Goal: Information Seeking & Learning: Compare options

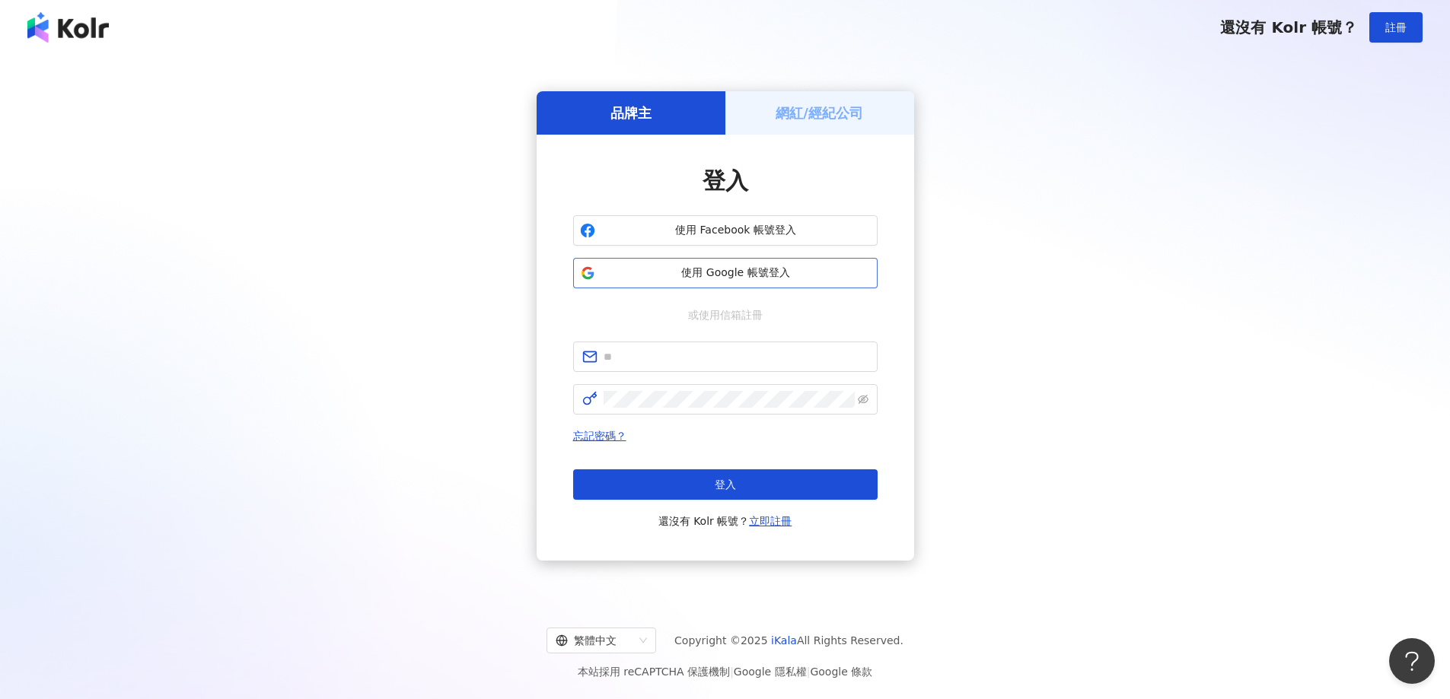
click at [740, 272] on span "使用 Google 帳號登入" at bounding box center [735, 273] width 269 height 15
click at [738, 271] on span "使用 Google 帳號登入" at bounding box center [735, 273] width 269 height 15
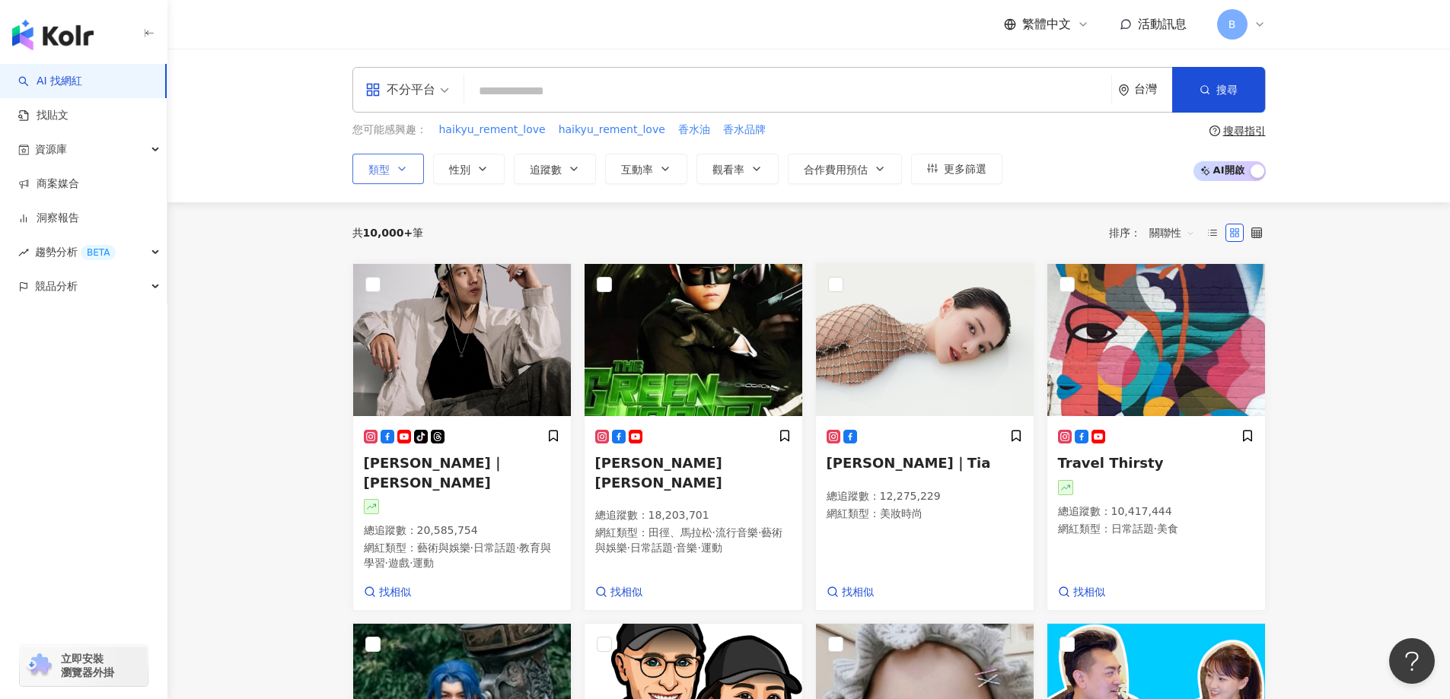
click at [387, 164] on span "類型" at bounding box center [378, 170] width 21 height 12
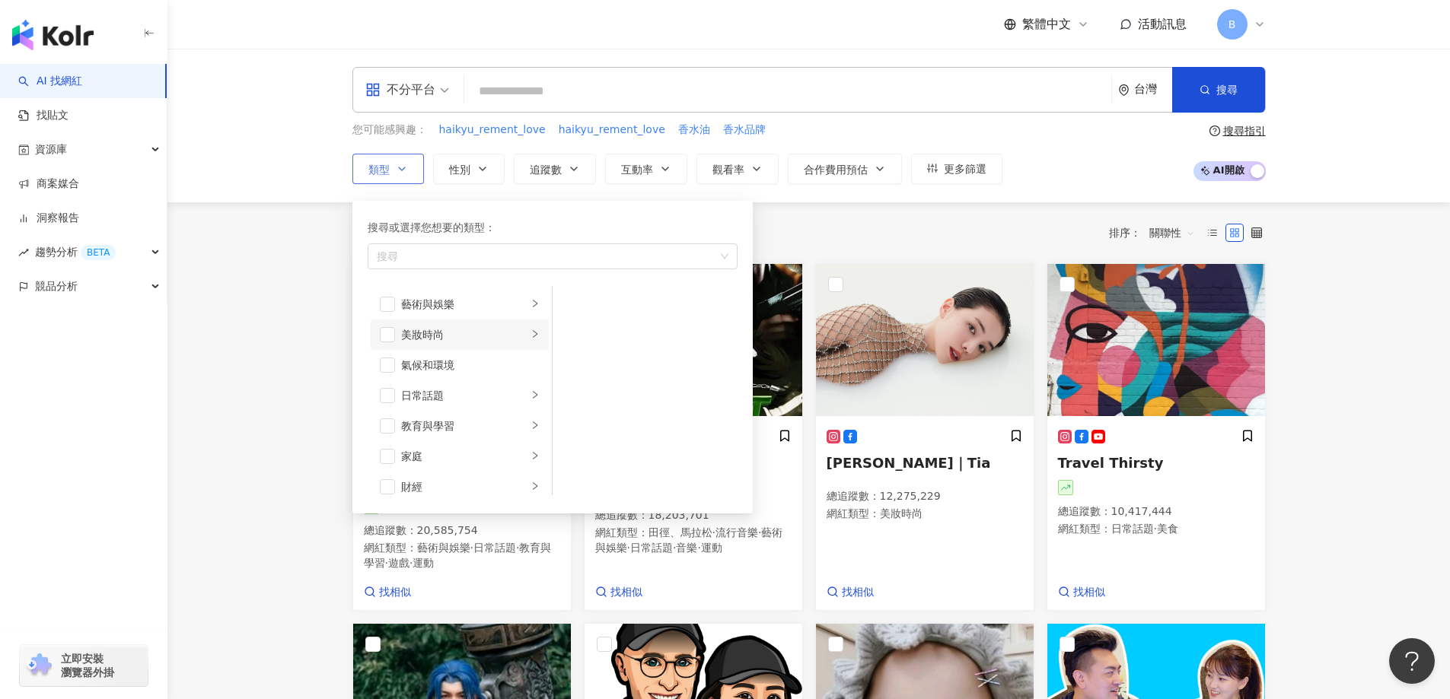
click at [432, 335] on div "美妝時尚" at bounding box center [464, 335] width 126 height 17
click at [387, 331] on span "button" at bounding box center [387, 334] width 15 height 15
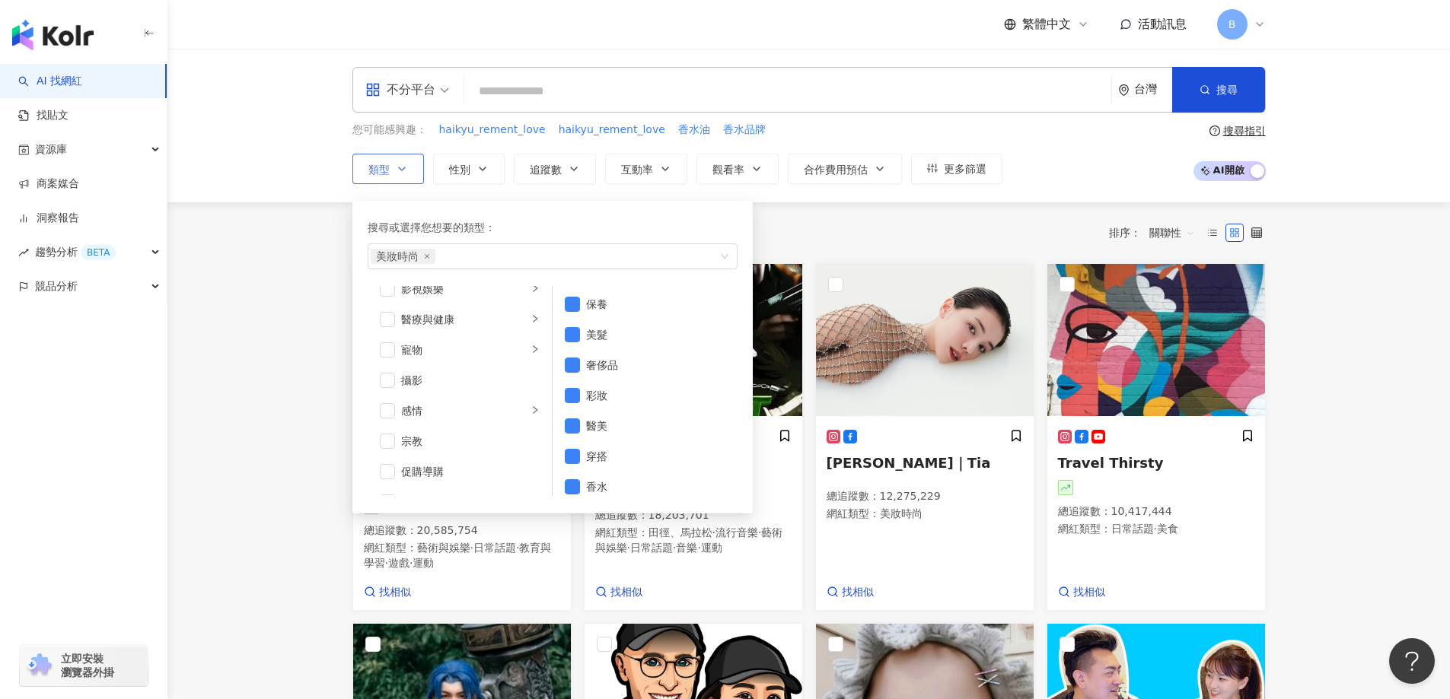
scroll to position [457, 0]
click at [394, 397] on span "button" at bounding box center [387, 395] width 15 height 15
drag, startPoint x: 282, startPoint y: 312, endPoint x: 422, endPoint y: 236, distance: 160.1
click at [566, 161] on button "追蹤數" at bounding box center [555, 169] width 82 height 30
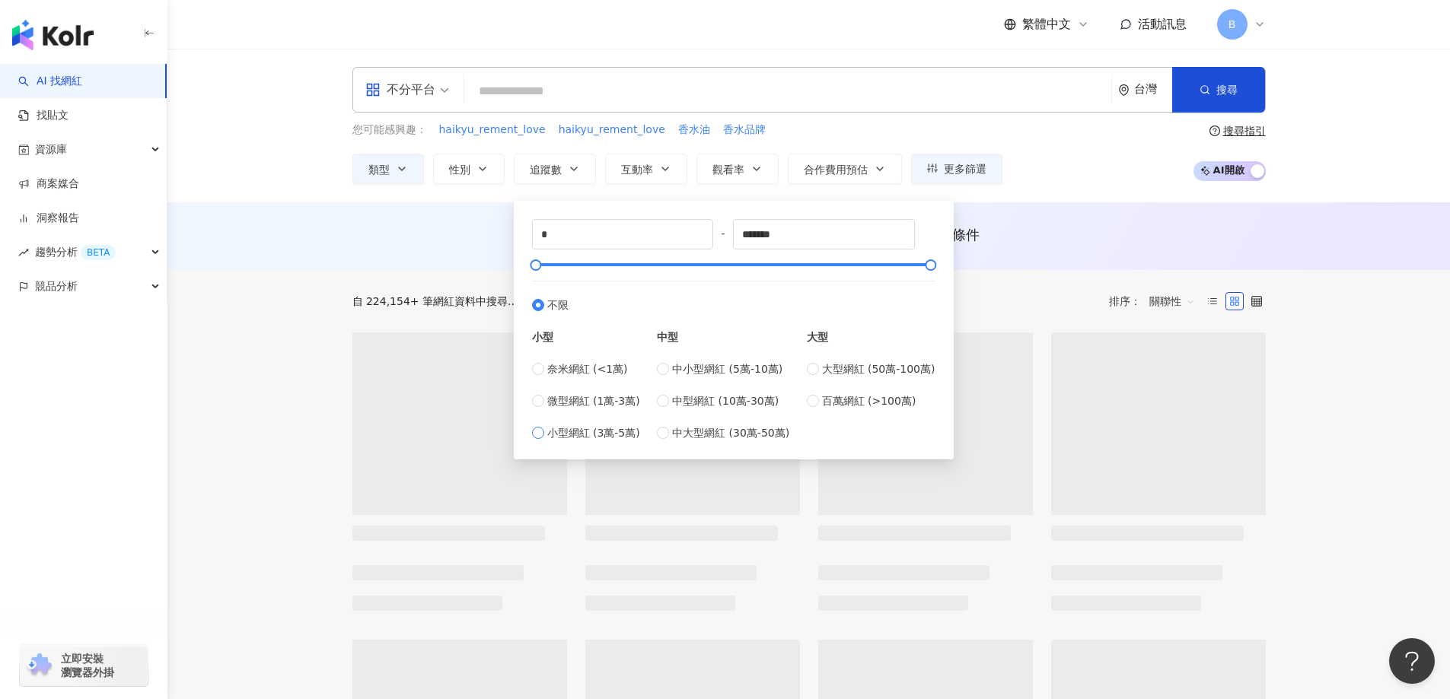
click at [585, 436] on span "小型網紅 (3萬-5萬)" at bounding box center [593, 433] width 93 height 17
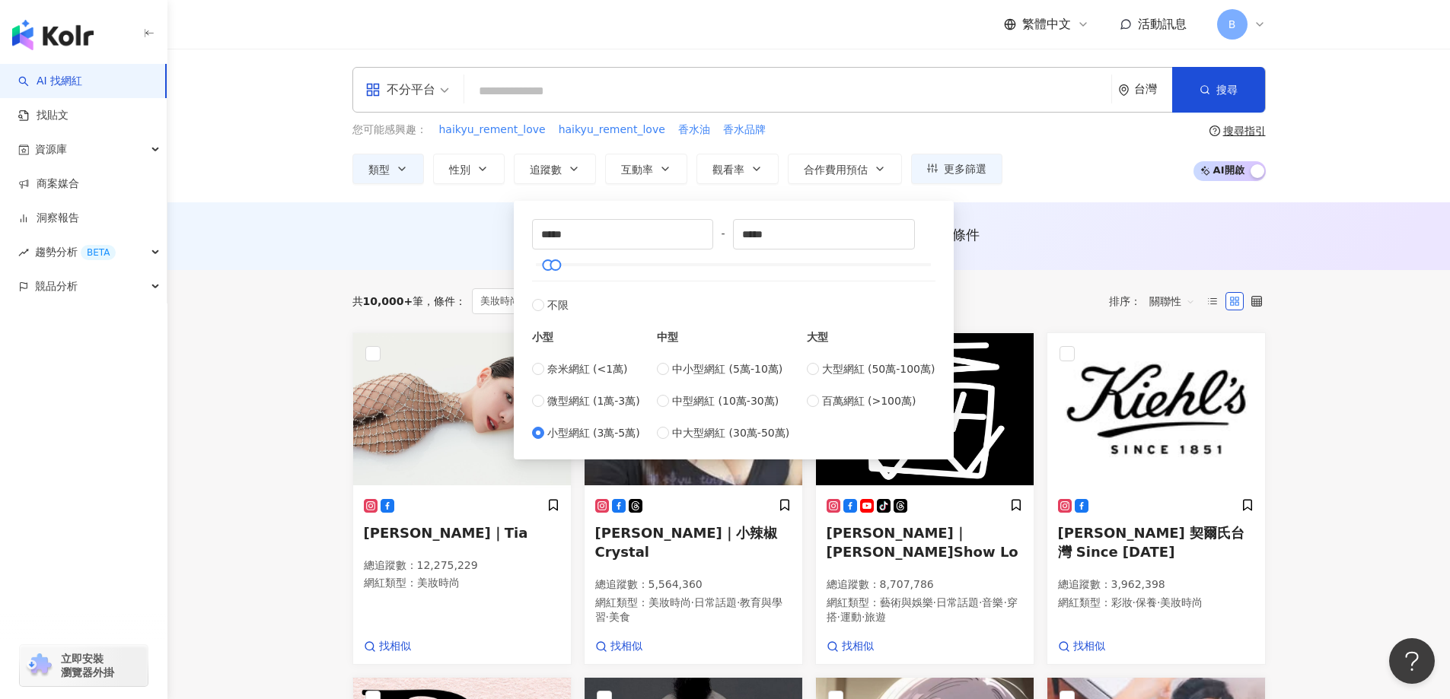
type input "*****"
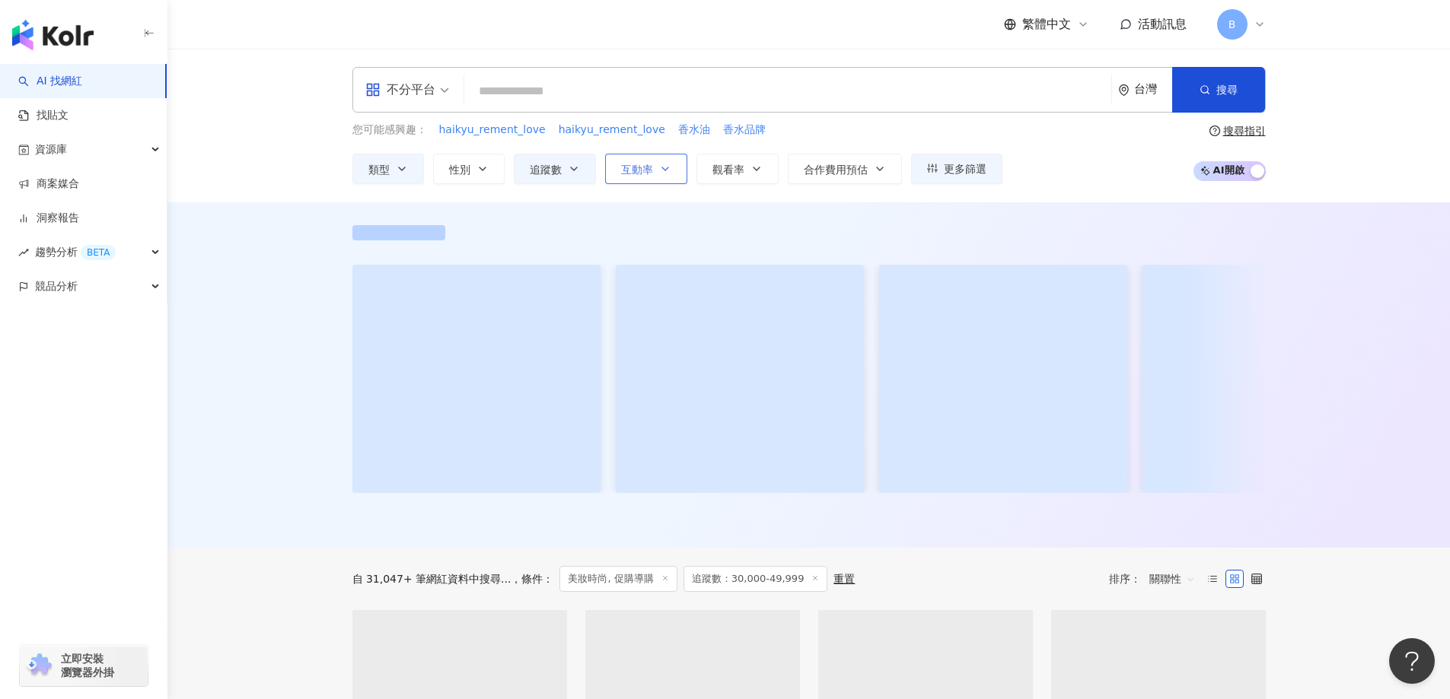
click at [663, 167] on icon "button" at bounding box center [665, 169] width 12 height 12
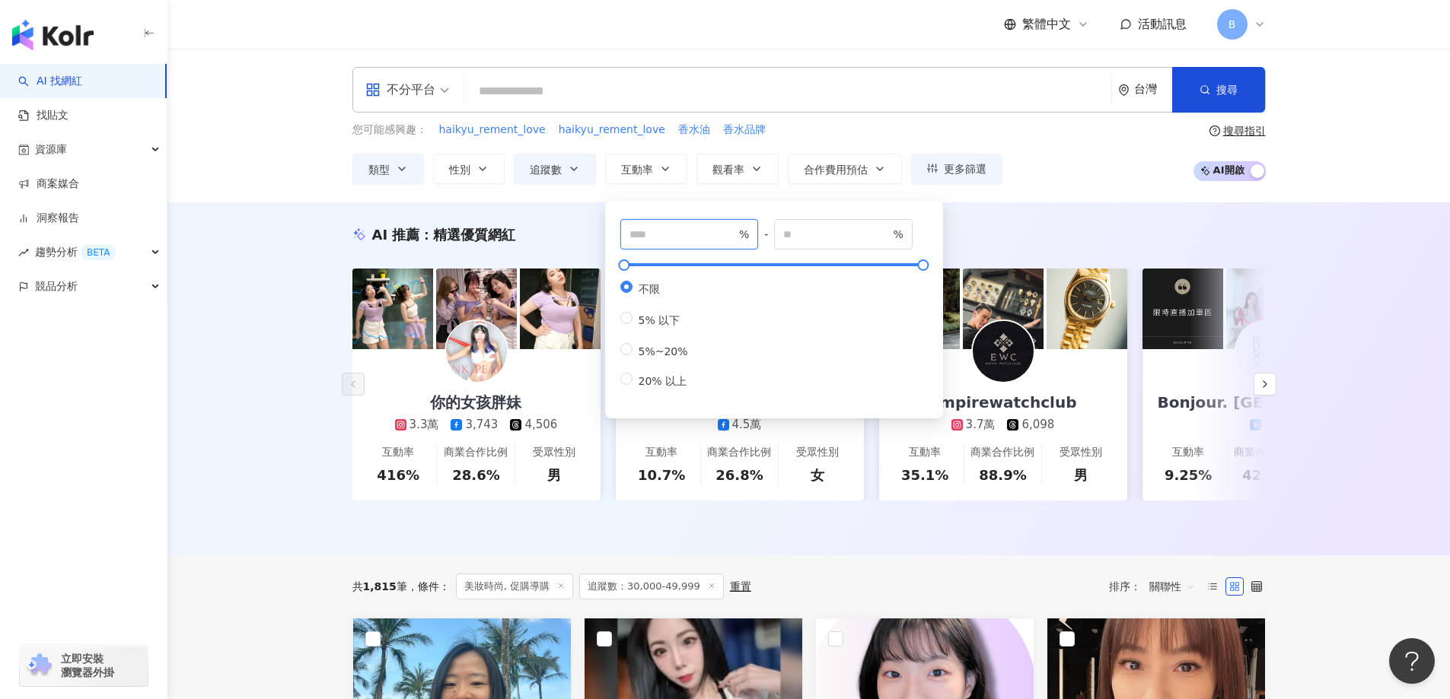
click at [655, 230] on input "number" at bounding box center [682, 234] width 107 height 17
type input "*"
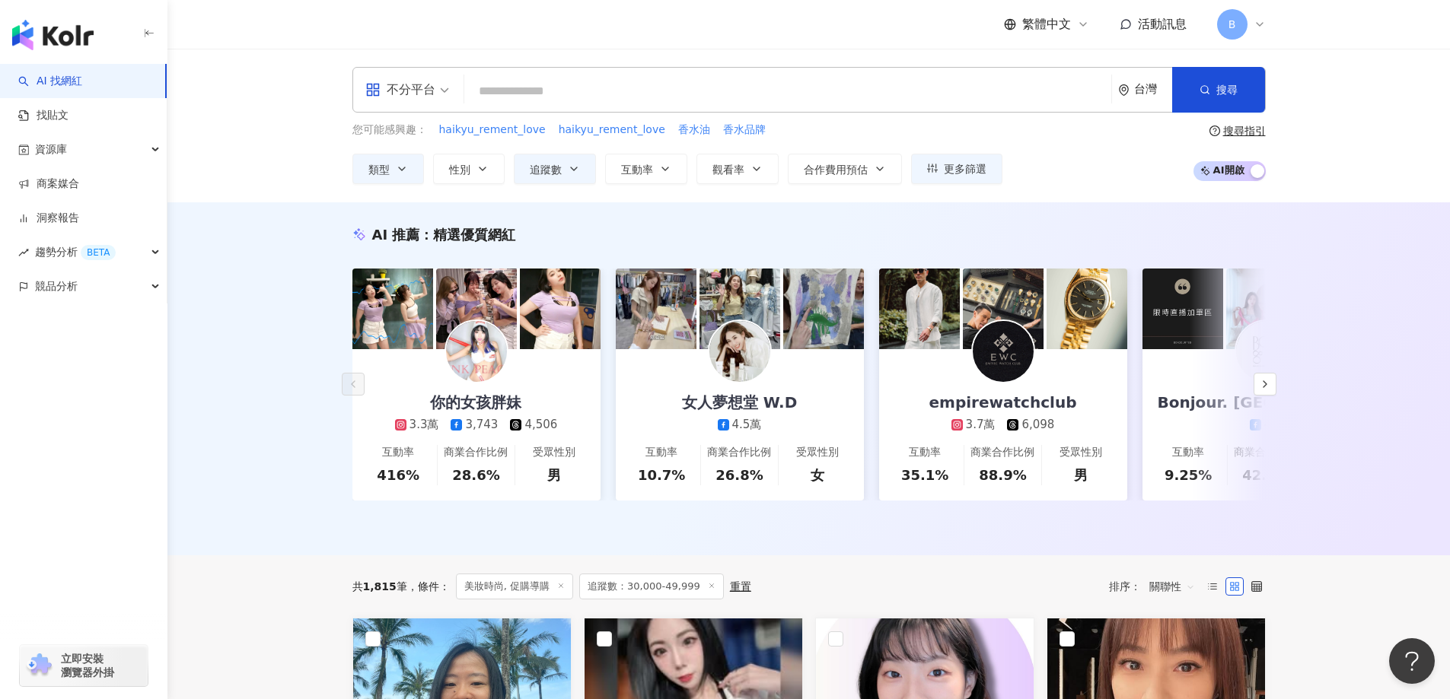
click at [272, 317] on div "AI 推薦 ： 精選優質網紅 你的女孩胖妹 3.3萬 3,743 4,506 互動率 416% 商業合作比例 28.6% 受眾性別 男 女人夢想堂 W.D 4…" at bounding box center [808, 378] width 1283 height 353
click at [743, 168] on span "觀看率" at bounding box center [728, 170] width 32 height 12
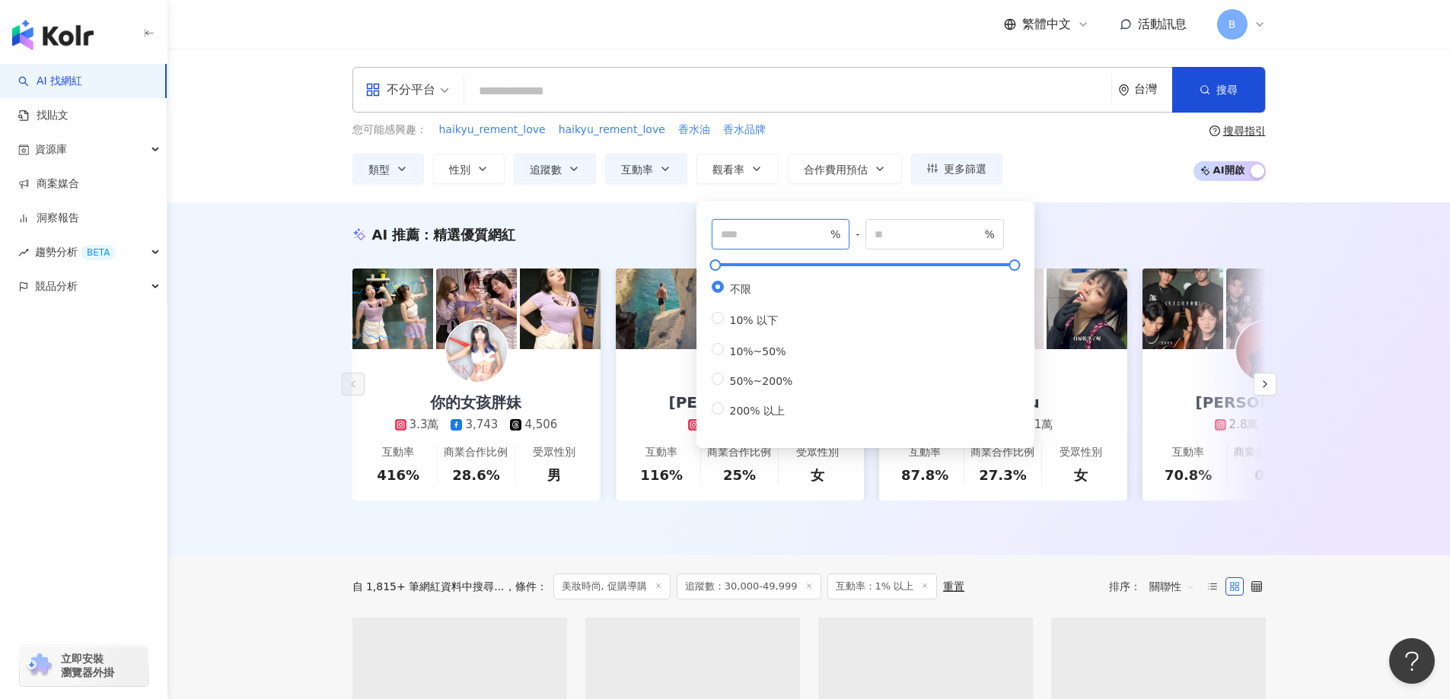
click at [735, 232] on input "number" at bounding box center [774, 234] width 107 height 17
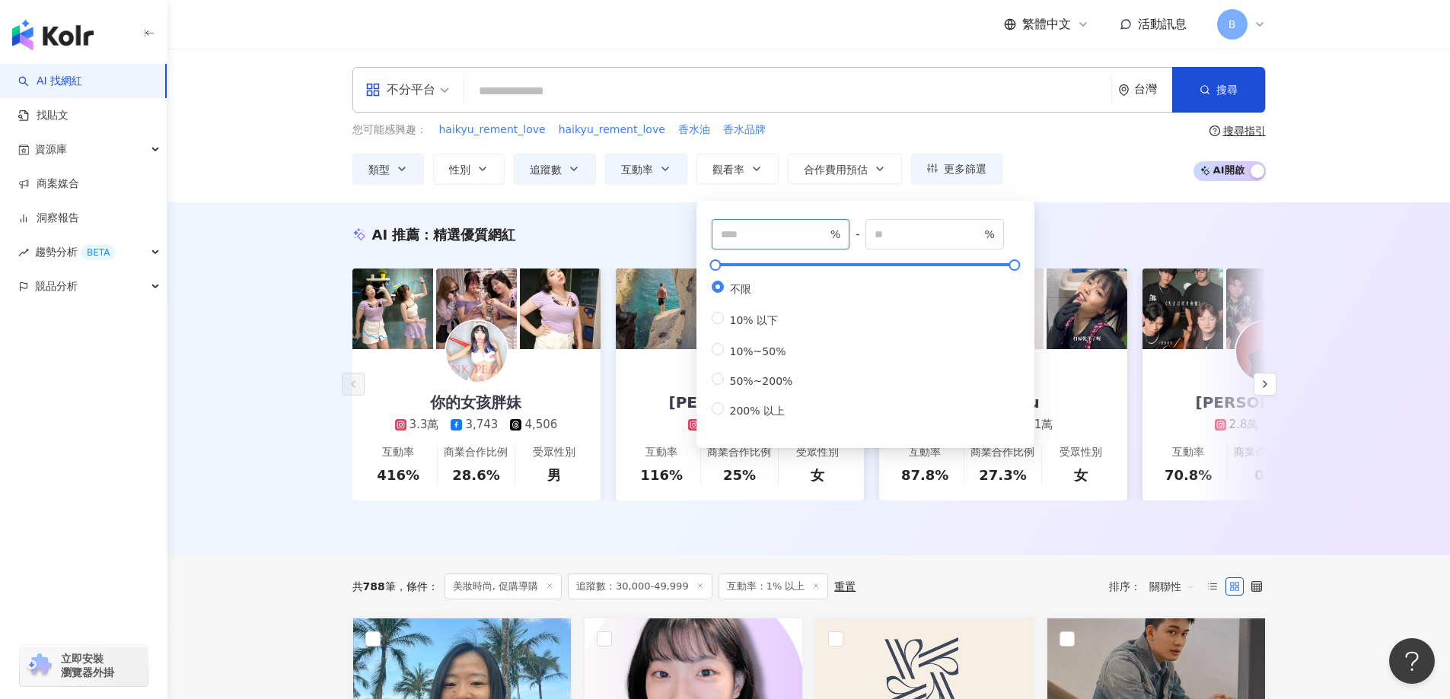
click at [738, 234] on input "number" at bounding box center [774, 234] width 107 height 17
type input "*"
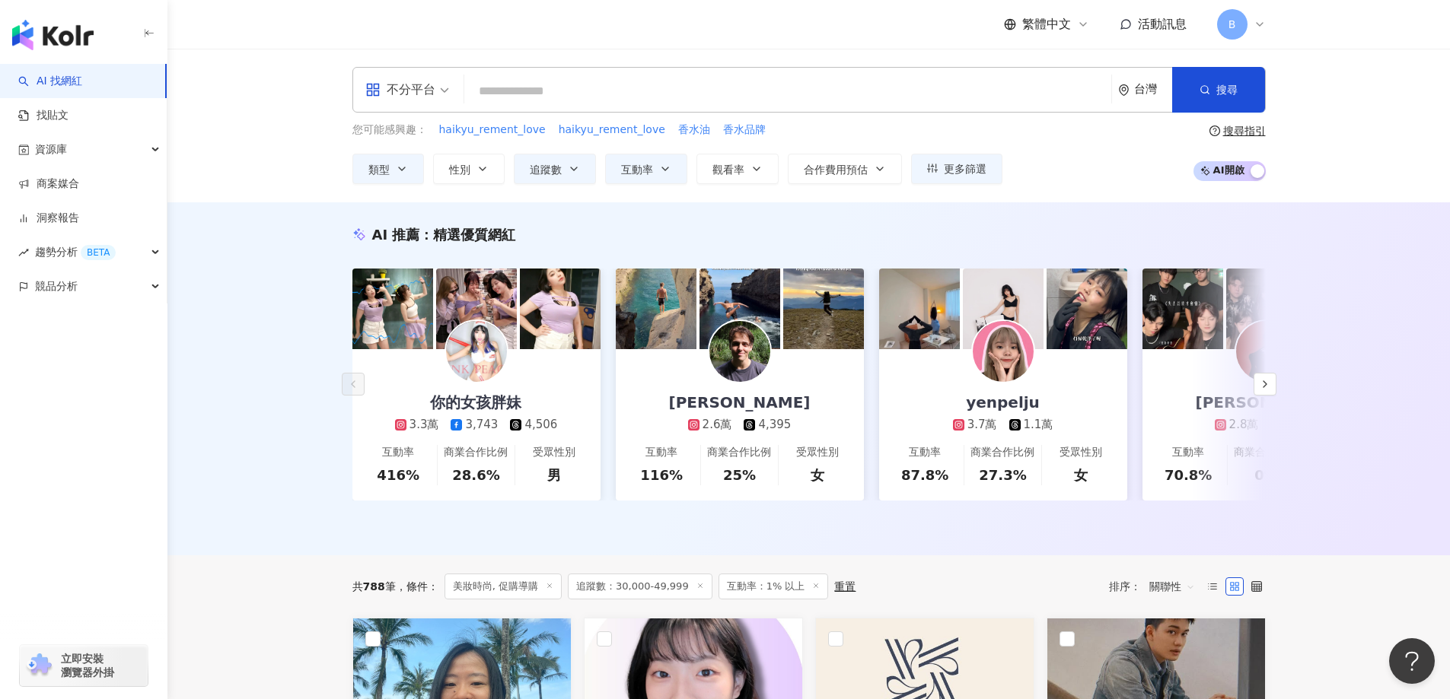
click at [271, 263] on div "AI 推薦 ： 精選優質網紅 你的女孩胖妹 3.3萬 3,743 4,506 互動率 416% 商業合作比例 28.6% 受眾性別 男 雅尼克 Janik 2…" at bounding box center [808, 378] width 1283 height 353
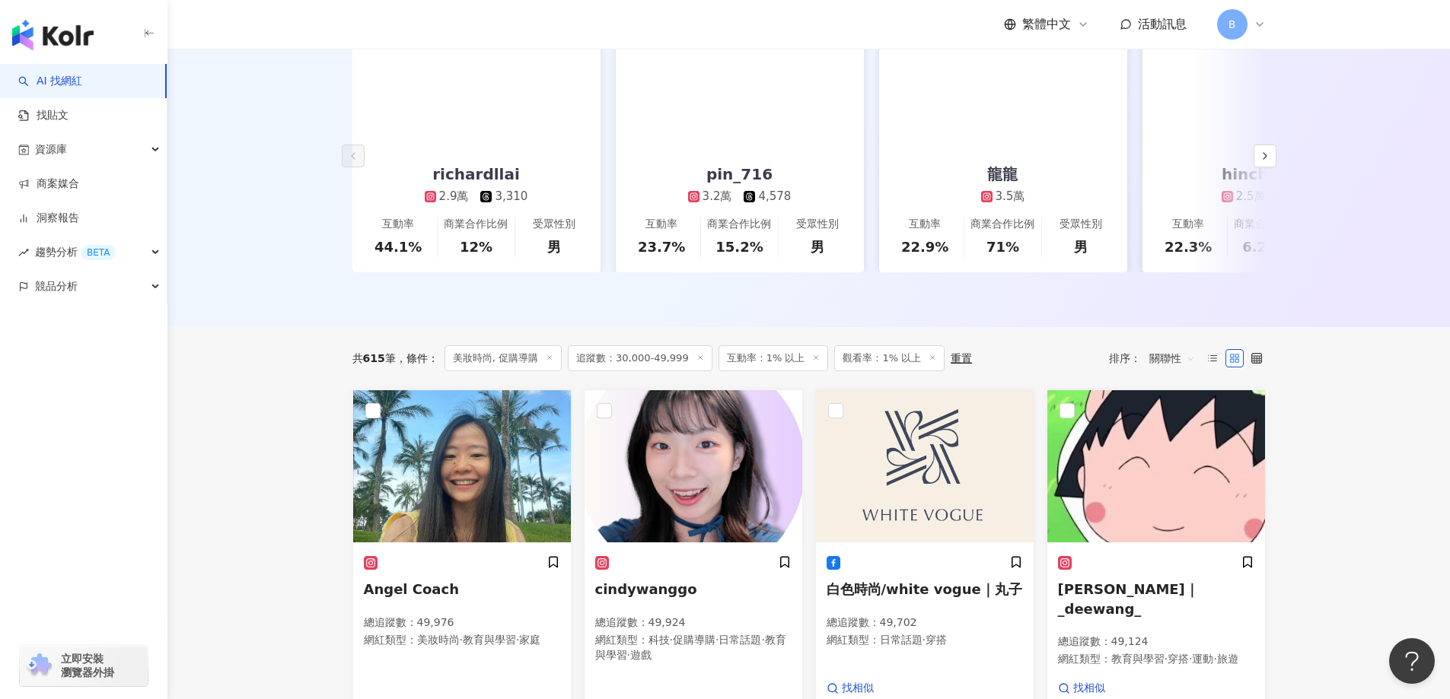
scroll to position [304, 0]
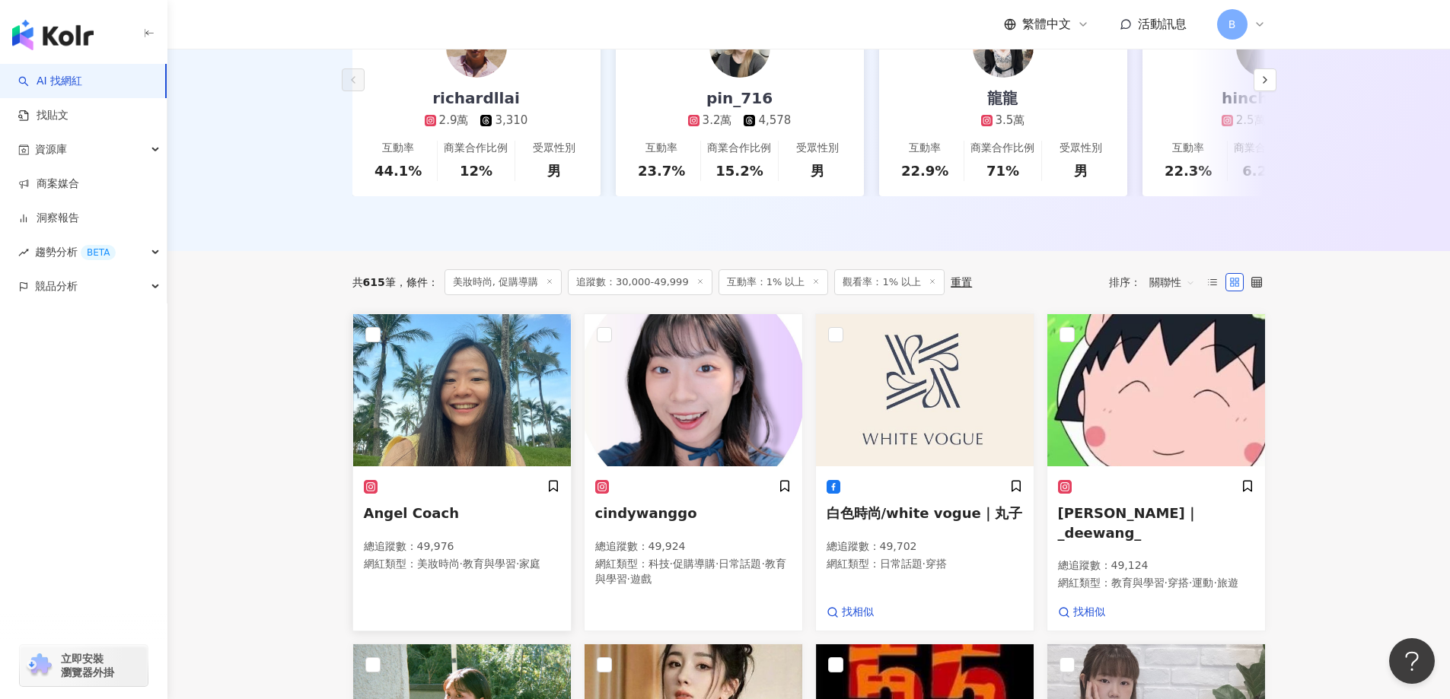
click at [499, 415] on img at bounding box center [462, 390] width 218 height 152
click at [672, 421] on img at bounding box center [694, 390] width 218 height 152
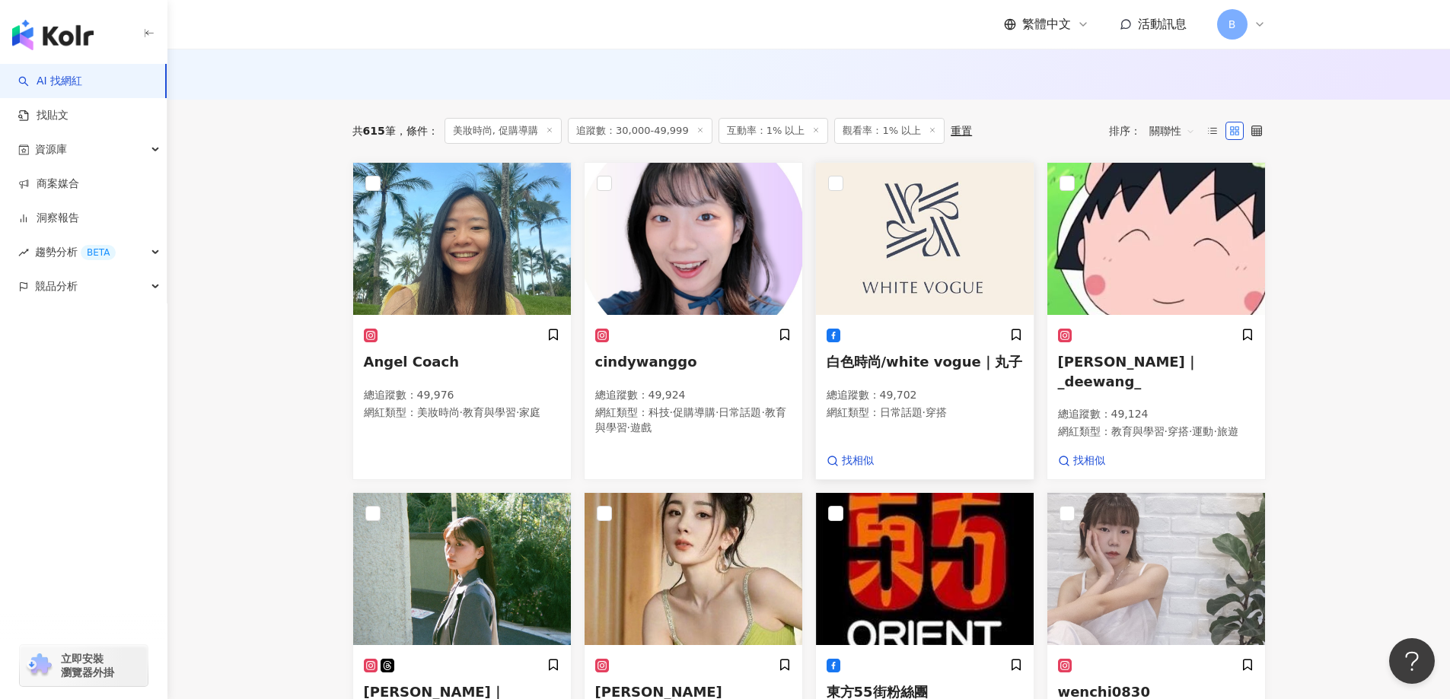
scroll to position [457, 0]
click at [1129, 183] on img at bounding box center [1156, 238] width 218 height 152
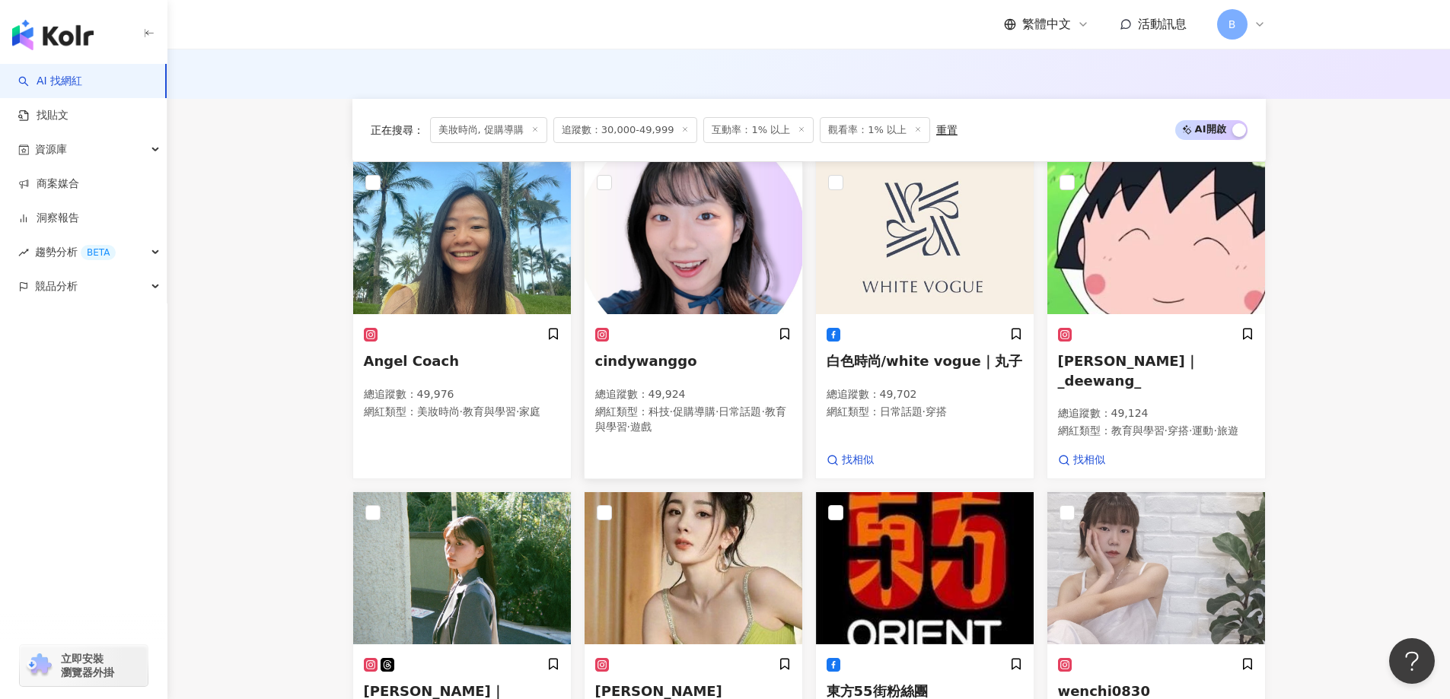
scroll to position [685, 0]
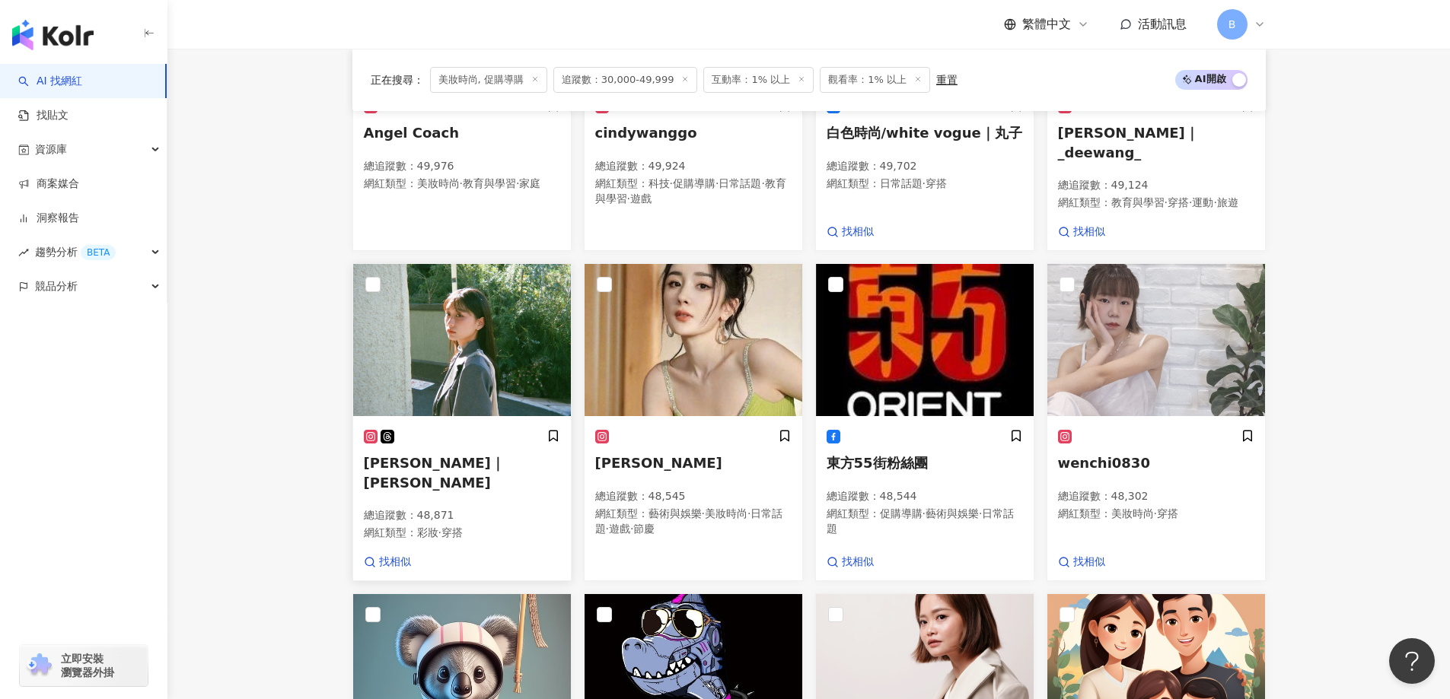
click at [505, 328] on img at bounding box center [462, 340] width 218 height 152
click at [1370, 336] on main "不分平台 台灣 搜尋 您可能感興趣： haikyu_rement_love haikyu_rement_love 香水油 香水品牌 類型 性別 追蹤數 互動率…" at bounding box center [808, 340] width 1283 height 1952
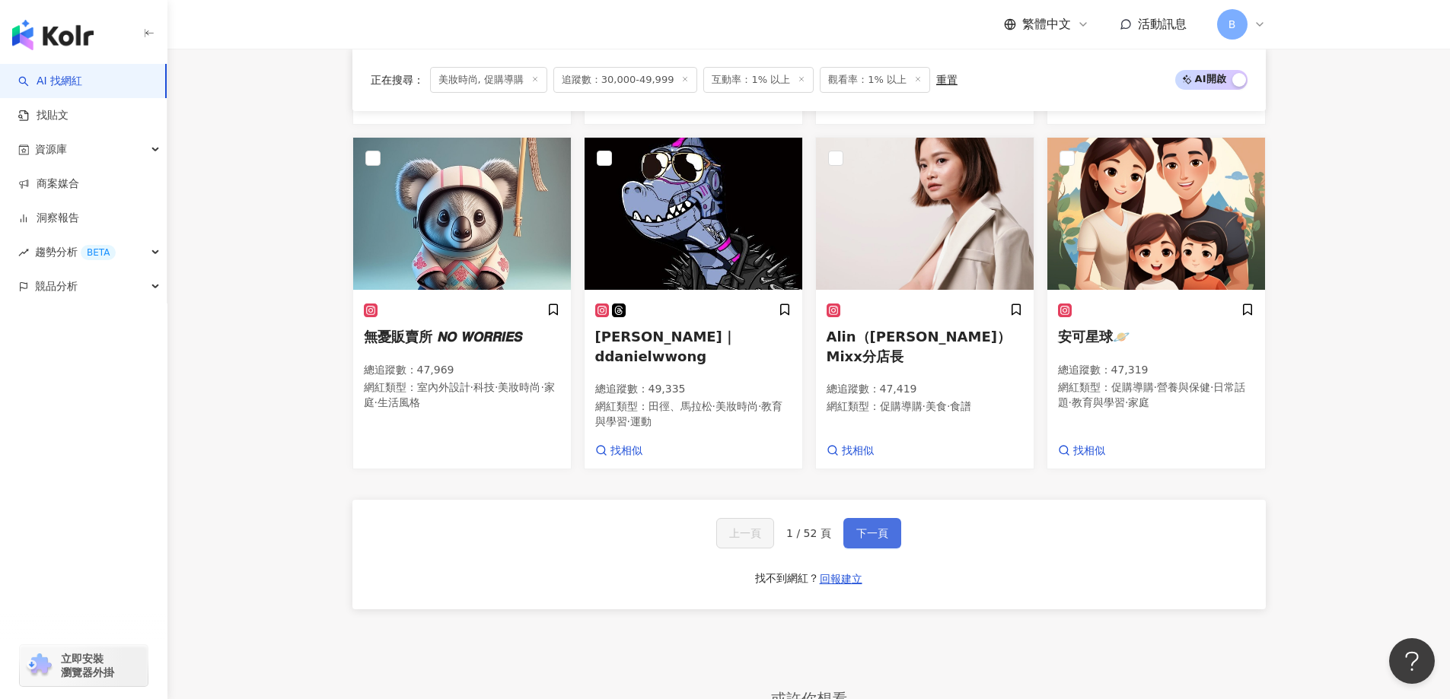
click at [869, 542] on button "下一頁" at bounding box center [872, 533] width 58 height 30
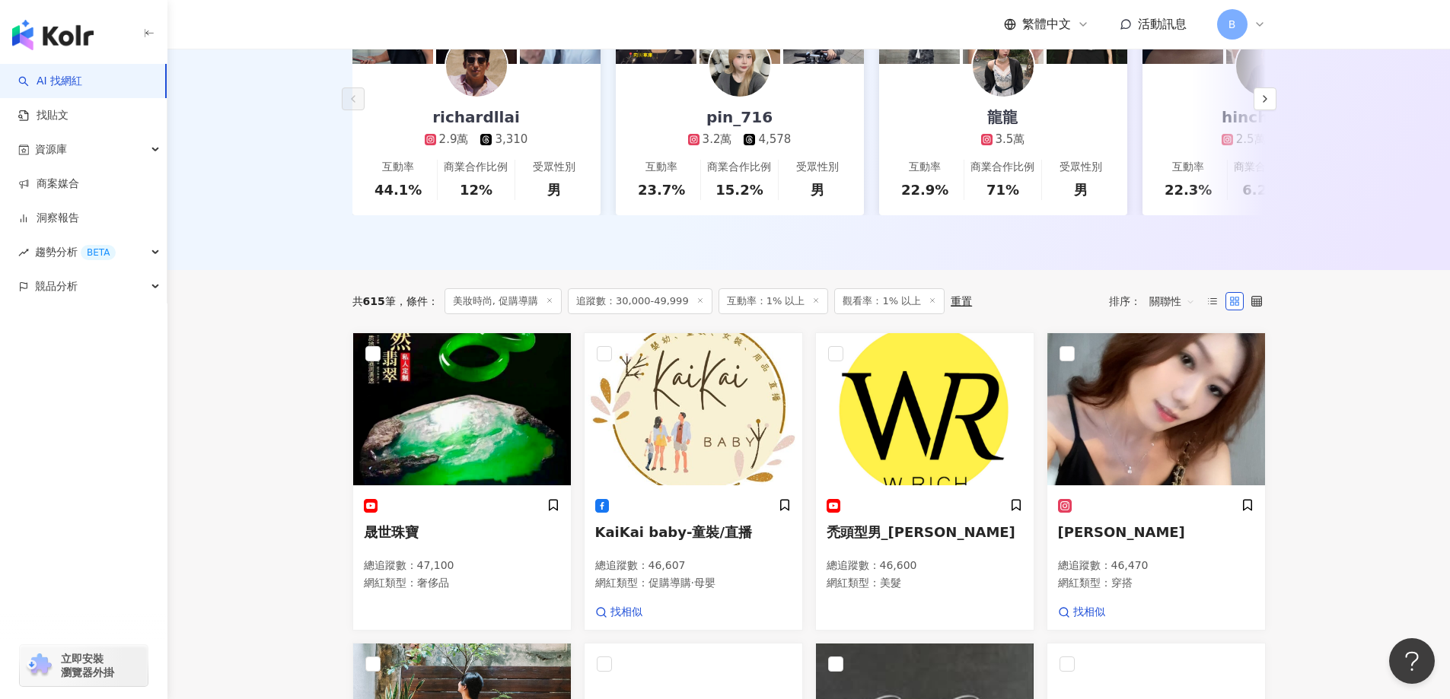
scroll to position [590, 0]
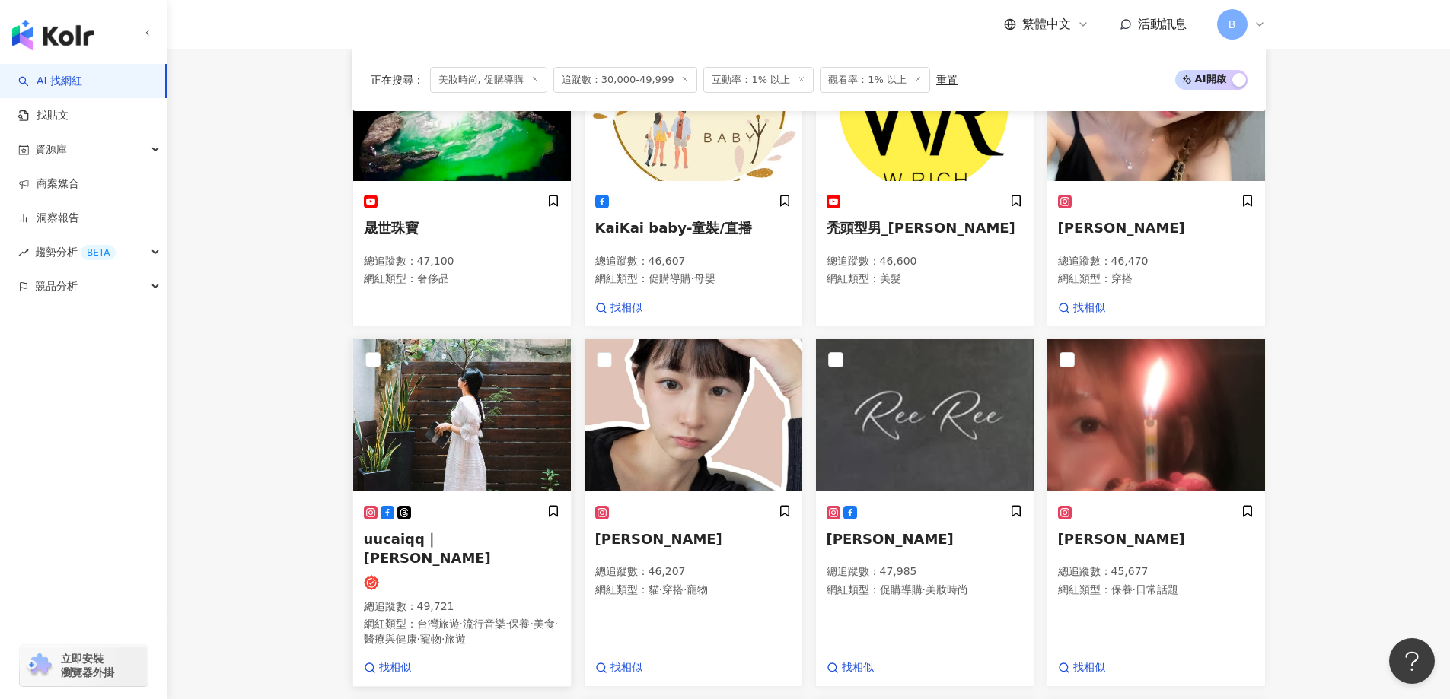
click at [473, 435] on img at bounding box center [462, 415] width 218 height 152
click at [1362, 381] on main "不分平台 台灣 搜尋 您可能感興趣： haikyu_rement_love haikyu_rement_love 香水油 香水品牌 類型 性別 追蹤數 互動率…" at bounding box center [808, 431] width 1283 height 1944
click at [1157, 339] on img at bounding box center [1156, 415] width 218 height 152
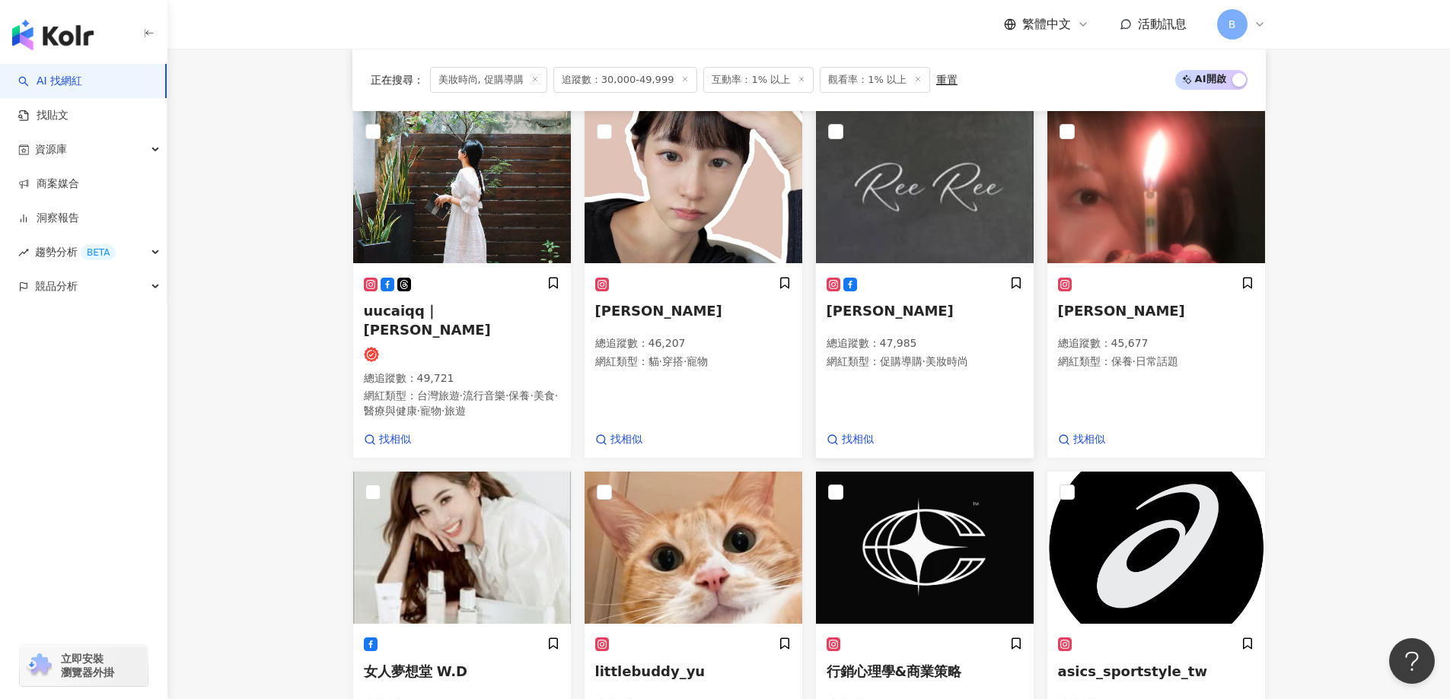
click at [948, 212] on img at bounding box center [925, 187] width 218 height 152
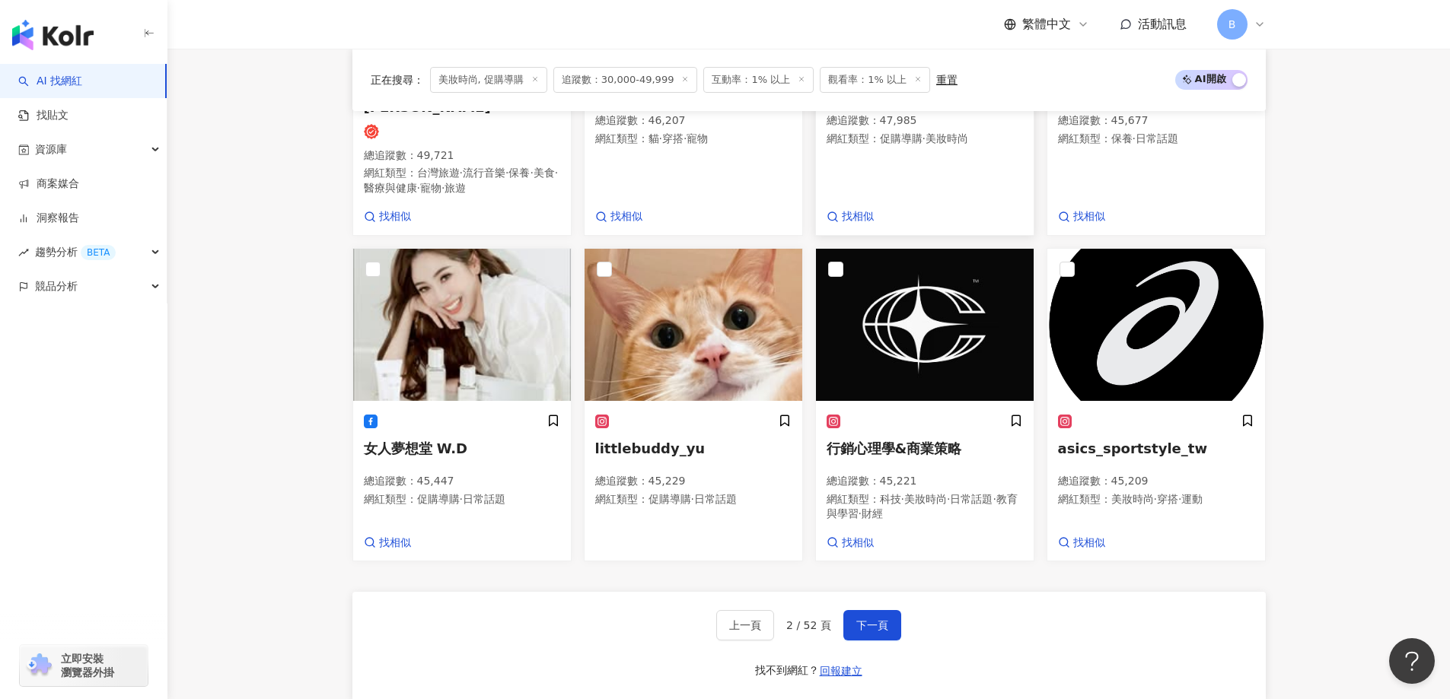
scroll to position [1047, 0]
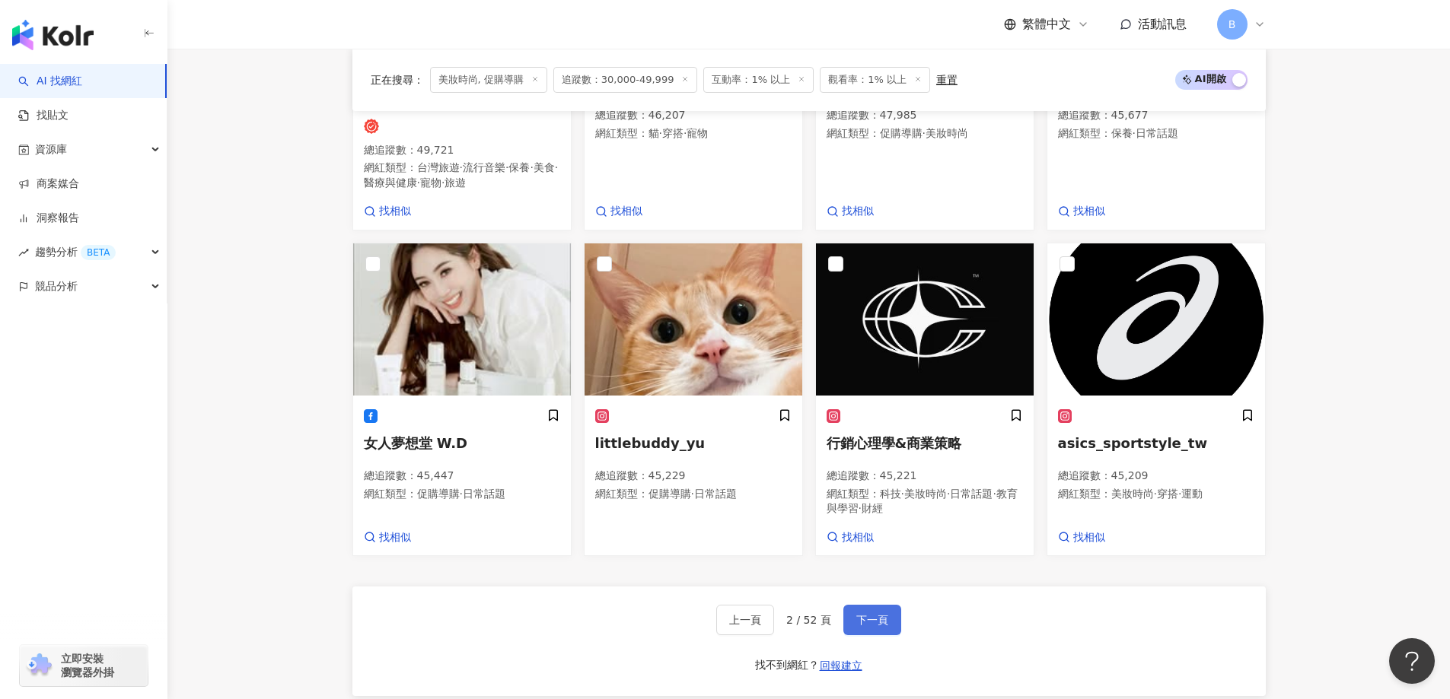
click at [875, 614] on span "下一頁" at bounding box center [872, 620] width 32 height 12
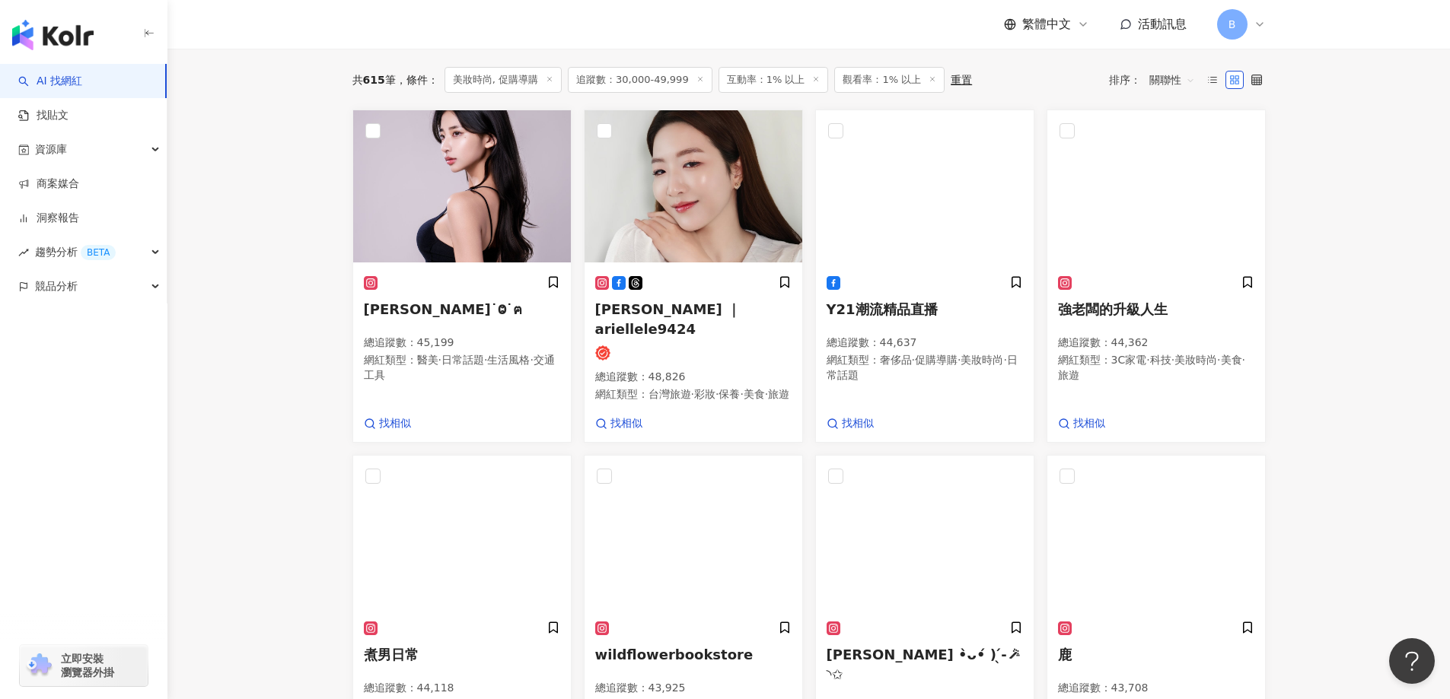
scroll to position [377, 0]
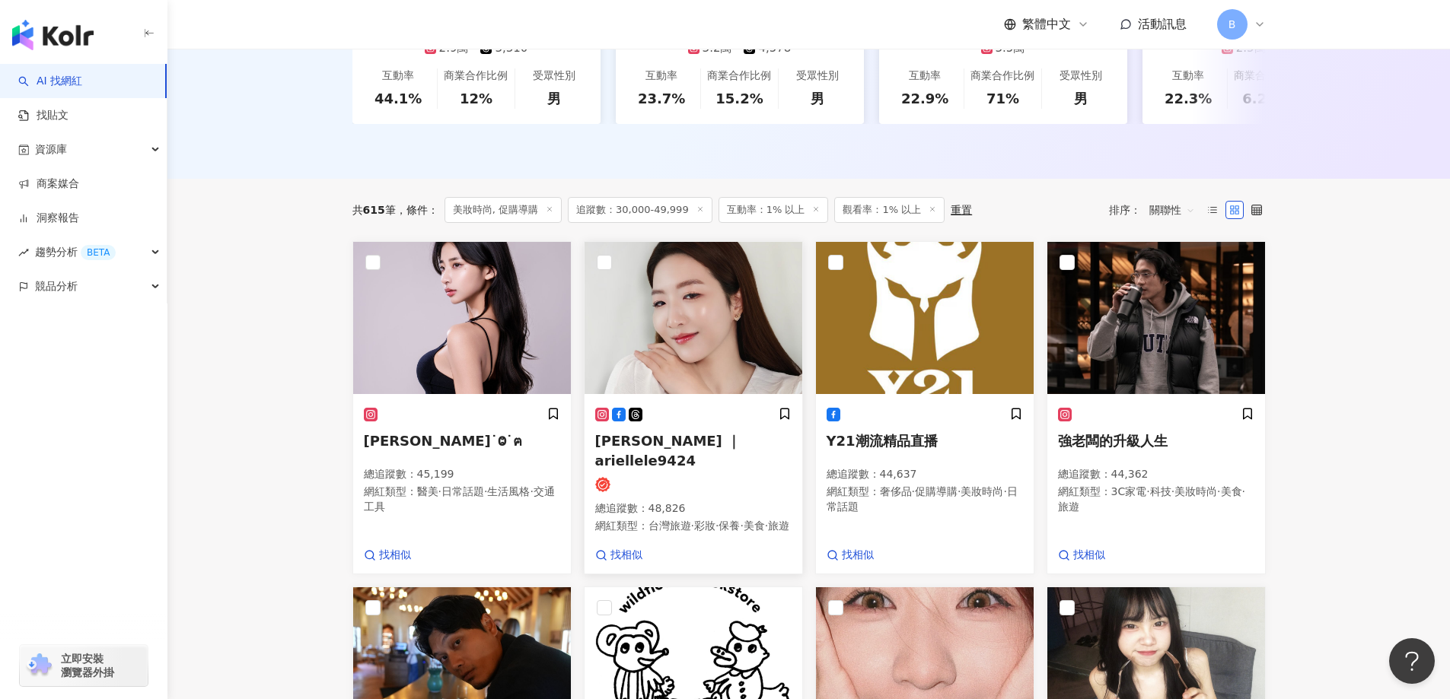
click at [687, 301] on img at bounding box center [694, 318] width 218 height 152
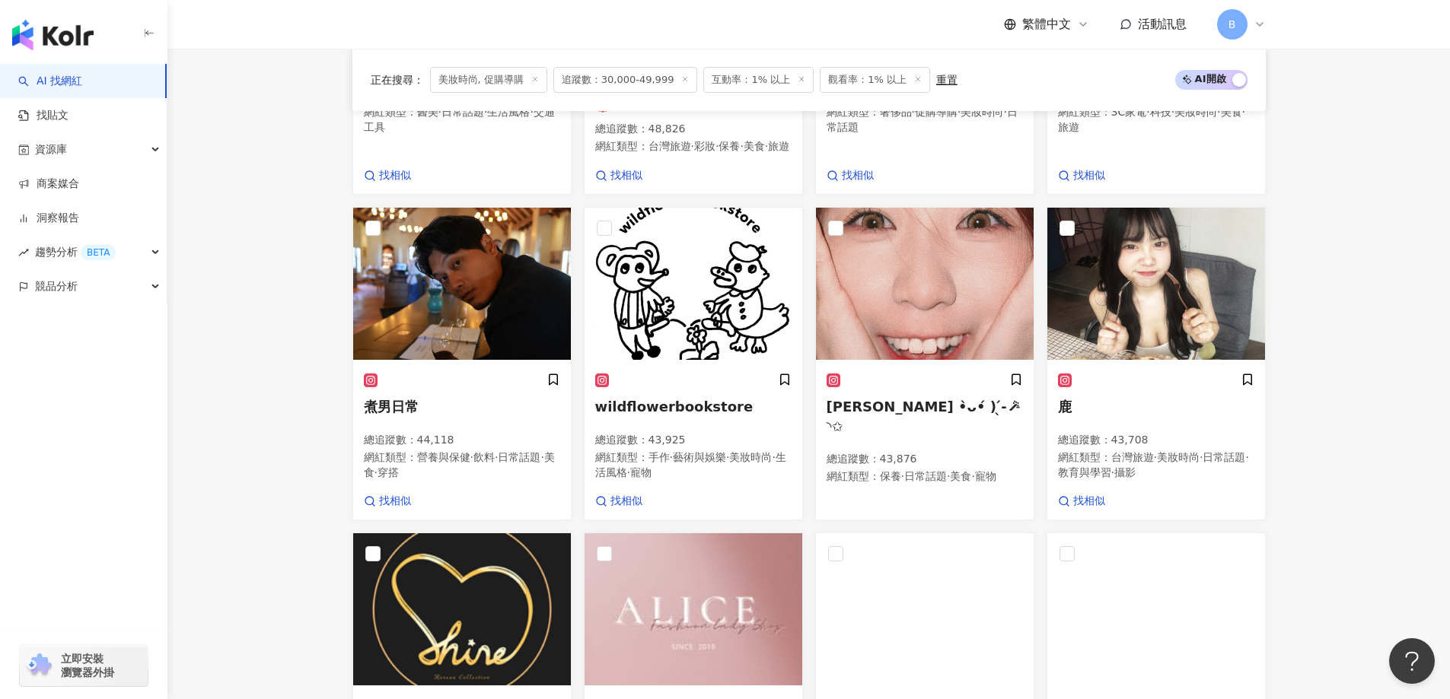
scroll to position [757, 0]
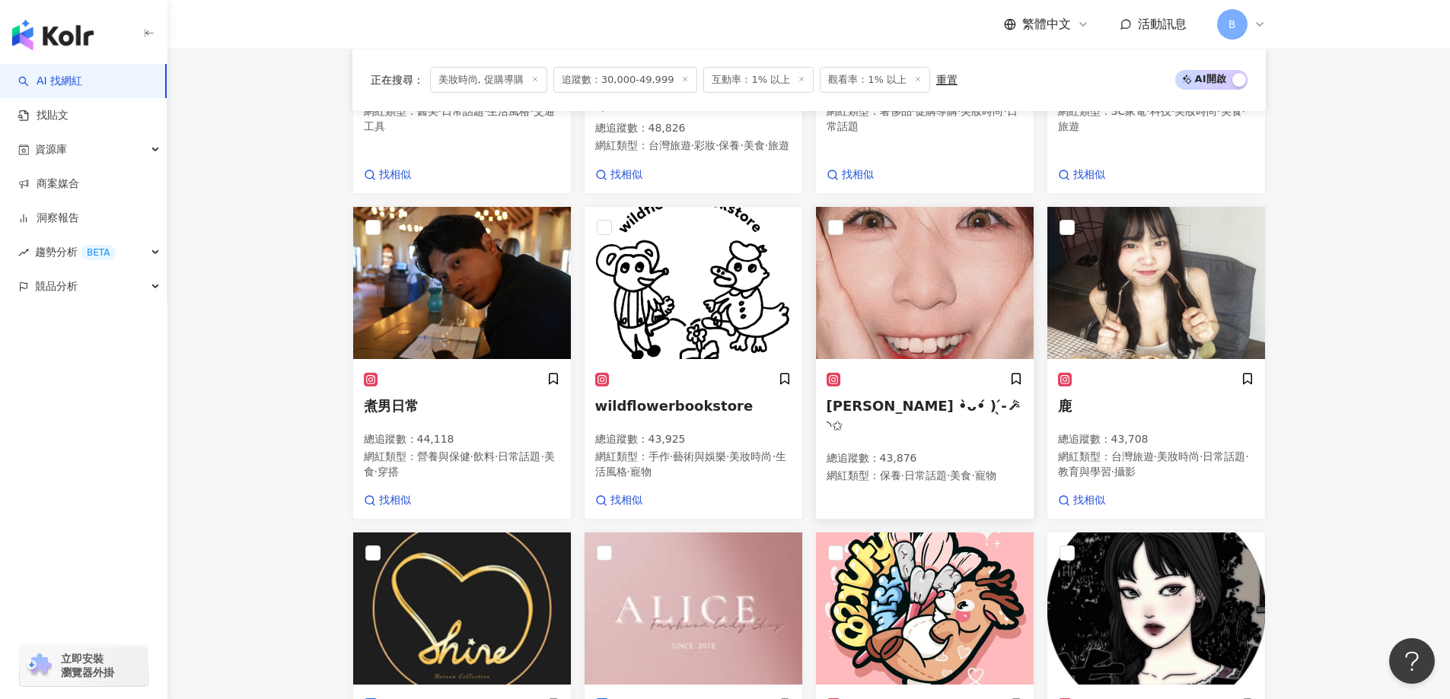
click at [939, 247] on img at bounding box center [925, 283] width 218 height 152
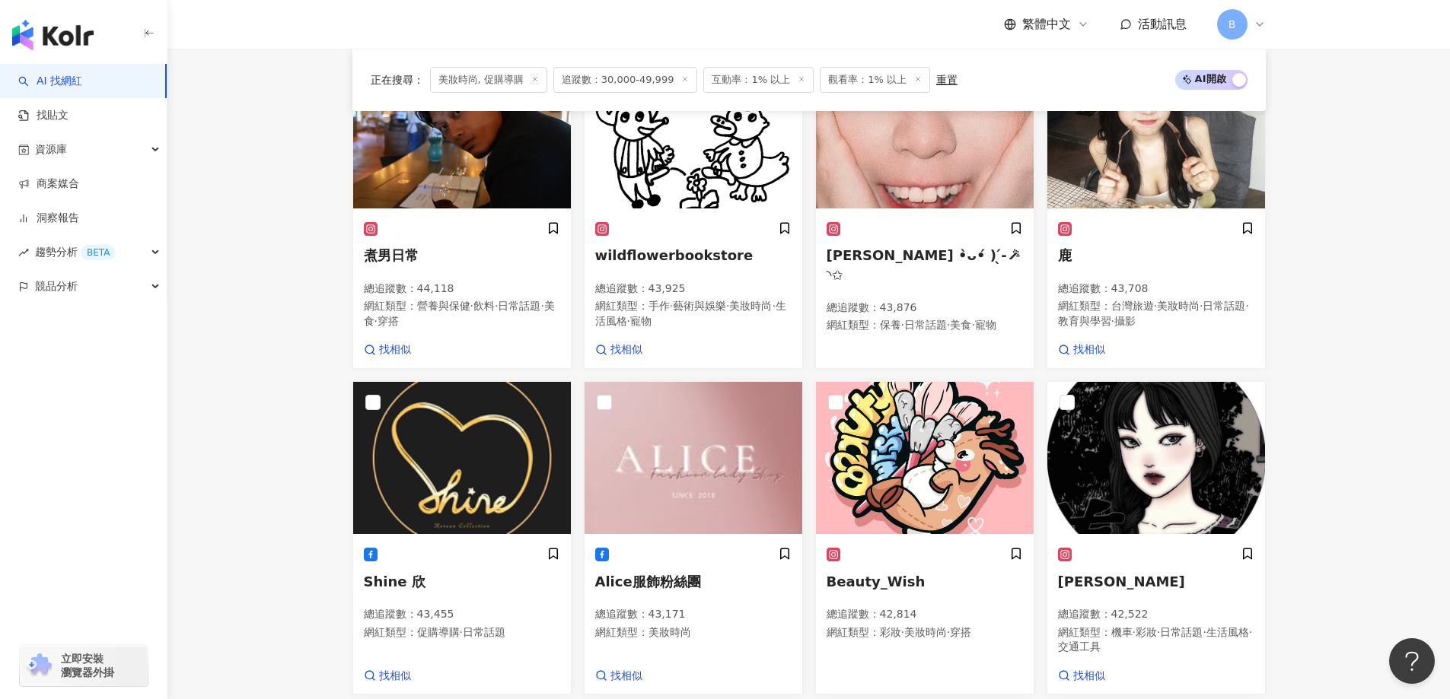
scroll to position [910, 0]
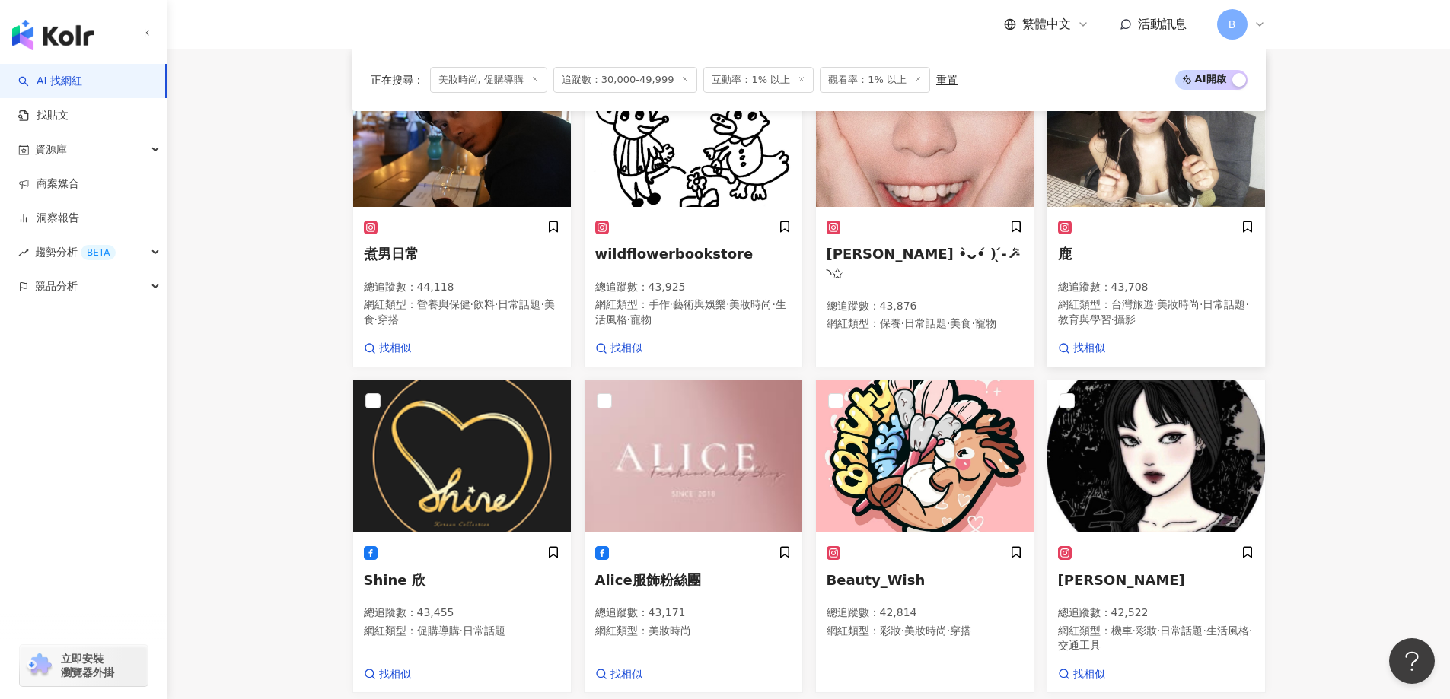
click at [1136, 153] on img at bounding box center [1156, 131] width 218 height 152
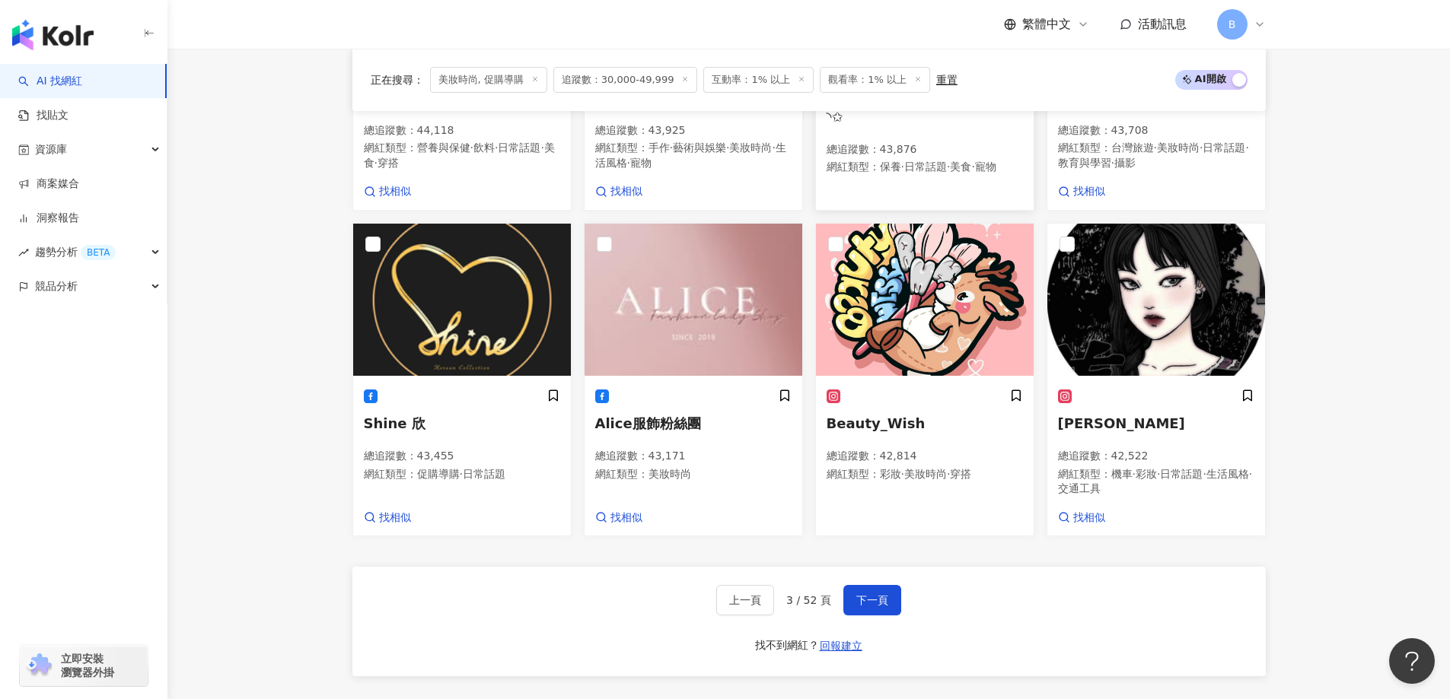
scroll to position [1138, 0]
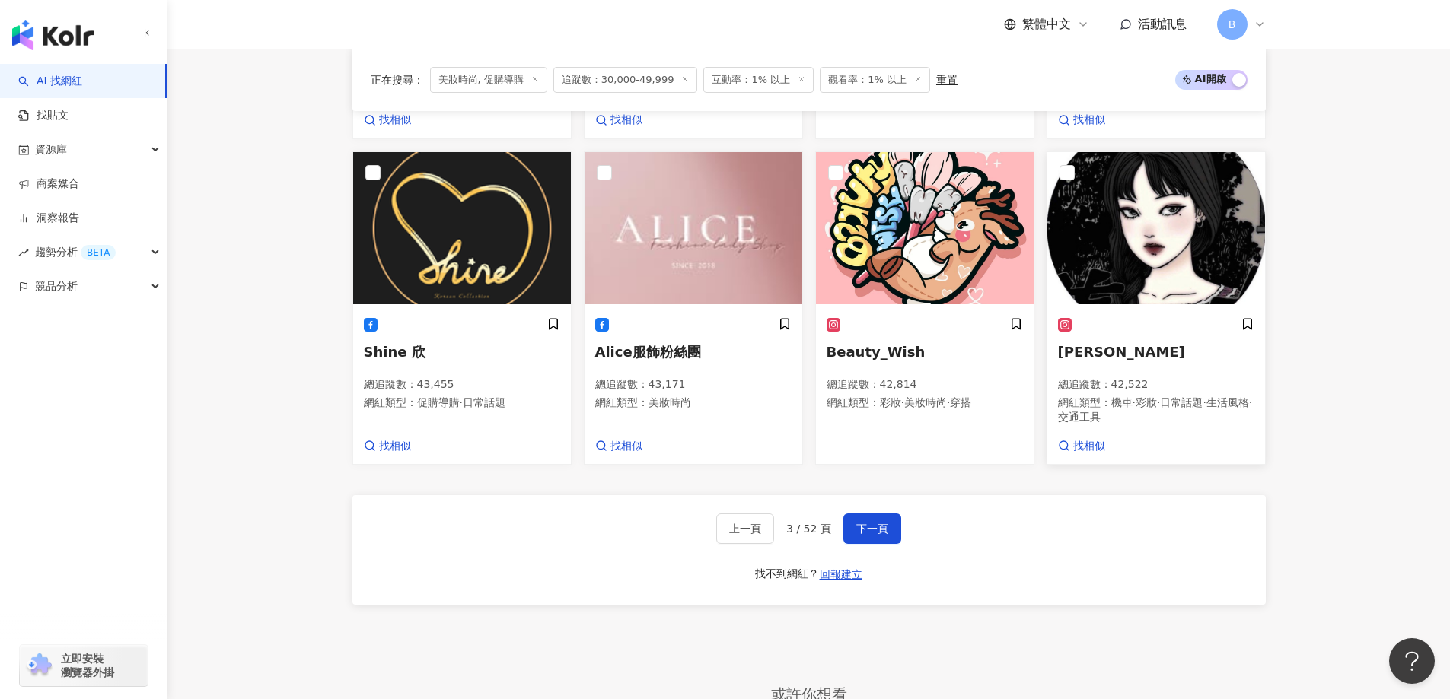
click at [1102, 245] on img at bounding box center [1156, 228] width 218 height 152
click at [880, 530] on span "下一頁" at bounding box center [872, 529] width 32 height 12
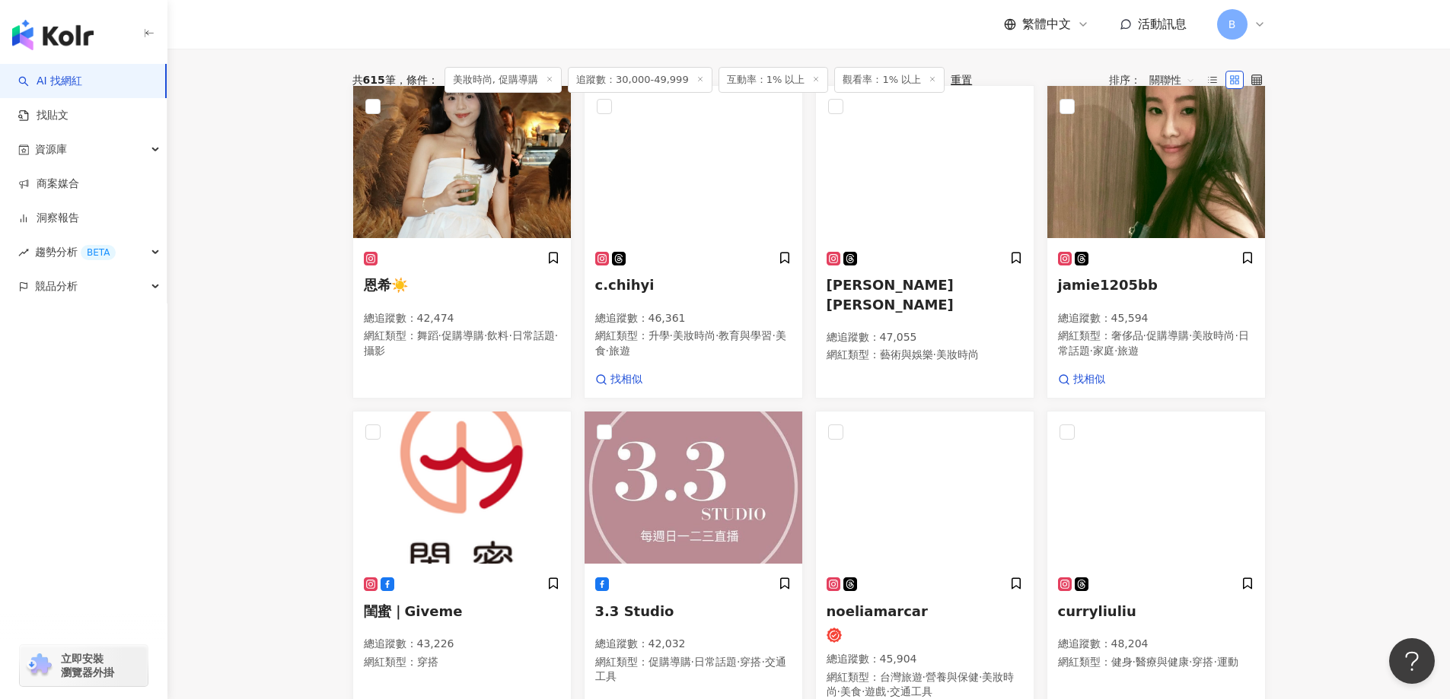
scroll to position [304, 0]
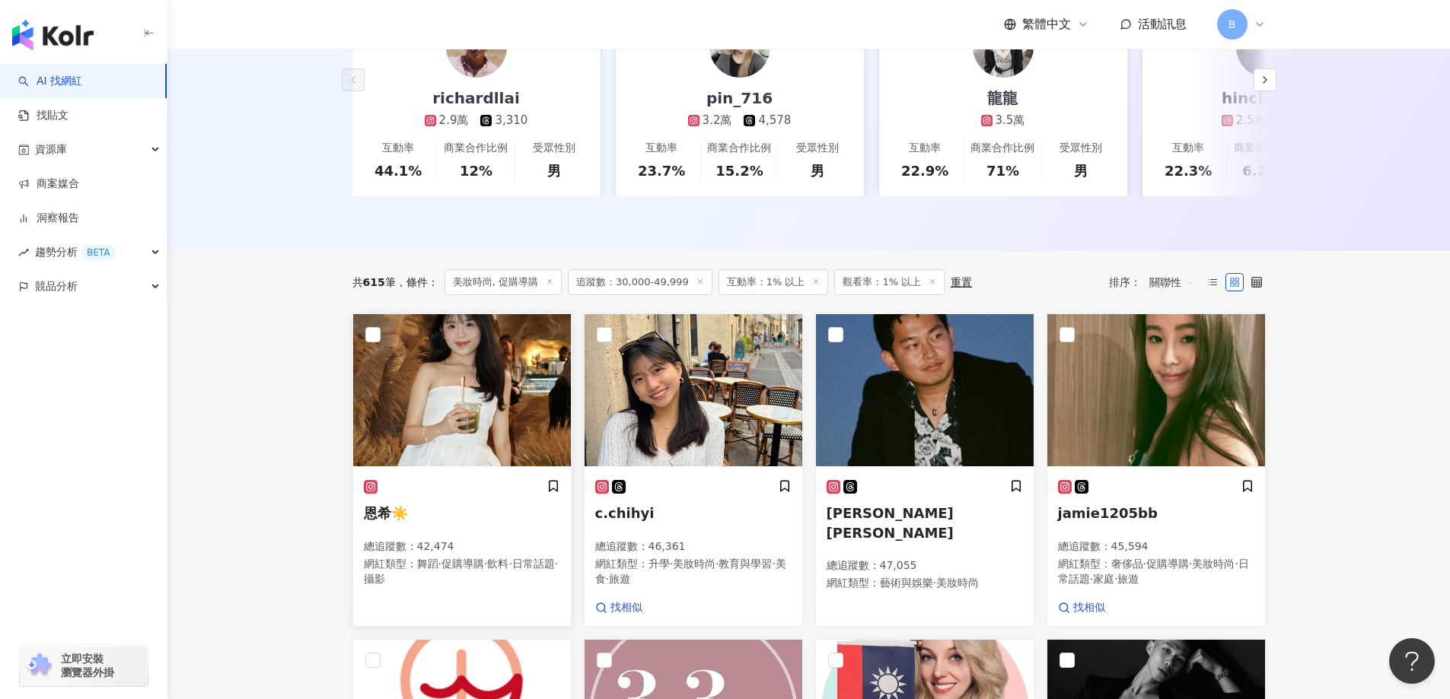
click at [487, 415] on img at bounding box center [462, 390] width 218 height 152
click at [701, 425] on img at bounding box center [694, 390] width 218 height 152
click at [1157, 314] on img at bounding box center [1156, 390] width 218 height 152
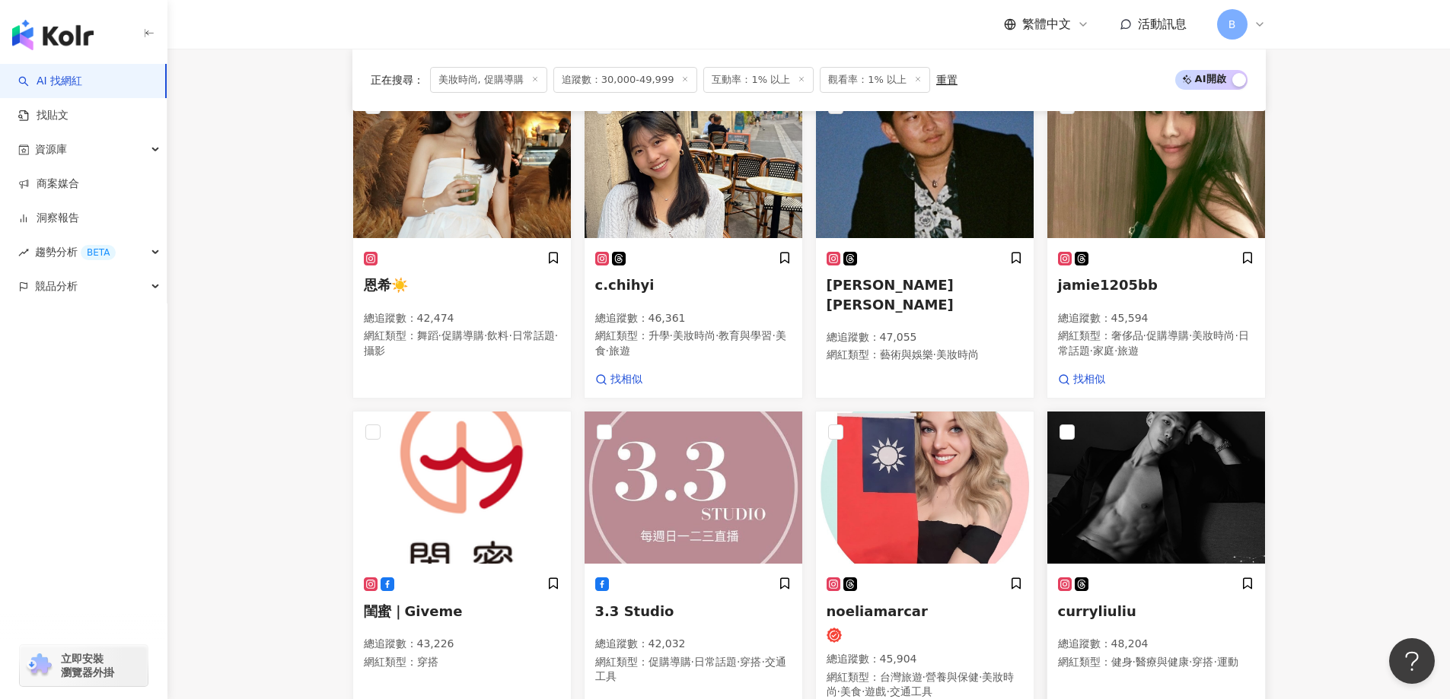
click at [287, 361] on main "不分平台 台灣 搜尋 您可能感興趣： haikyu_rement_love haikyu_rement_love 香水油 香水品牌 類型 性別 追蹤數 互動率…" at bounding box center [808, 485] width 1283 height 1939
click at [1130, 566] on div "curryliuliu 總追蹤數 ： 48,204 網紅類型 ： 健身 · 醫療與健康 · 穿搭 · 運動 找相似" at bounding box center [1156, 652] width 218 height 173
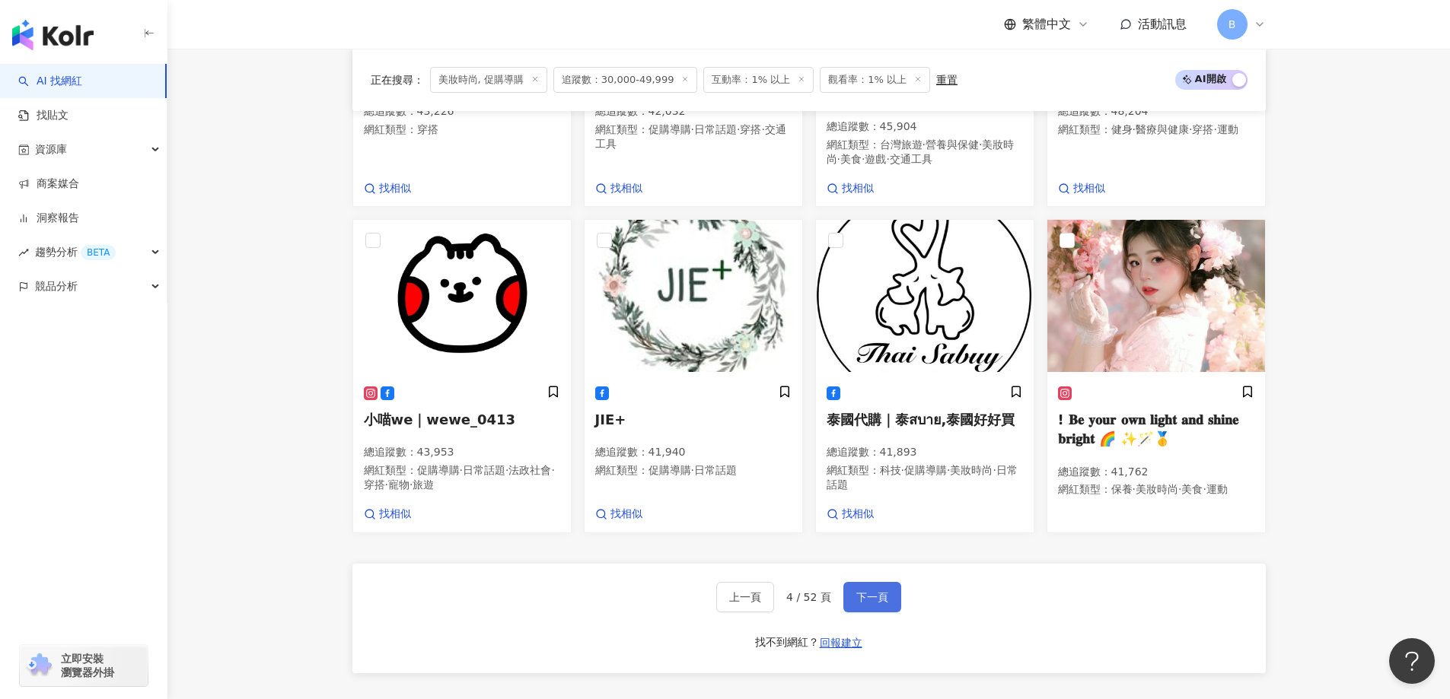
click at [883, 604] on span "下一頁" at bounding box center [872, 597] width 32 height 12
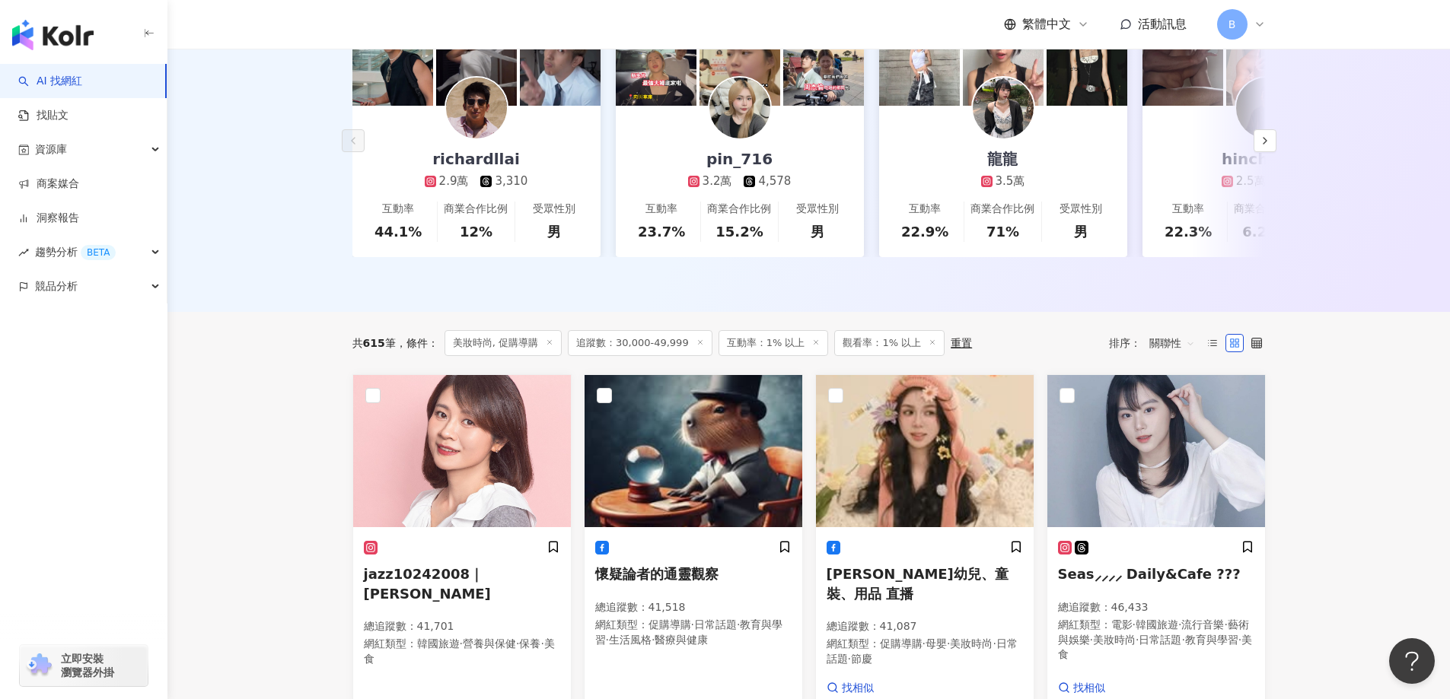
scroll to position [320, 0]
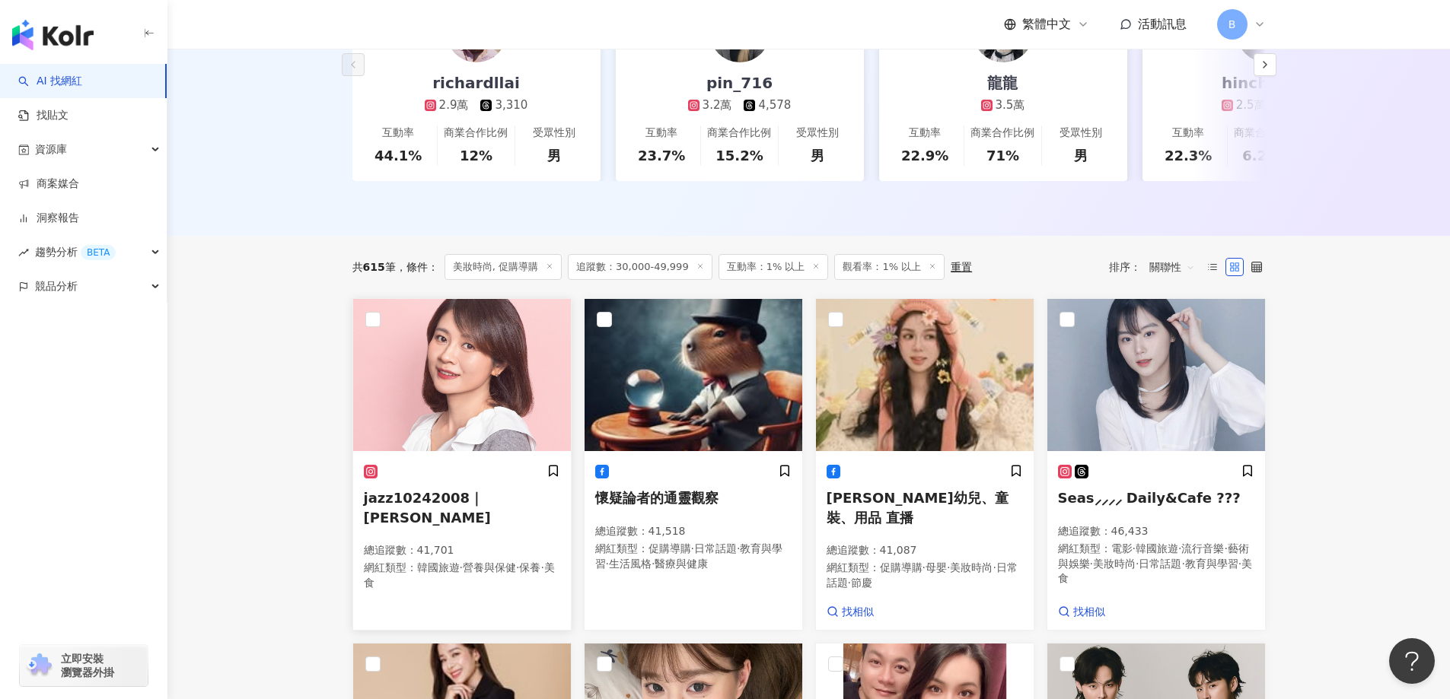
click at [450, 361] on img at bounding box center [462, 375] width 218 height 152
click at [916, 384] on img at bounding box center [925, 375] width 218 height 152
click at [1149, 381] on img at bounding box center [1156, 375] width 218 height 152
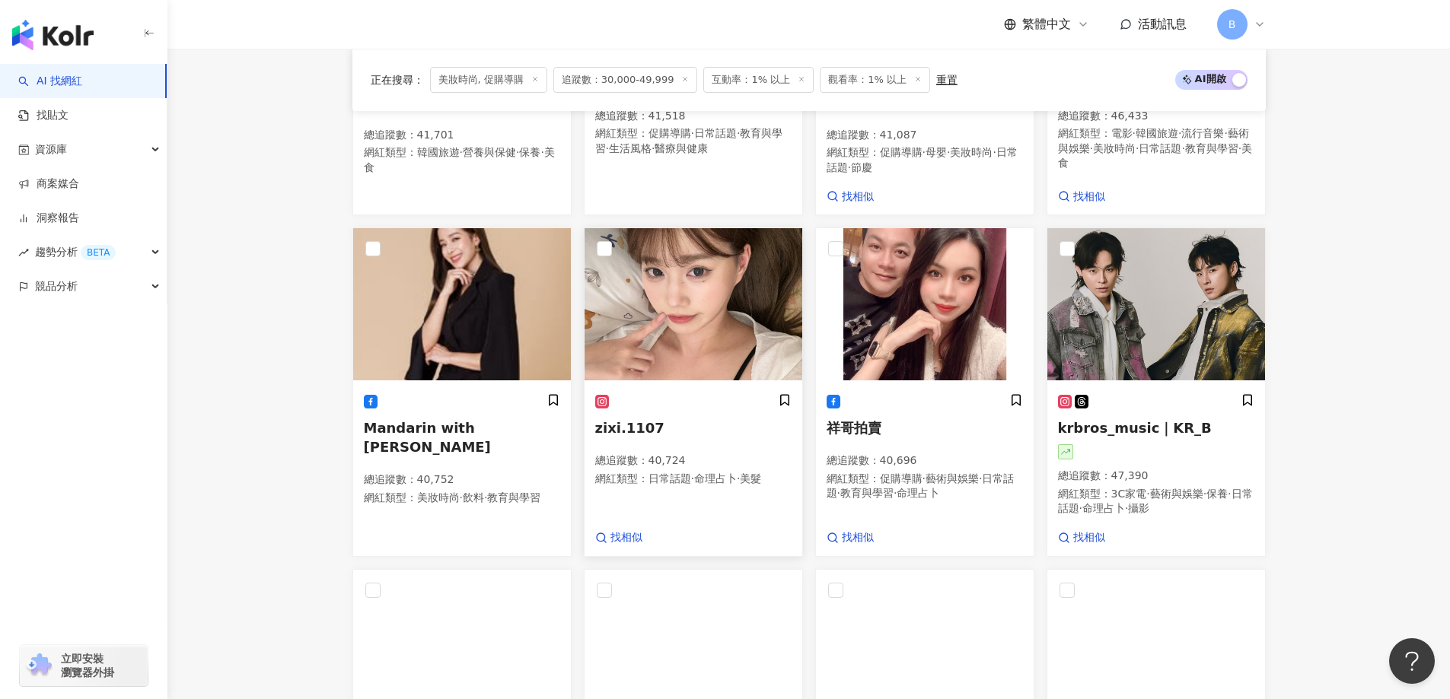
scroll to position [776, 0]
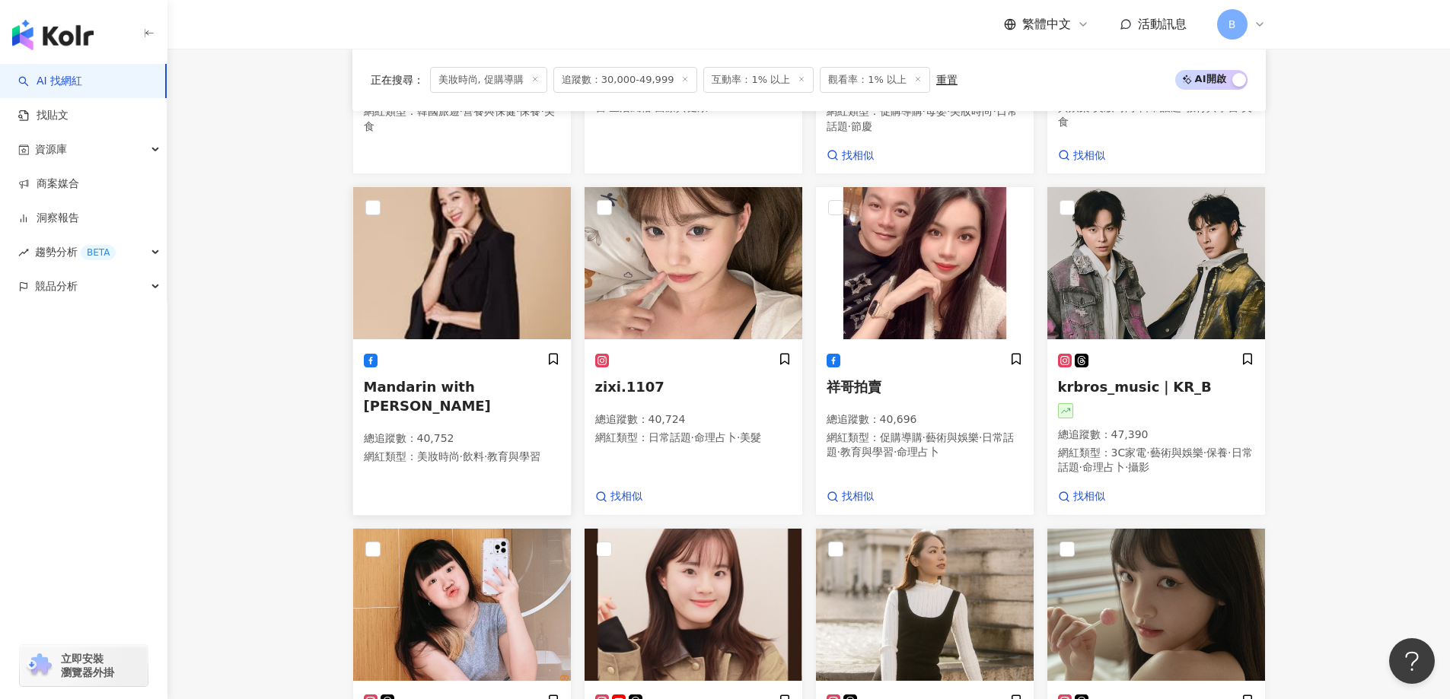
click at [429, 235] on img at bounding box center [462, 263] width 218 height 152
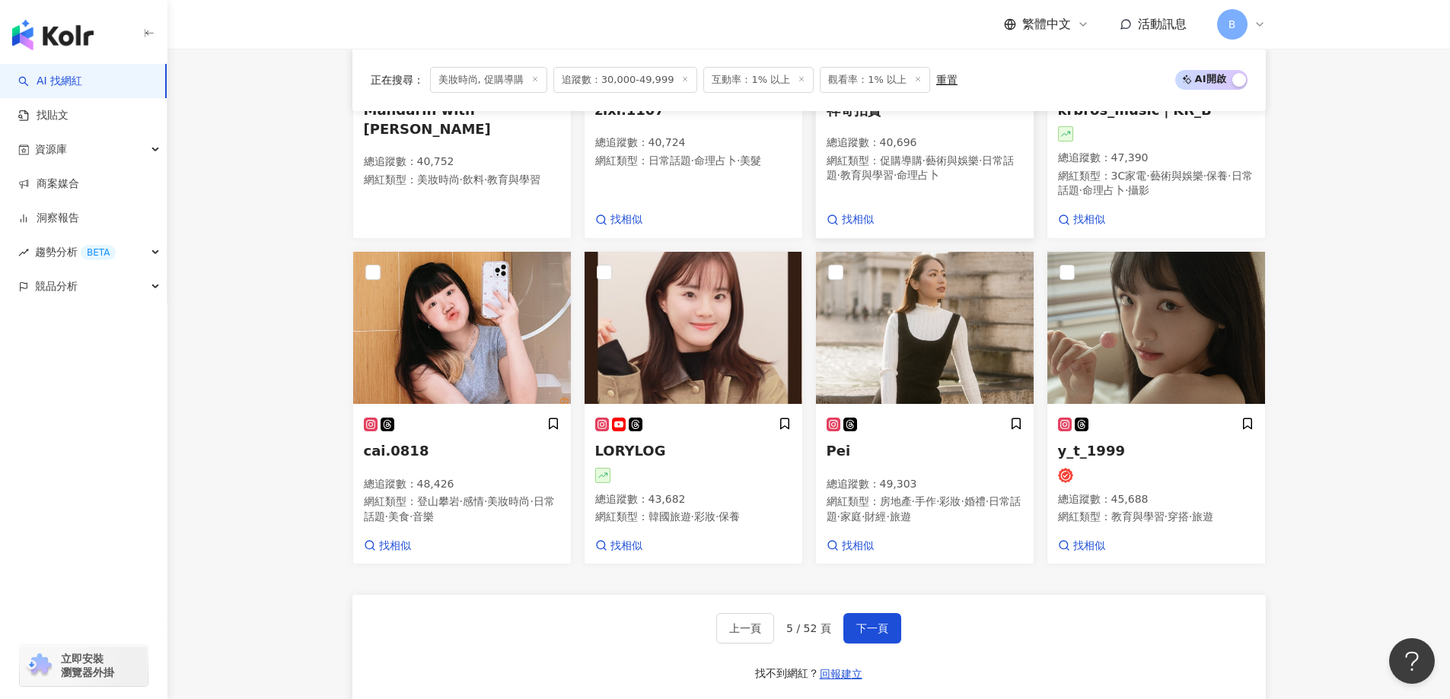
scroll to position [1081, 0]
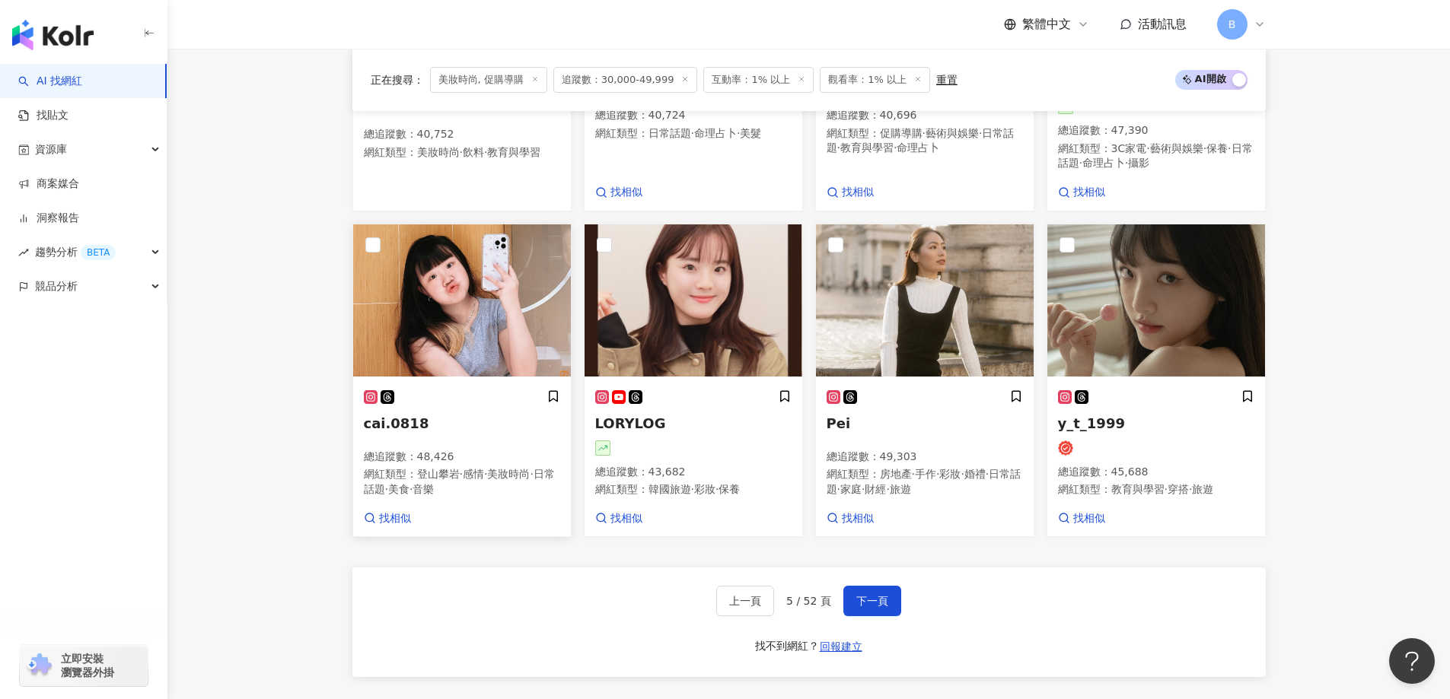
click at [462, 310] on img at bounding box center [462, 301] width 218 height 152
click at [865, 607] on span "下一頁" at bounding box center [872, 601] width 32 height 12
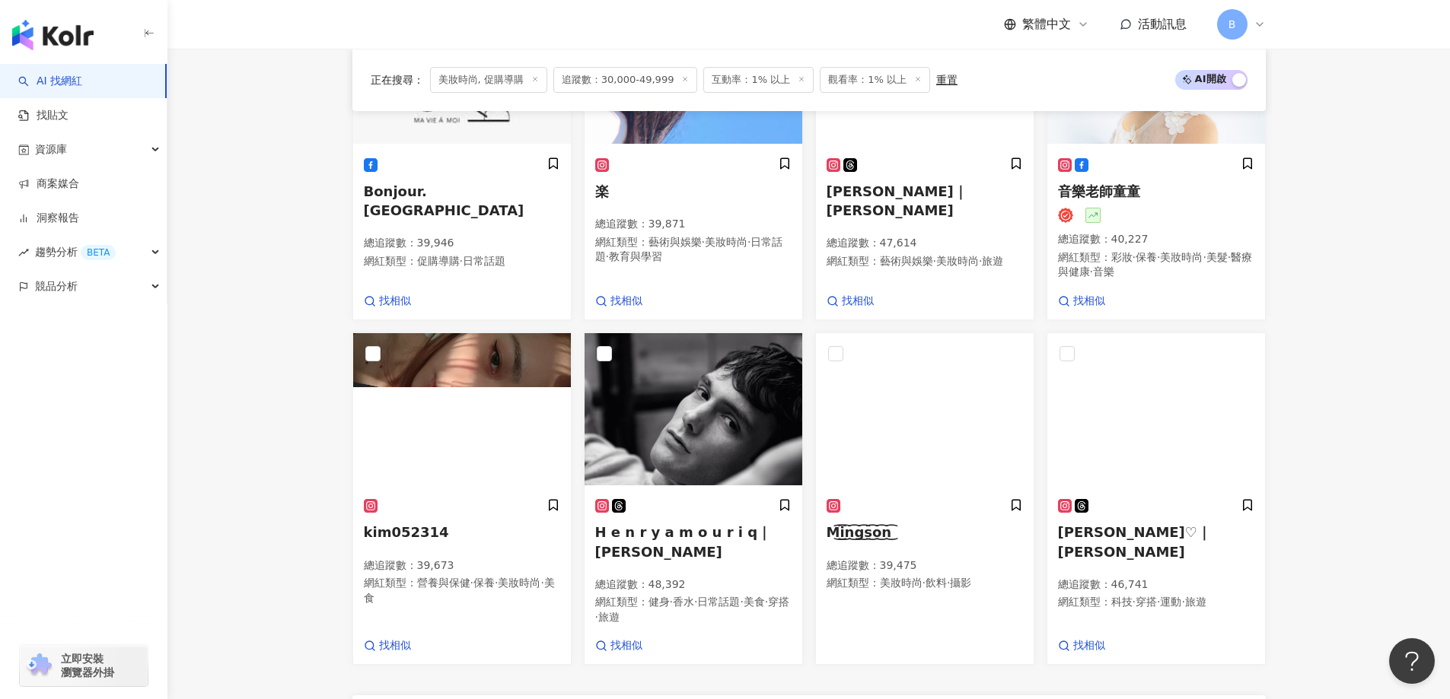
scroll to position [1077, 0]
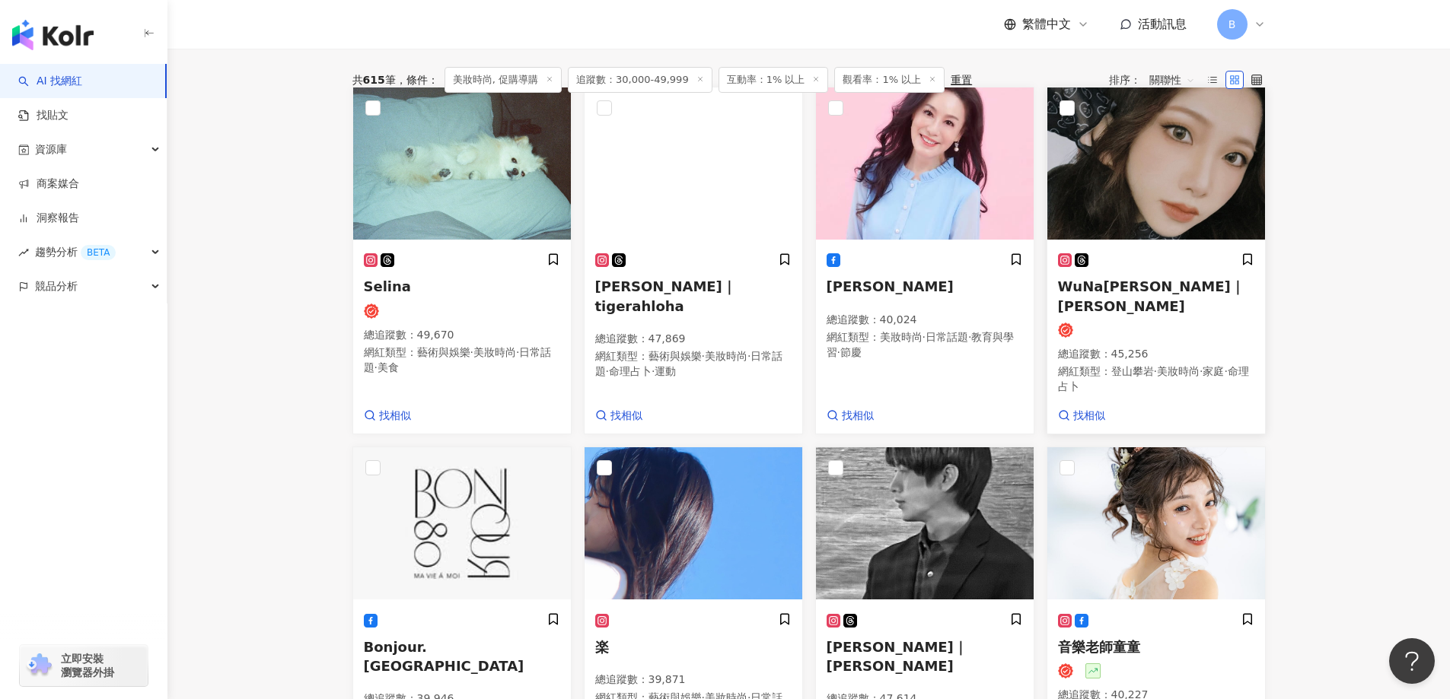
scroll to position [392, 0]
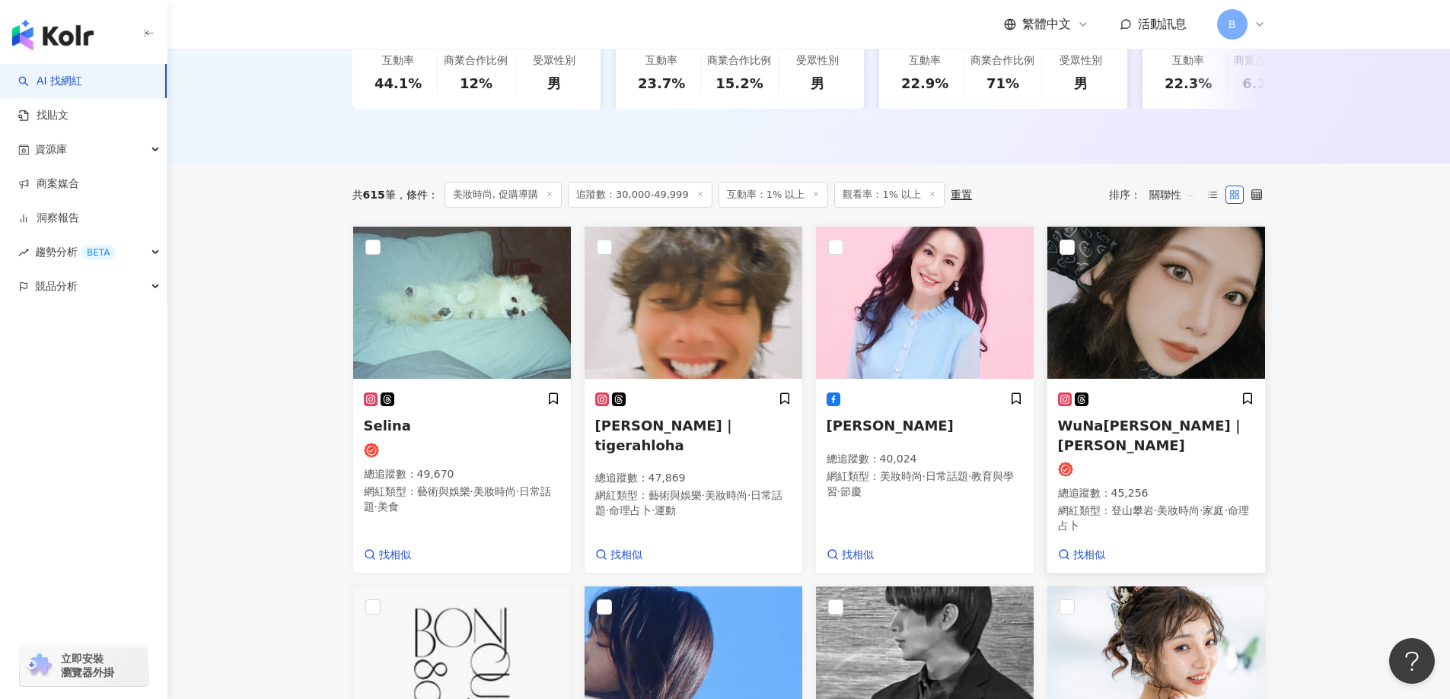
click at [1107, 284] on img at bounding box center [1156, 303] width 218 height 152
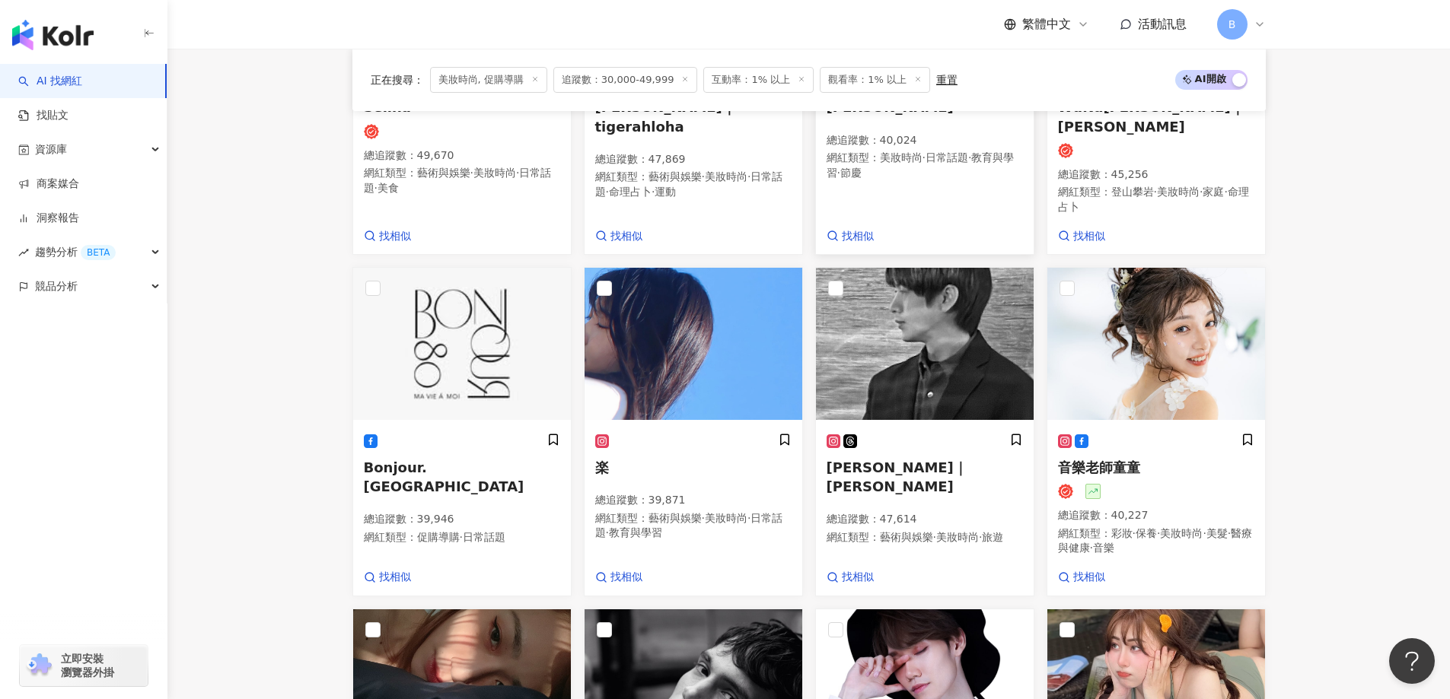
scroll to position [849, 0]
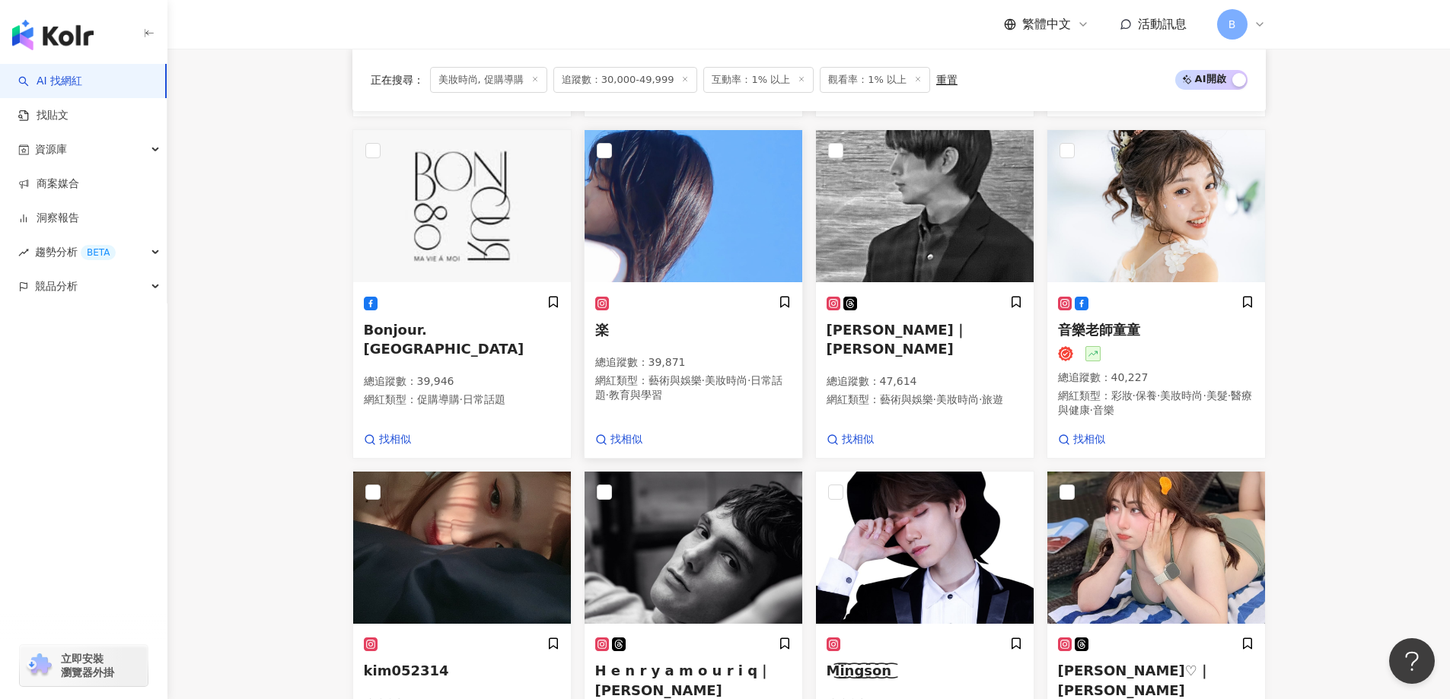
click at [693, 194] on img at bounding box center [694, 206] width 218 height 152
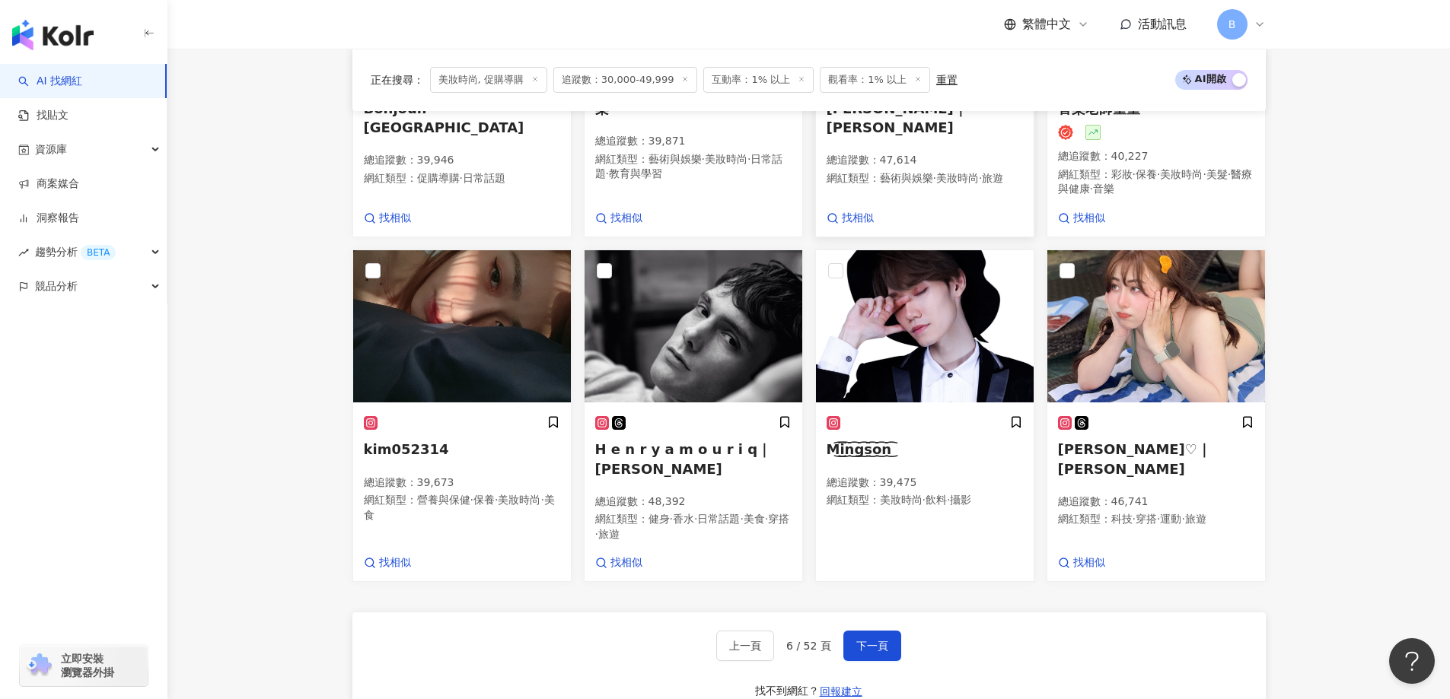
scroll to position [1077, 0]
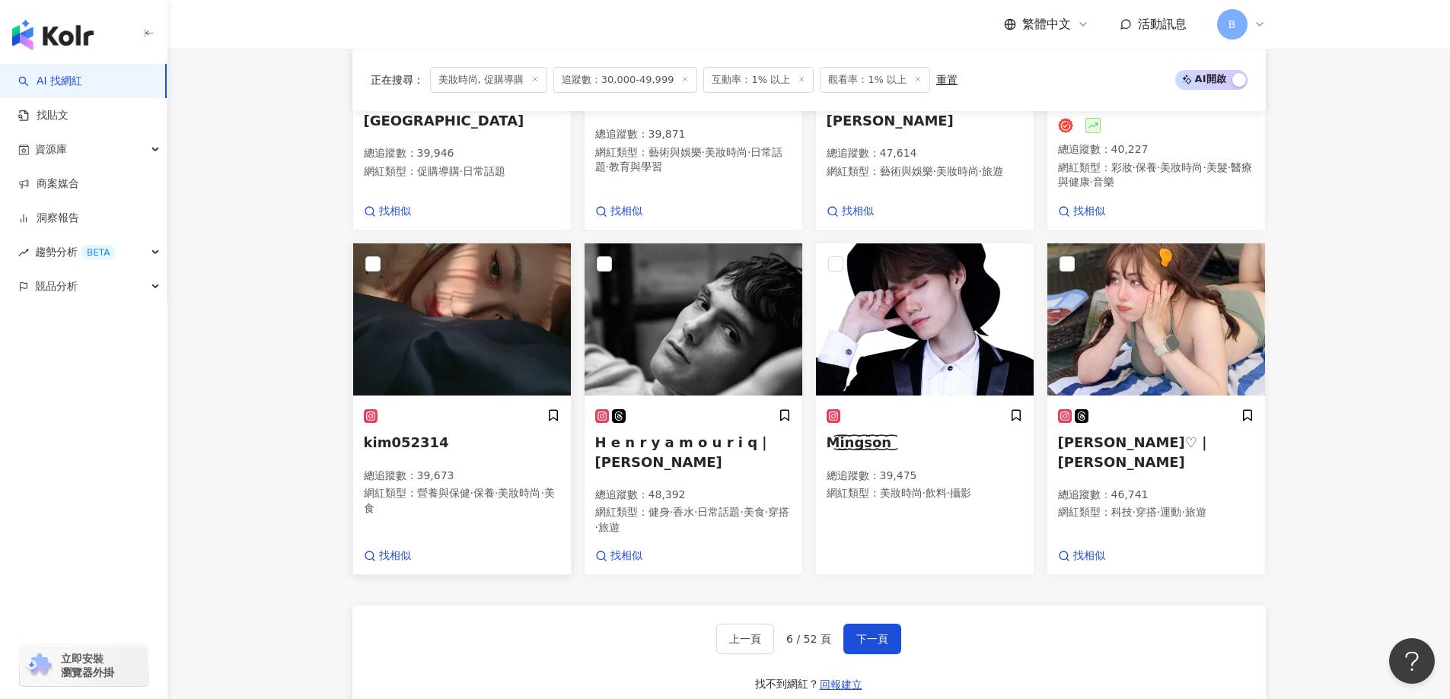
click at [475, 292] on img at bounding box center [462, 320] width 218 height 152
click at [878, 633] on span "下一頁" at bounding box center [872, 639] width 32 height 12
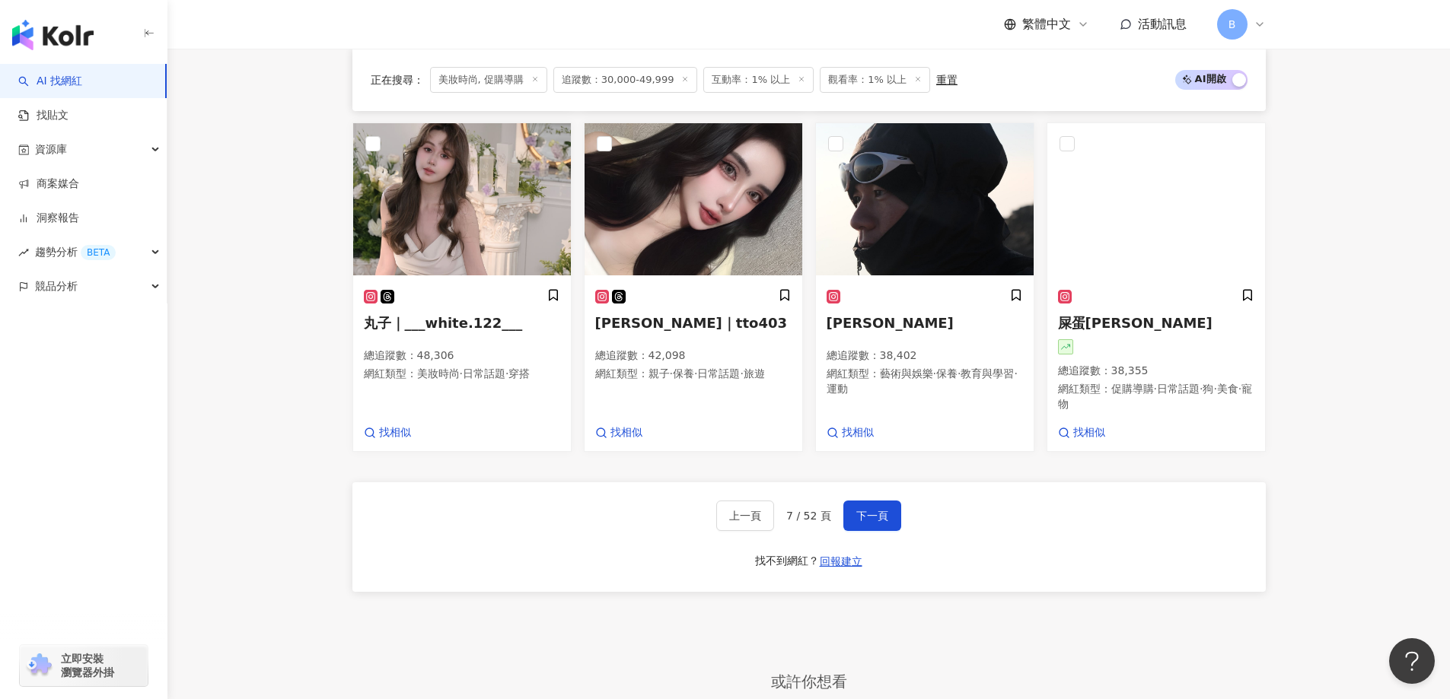
scroll to position [1152, 0]
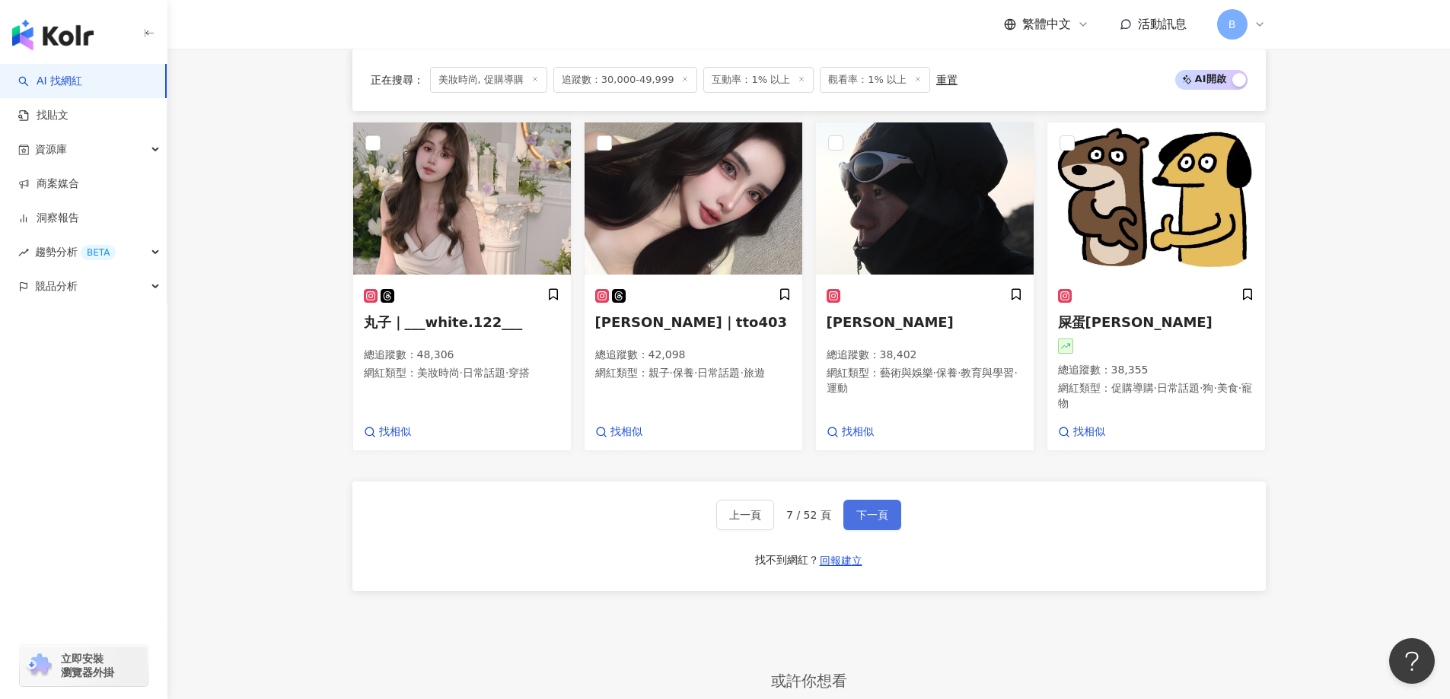
click at [873, 521] on span "下一頁" at bounding box center [872, 515] width 32 height 12
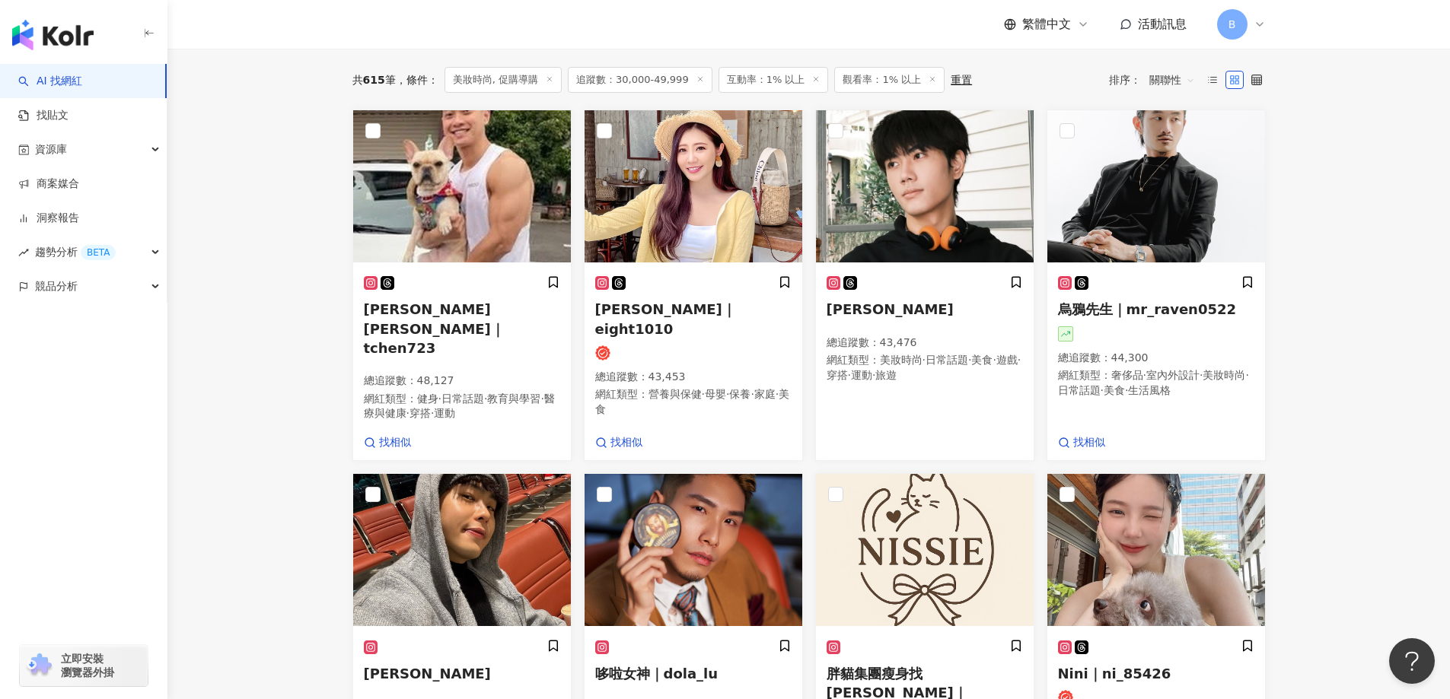
scroll to position [502, 0]
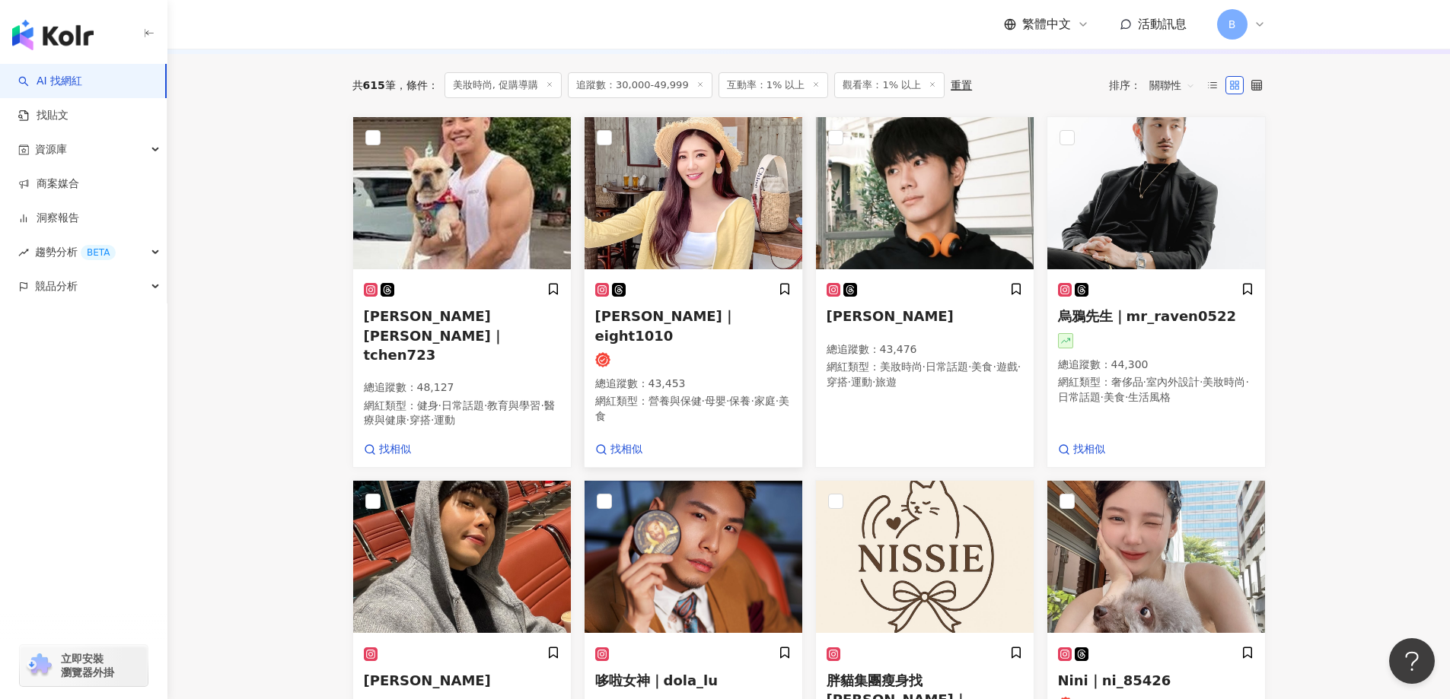
click at [714, 190] on img at bounding box center [694, 193] width 218 height 152
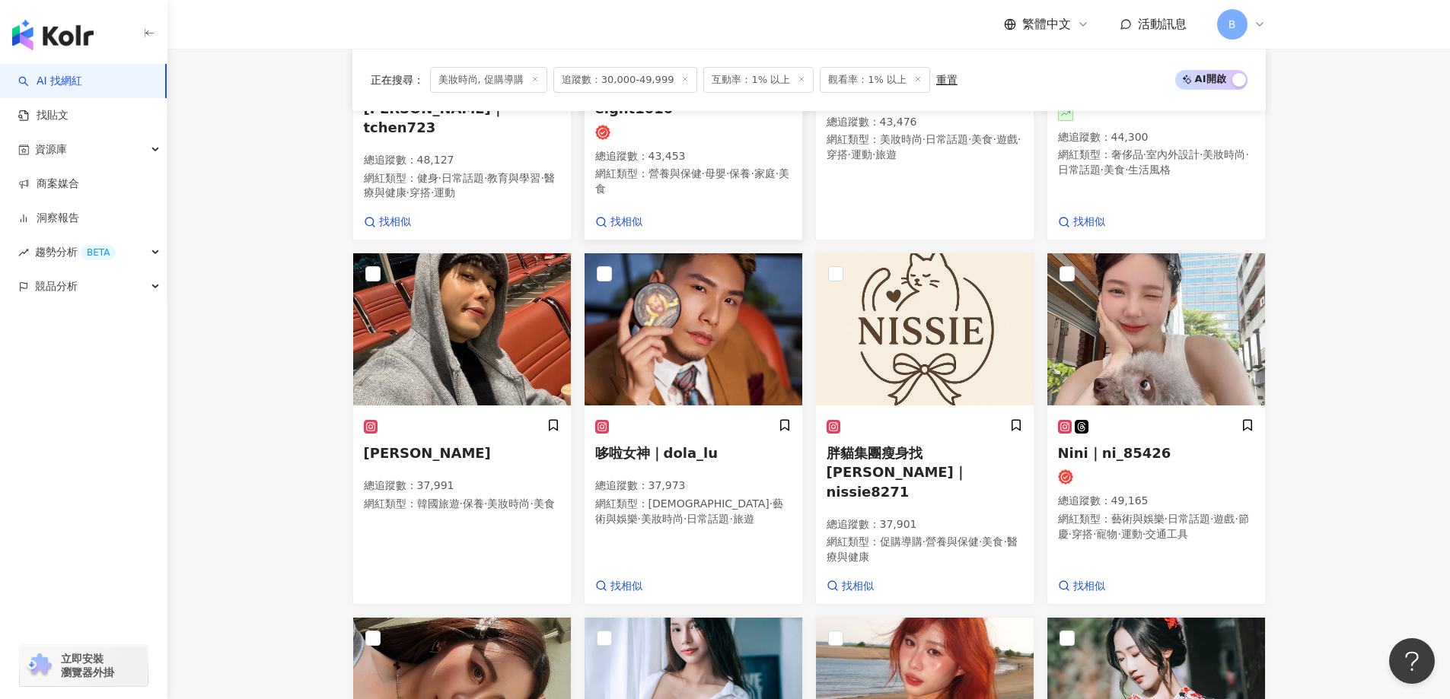
scroll to position [730, 0]
click at [1153, 310] on img at bounding box center [1156, 329] width 218 height 152
click at [313, 301] on main "不分平台 台灣 搜尋 您可能感興趣： haikyu_rement_love haikyu_rement_love 香水油 香水品牌 類型 性別 追蹤數 互動率…" at bounding box center [808, 329] width 1283 height 2020
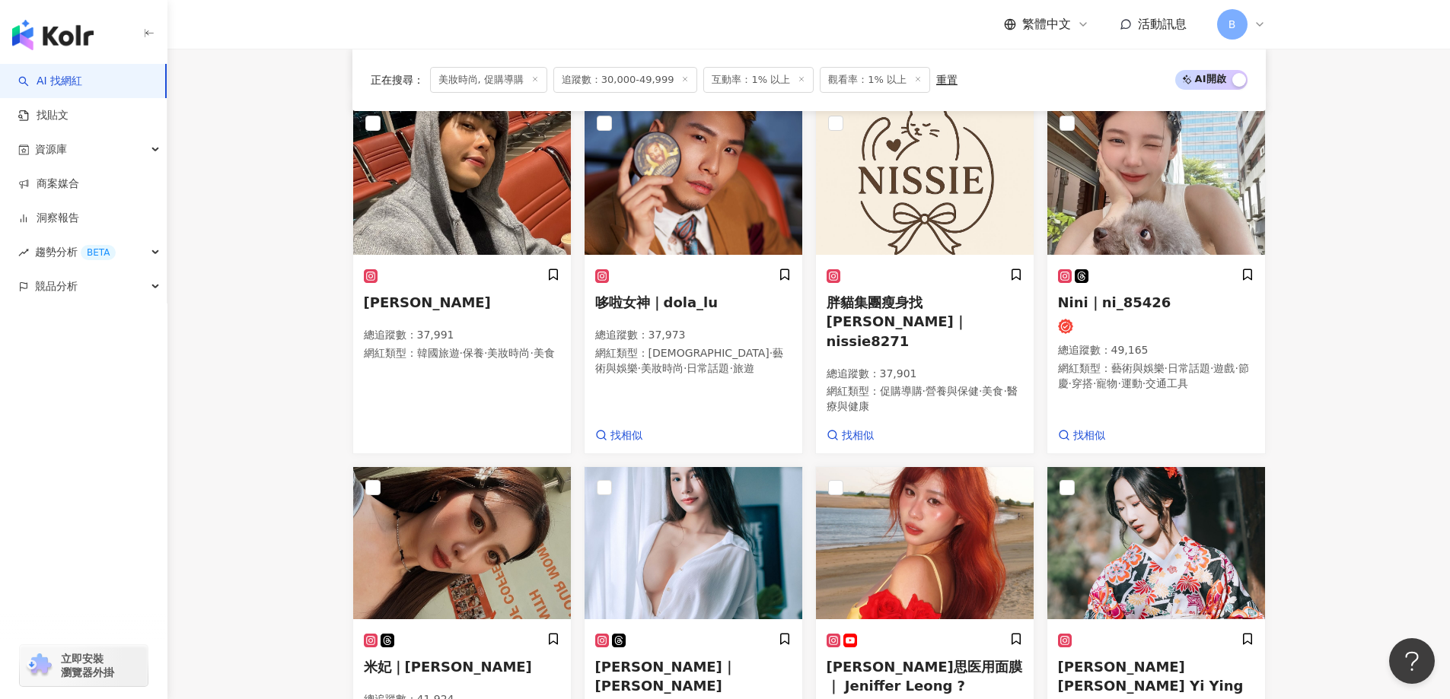
scroll to position [806, 0]
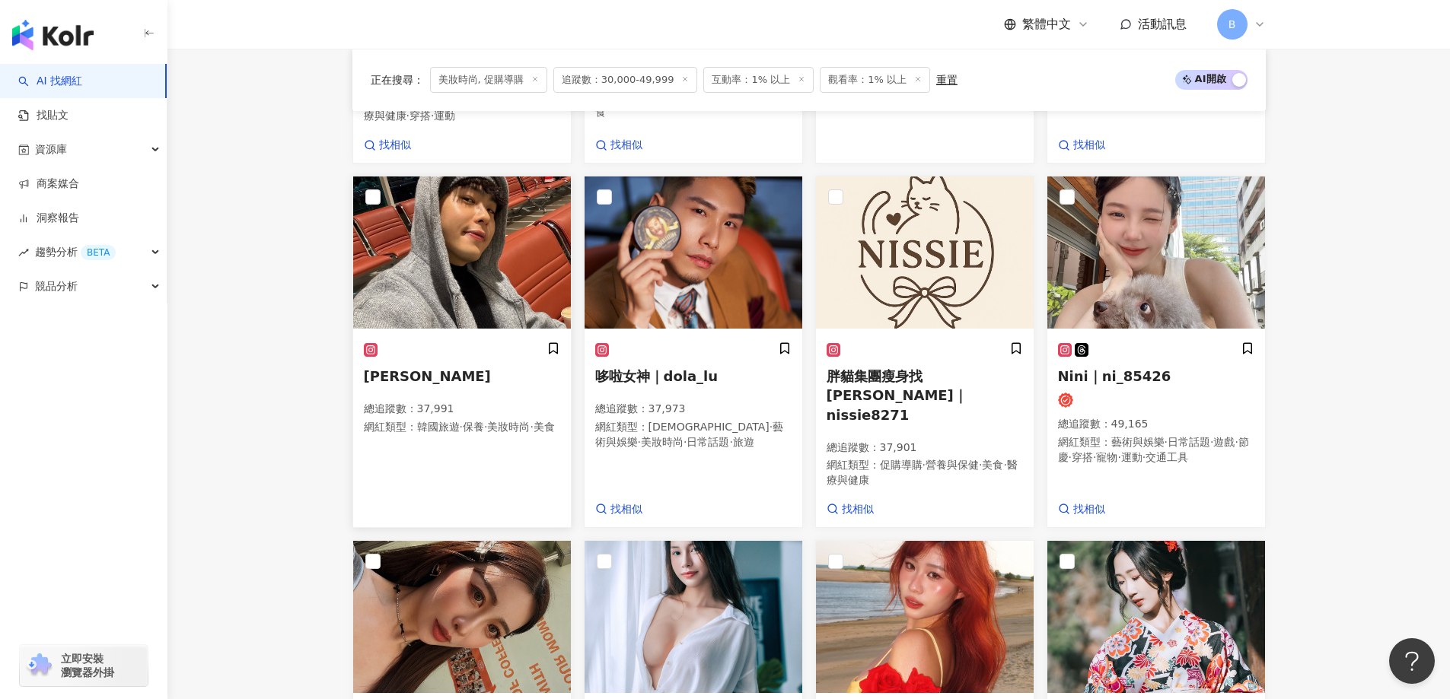
click at [411, 217] on img at bounding box center [462, 253] width 218 height 152
click at [1174, 255] on img at bounding box center [1156, 253] width 218 height 152
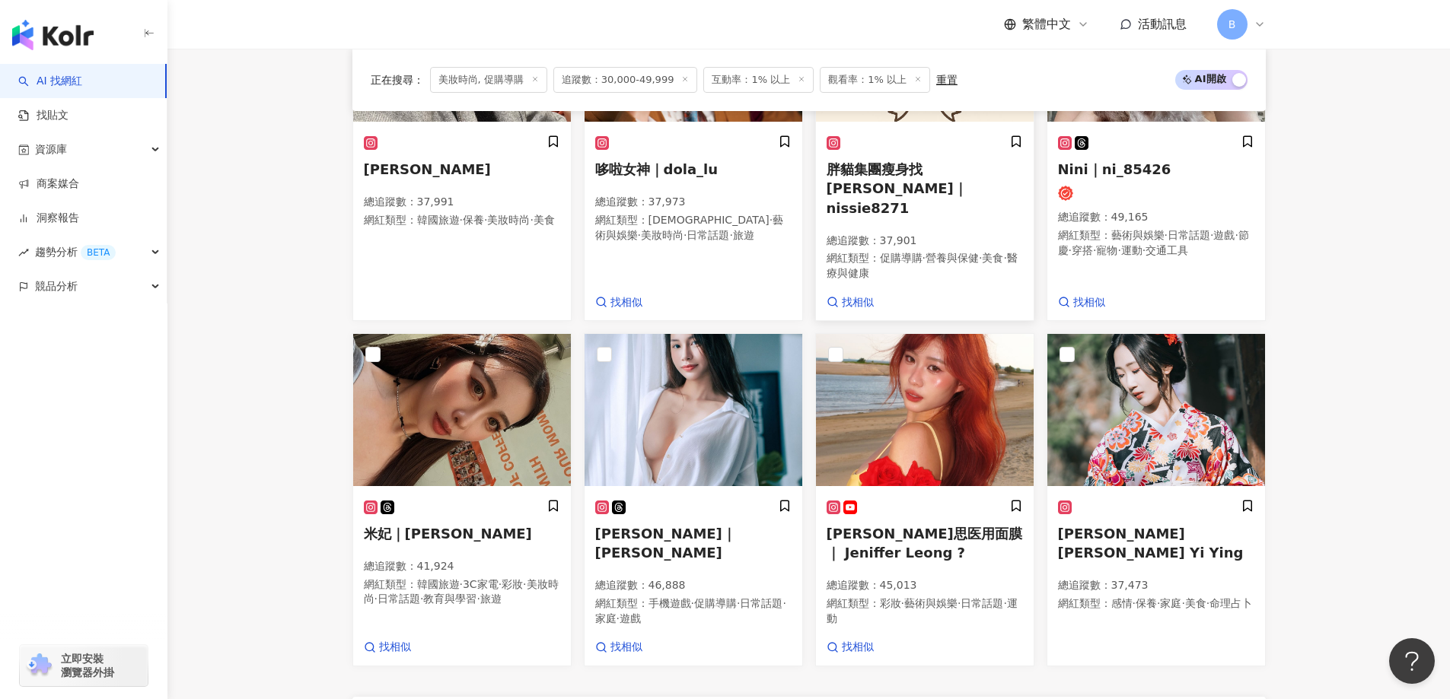
scroll to position [1034, 0]
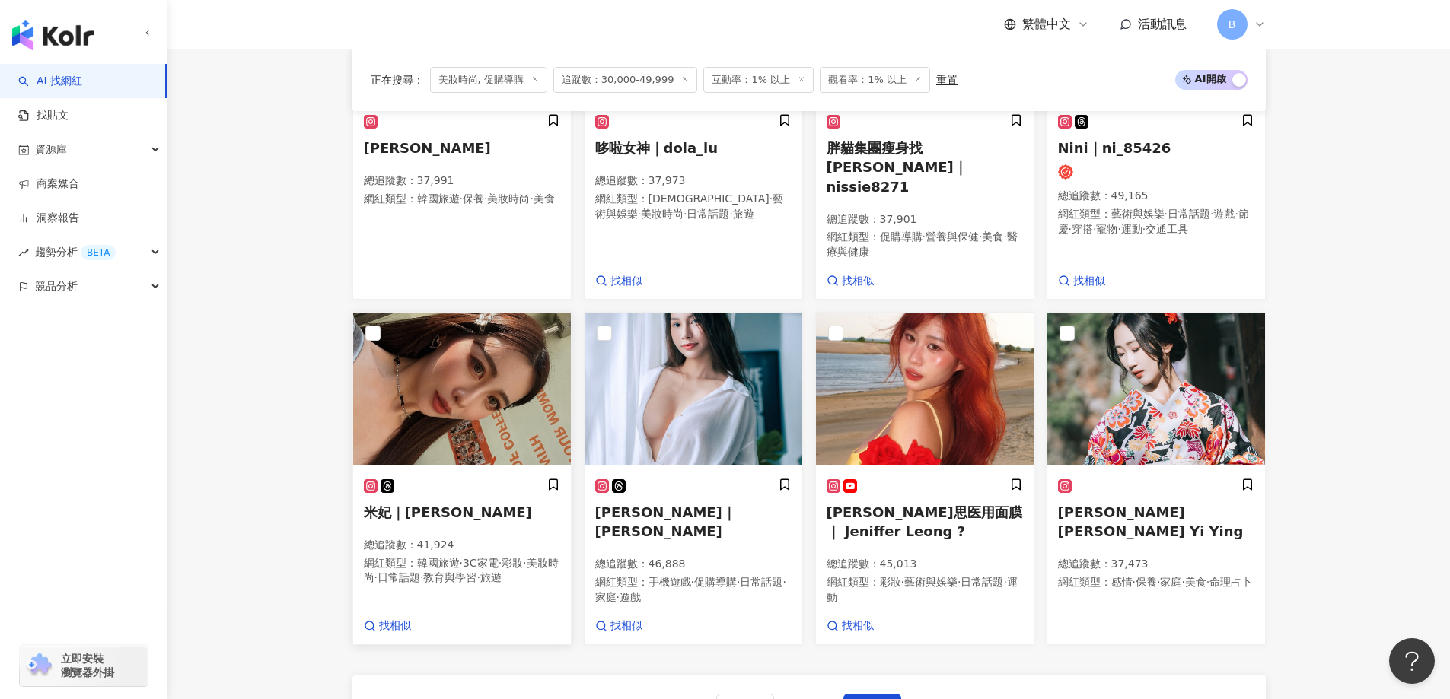
click at [454, 337] on img at bounding box center [462, 389] width 218 height 152
click at [1109, 342] on img at bounding box center [1156, 389] width 218 height 152
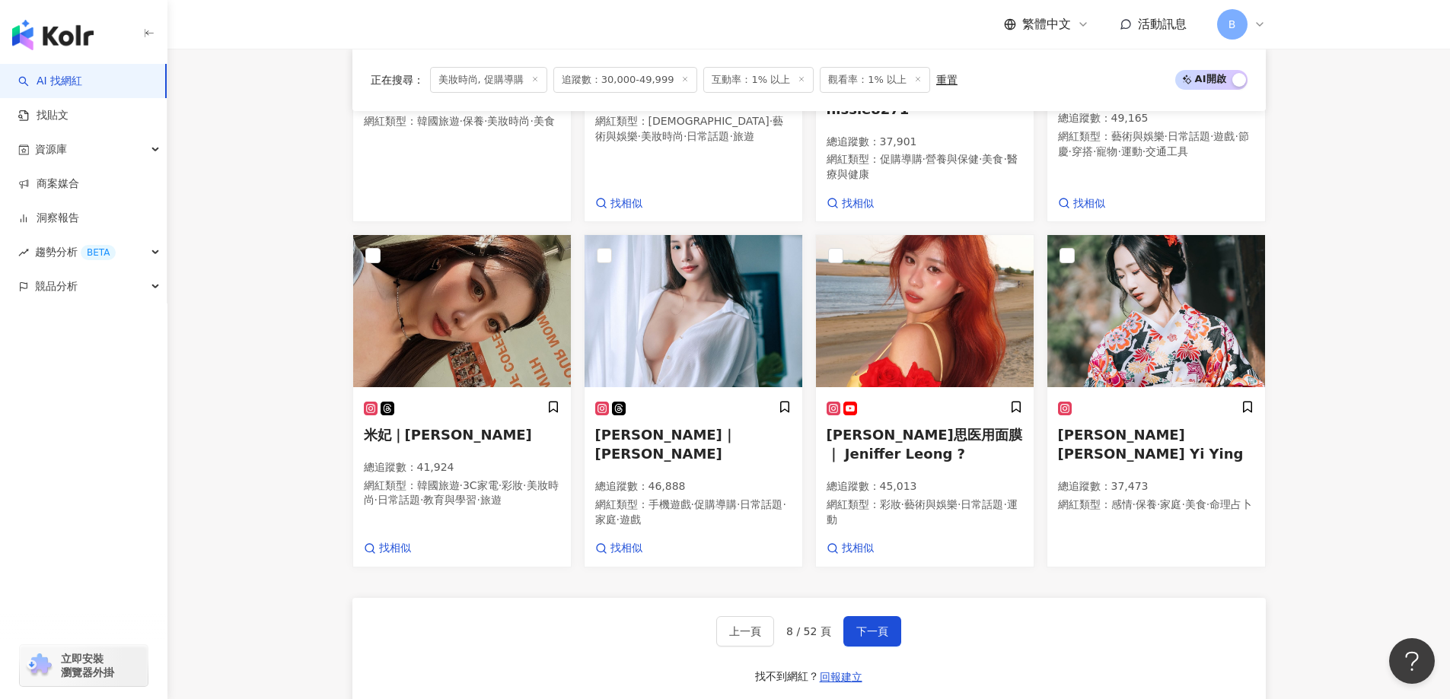
scroll to position [1187, 0]
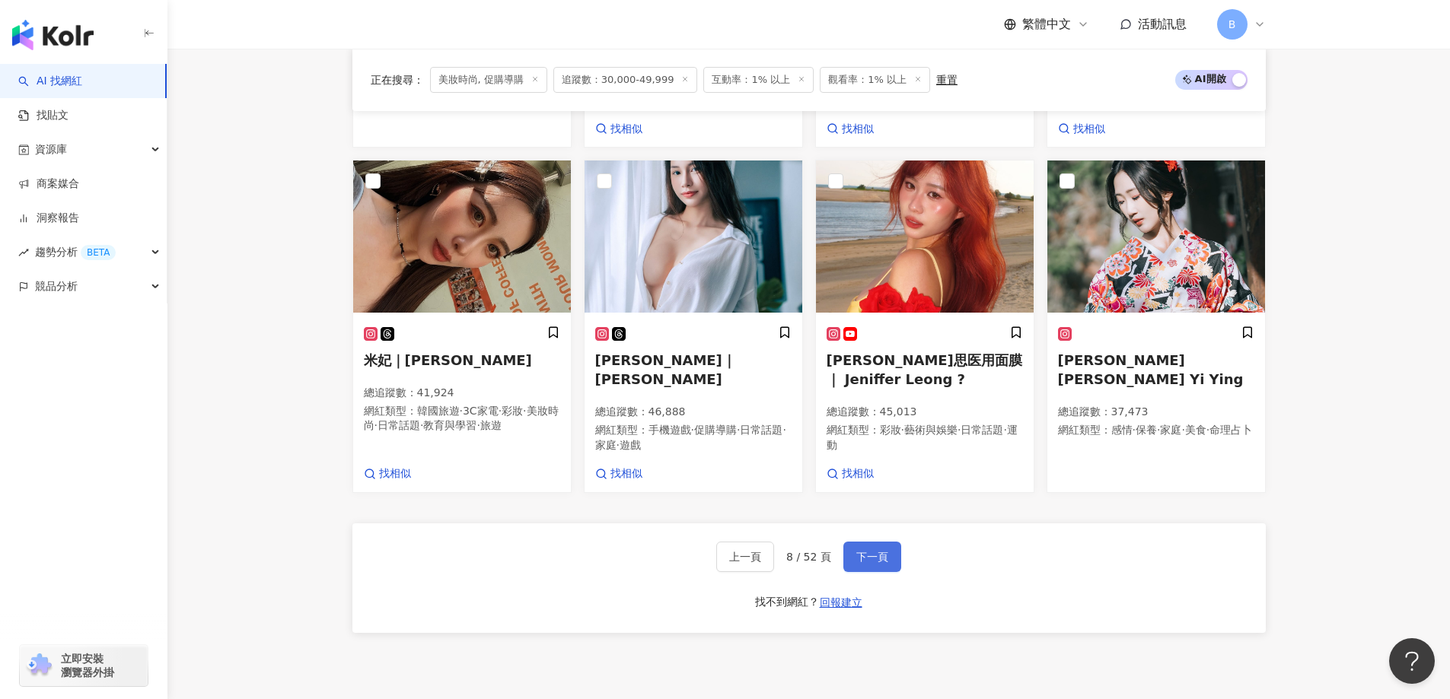
click at [874, 551] on span "下一頁" at bounding box center [872, 557] width 32 height 12
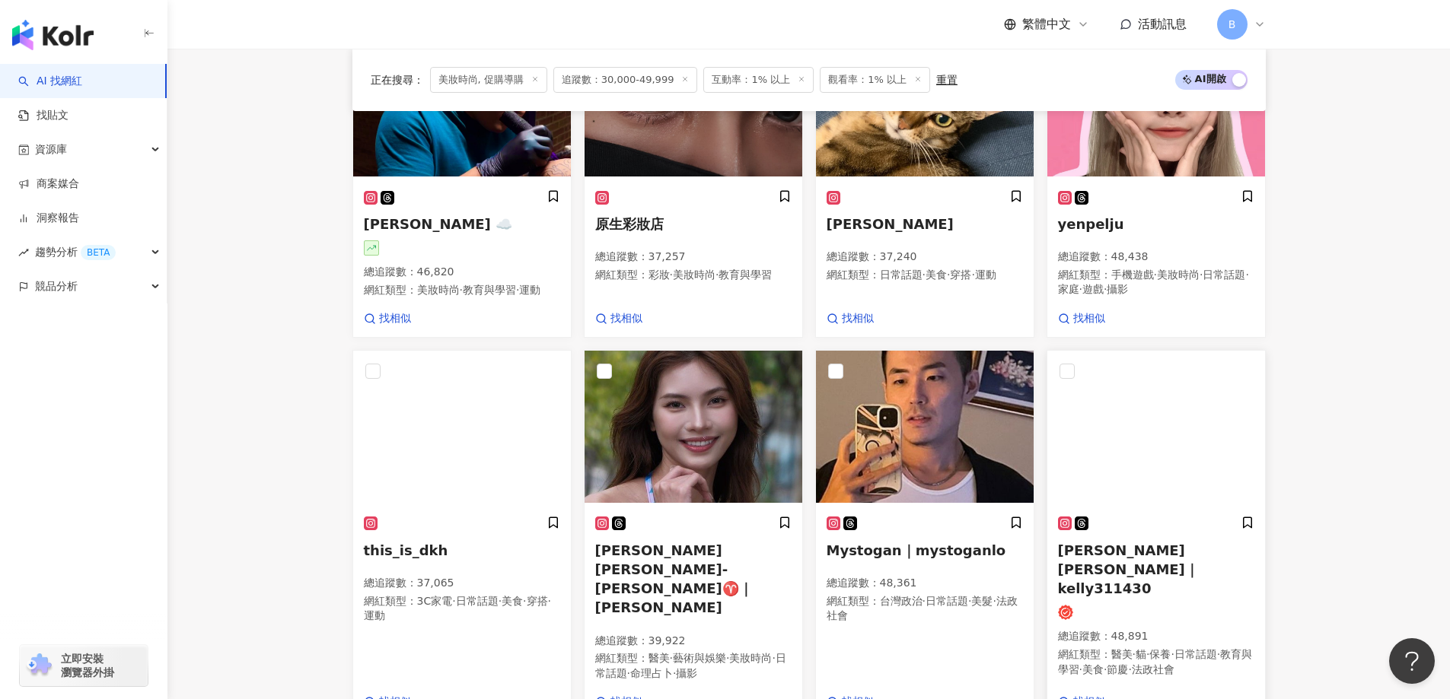
scroll to position [1168, 0]
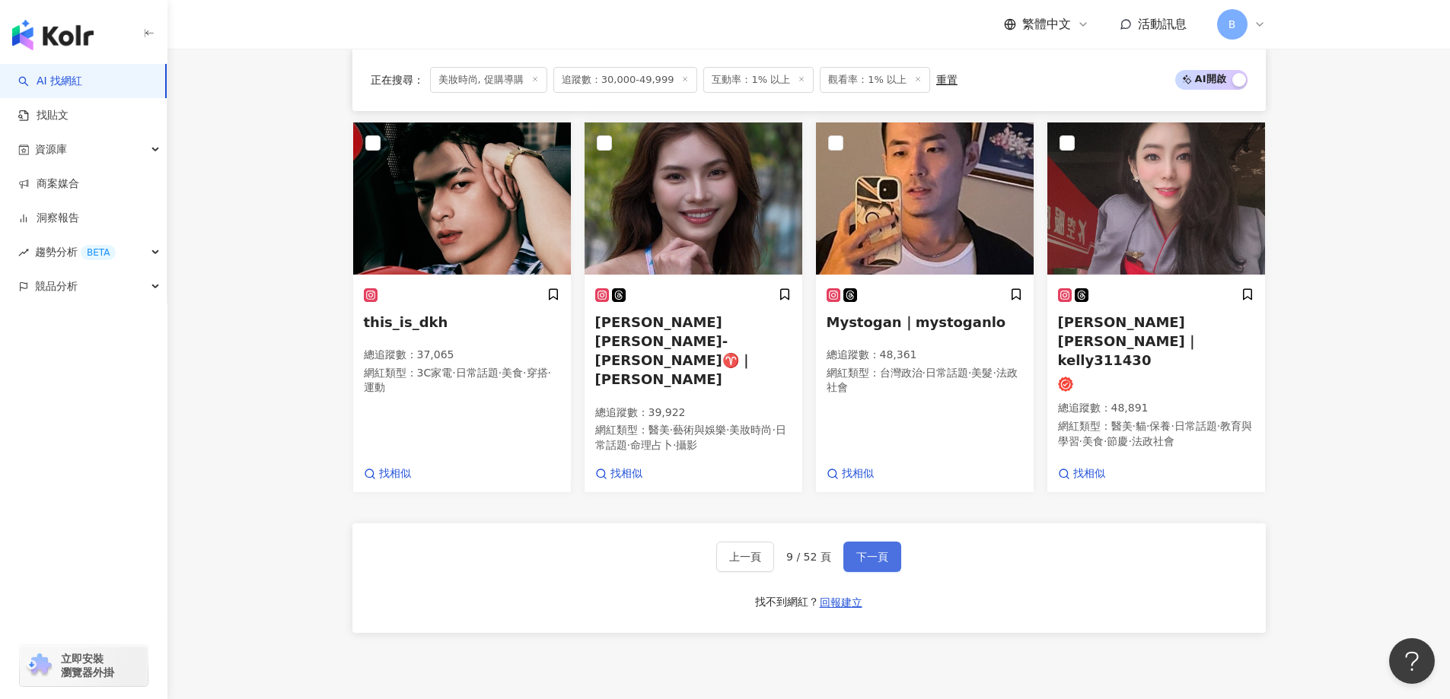
click at [866, 542] on button "下一頁" at bounding box center [872, 557] width 58 height 30
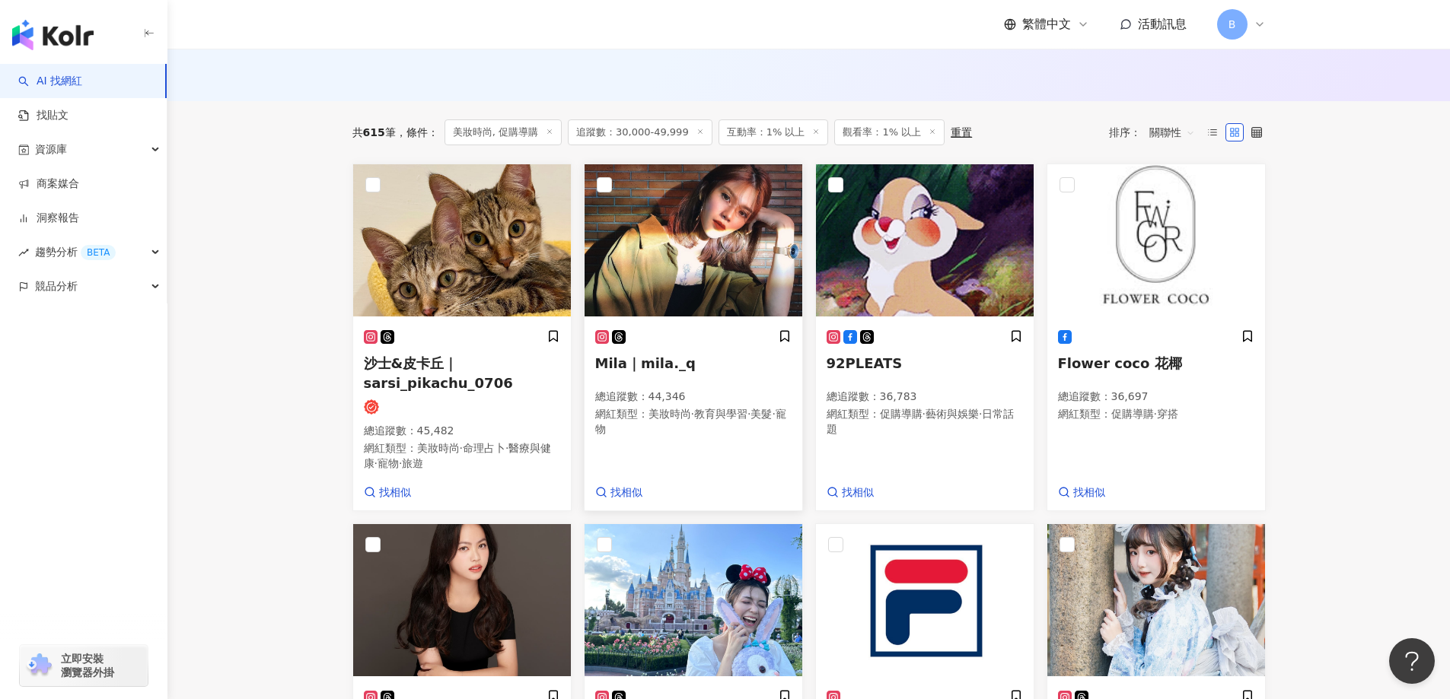
scroll to position [683, 0]
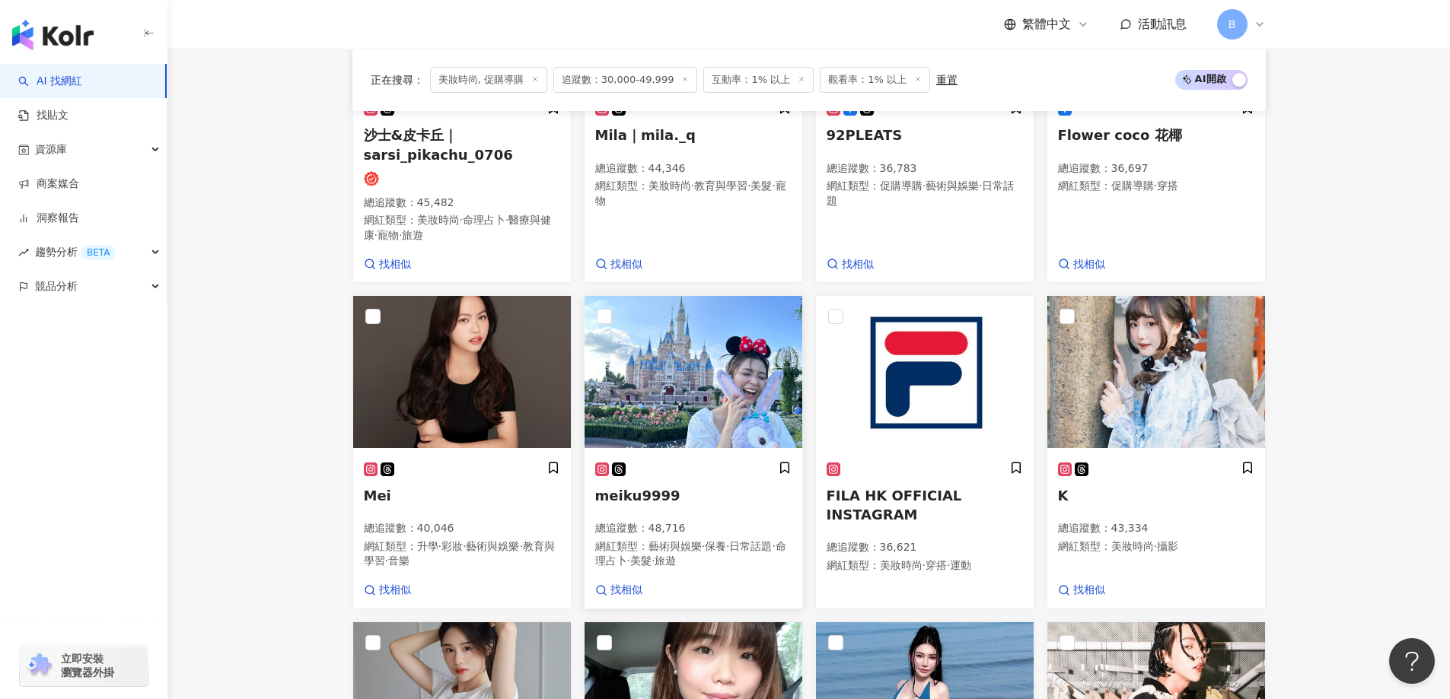
click at [660, 415] on img at bounding box center [694, 372] width 218 height 152
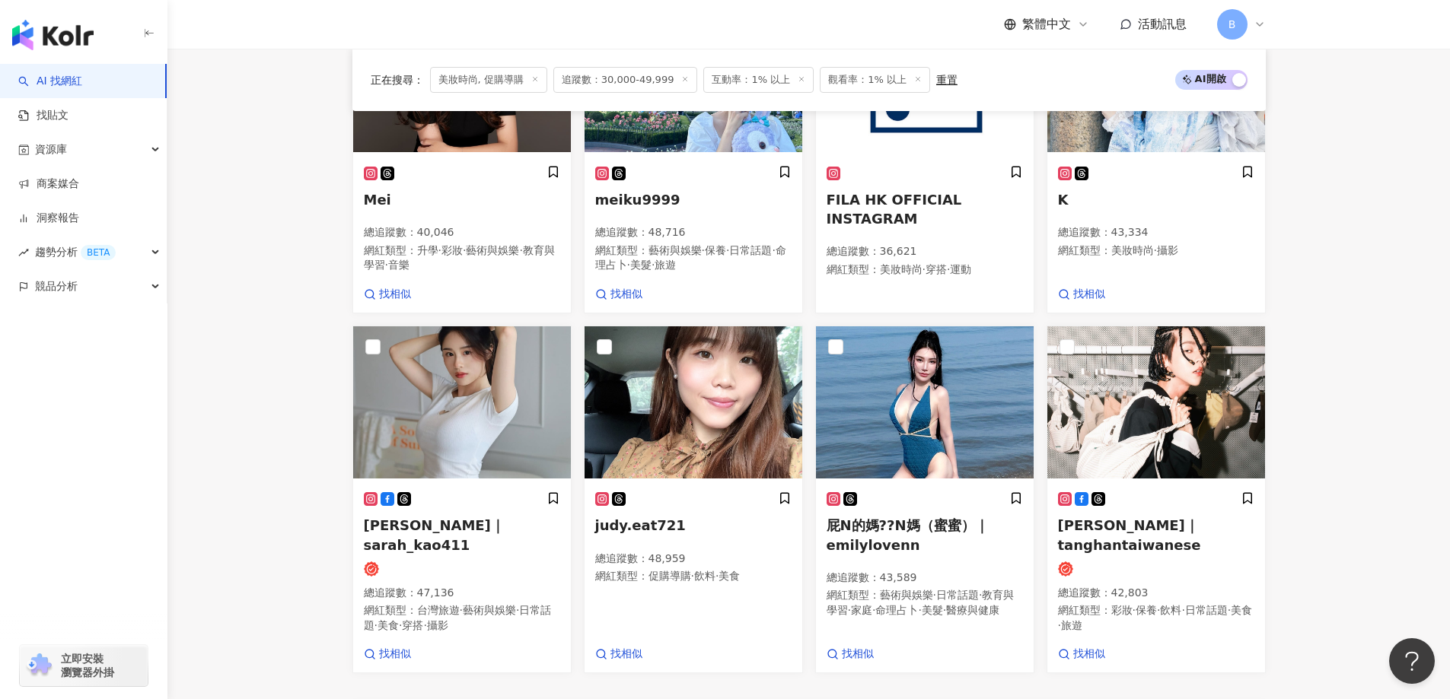
scroll to position [987, 0]
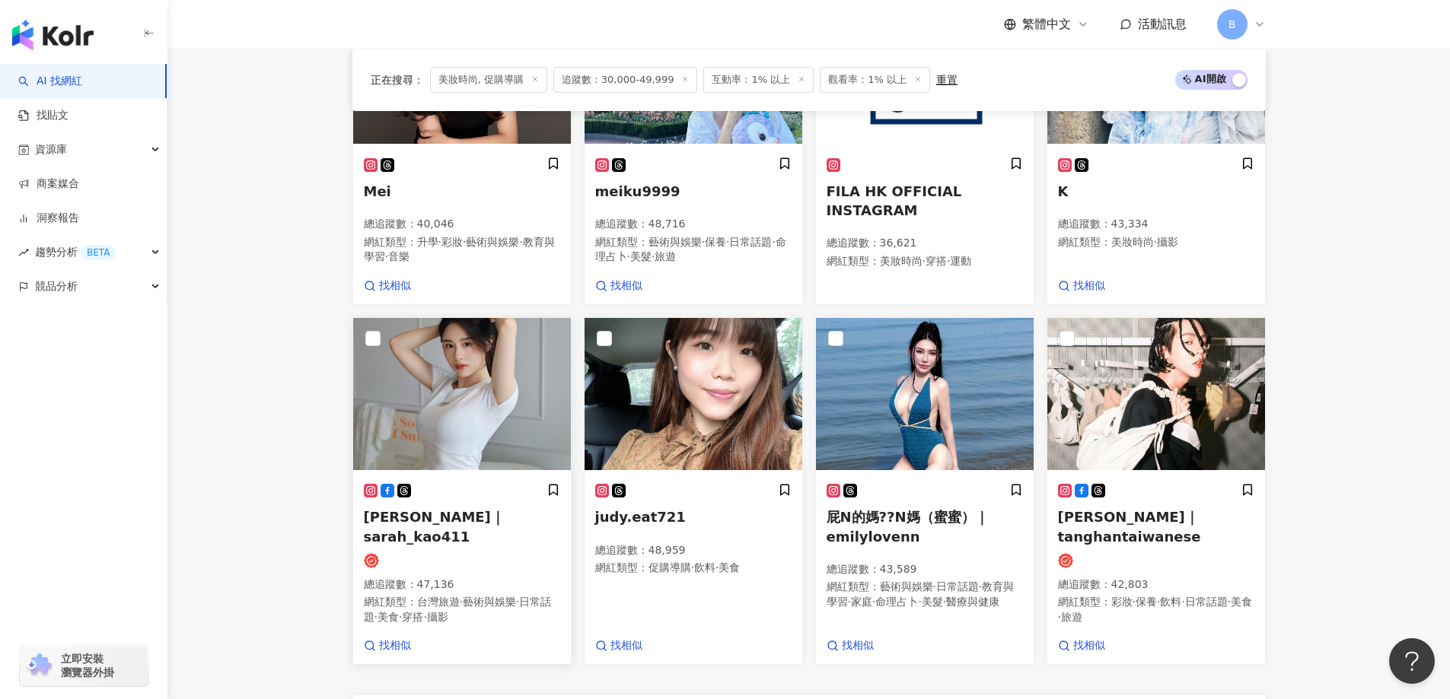
click at [478, 390] on img at bounding box center [462, 394] width 218 height 152
click at [698, 413] on img at bounding box center [694, 394] width 218 height 152
click at [1166, 394] on img at bounding box center [1156, 394] width 218 height 152
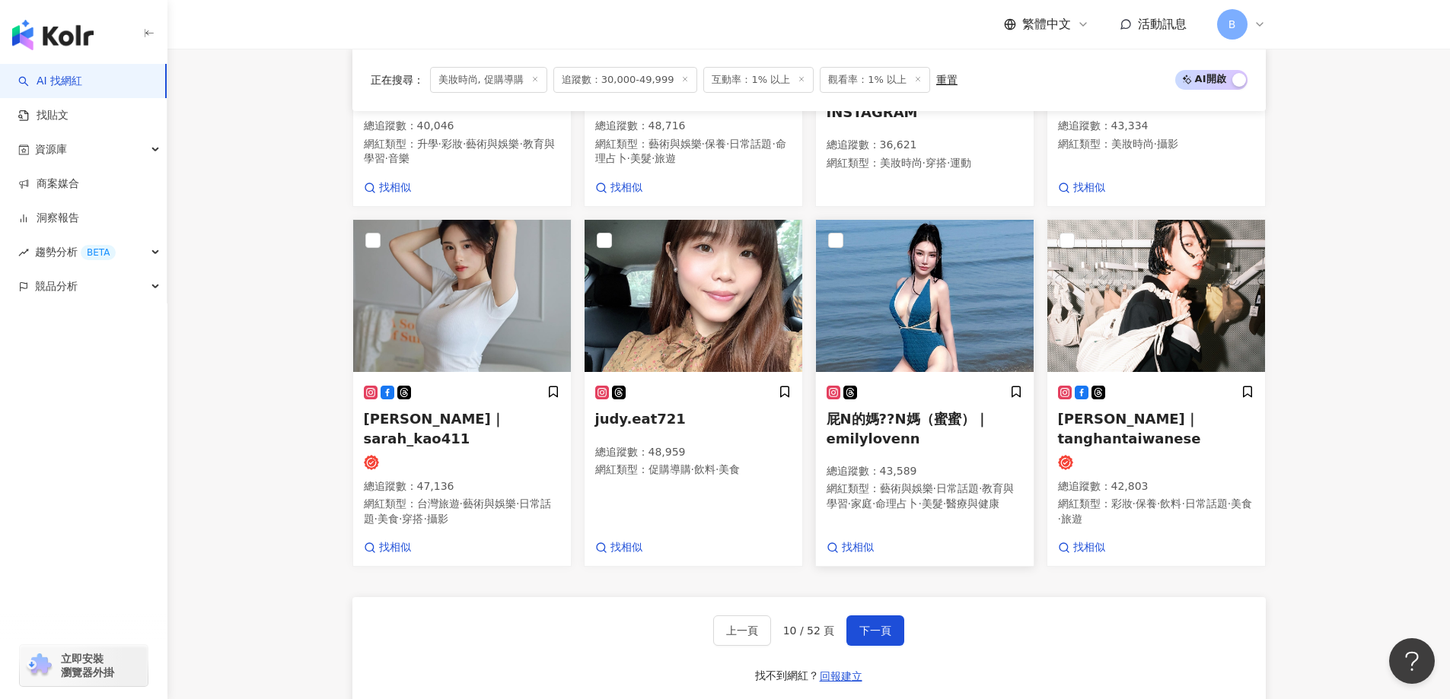
scroll to position [1216, 0]
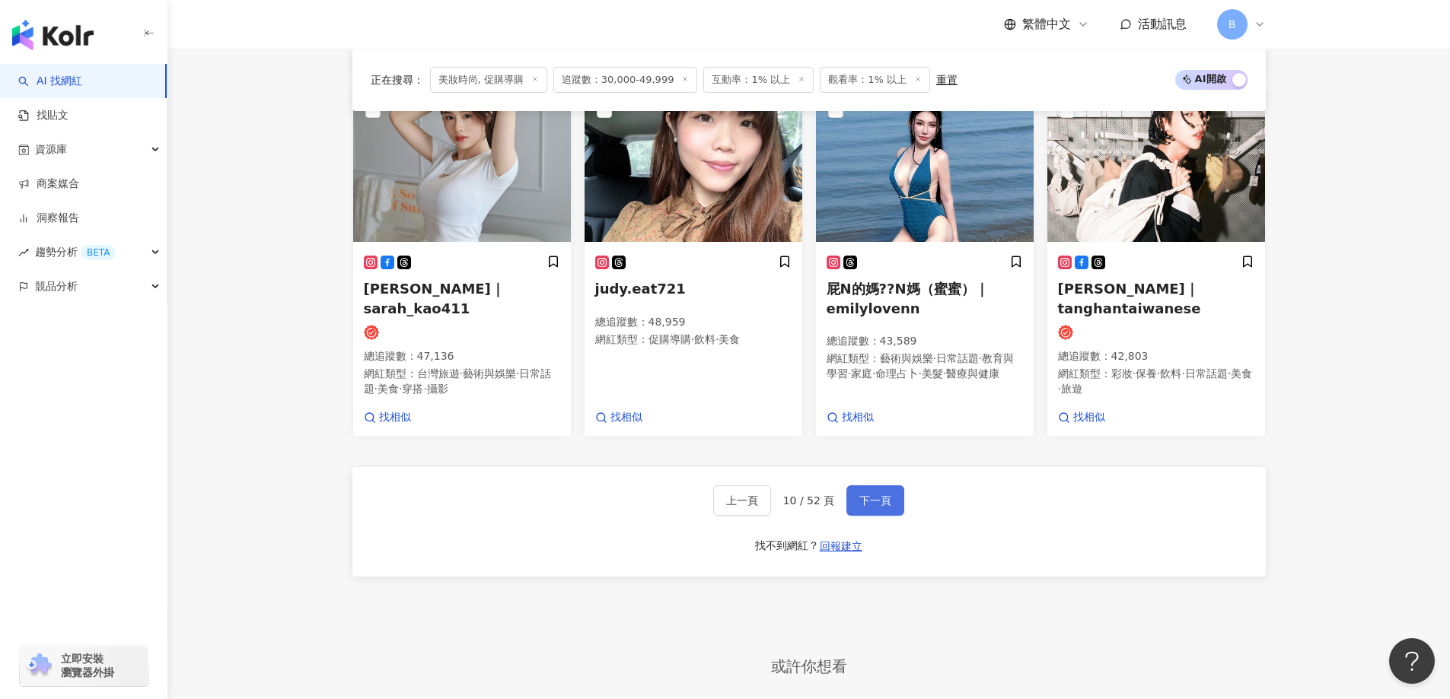
click at [870, 507] on span "下一頁" at bounding box center [875, 501] width 32 height 12
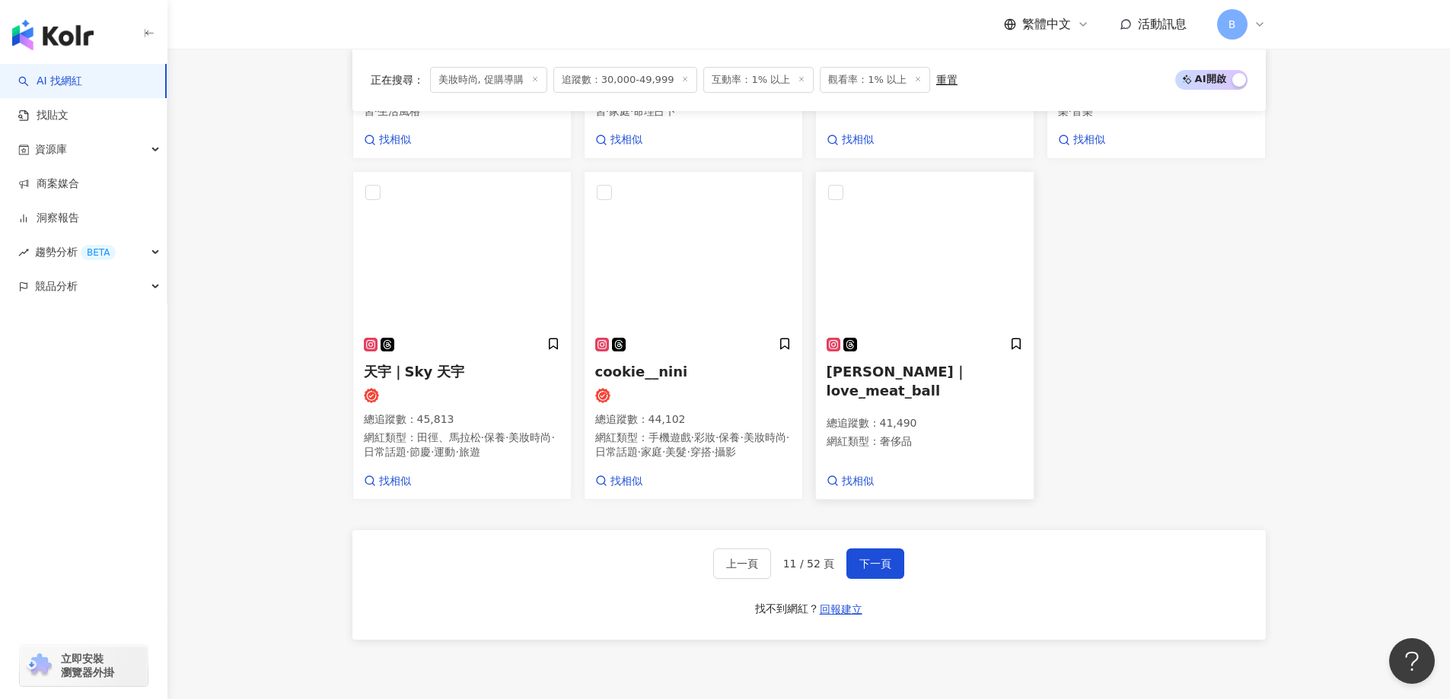
scroll to position [1116, 0]
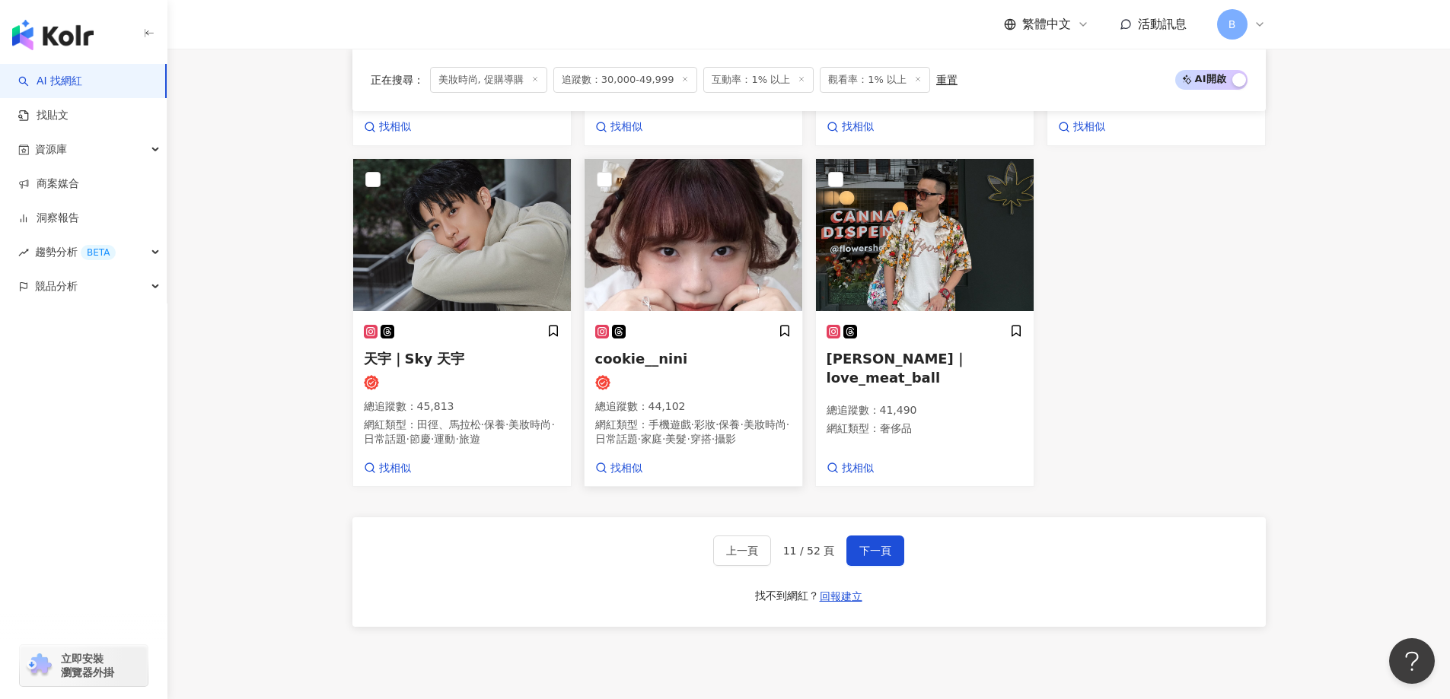
click at [667, 240] on img at bounding box center [694, 235] width 218 height 152
click at [871, 566] on button "下一頁" at bounding box center [875, 551] width 58 height 30
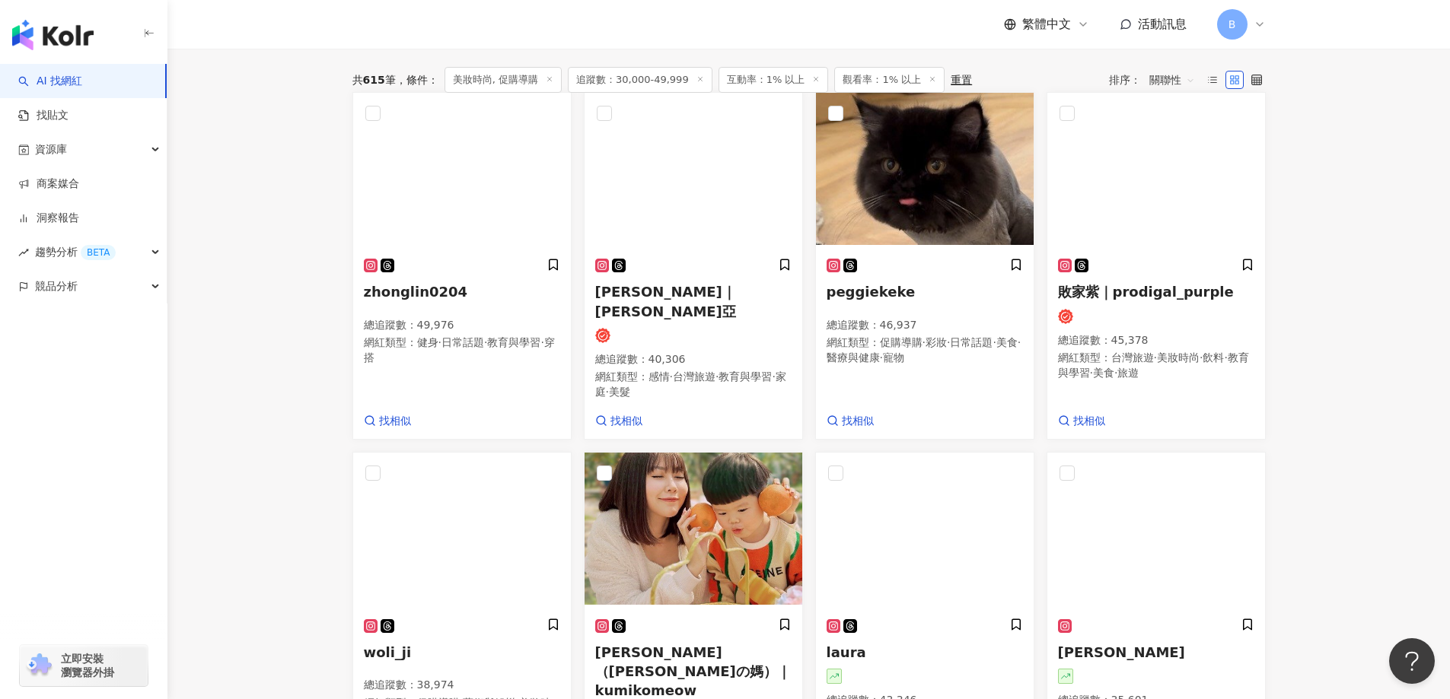
scroll to position [298, 0]
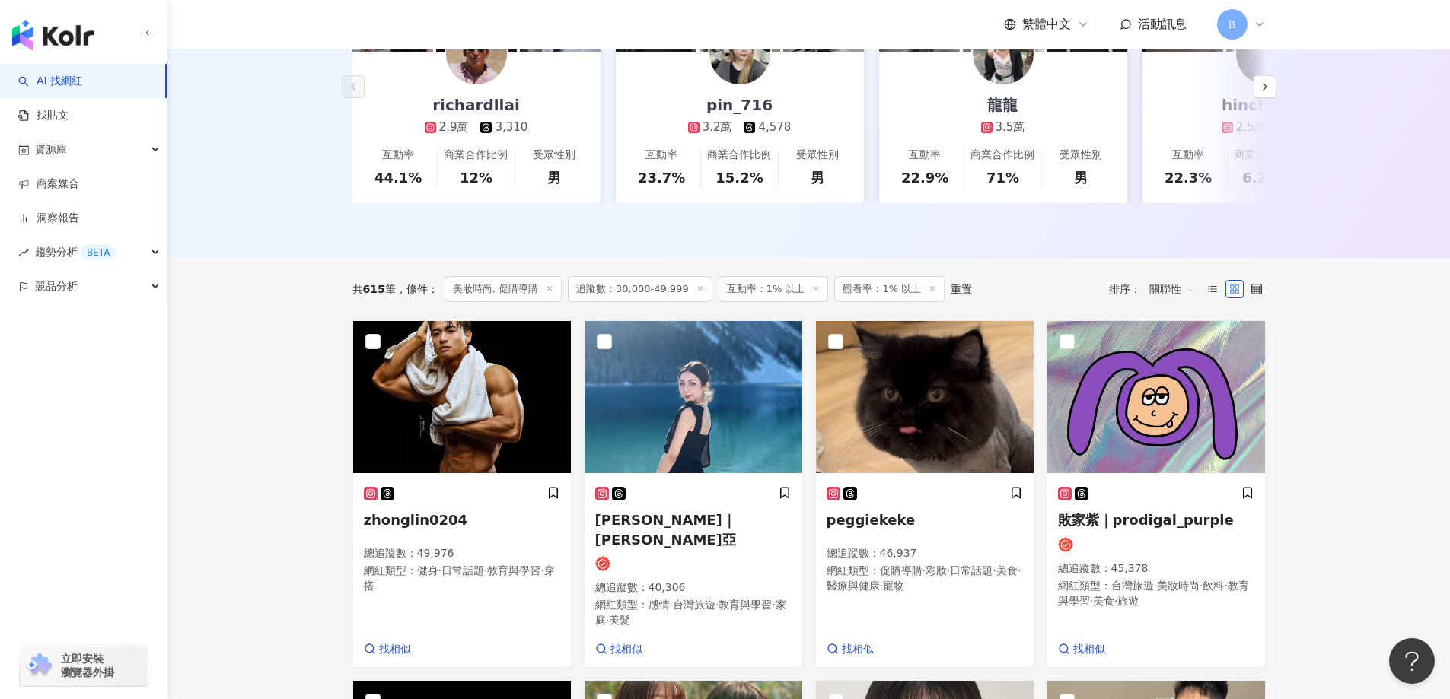
click at [122, 419] on div "AI 找網紅 找貼文 資源庫 商案媒合 洞察報告 趨勢分析 BETA 競品分析 立即安裝 瀏覽器外掛" at bounding box center [83, 382] width 167 height 636
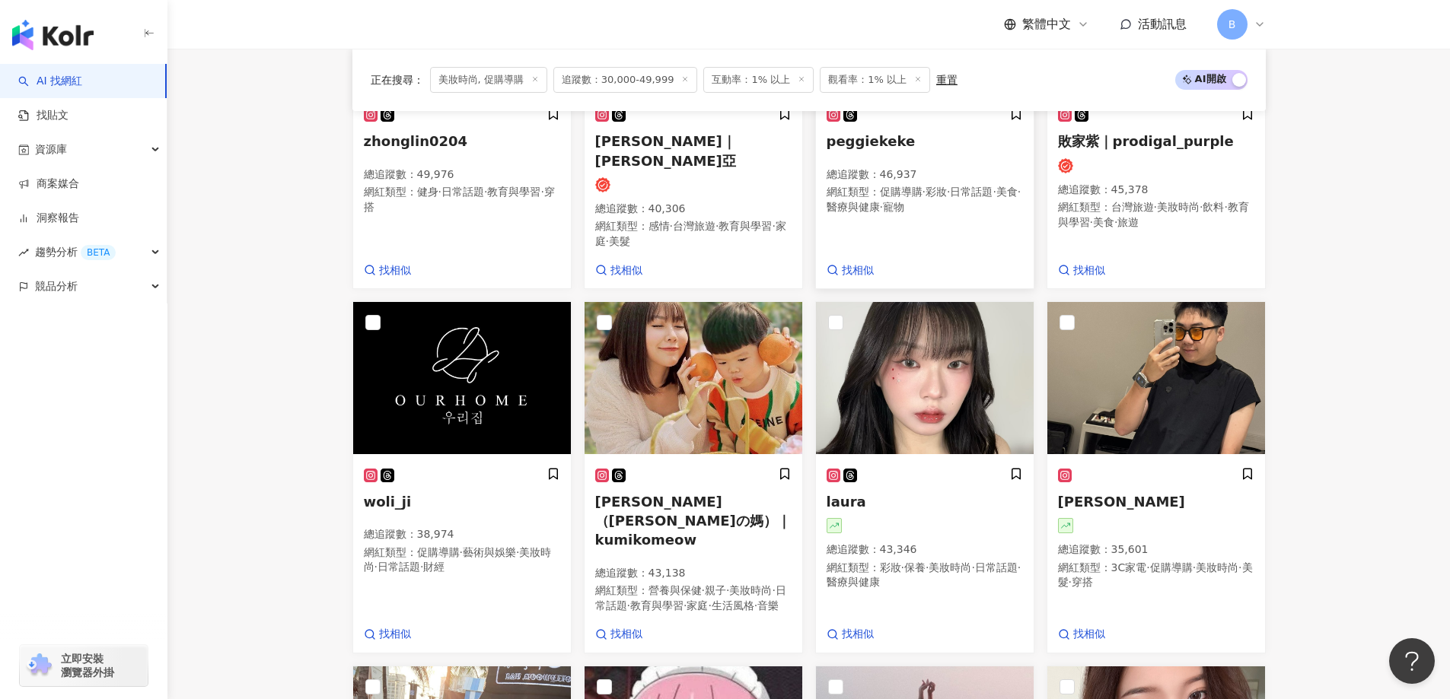
scroll to position [678, 0]
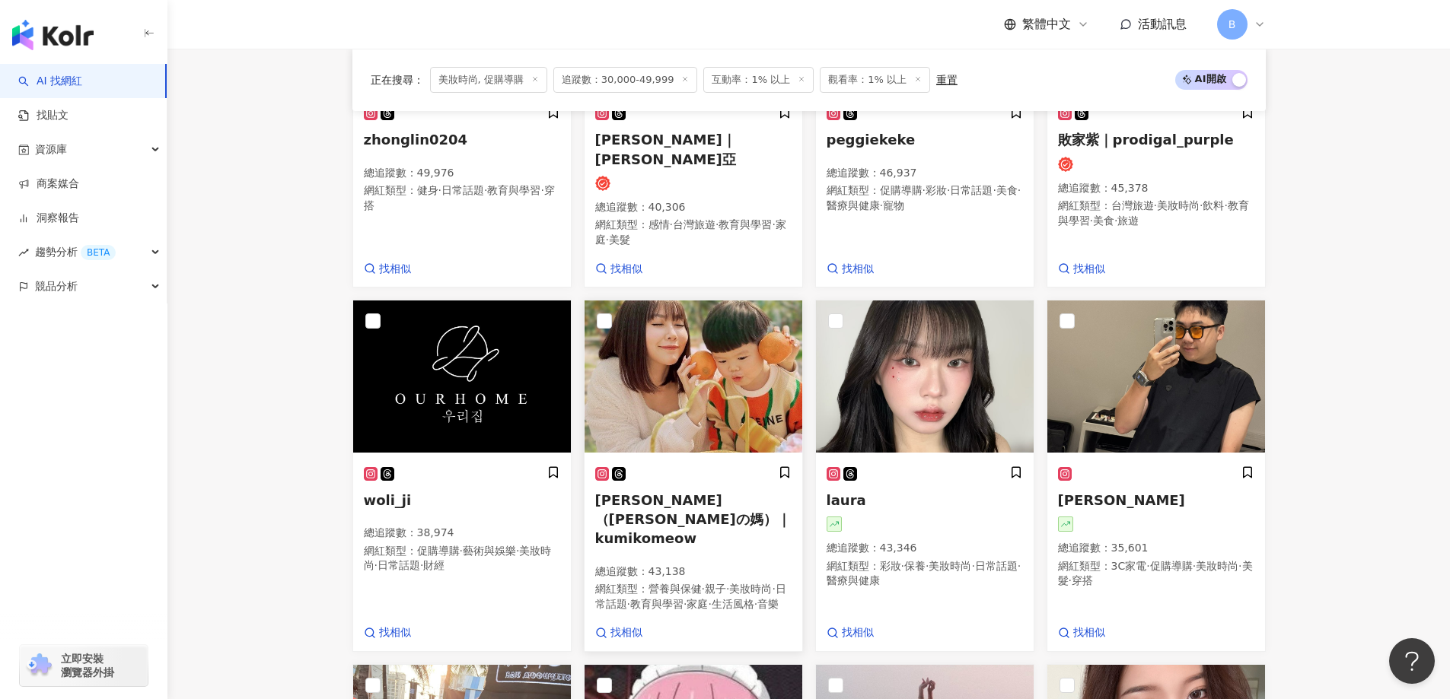
click at [706, 362] on img at bounding box center [694, 377] width 218 height 152
click at [913, 356] on img at bounding box center [925, 377] width 218 height 152
click at [1350, 332] on main "不分平台 台灣 搜尋 您可能感興趣： haikyu_rement_love haikyu_rement_love 香水油 香水品牌 類型 性別 追蹤數 互動率…" at bounding box center [808, 379] width 1283 height 2016
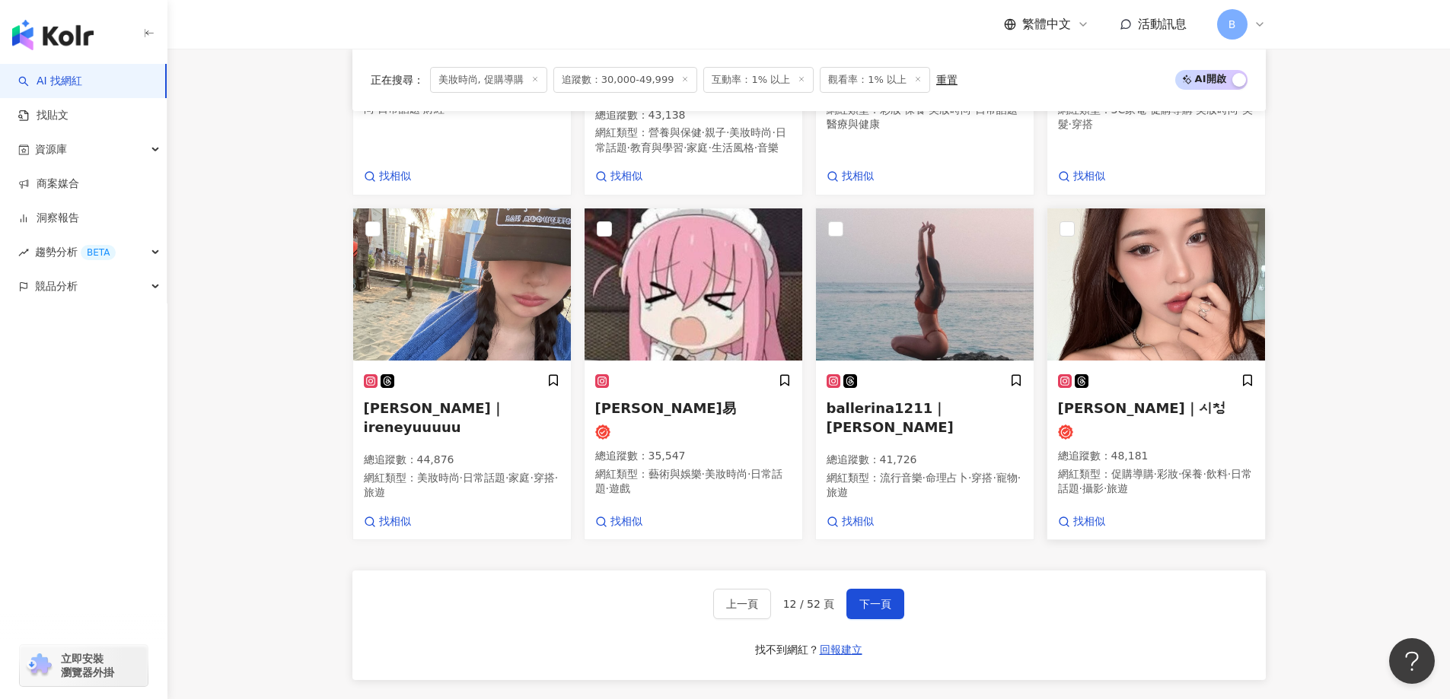
click at [1149, 265] on img at bounding box center [1156, 285] width 218 height 152
click at [862, 598] on span "下一頁" at bounding box center [875, 604] width 32 height 12
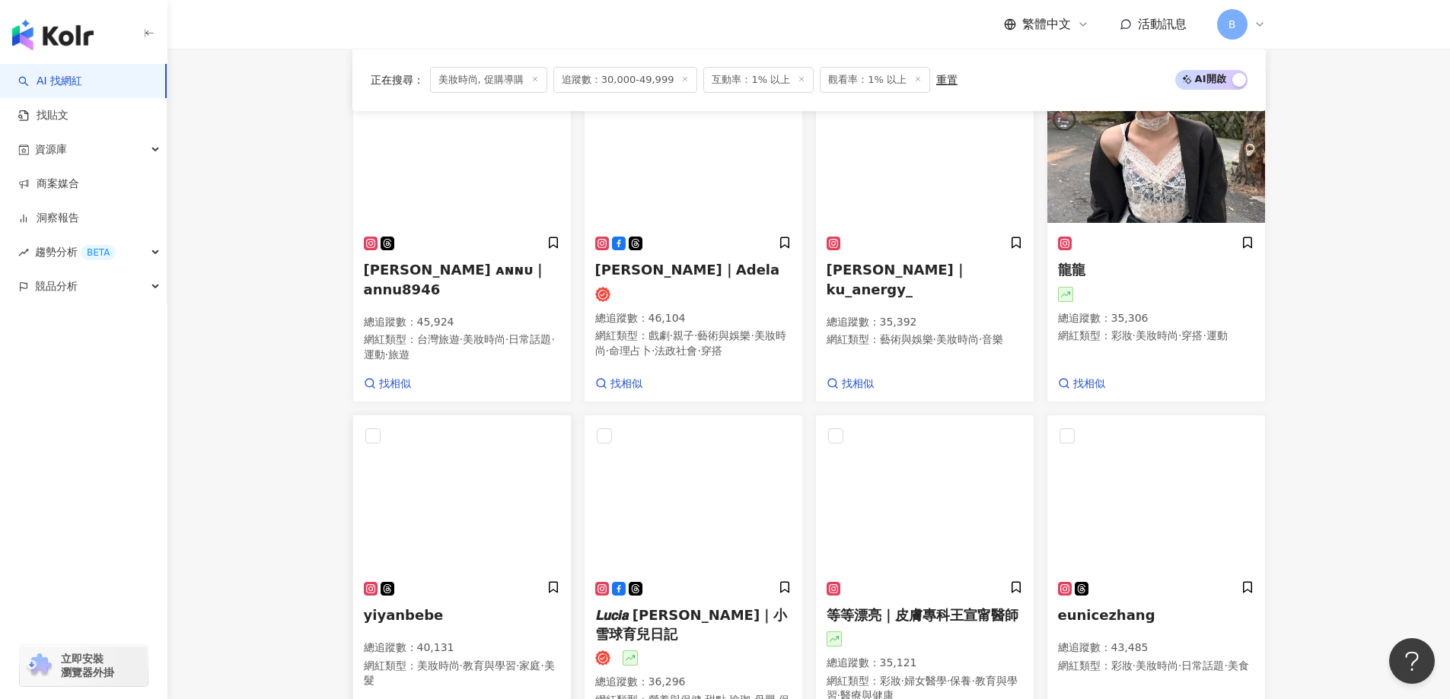
scroll to position [431, 0]
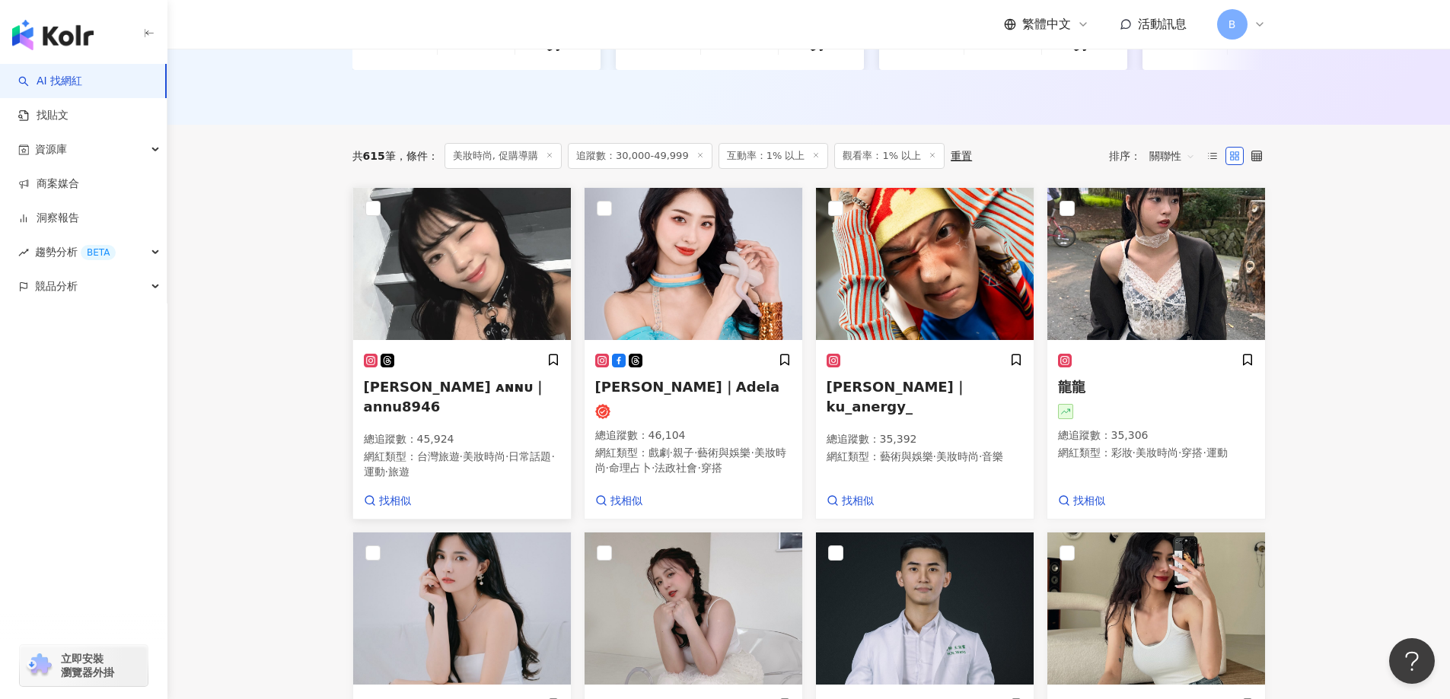
click at [472, 279] on img at bounding box center [462, 264] width 218 height 152
click at [272, 272] on main "不分平台 台灣 搜尋 您可能感興趣： haikyu_rement_love haikyu_rement_love 香水油 香水品牌 類型 性別 追蹤數 互動率…" at bounding box center [808, 616] width 1283 height 1997
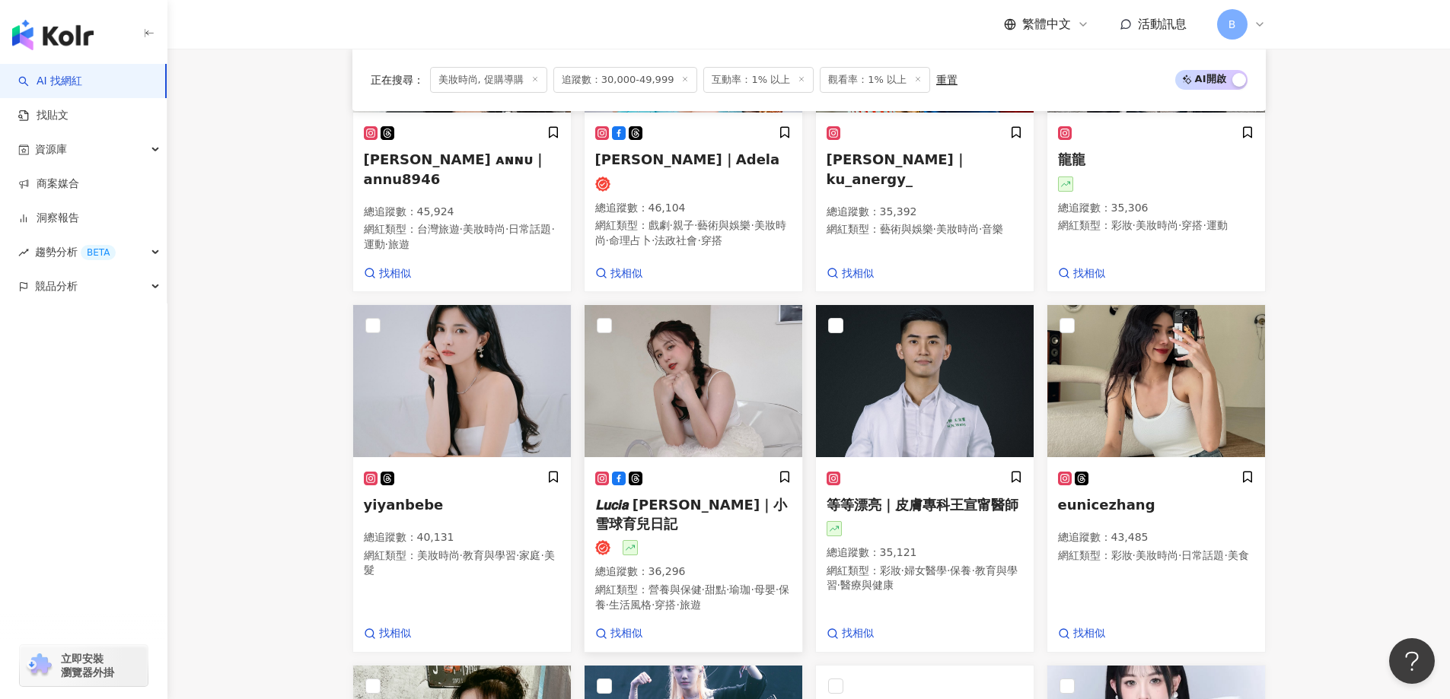
scroll to position [735, 0]
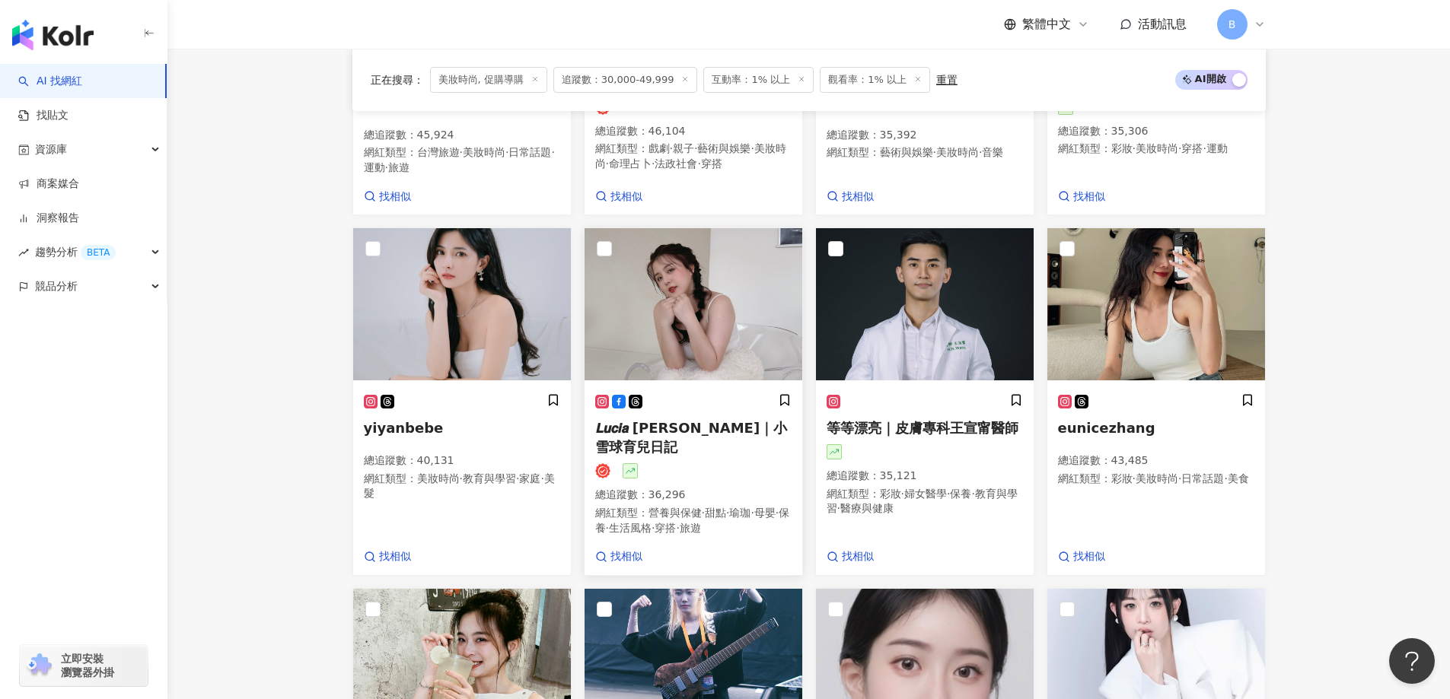
click at [671, 288] on img at bounding box center [694, 304] width 218 height 152
click at [1187, 279] on img at bounding box center [1156, 304] width 218 height 152
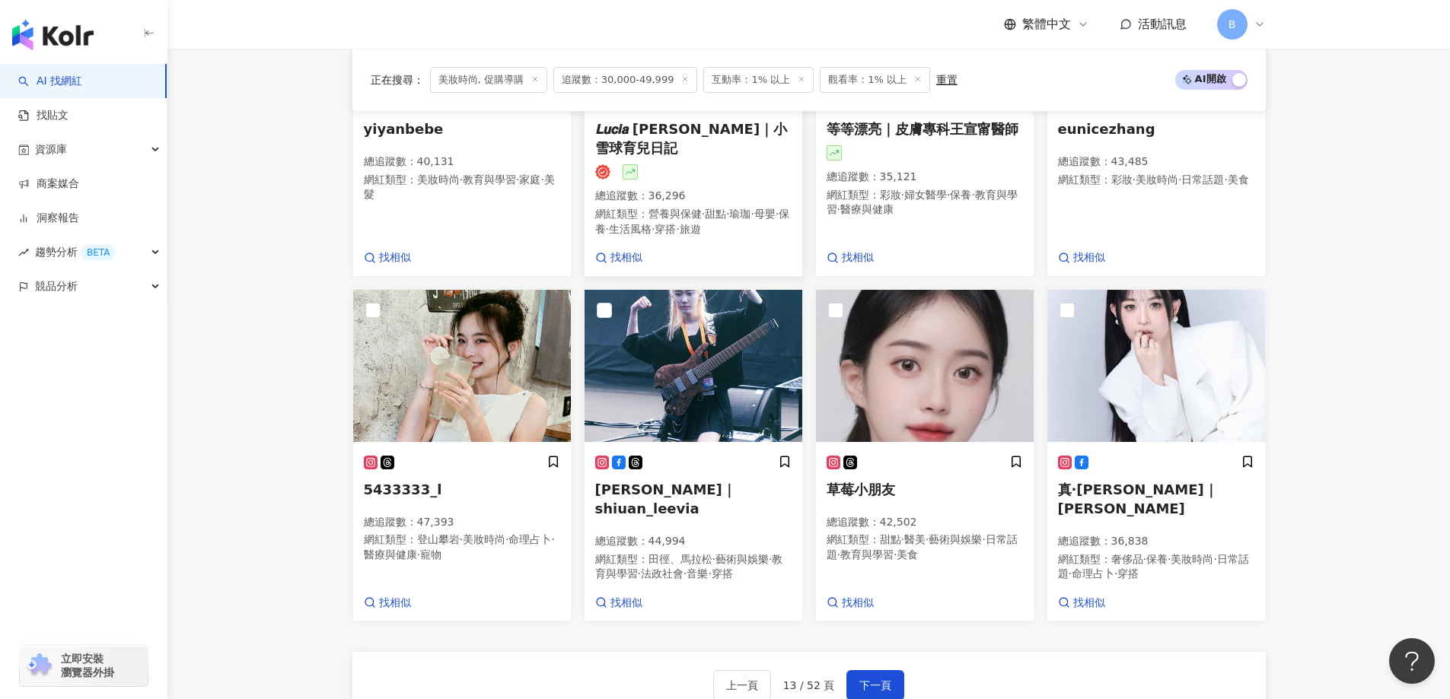
scroll to position [1040, 0]
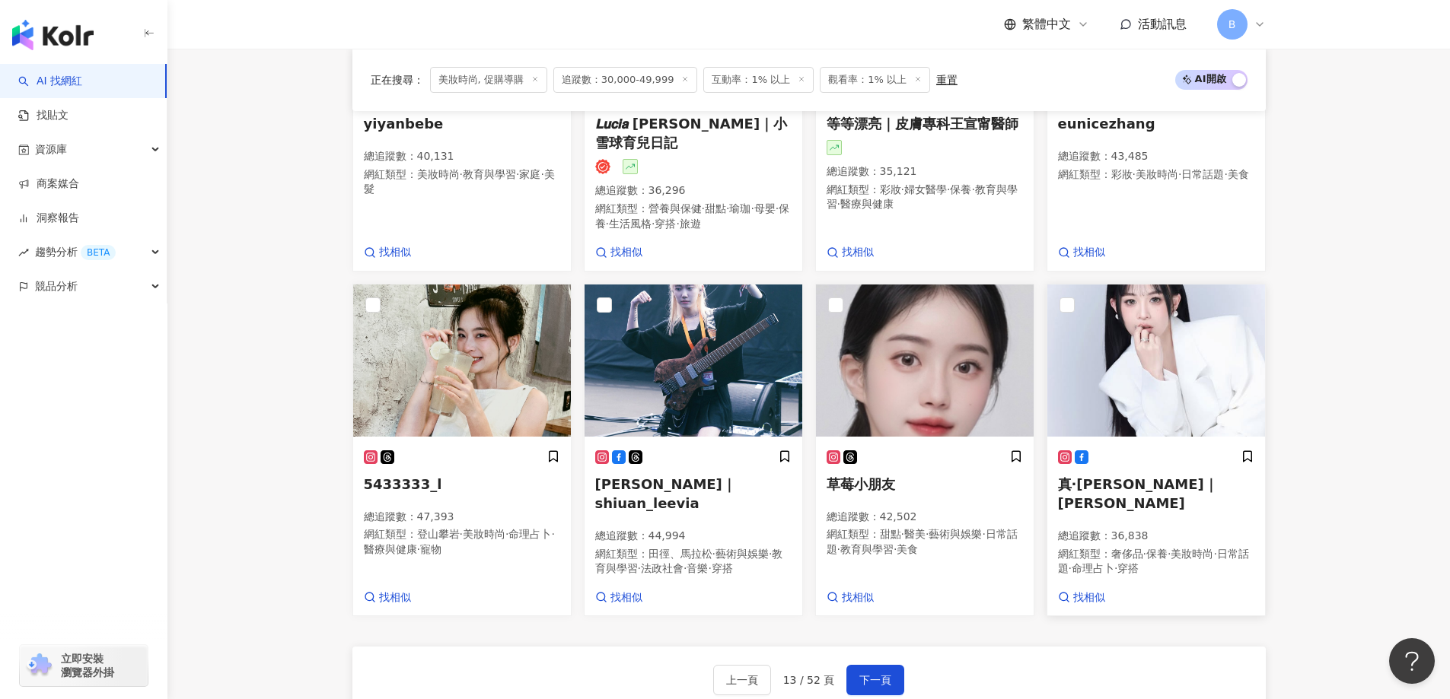
click at [1193, 343] on img at bounding box center [1156, 361] width 218 height 152
click at [480, 345] on img at bounding box center [462, 361] width 218 height 152
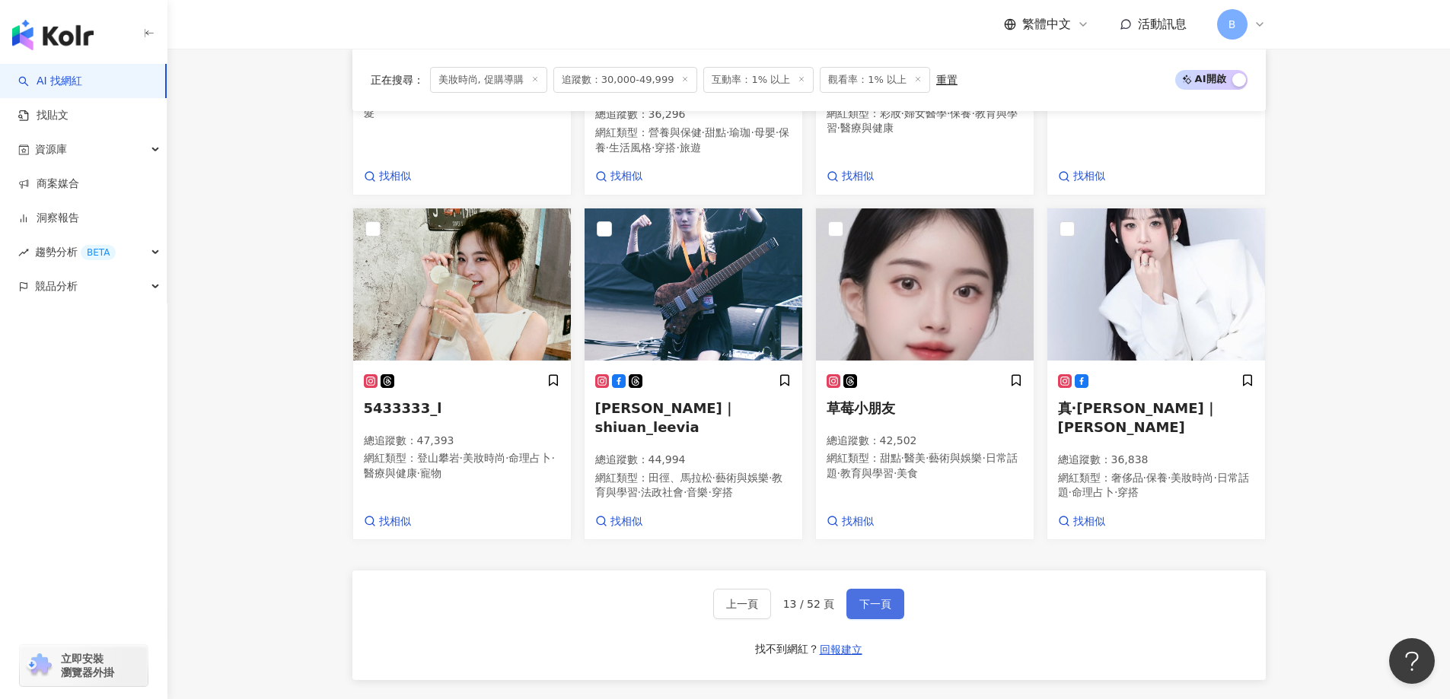
click at [856, 589] on button "下一頁" at bounding box center [875, 604] width 58 height 30
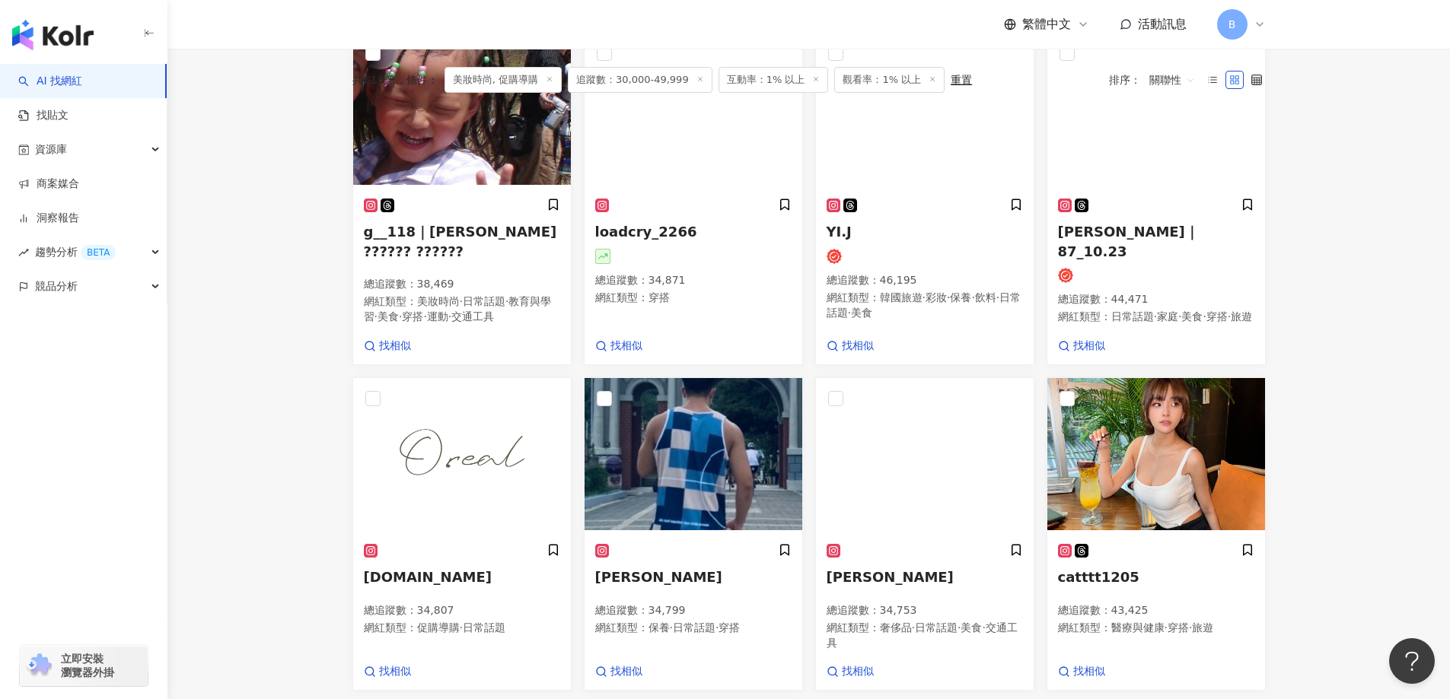
scroll to position [416, 0]
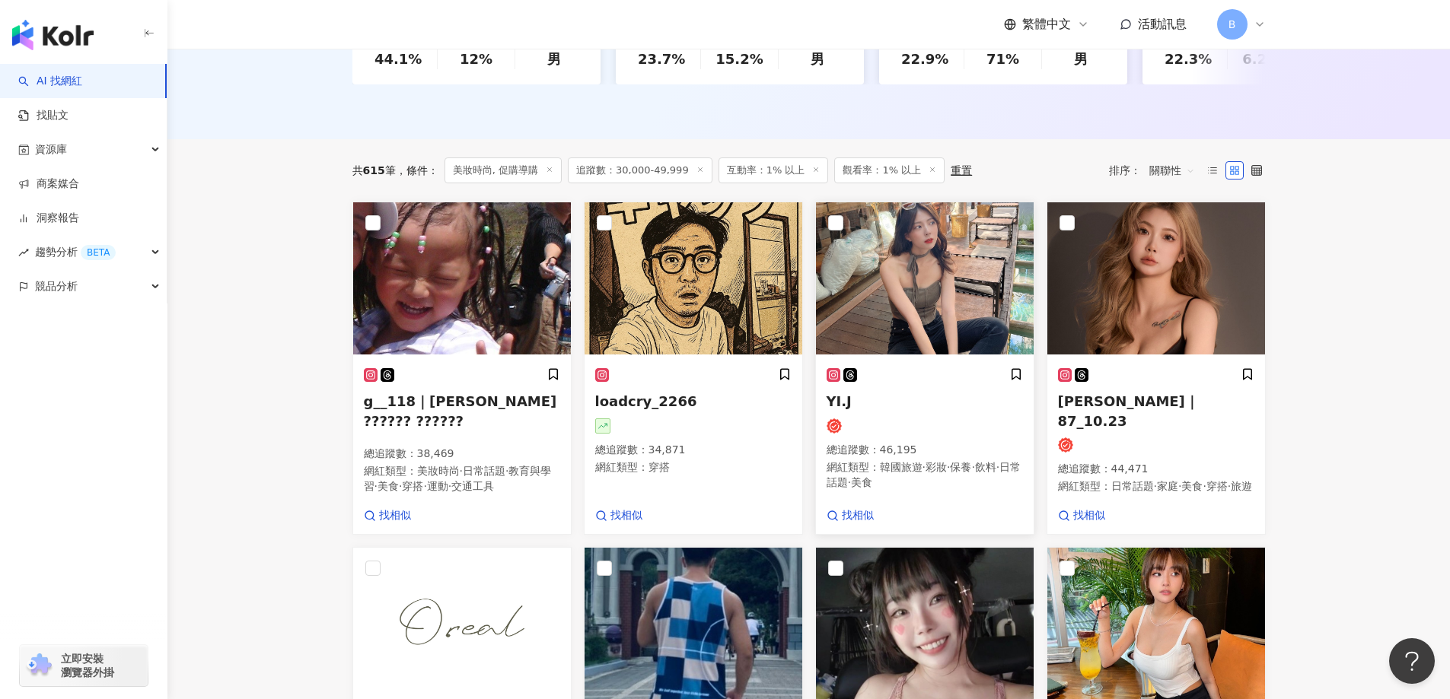
click at [946, 269] on img at bounding box center [925, 278] width 218 height 152
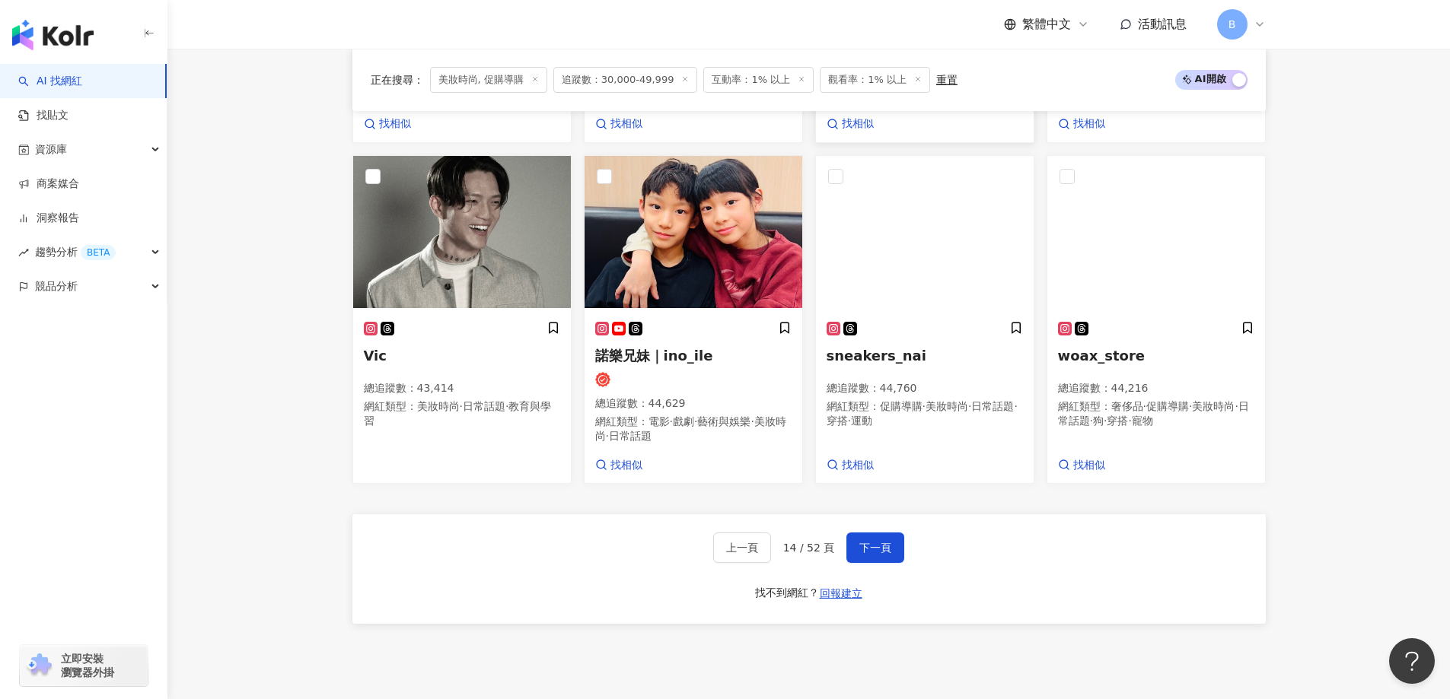
scroll to position [1178, 0]
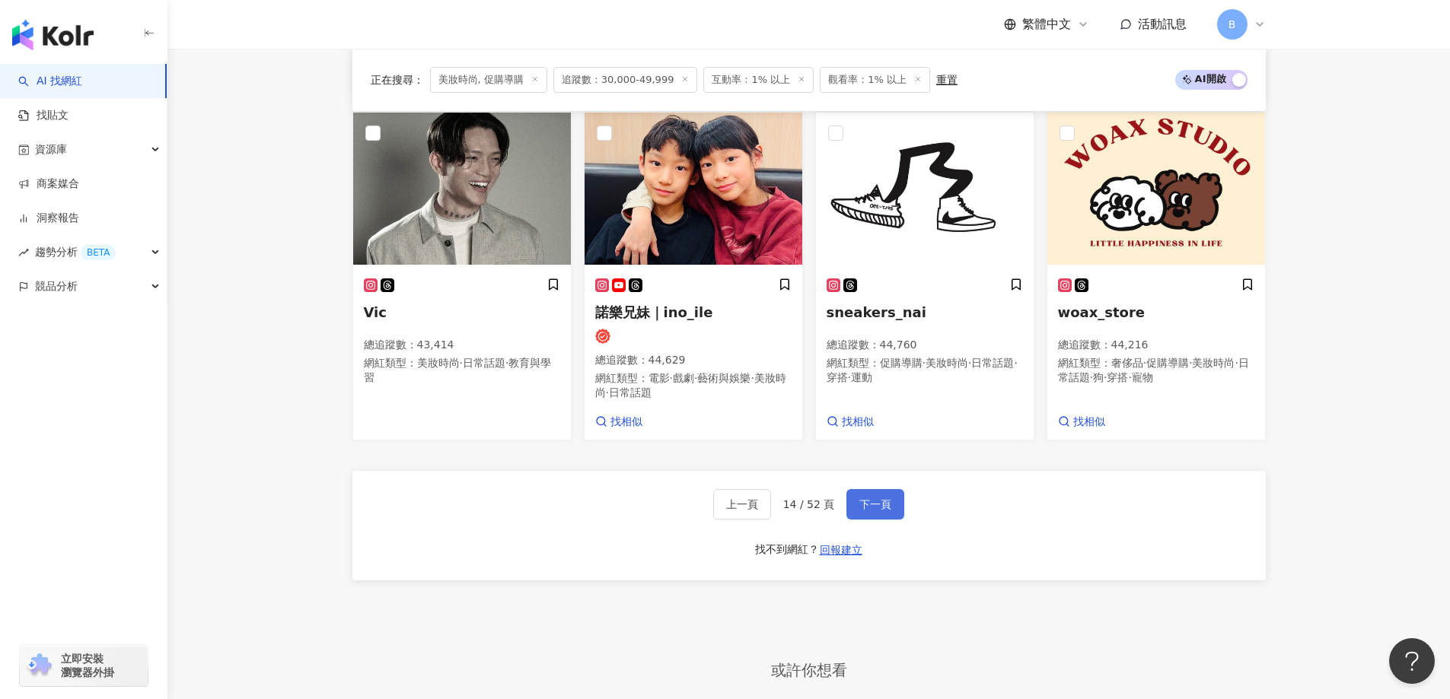
click at [875, 518] on button "下一頁" at bounding box center [875, 504] width 58 height 30
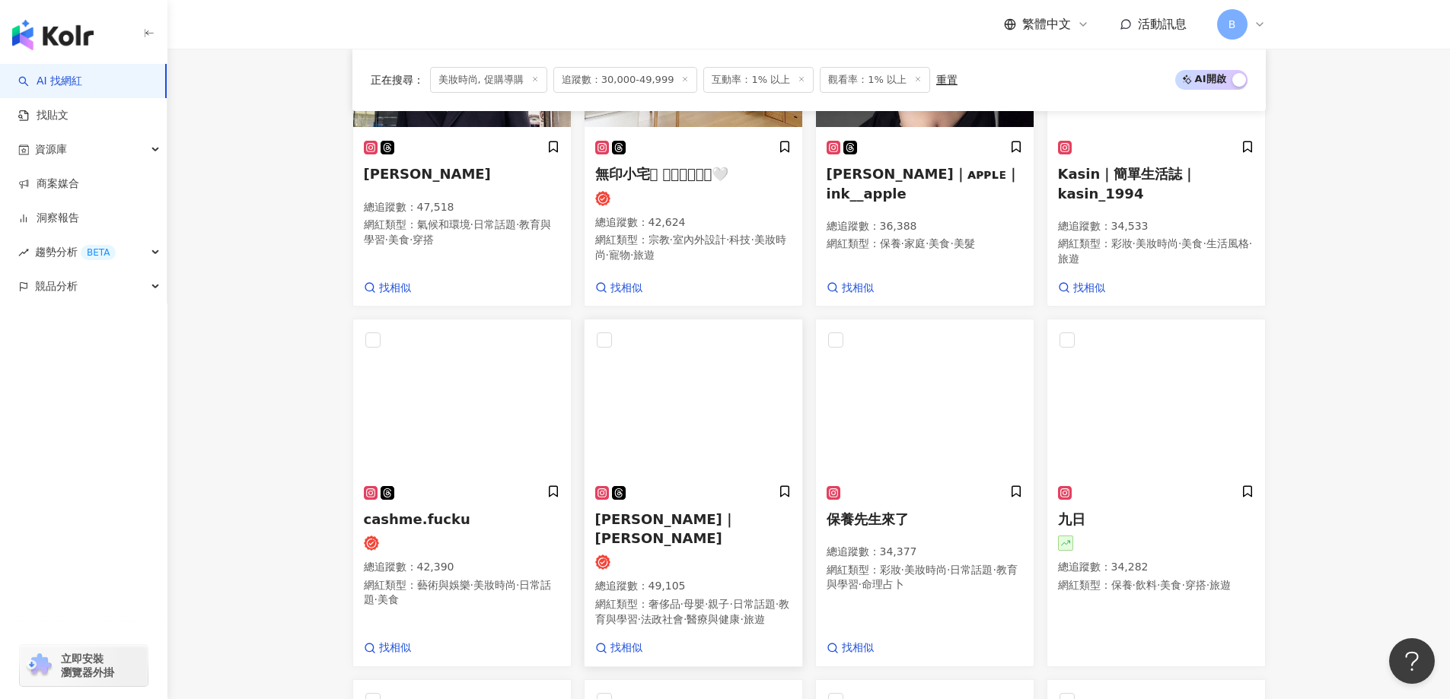
scroll to position [511, 0]
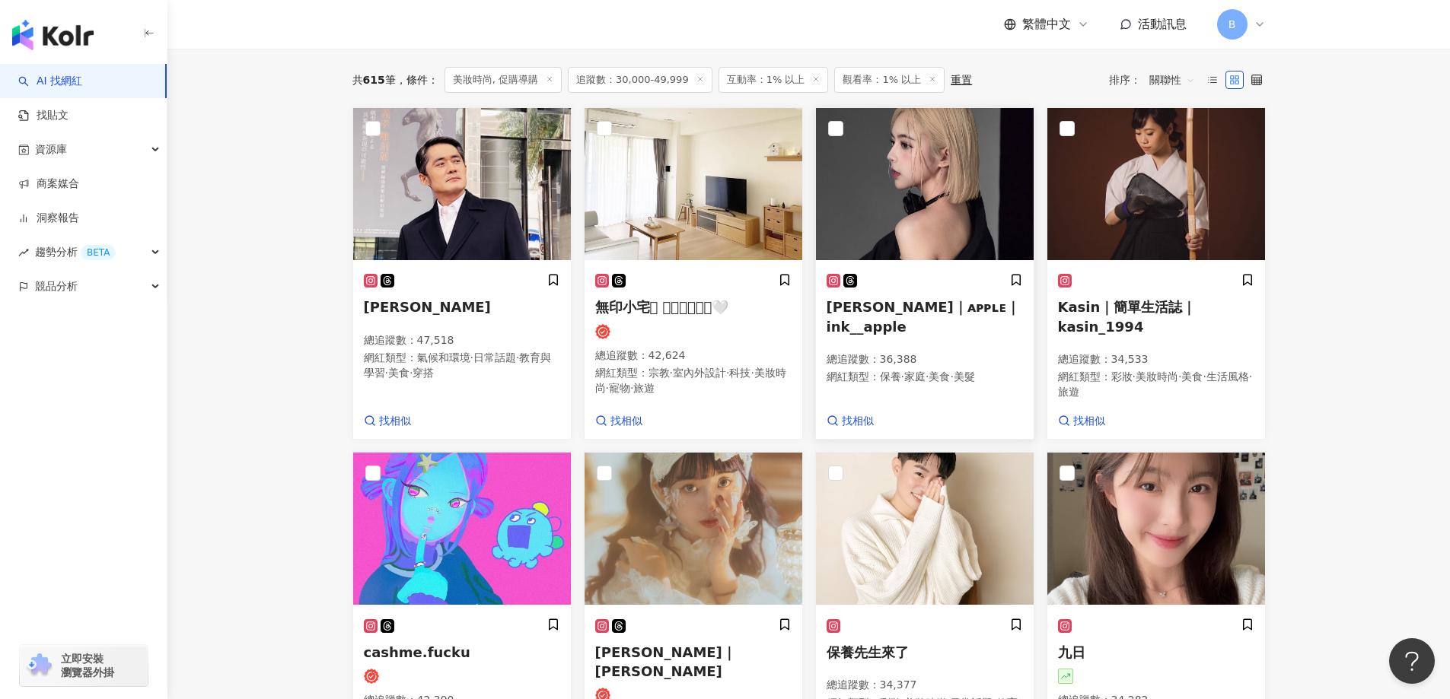
click at [955, 166] on img at bounding box center [925, 184] width 218 height 152
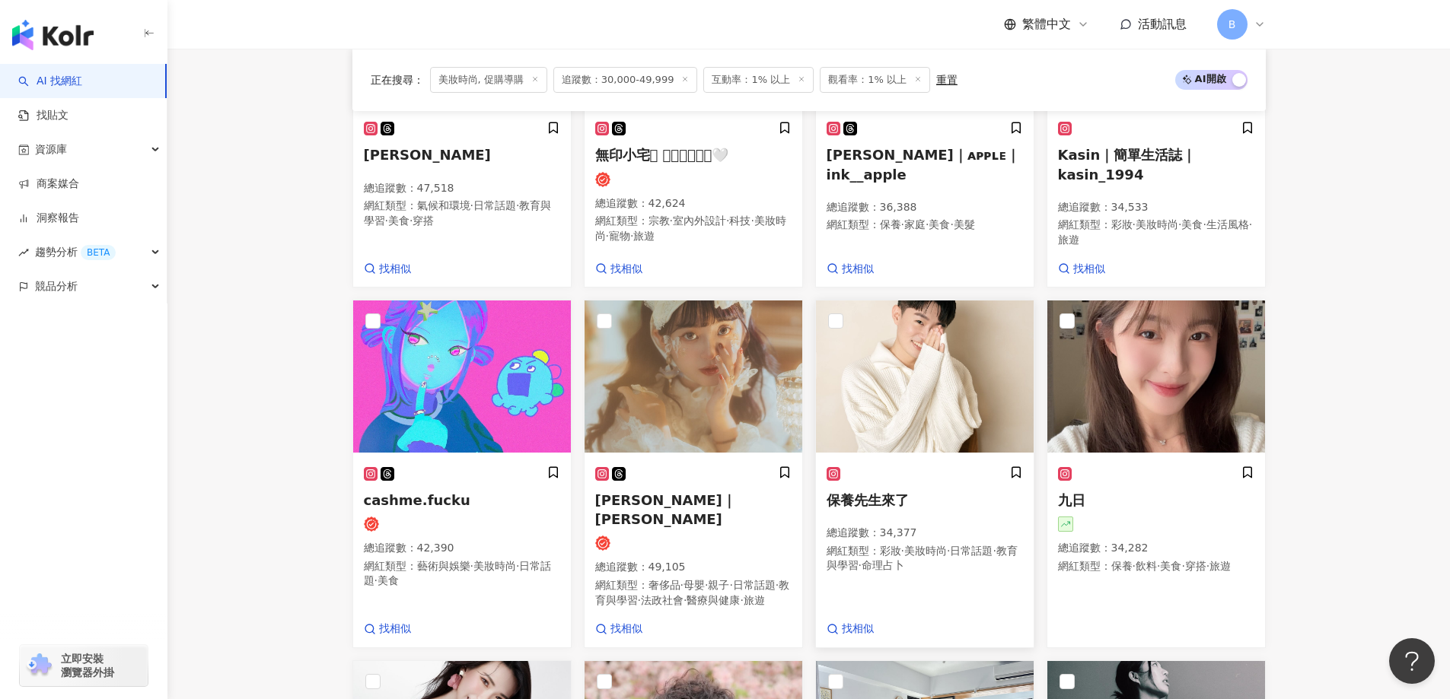
click at [950, 381] on img at bounding box center [925, 377] width 218 height 152
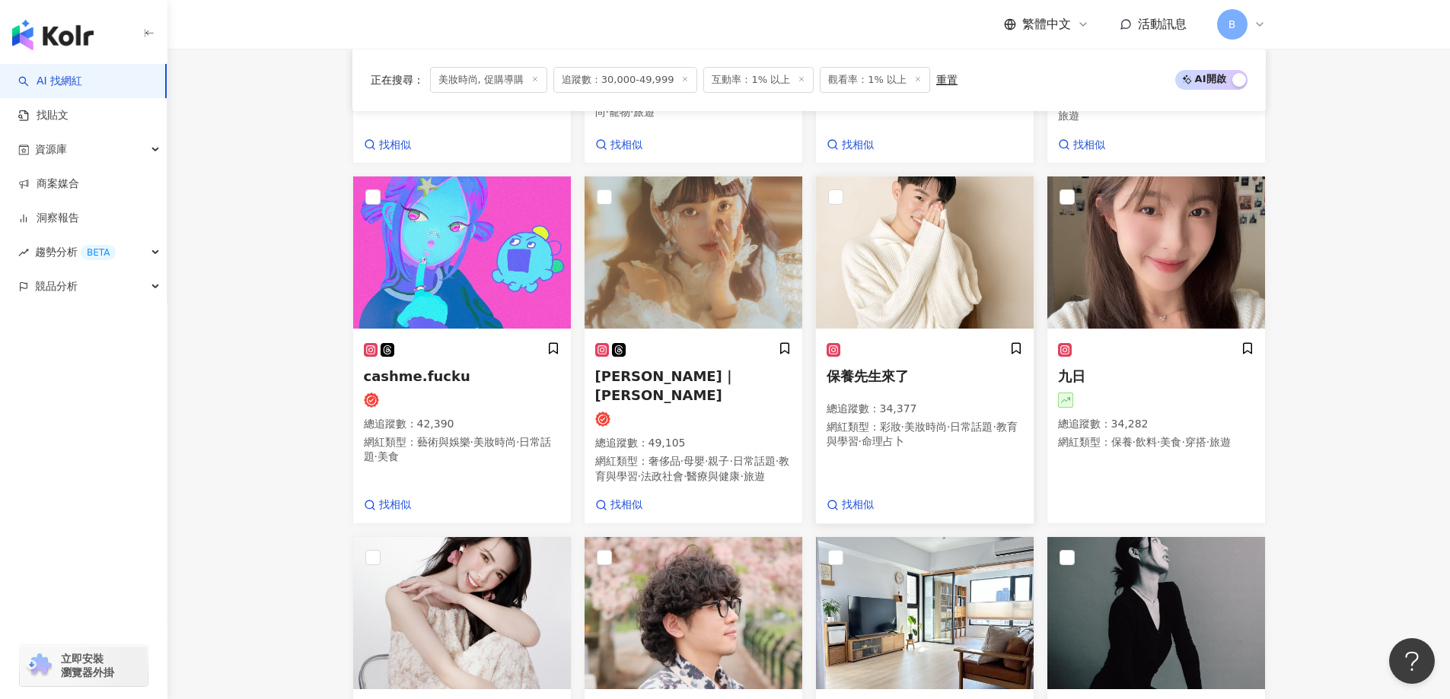
scroll to position [815, 0]
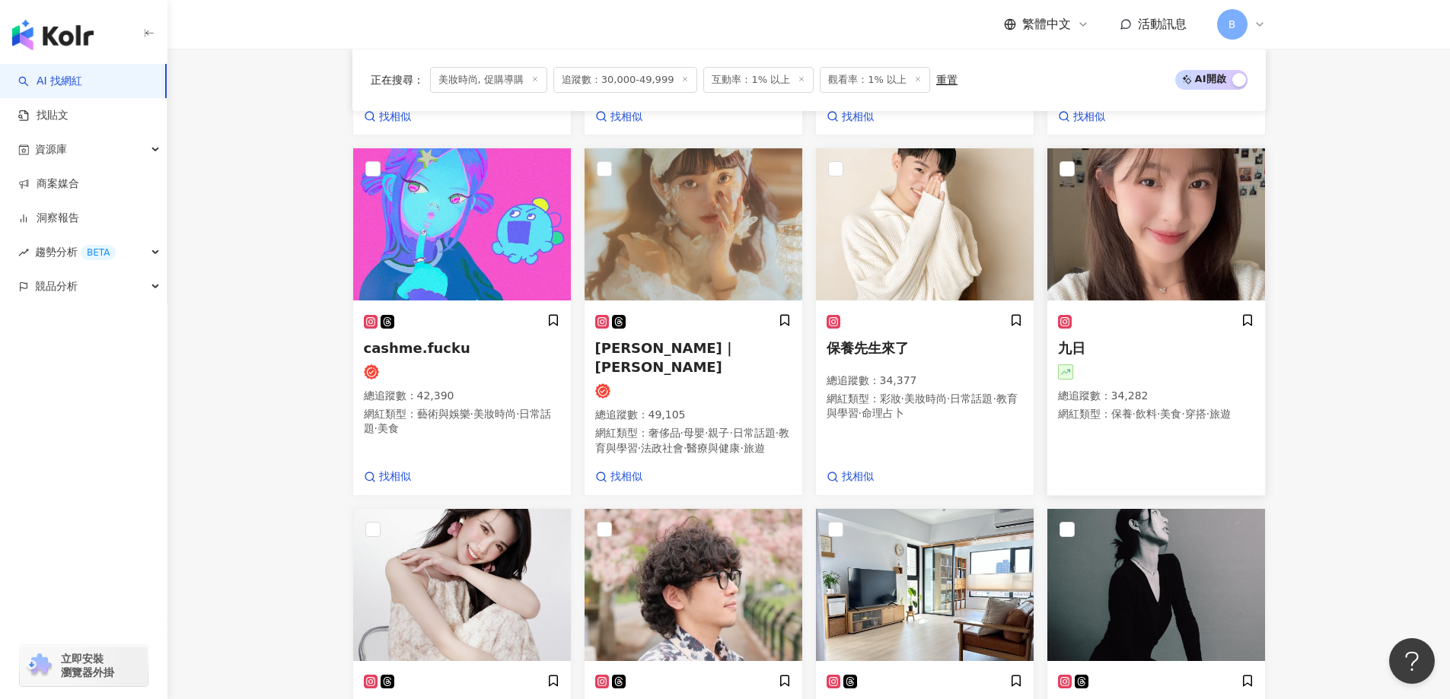
click at [1181, 225] on img at bounding box center [1156, 224] width 218 height 152
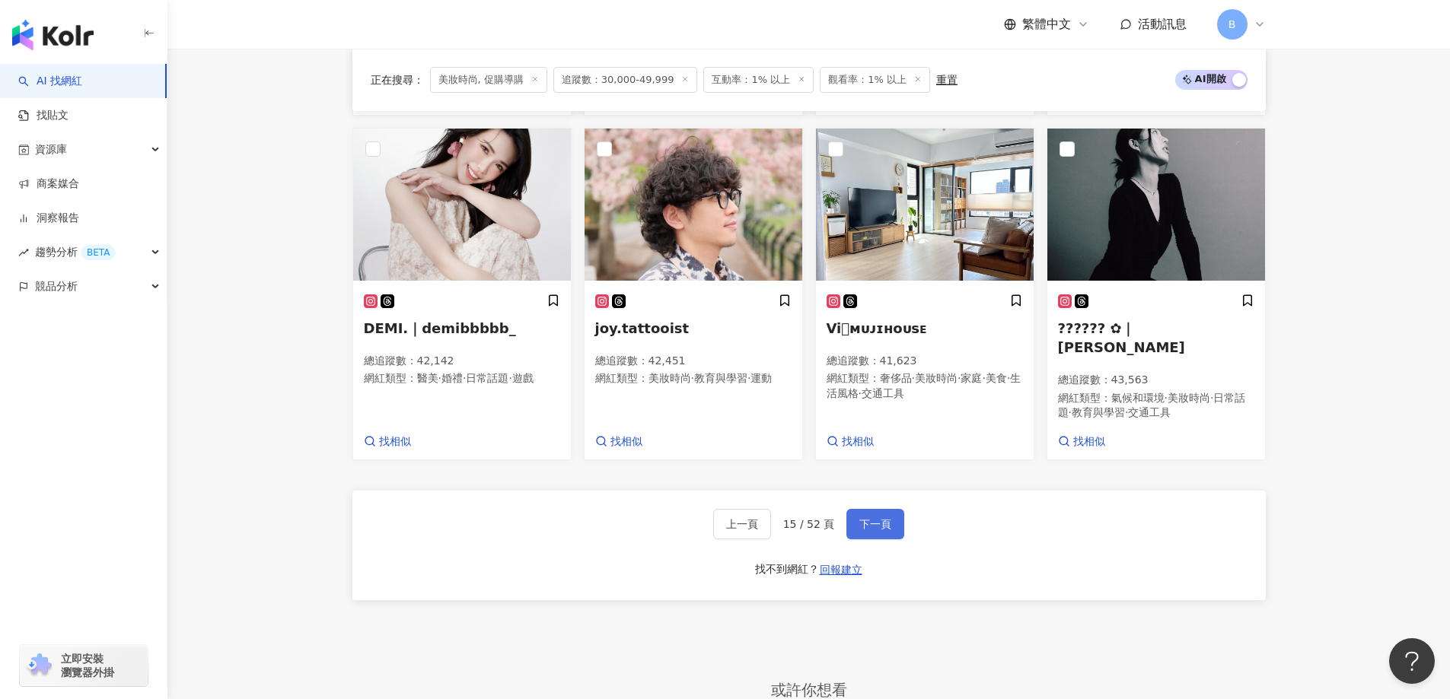
click at [885, 518] on span "下一頁" at bounding box center [875, 524] width 32 height 12
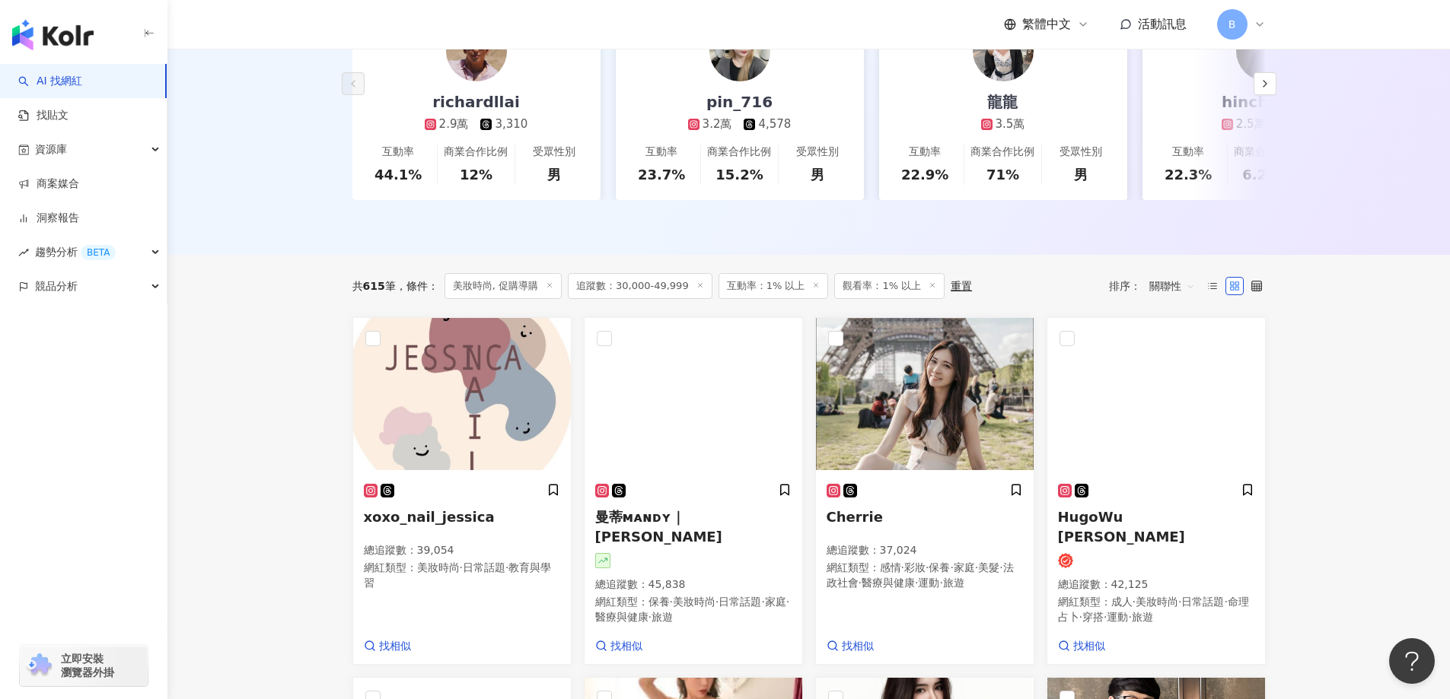
scroll to position [327, 0]
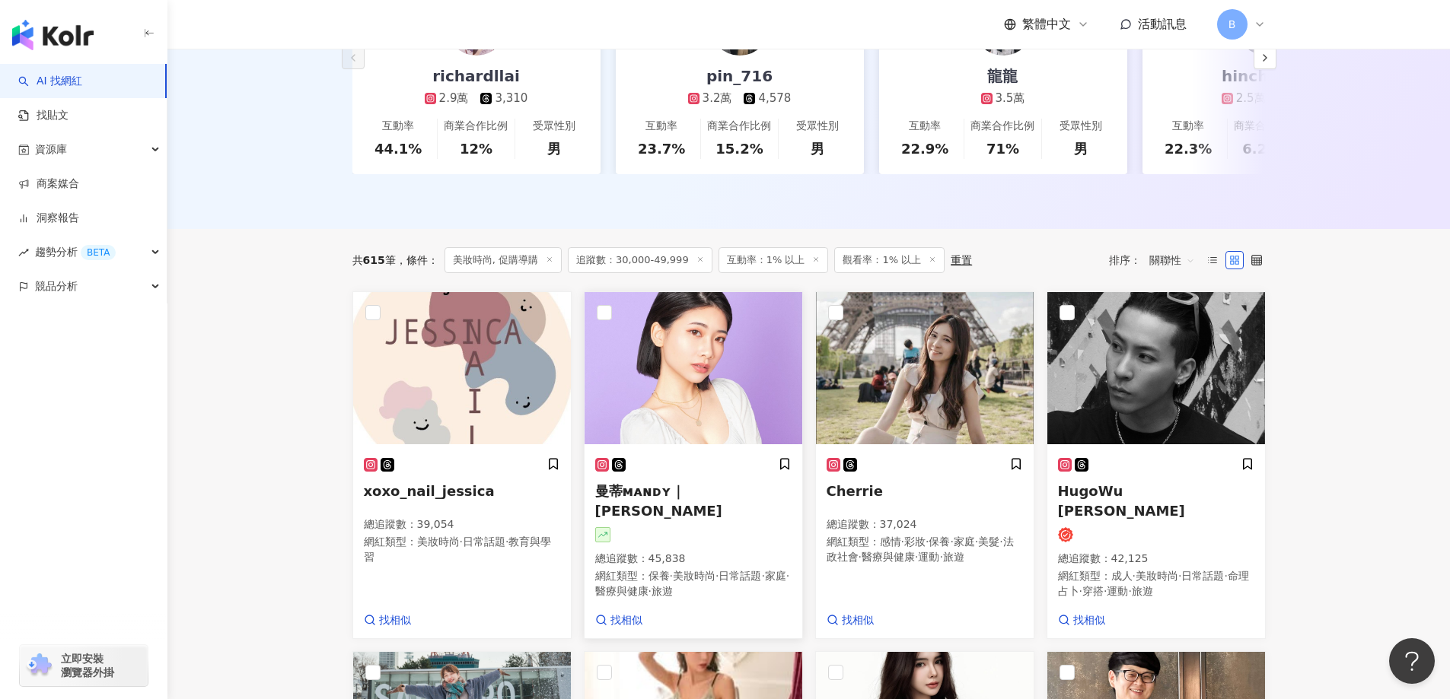
click at [740, 410] on img at bounding box center [694, 368] width 218 height 152
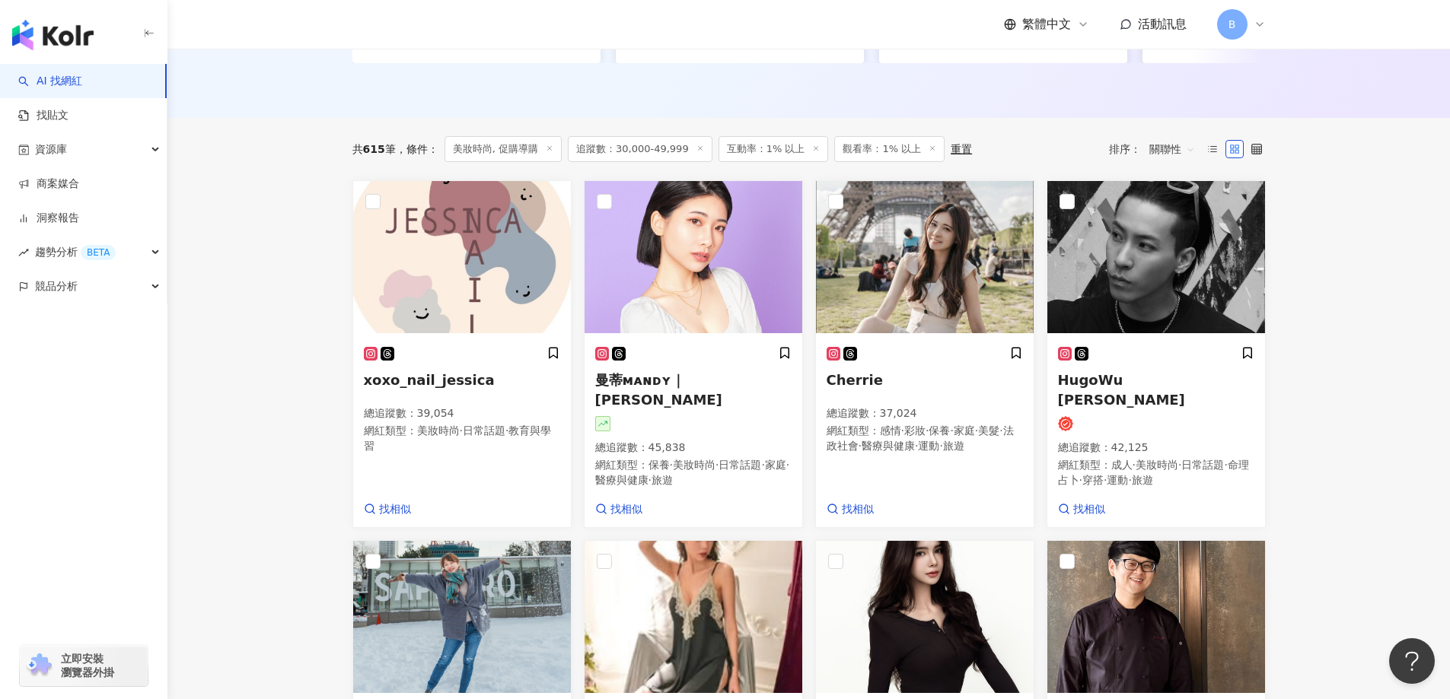
scroll to position [479, 0]
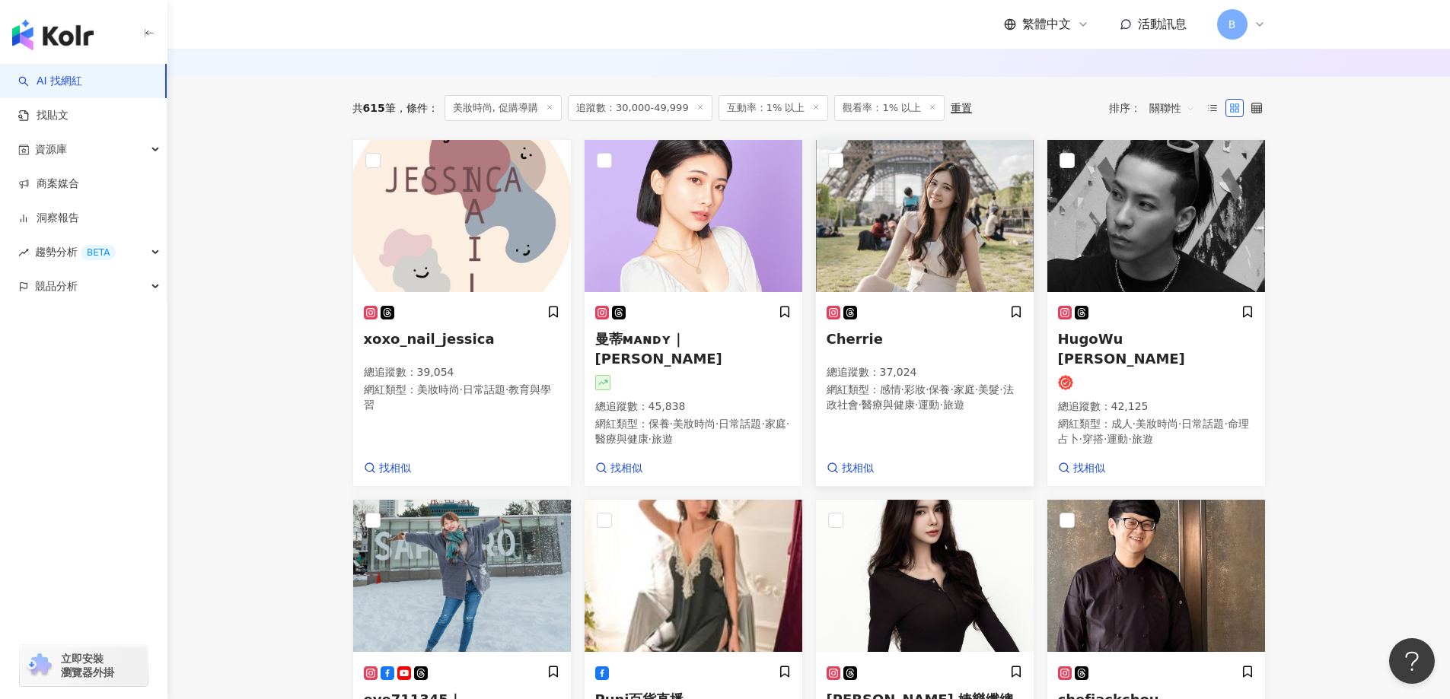
click at [969, 246] on img at bounding box center [925, 216] width 218 height 152
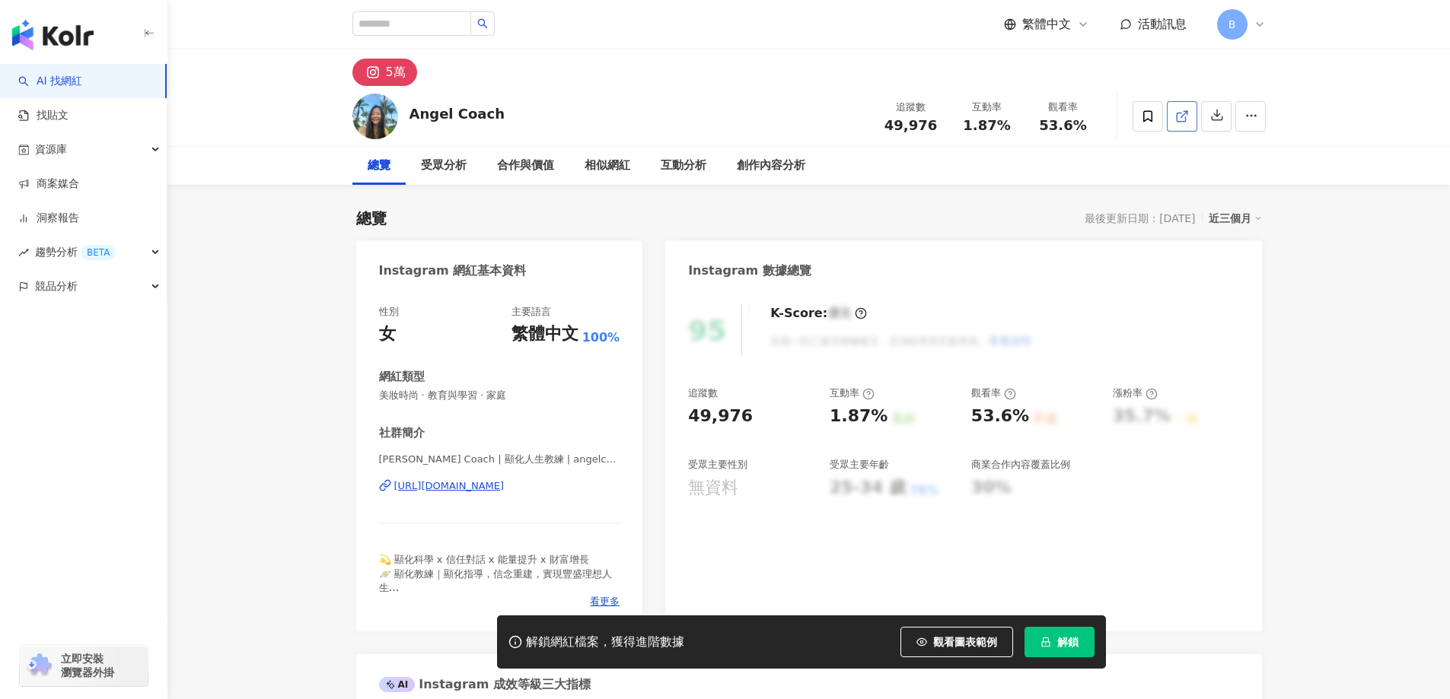
click at [1183, 121] on icon at bounding box center [1181, 117] width 8 height 8
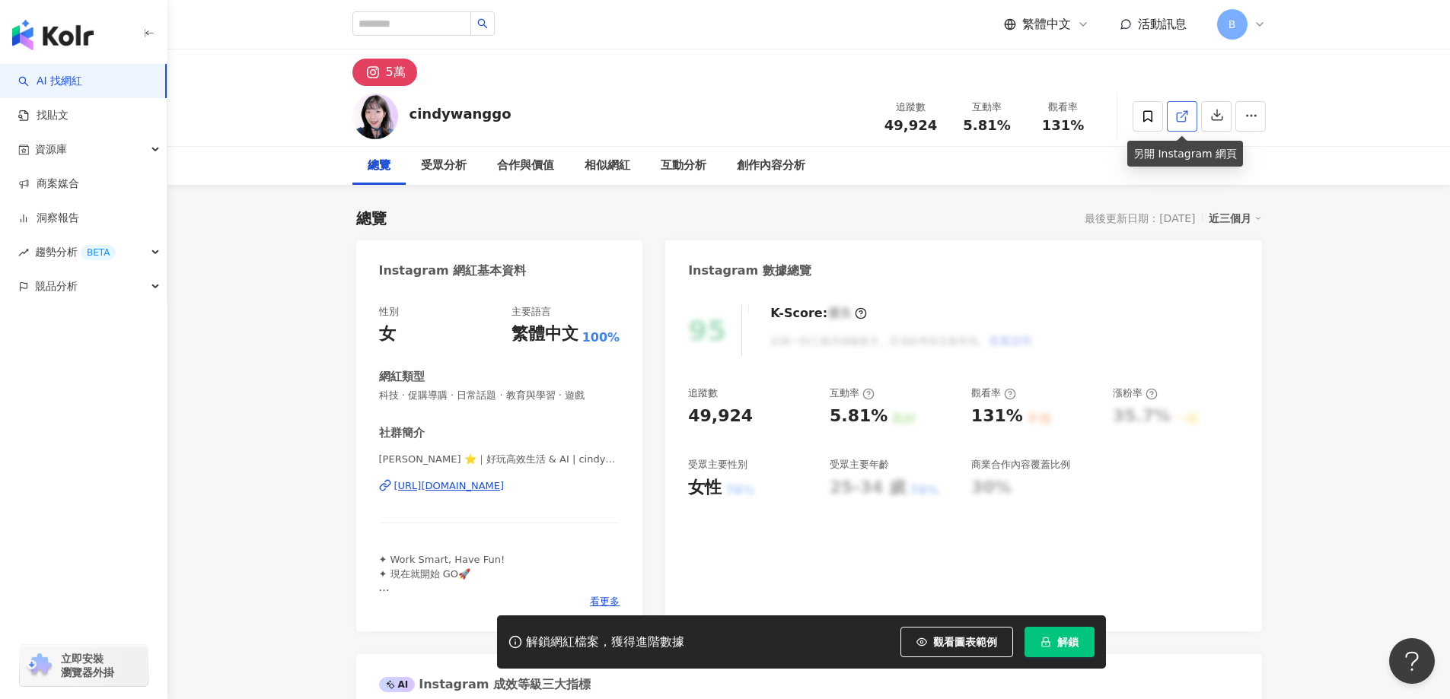
click at [1181, 114] on icon at bounding box center [1182, 117] width 14 height 14
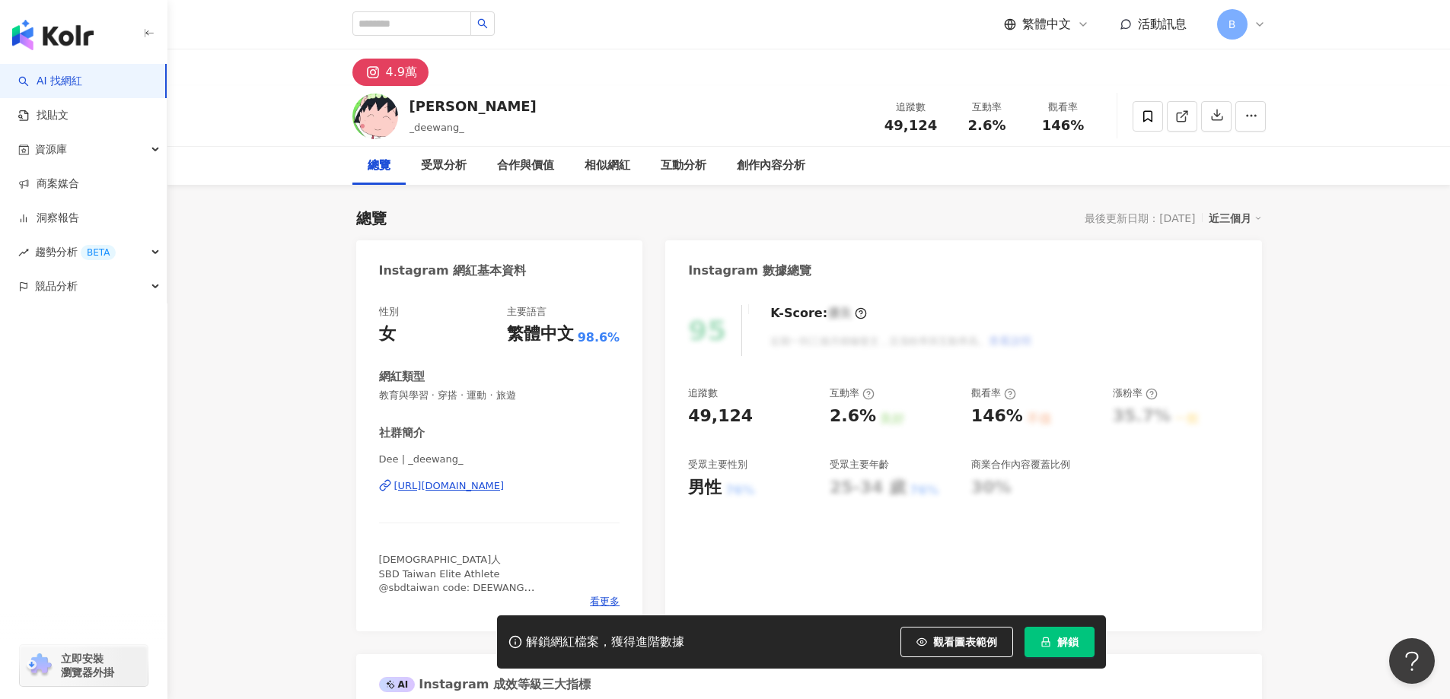
drag, startPoint x: 1302, startPoint y: 323, endPoint x: 1279, endPoint y: 270, distance: 57.3
click at [1187, 117] on icon at bounding box center [1182, 117] width 14 height 14
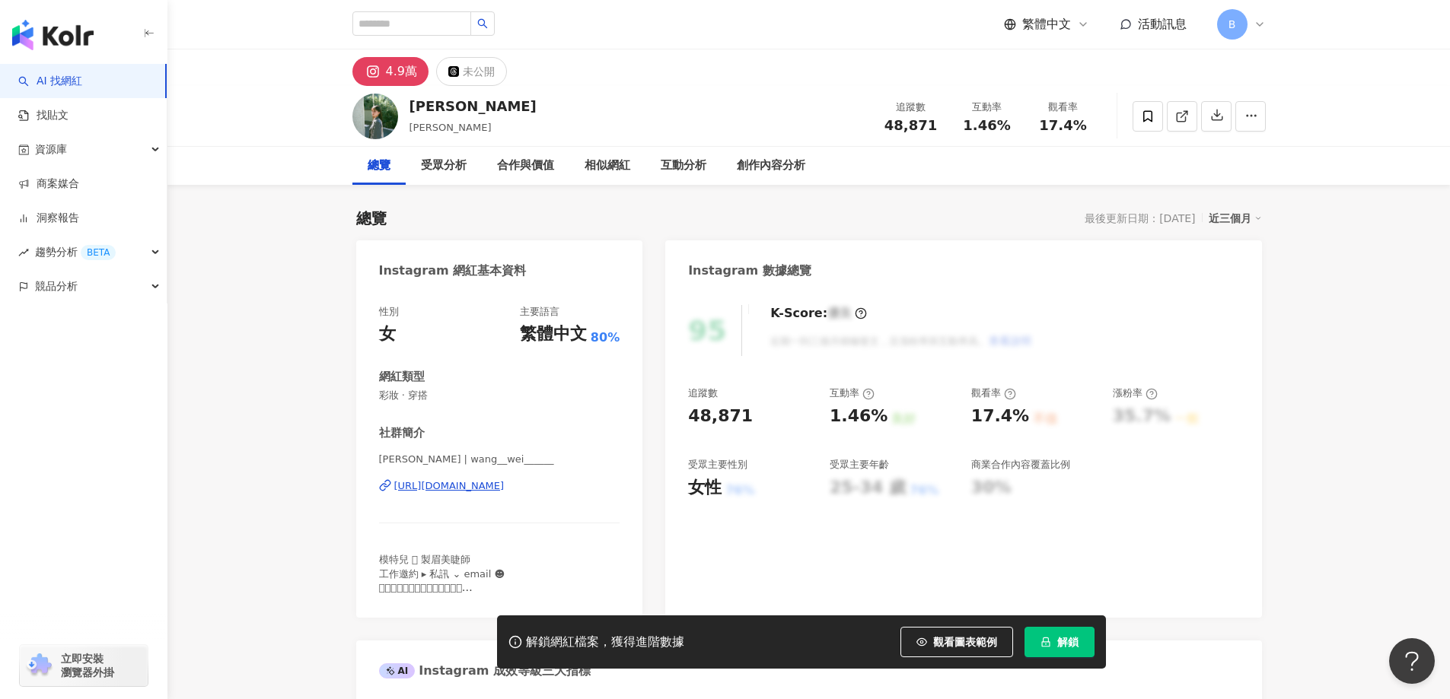
click at [1183, 116] on icon at bounding box center [1182, 117] width 14 height 14
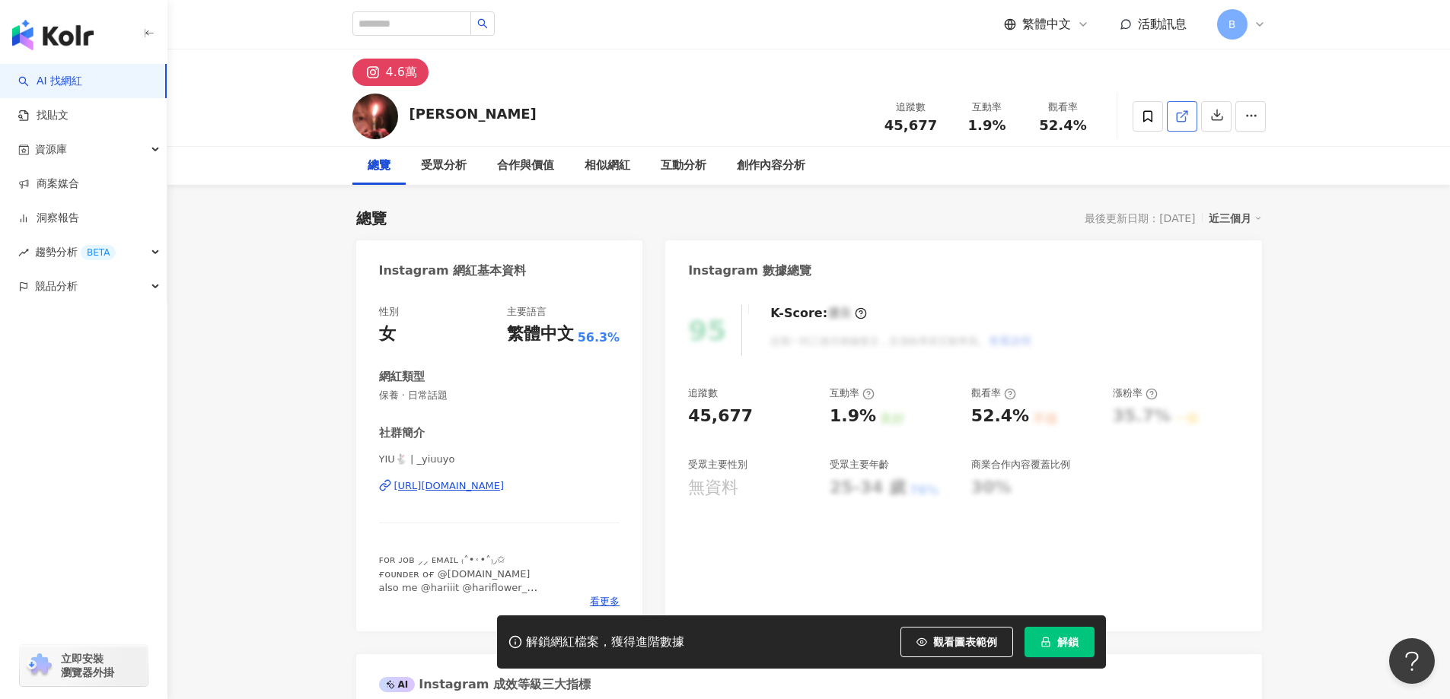
click at [1181, 114] on icon at bounding box center [1182, 117] width 14 height 14
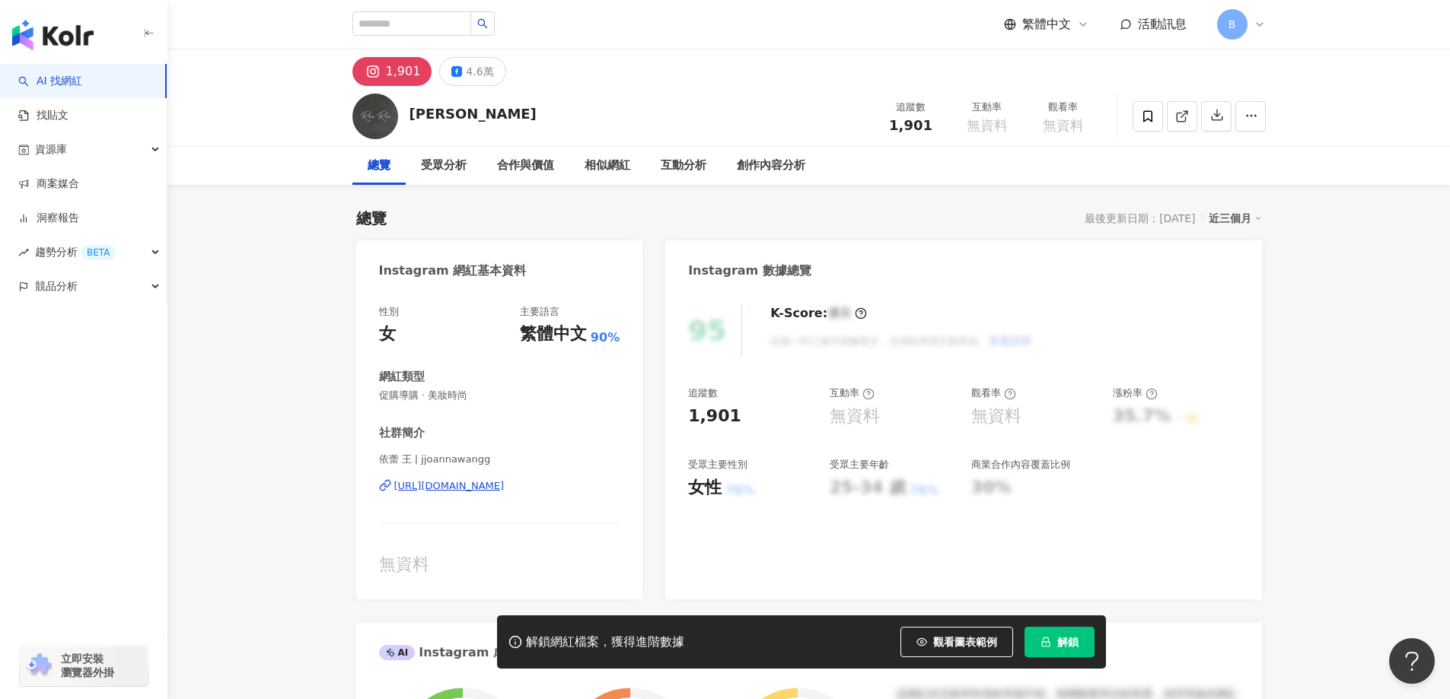
click at [115, 410] on div "AI 找網紅 找貼文 資源庫 商案媒合 洞察報告 趨勢分析 BETA 競品分析 立即安裝 瀏覽器外掛" at bounding box center [83, 382] width 167 height 636
click at [1181, 120] on icon at bounding box center [1182, 117] width 14 height 14
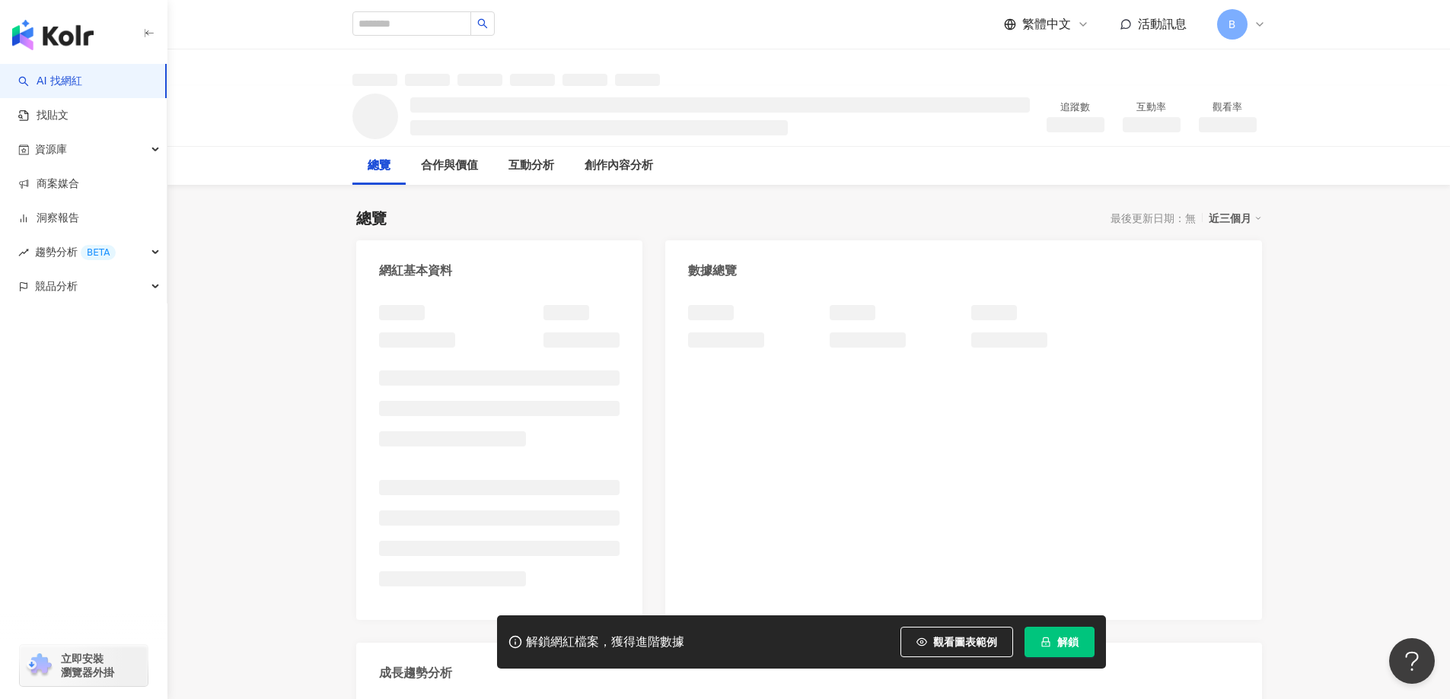
drag, startPoint x: 19, startPoint y: 430, endPoint x: 1079, endPoint y: 113, distance: 1106.8
click at [19, 430] on div "AI 找網紅 找貼文 資源庫 商案媒合 洞察報告 趨勢分析 BETA 競品分析 立即安裝 瀏覽器外掛" at bounding box center [83, 382] width 167 height 636
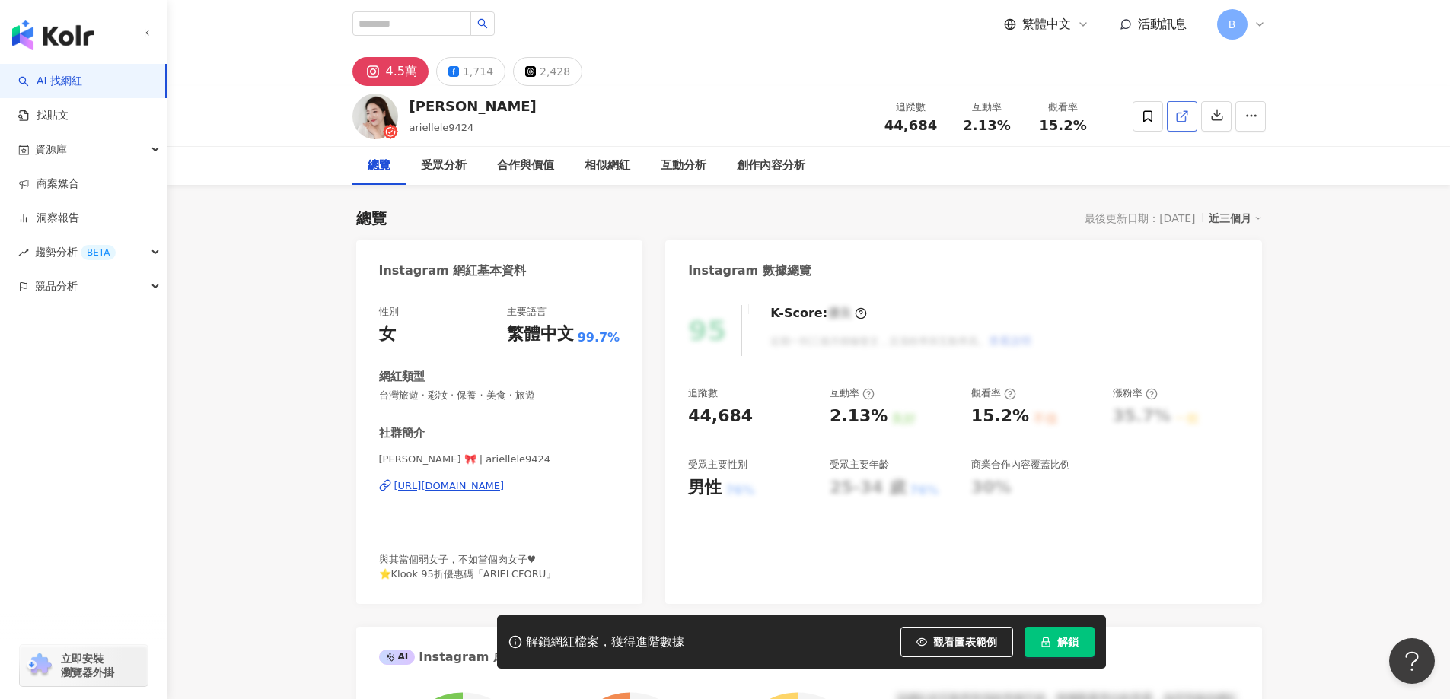
click at [1183, 117] on icon at bounding box center [1182, 117] width 14 height 14
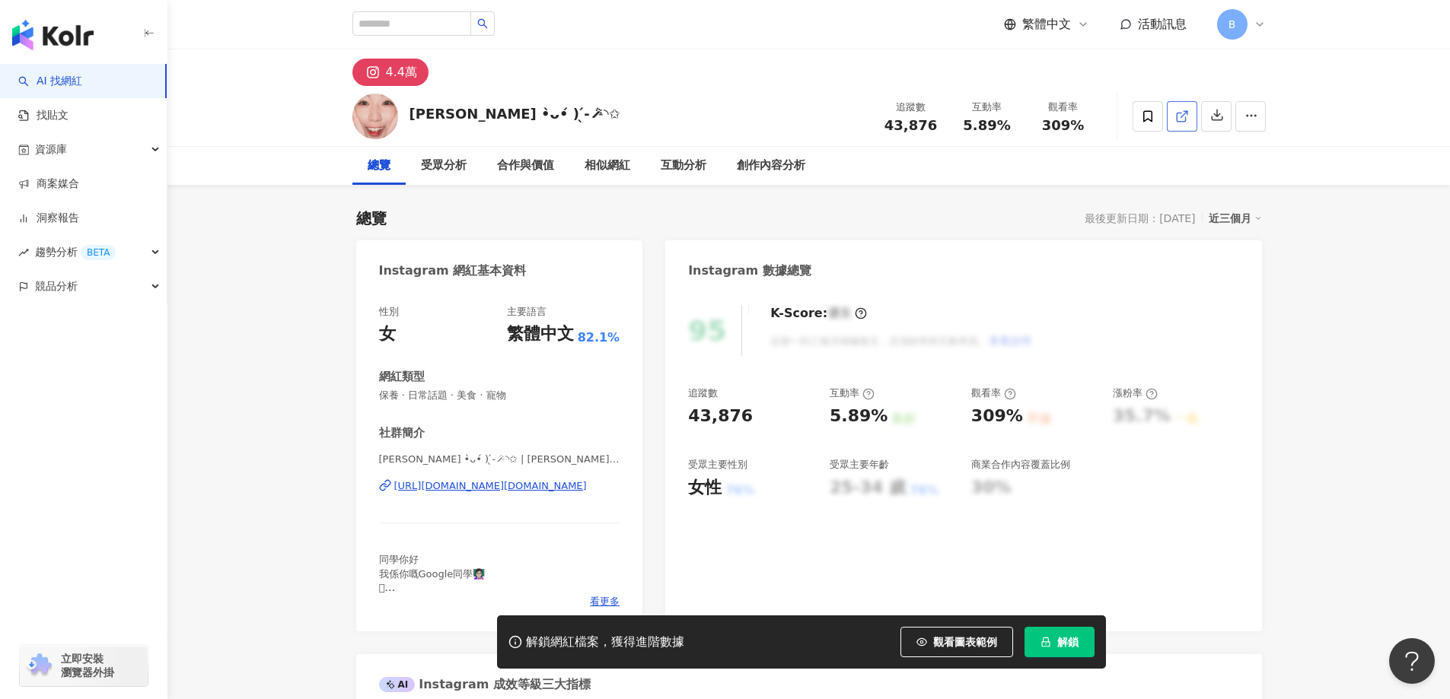
click at [21, 372] on div "button" at bounding box center [83, 354] width 167 height 100
click at [1181, 118] on icon at bounding box center [1182, 117] width 14 height 14
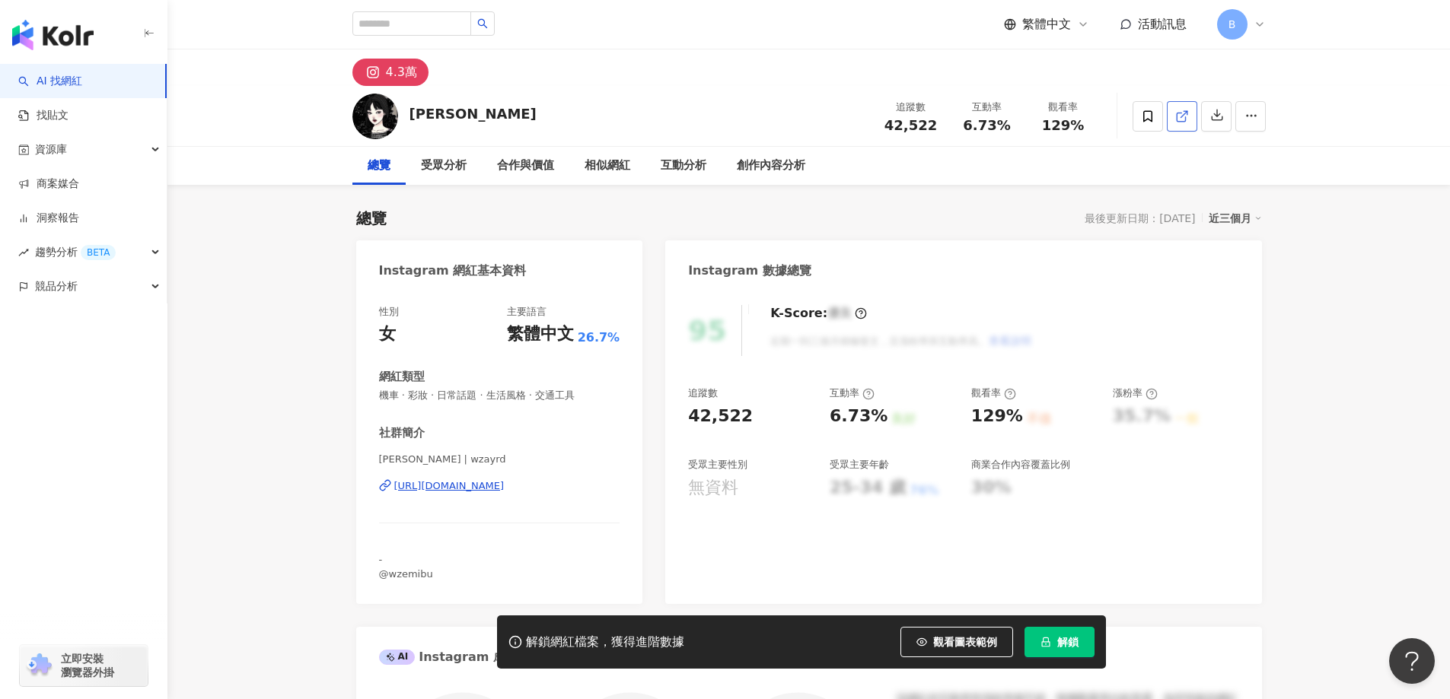
click at [1182, 116] on line at bounding box center [1184, 114] width 6 height 6
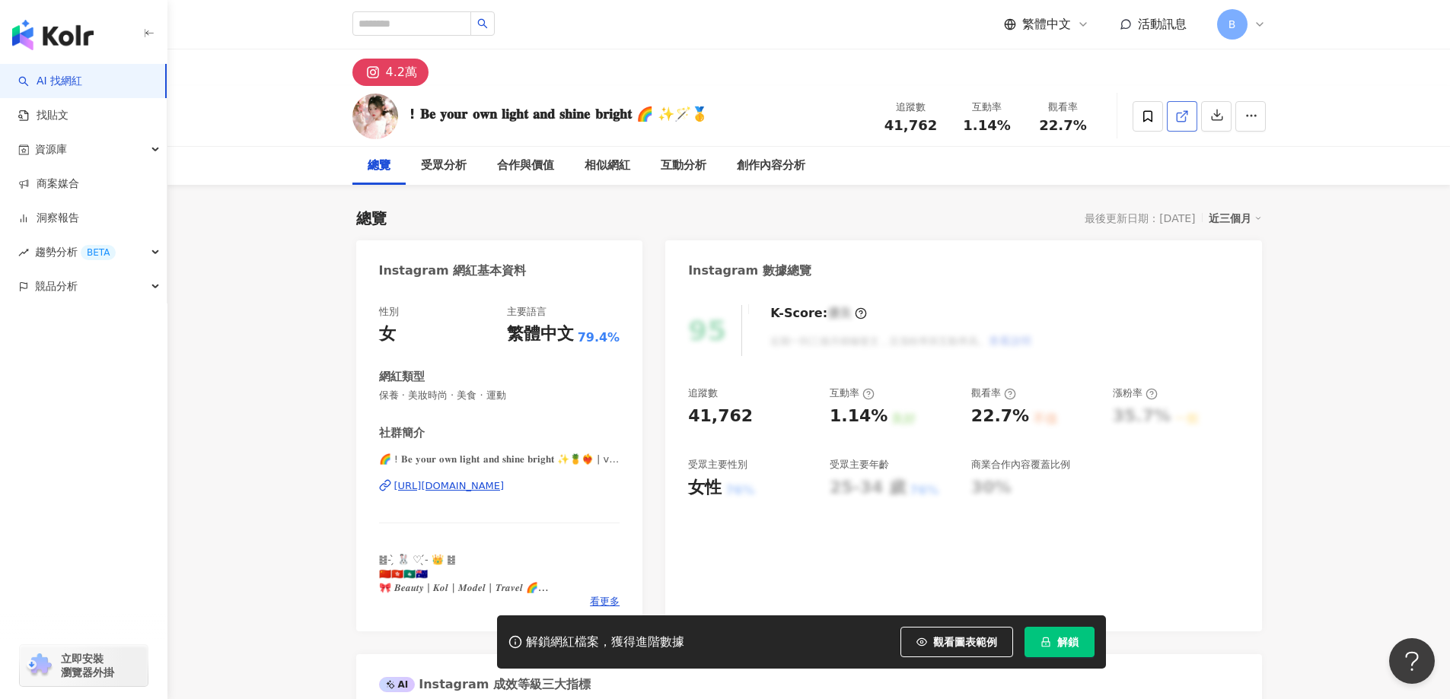
click at [1184, 116] on icon at bounding box center [1182, 117] width 14 height 14
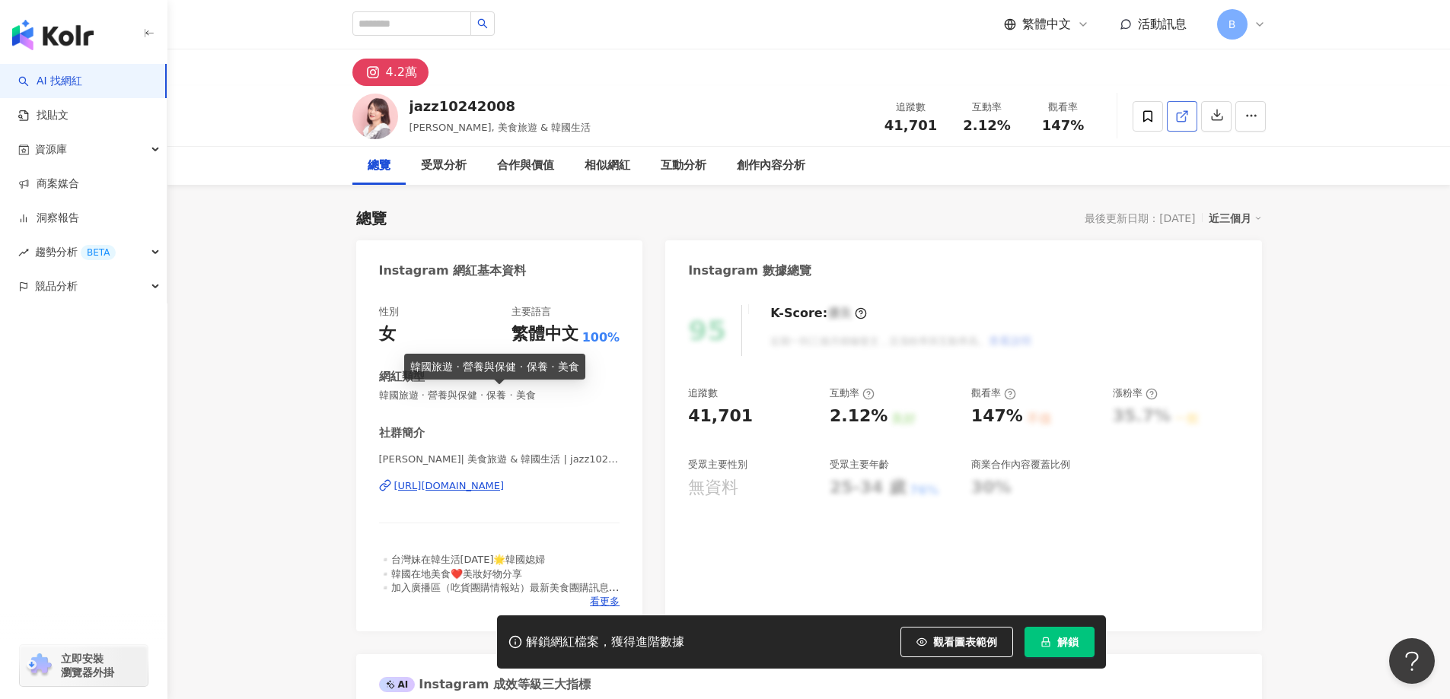
click at [1184, 114] on line at bounding box center [1184, 114] width 6 height 6
click at [486, 394] on span "韓國旅遊 · 營養與保健 · 保養 · 美食" at bounding box center [499, 396] width 241 height 14
click at [471, 396] on span "韓國旅遊 · 營養與保健 · 保養 · 美食" at bounding box center [499, 396] width 241 height 14
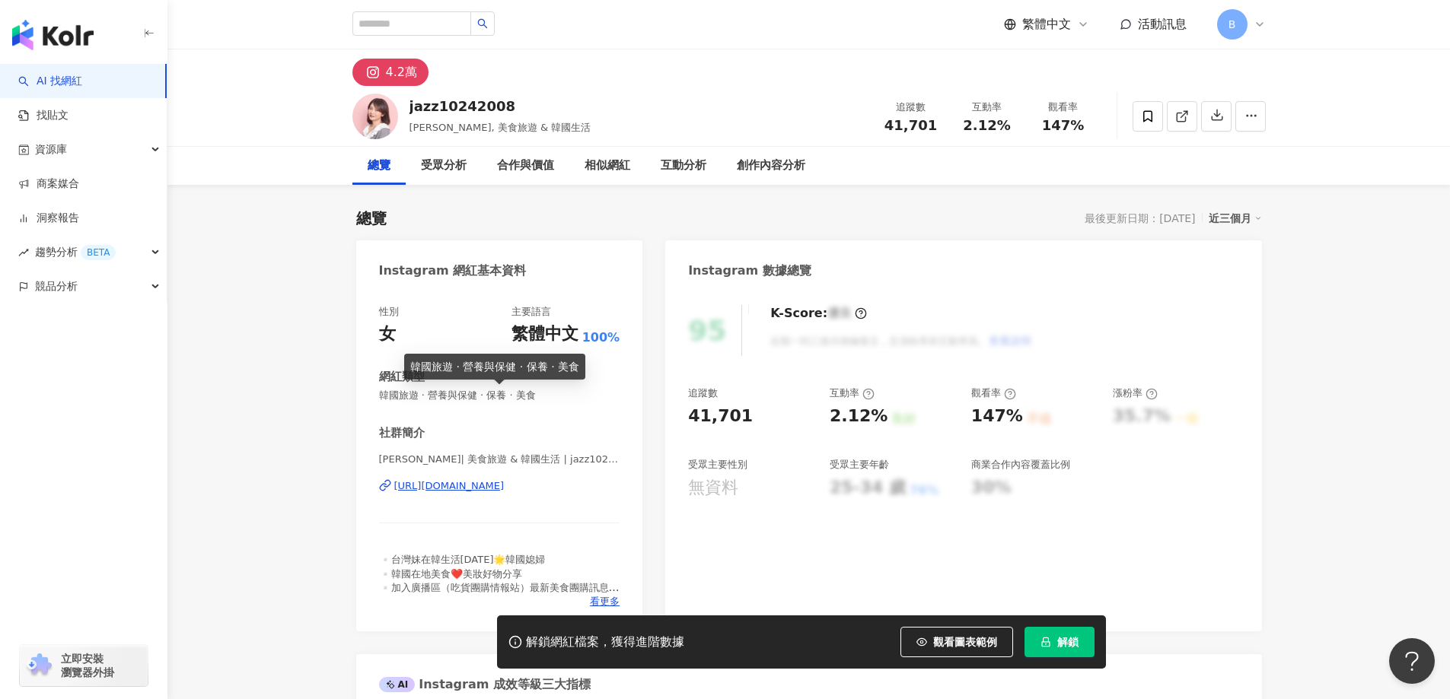
click at [471, 396] on span "韓國旅遊 · 營養與保健 · 保養 · 美食" at bounding box center [499, 396] width 241 height 14
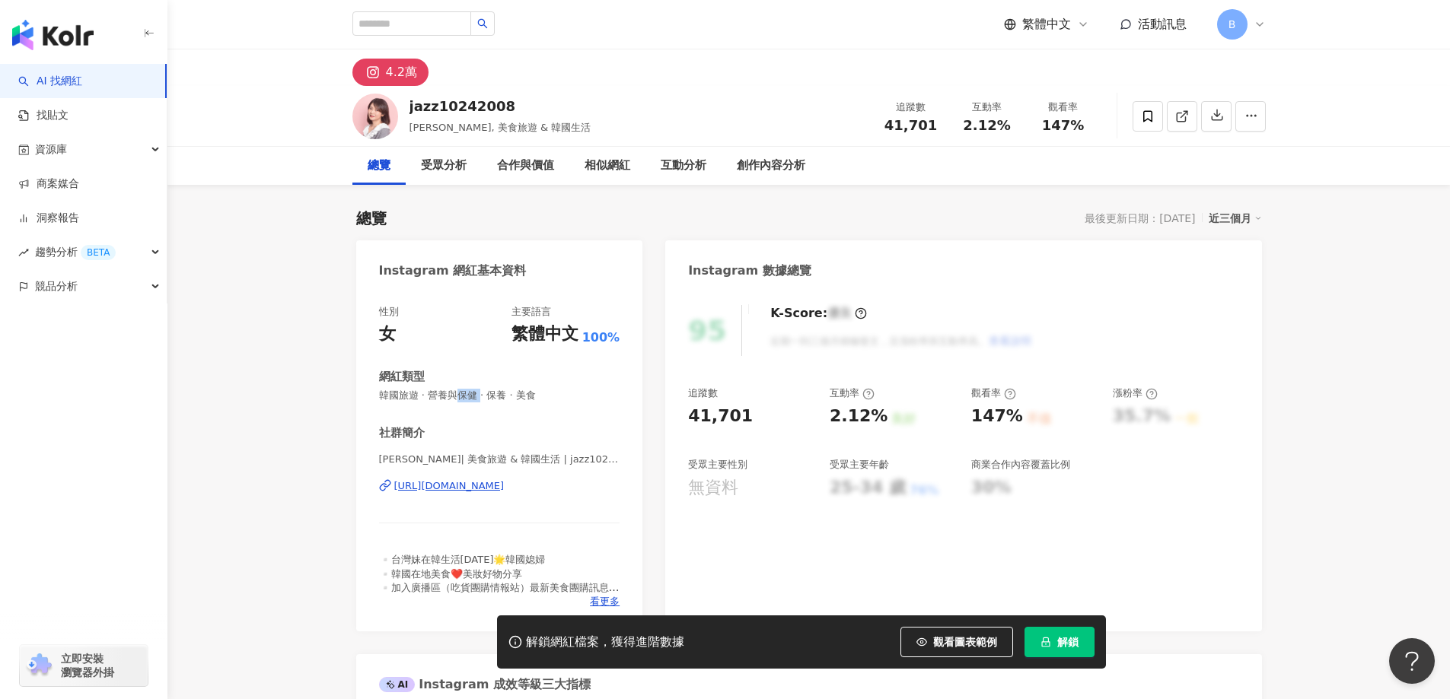
click at [471, 396] on span "韓國旅遊 · 營養與保健 · 保養 · 美食" at bounding box center [499, 396] width 241 height 14
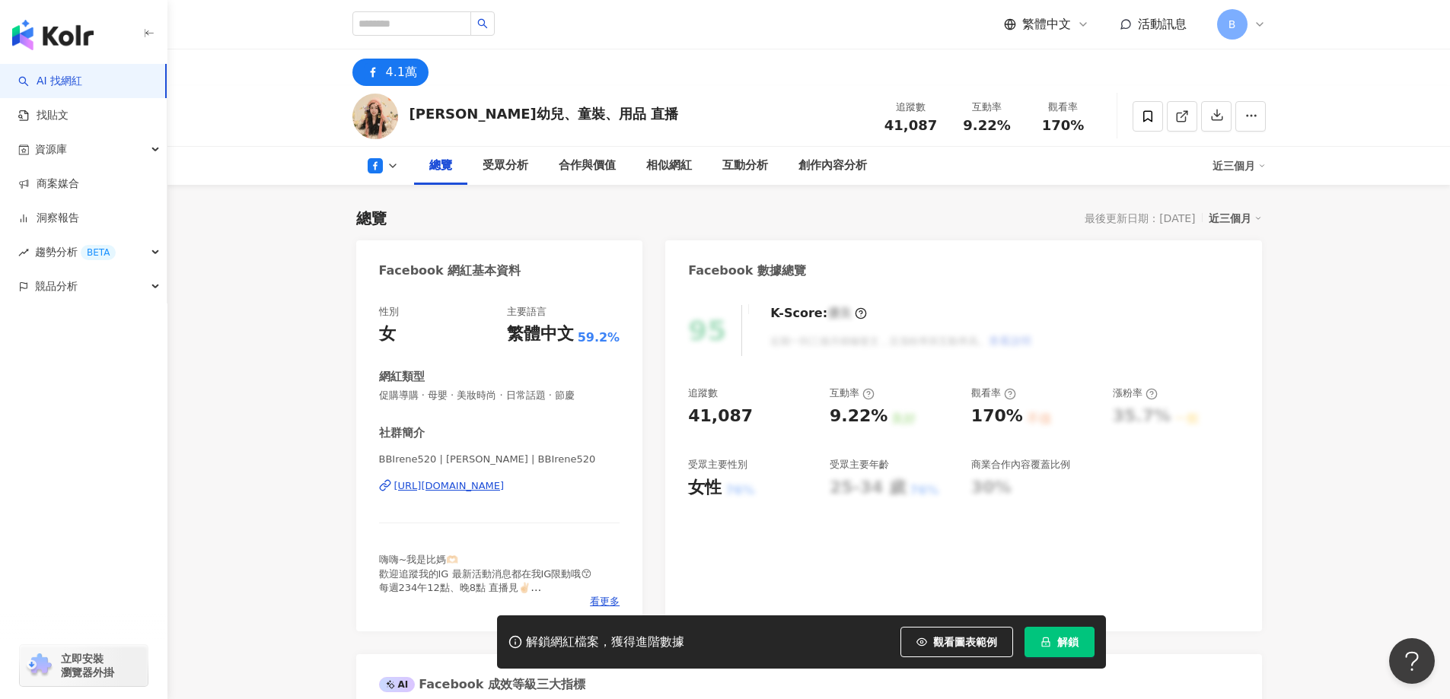
drag, startPoint x: 1179, startPoint y: 187, endPoint x: 1176, endPoint y: 164, distance: 23.8
click at [1180, 163] on div "總覽 受眾分析 合作與價值 相似網紅 互動分析 創作內容分析" at bounding box center [813, 166] width 798 height 38
click at [1183, 164] on div "總覽 受眾分析 合作與價值 相似網紅 互動分析 創作內容分析" at bounding box center [813, 166] width 798 height 38
click at [1183, 123] on icon at bounding box center [1182, 117] width 14 height 14
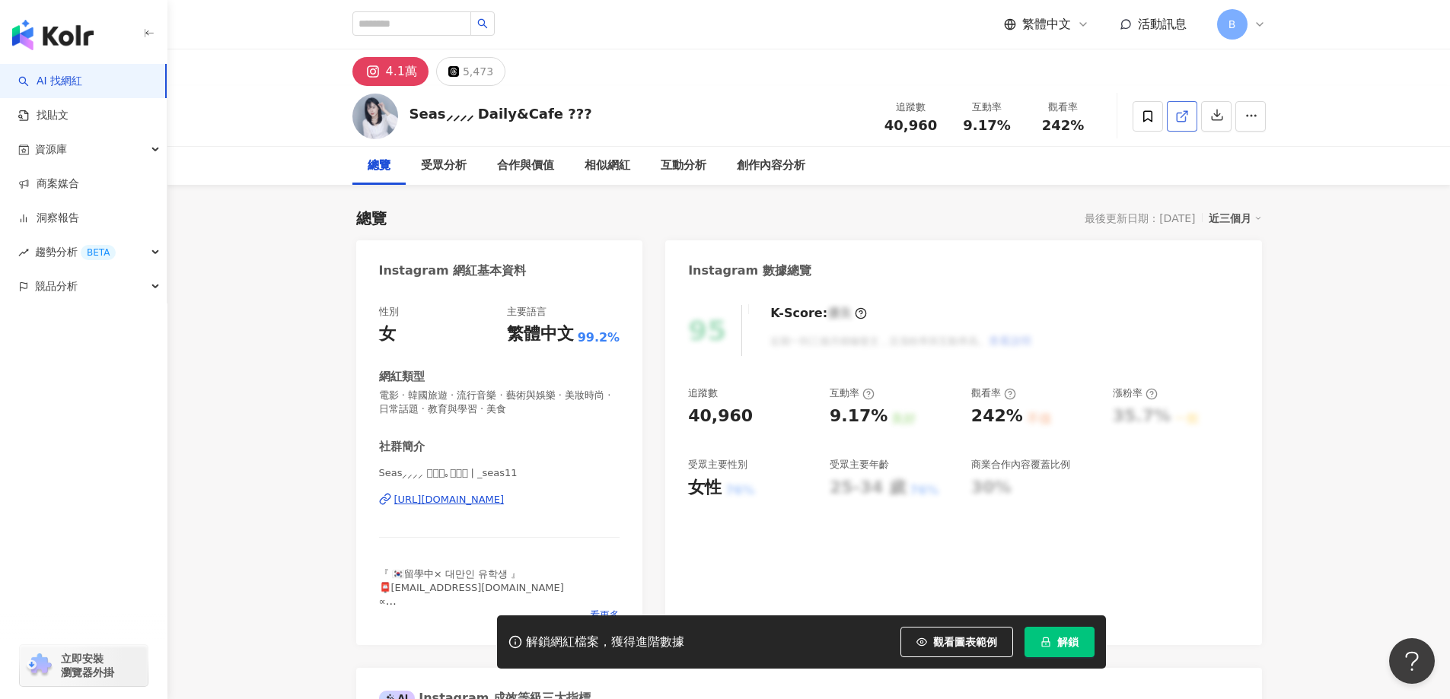
click at [1179, 118] on icon at bounding box center [1182, 117] width 14 height 14
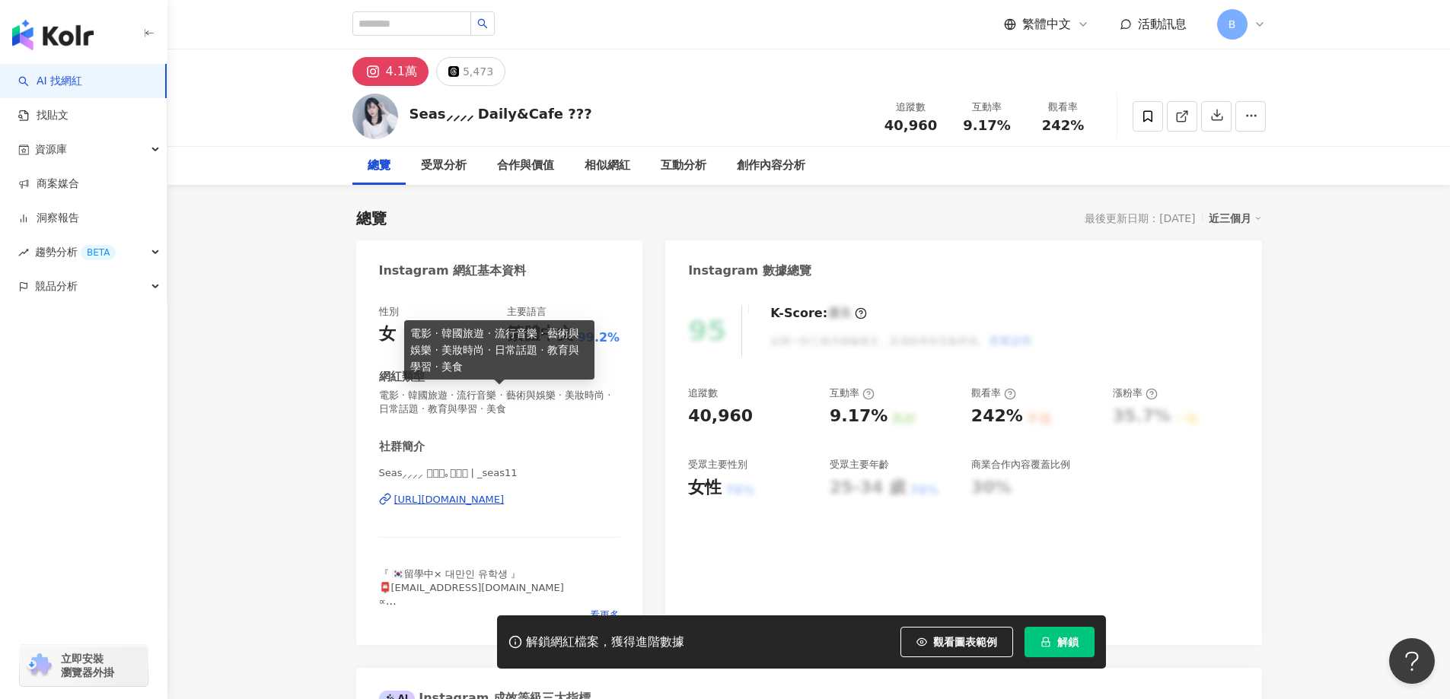
click at [487, 397] on span "電影 · 韓國旅遊 · 流行音樂 · 藝術與娛樂 · 美妝時尚 · 日常話題 · 教育與學習 · 美食" at bounding box center [499, 402] width 241 height 27
copy span "電影 · 韓國旅遊 · 流行音樂 · 藝術與娛樂 · 美妝時尚 · 日常話題 · 教育與學習 · 美食"
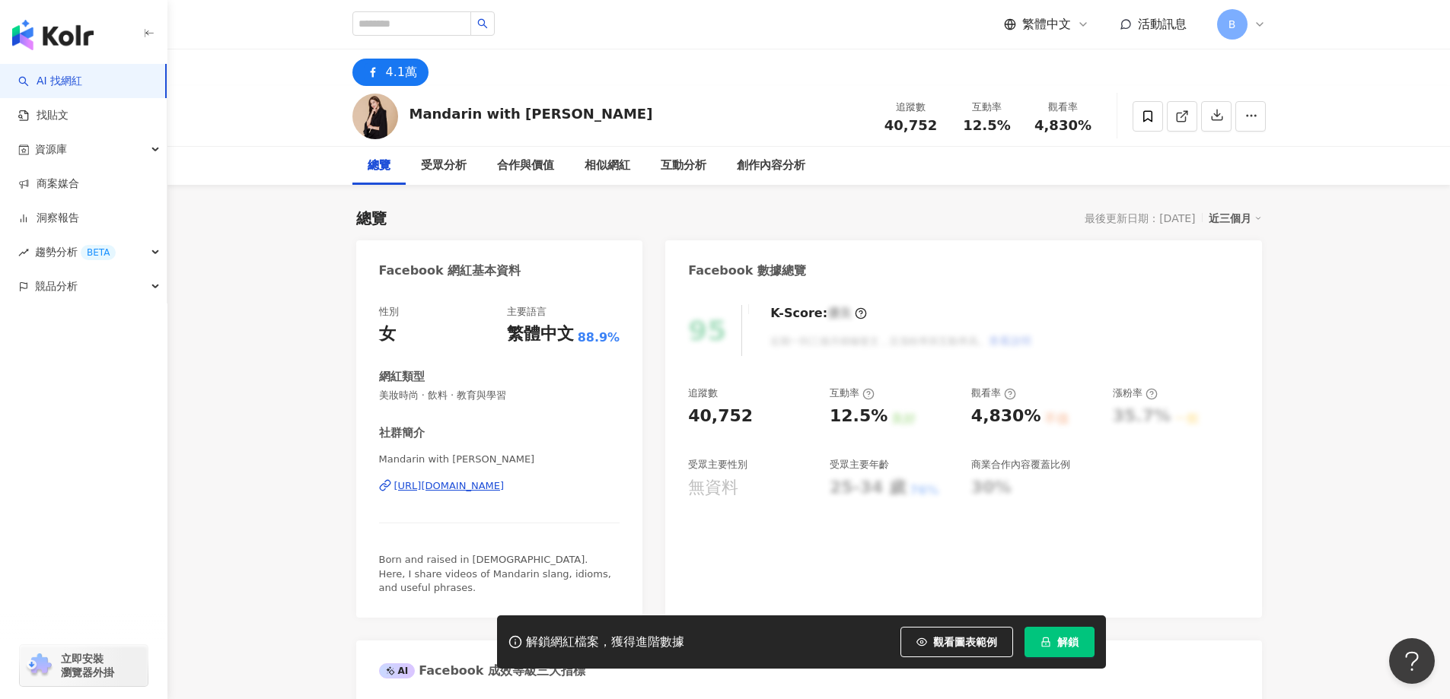
click at [67, 409] on div "AI 找網紅 找貼文 資源庫 商案媒合 洞察報告 趨勢分析 BETA 競品分析 立即安裝 瀏覽器外掛" at bounding box center [83, 382] width 167 height 636
click at [1175, 115] on icon at bounding box center [1182, 117] width 14 height 14
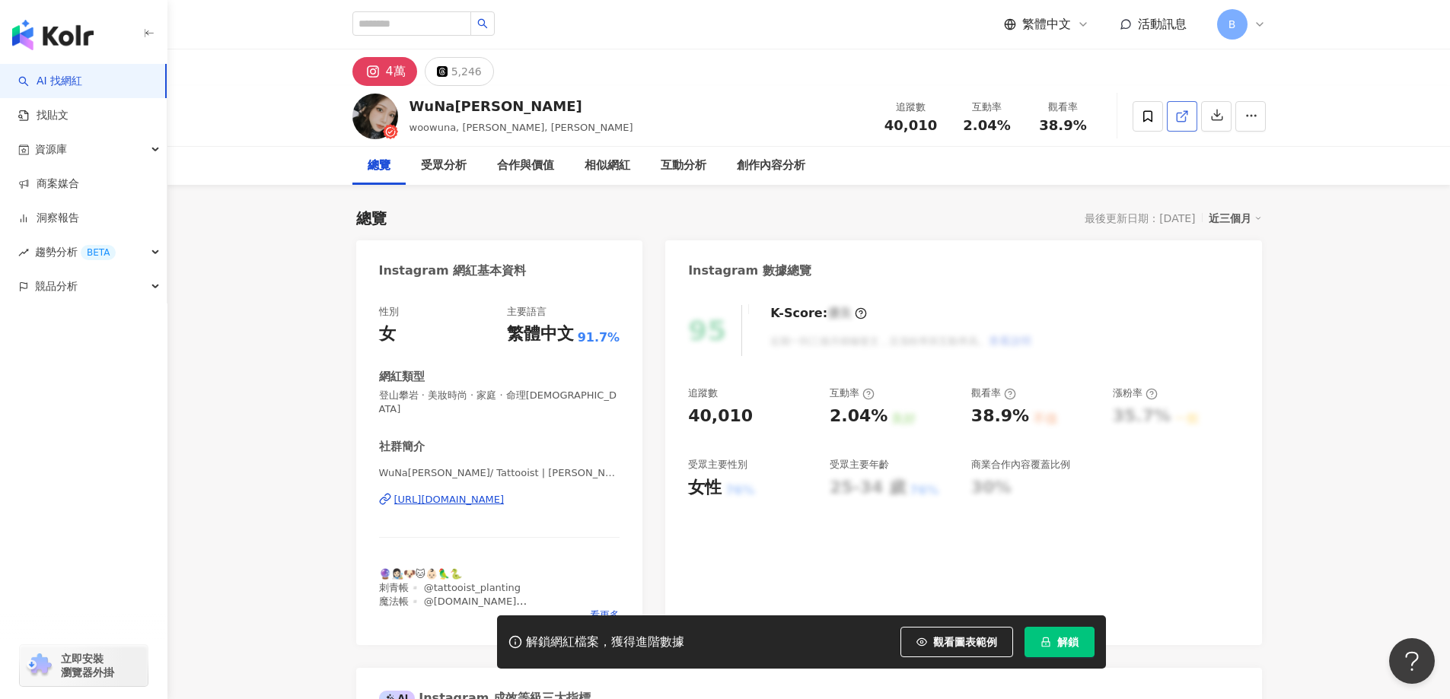
click at [1187, 114] on polyline at bounding box center [1186, 113] width 4 height 4
click at [1186, 113] on icon at bounding box center [1182, 117] width 14 height 14
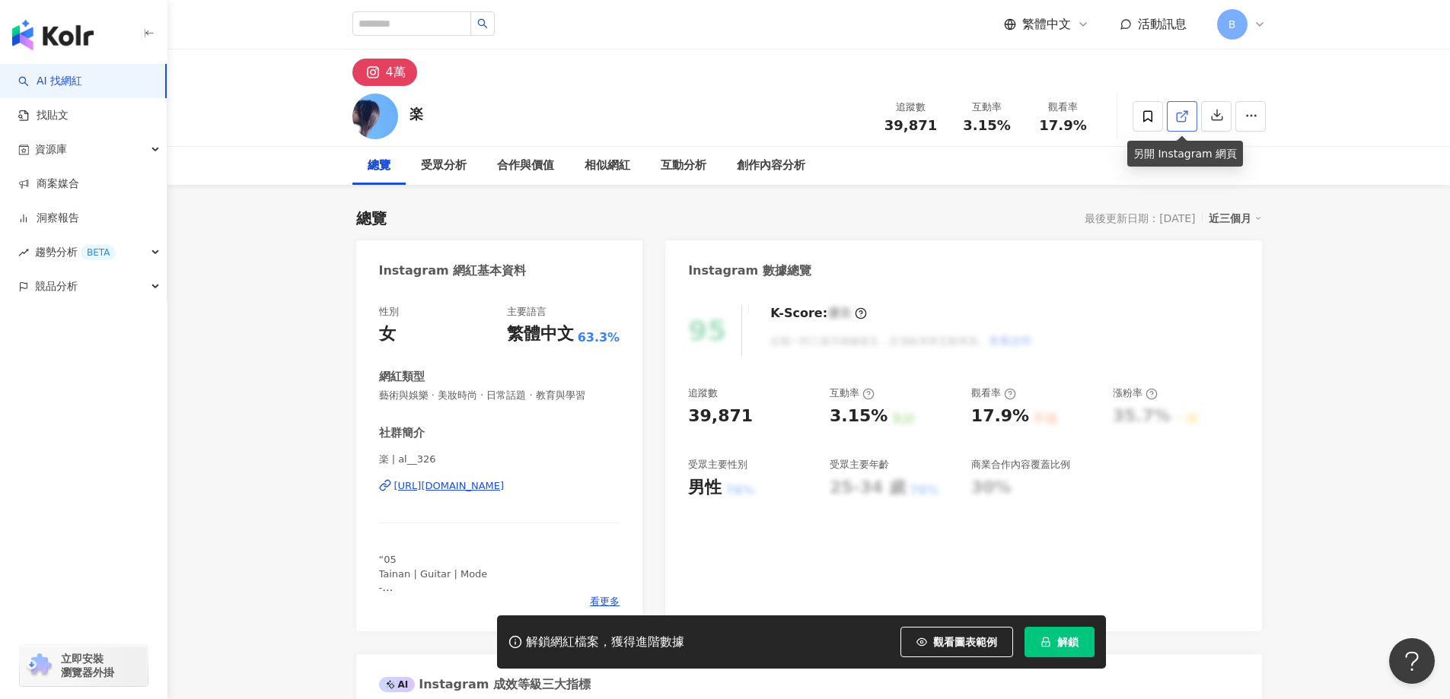
click at [1188, 114] on icon at bounding box center [1182, 117] width 14 height 14
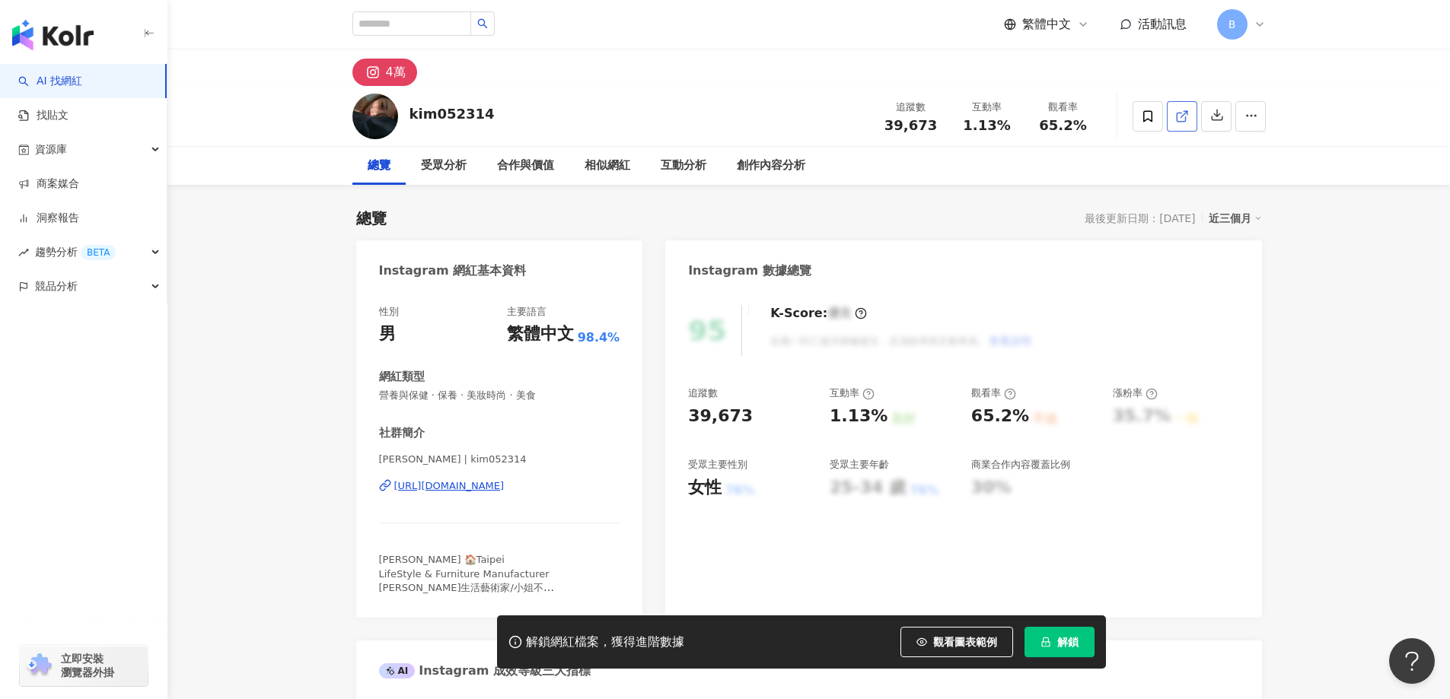
click at [12, 407] on div "AI 找網紅 找貼文 資源庫 商案媒合 洞察報告 趨勢分析 BETA 競品分析 立即安裝 瀏覽器外掛" at bounding box center [83, 382] width 167 height 636
click at [1184, 116] on icon at bounding box center [1182, 117] width 14 height 14
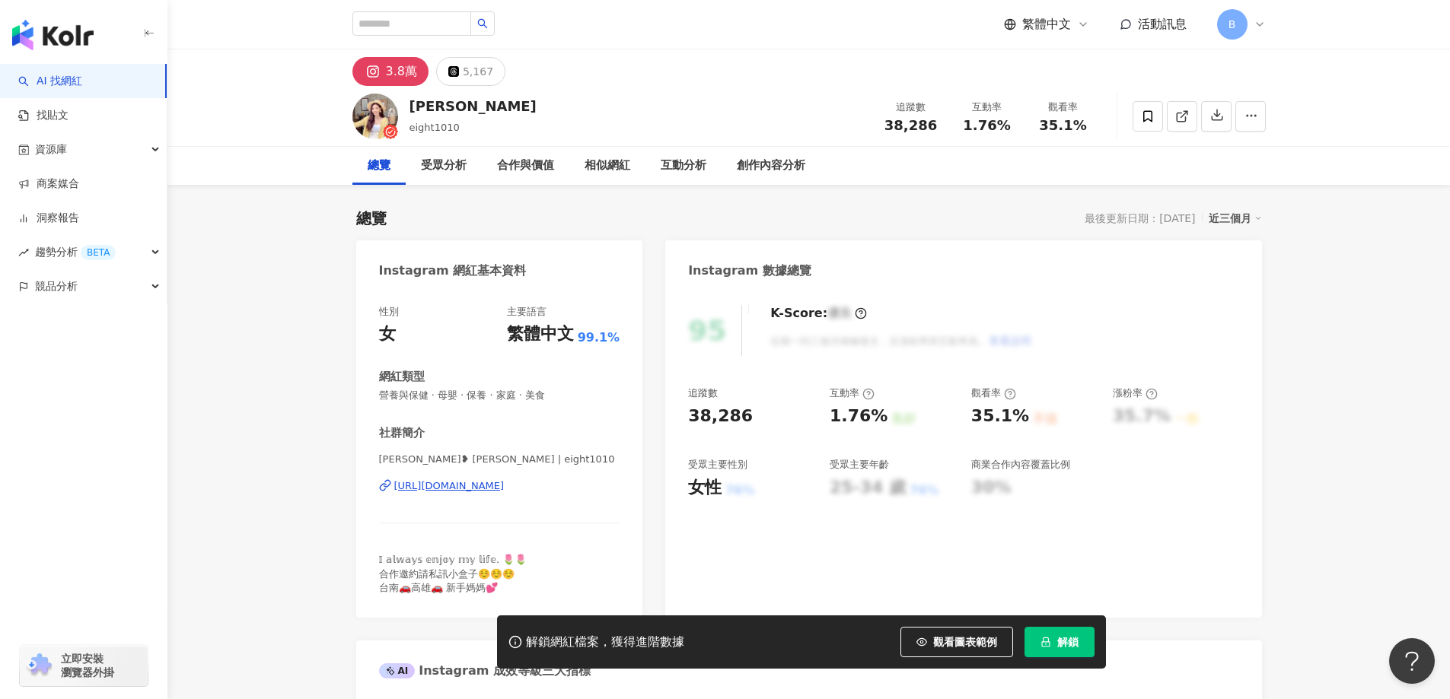
drag, startPoint x: 1375, startPoint y: 308, endPoint x: 1241, endPoint y: 165, distance: 196.0
click at [1181, 120] on icon at bounding box center [1182, 117] width 14 height 14
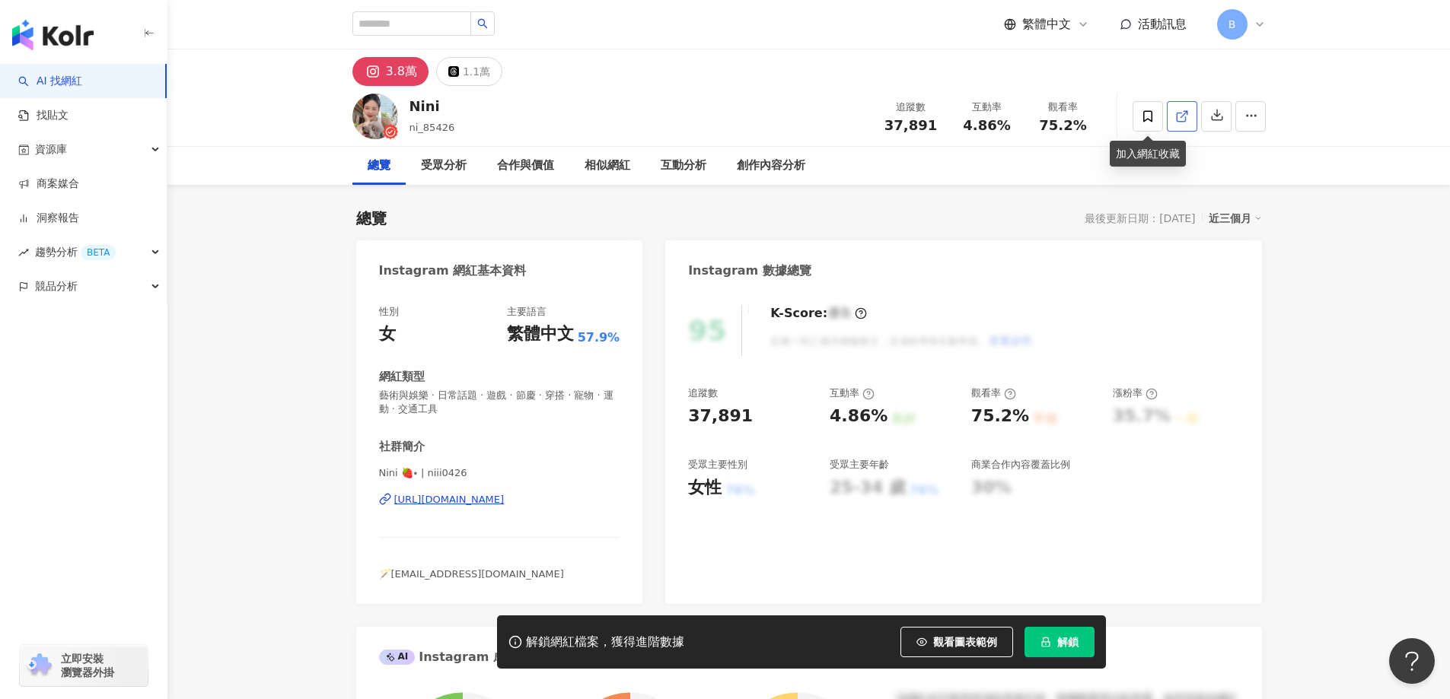
click at [1178, 124] on span at bounding box center [1182, 116] width 14 height 16
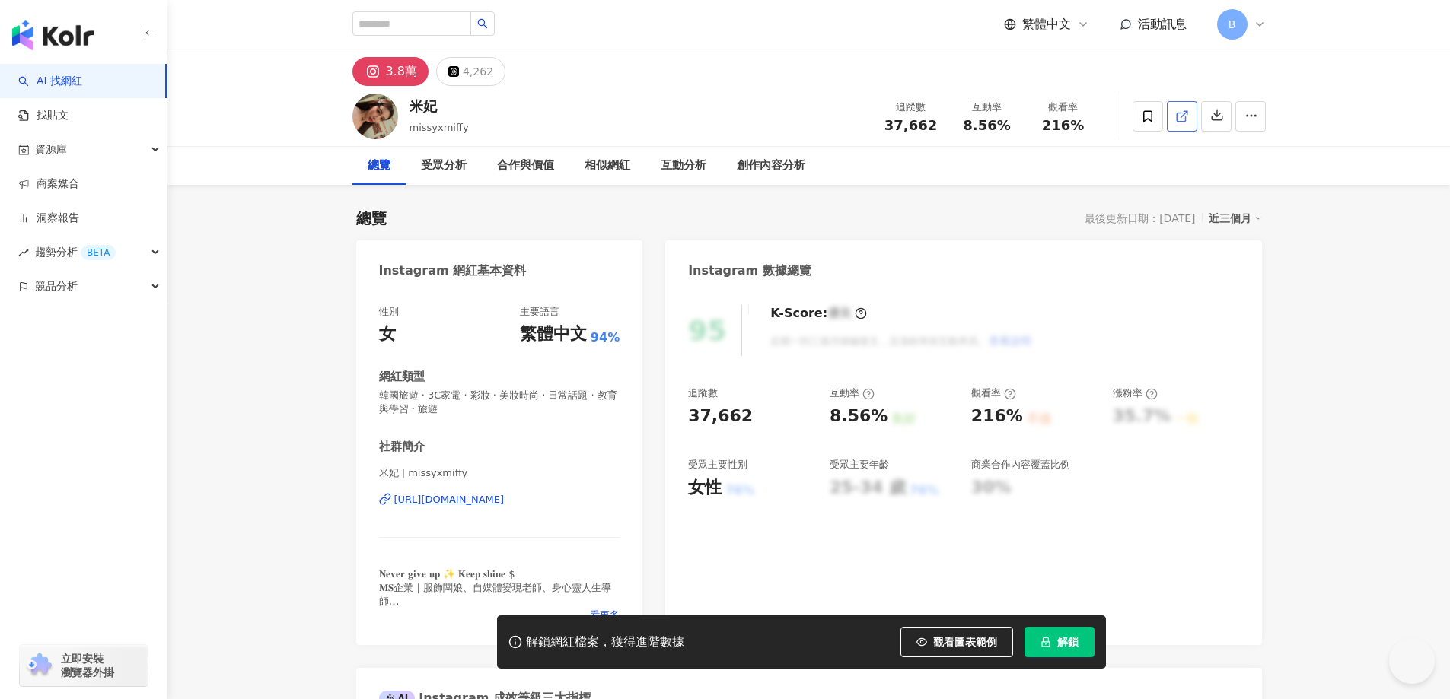
click at [1176, 113] on icon at bounding box center [1182, 117] width 14 height 14
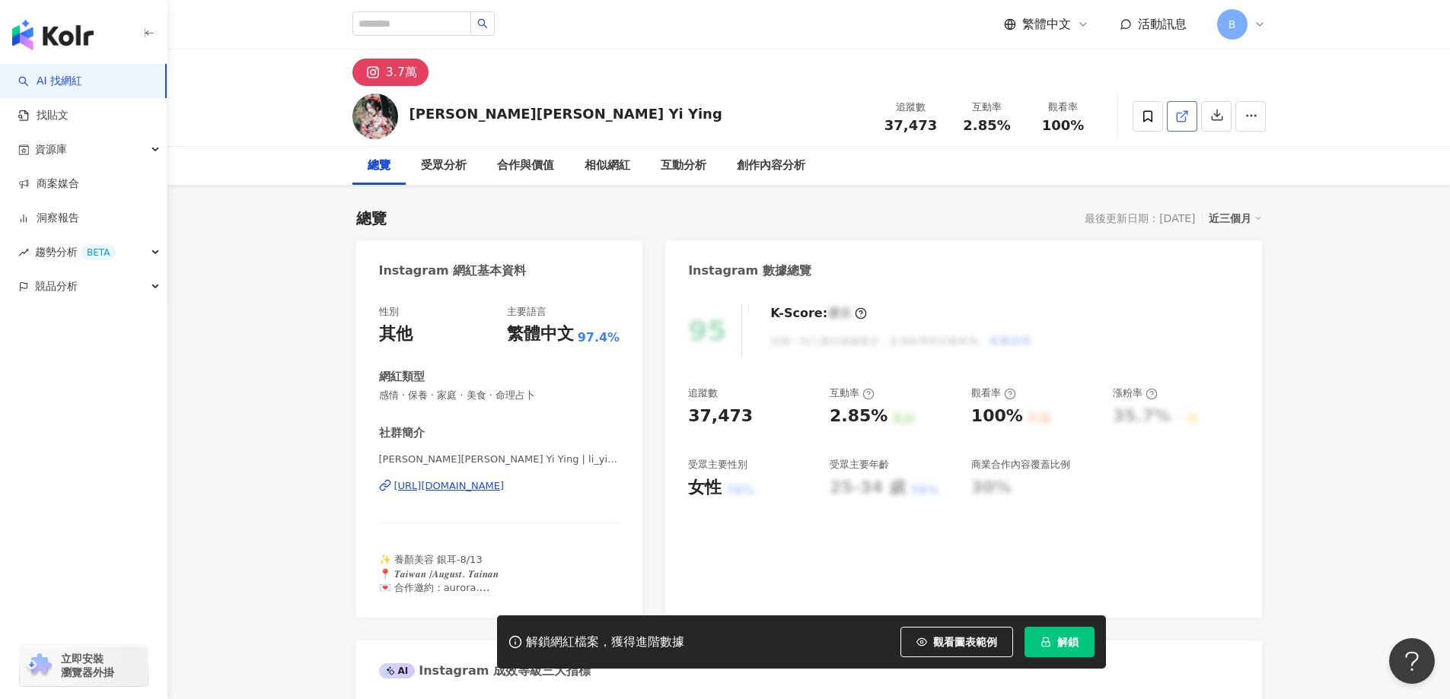
click at [1177, 120] on icon at bounding box center [1181, 117] width 8 height 8
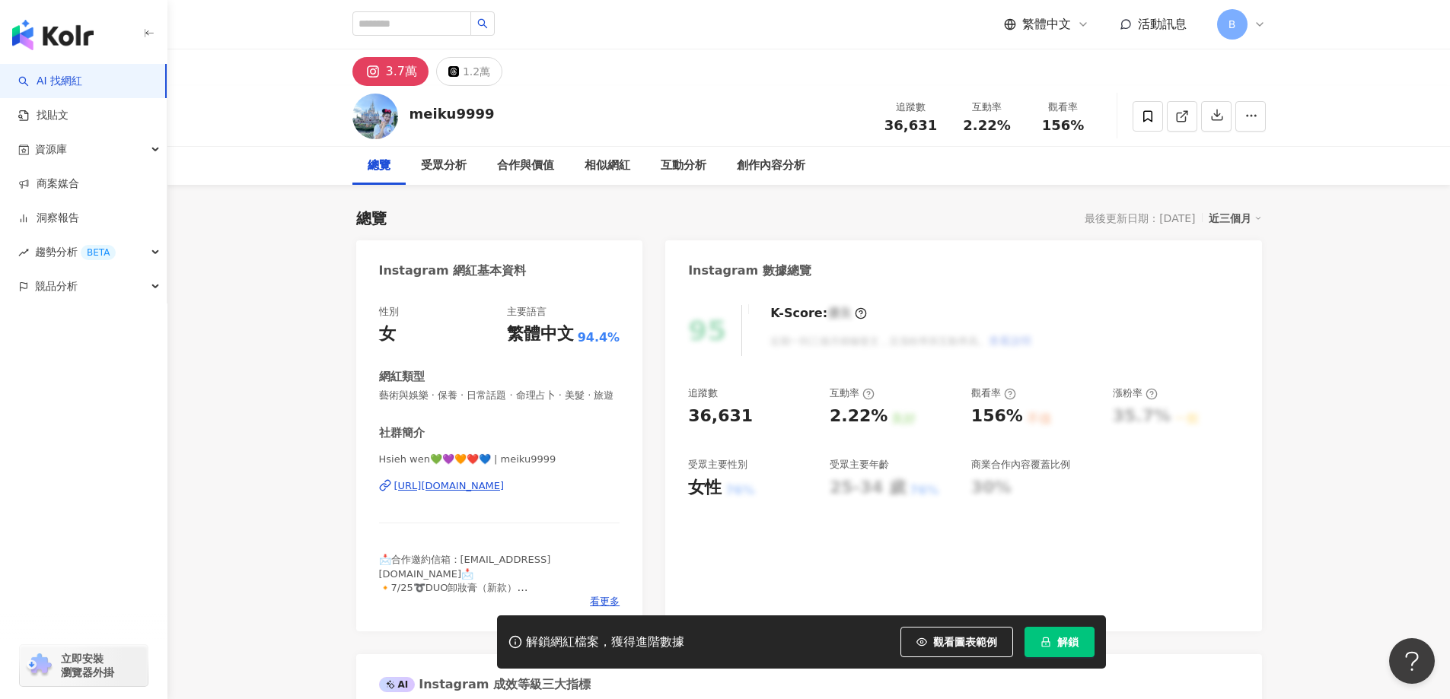
click at [1183, 116] on icon at bounding box center [1182, 117] width 14 height 14
click at [481, 397] on span "藝術與娛樂 · 保養 · 日常話題 · 命理占卜 · 美髮 · 旅遊" at bounding box center [499, 396] width 241 height 14
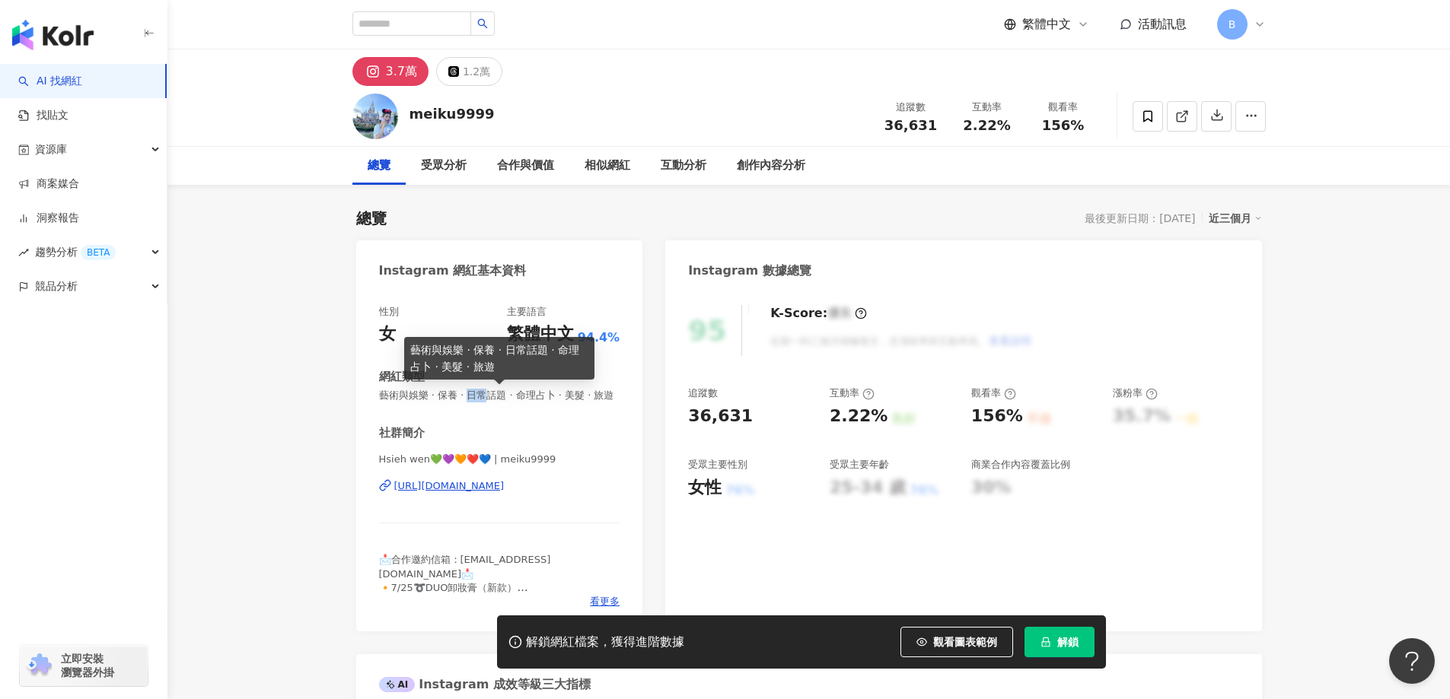
click at [481, 397] on span "藝術與娛樂 · 保養 · 日常話題 · 命理占卜 · 美髮 · 旅遊" at bounding box center [499, 396] width 241 height 14
copy span "藝術與娛樂 · 保養 · 日常話題 · 命理占卜 · 美髮 · 旅遊"
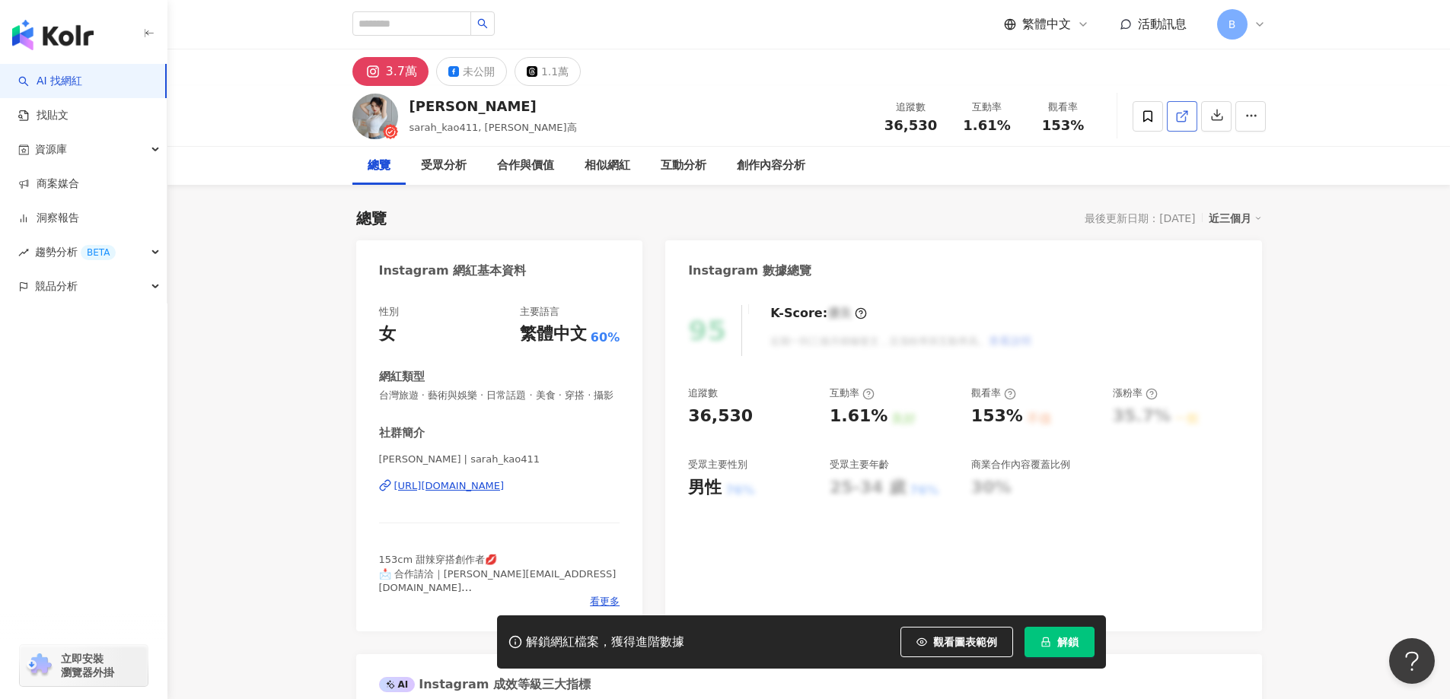
click at [1181, 117] on line at bounding box center [1184, 114] width 6 height 6
click at [1181, 115] on icon at bounding box center [1182, 117] width 14 height 14
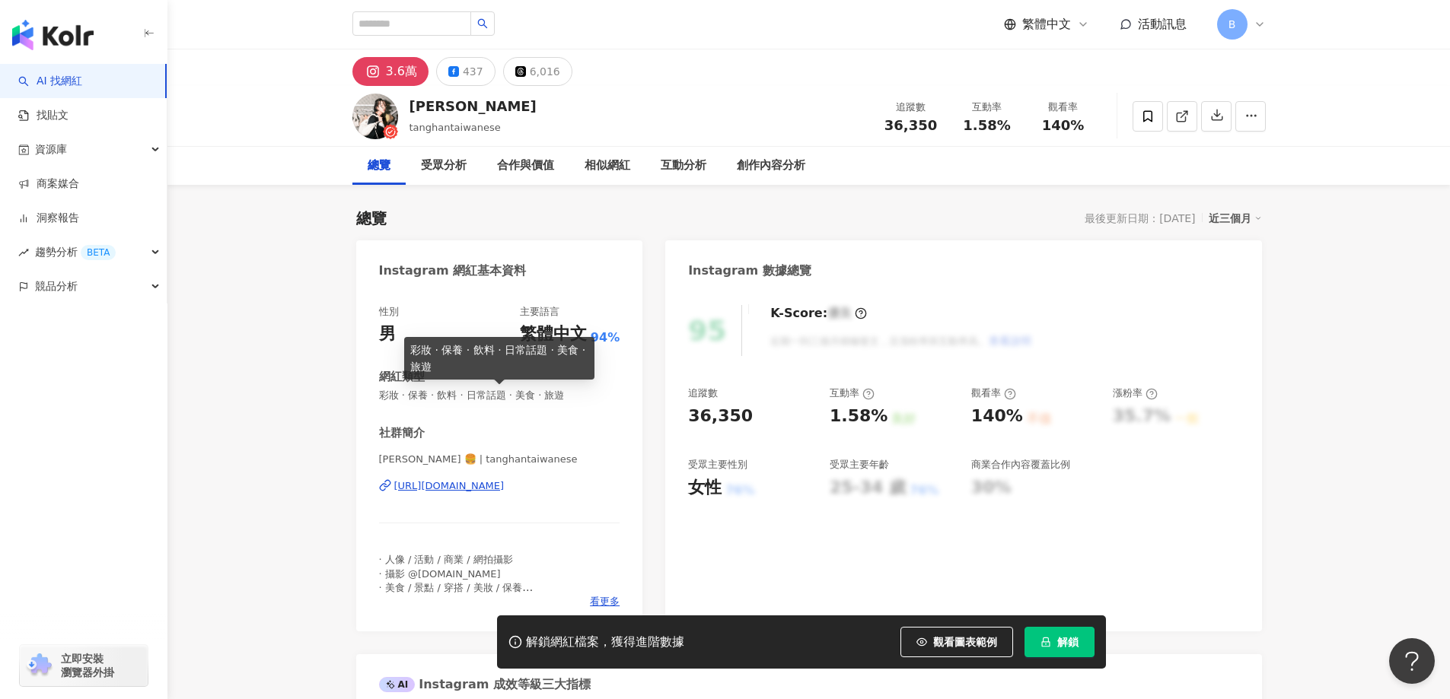
click at [511, 394] on span "彩妝 · 保養 · 飲料 · 日常話題 · 美食 · 旅遊" at bounding box center [499, 396] width 241 height 14
copy span "彩妝 · 保養 · 飲料 · 日常話題 · 美食 · 旅遊"
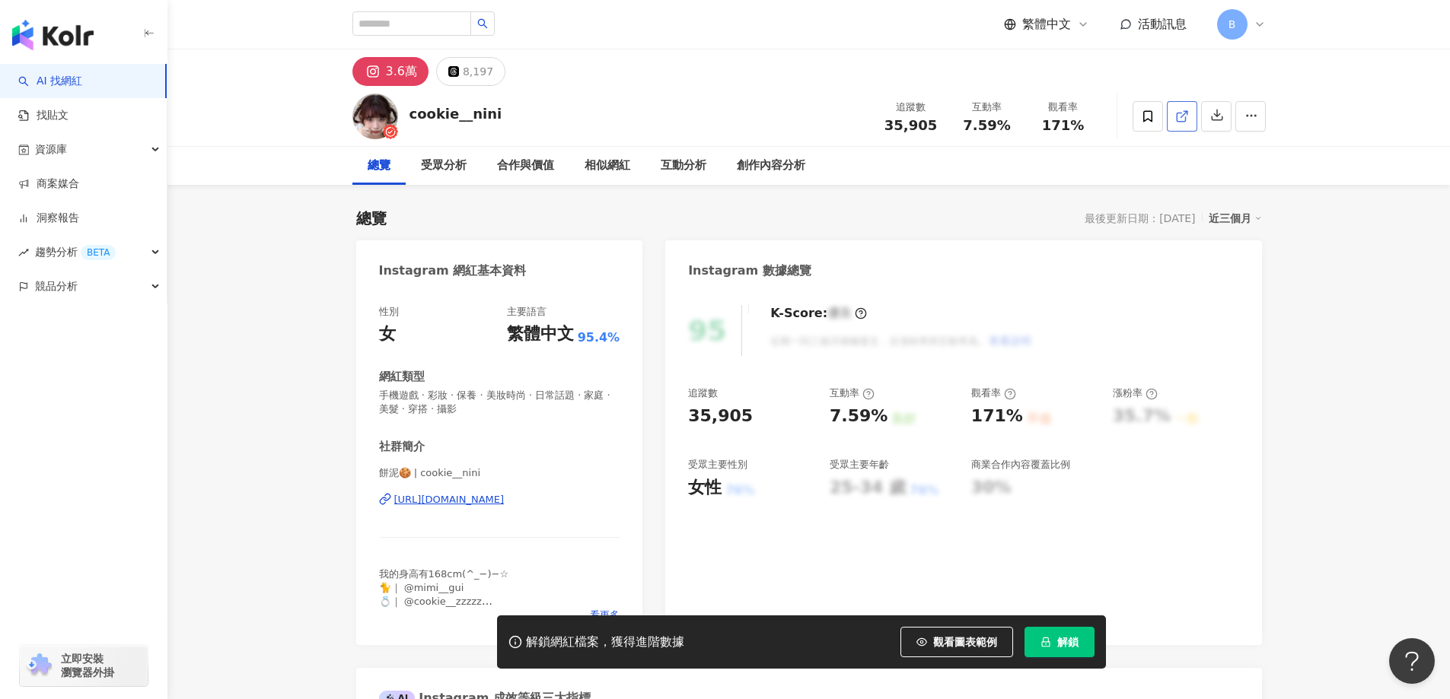
click at [1178, 122] on icon at bounding box center [1182, 117] width 14 height 14
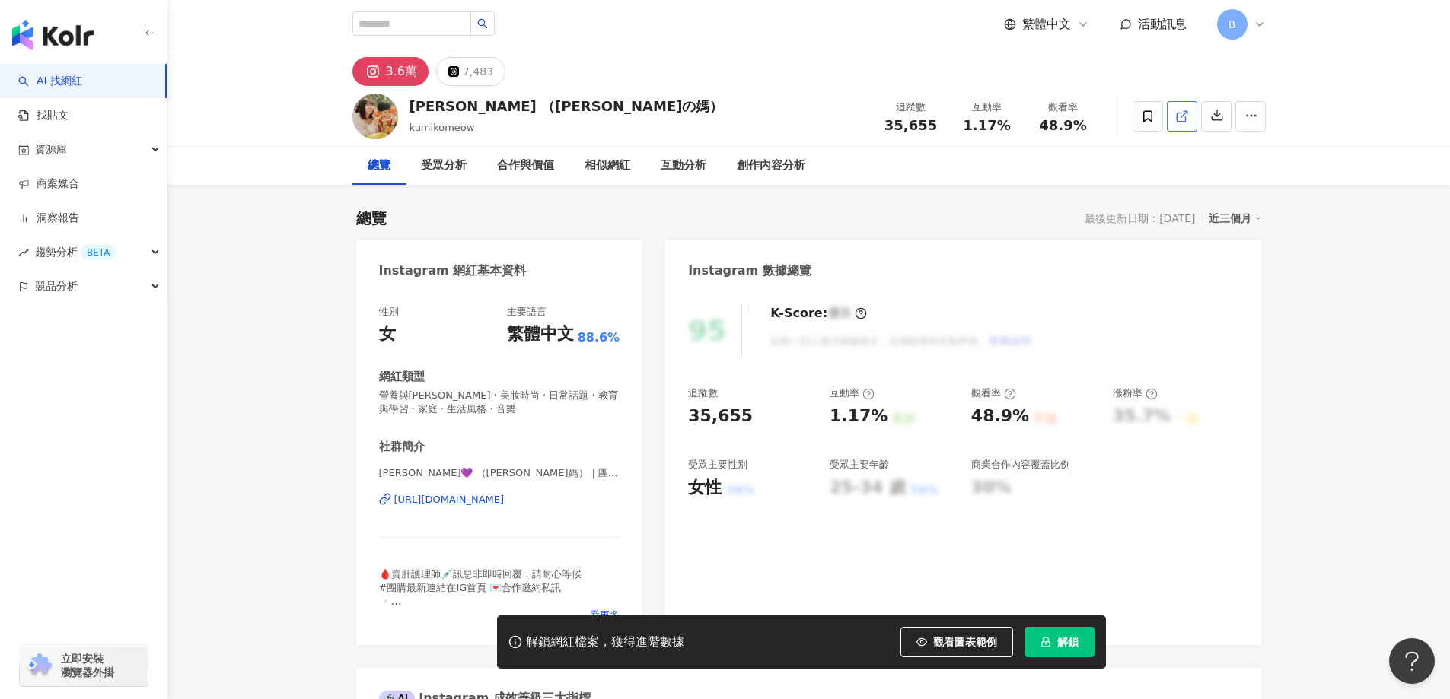
click at [1184, 115] on icon at bounding box center [1182, 117] width 14 height 14
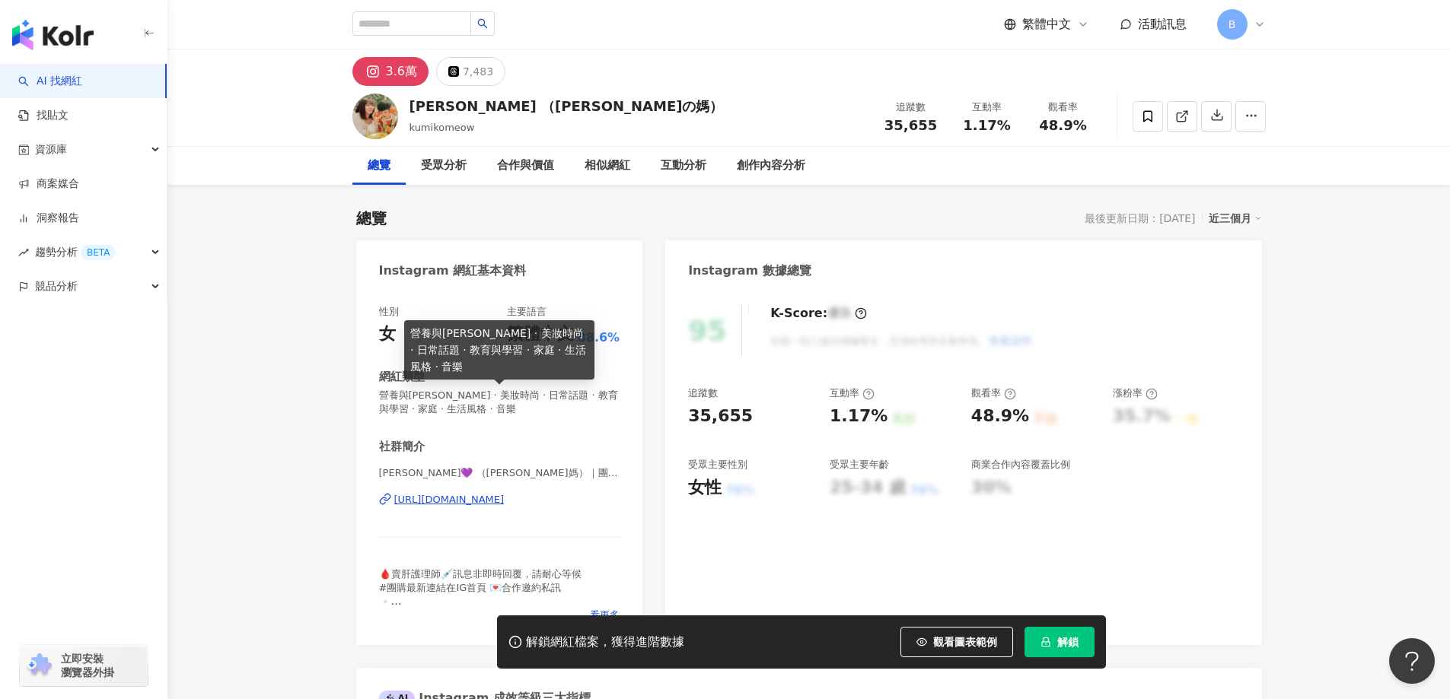
click at [562, 394] on span "營養與[PERSON_NAME] · 美妝時尚 · 日常話題 · 教育與學習 · 家庭 · 生活風格 · 音樂" at bounding box center [499, 402] width 241 height 27
click at [562, 394] on span "營養與保健 · 親子 · 美妝時尚 · 日常話題 · 教育與學習 · 家庭 · 生活風格 · 音樂" at bounding box center [499, 402] width 241 height 27
copy span "營養與保健 · 親子 · 美妝時尚 · 日常話題 · 教育與學習 · 家庭 · 生活風格 · 音樂"
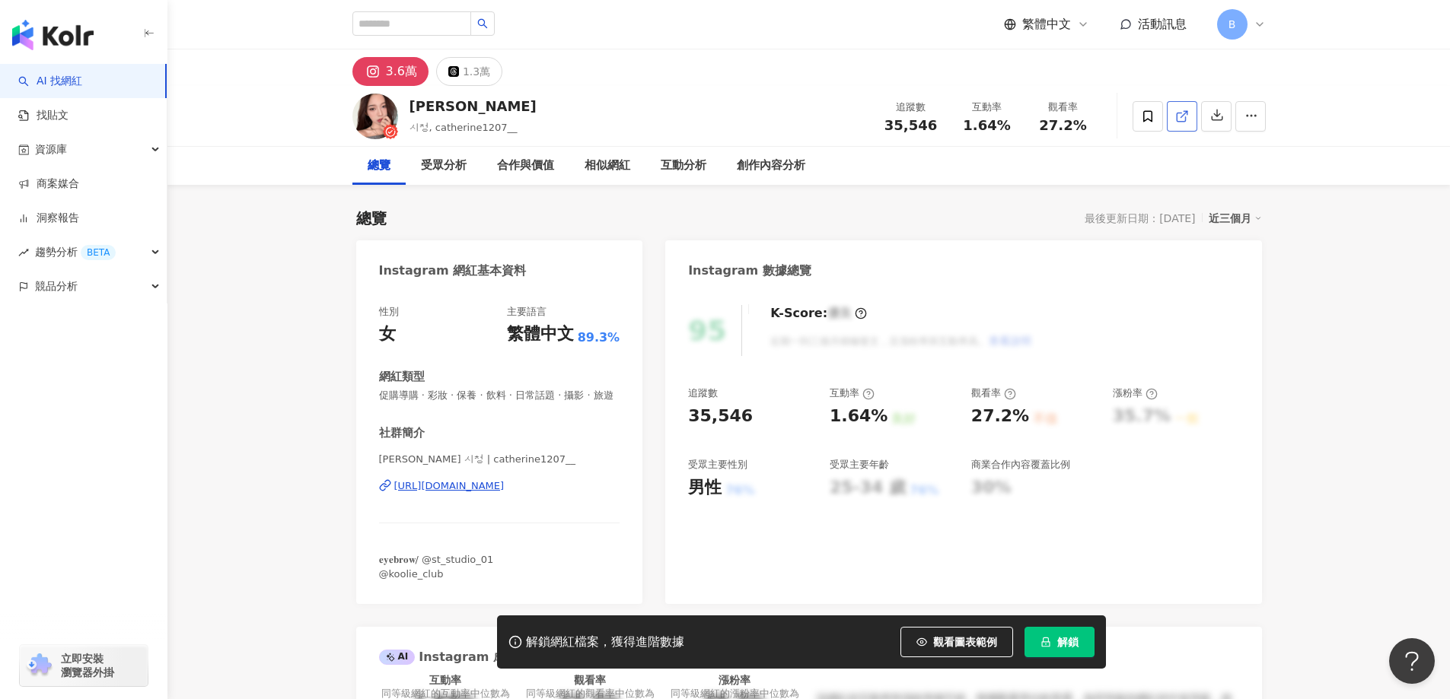
drag, startPoint x: 1068, startPoint y: 1, endPoint x: 1180, endPoint y: 116, distance: 160.4
click at [1180, 114] on icon at bounding box center [1182, 117] width 14 height 14
click at [481, 392] on span "促購導購 · 彩妝 · 保養 · 飲料 · 日常話題 · 攝影 · 旅遊" at bounding box center [499, 396] width 241 height 14
click at [478, 394] on span "促購導購 · 彩妝 · 保養 · 飲料 · 日常話題 · 攝影 · 旅遊" at bounding box center [499, 396] width 241 height 14
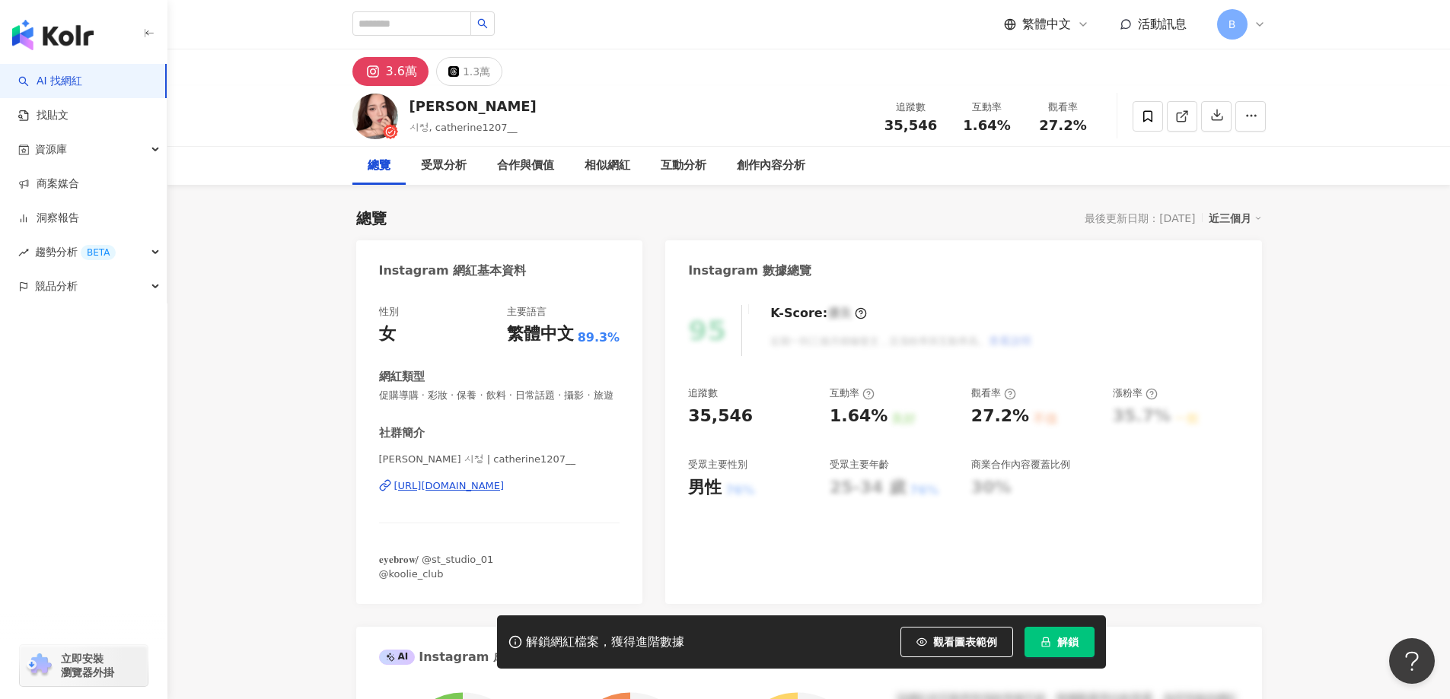
click at [478, 394] on span "促購導購 · 彩妝 · 保養 · 飲料 · 日常話題 · 攝影 · 旅遊" at bounding box center [499, 396] width 241 height 14
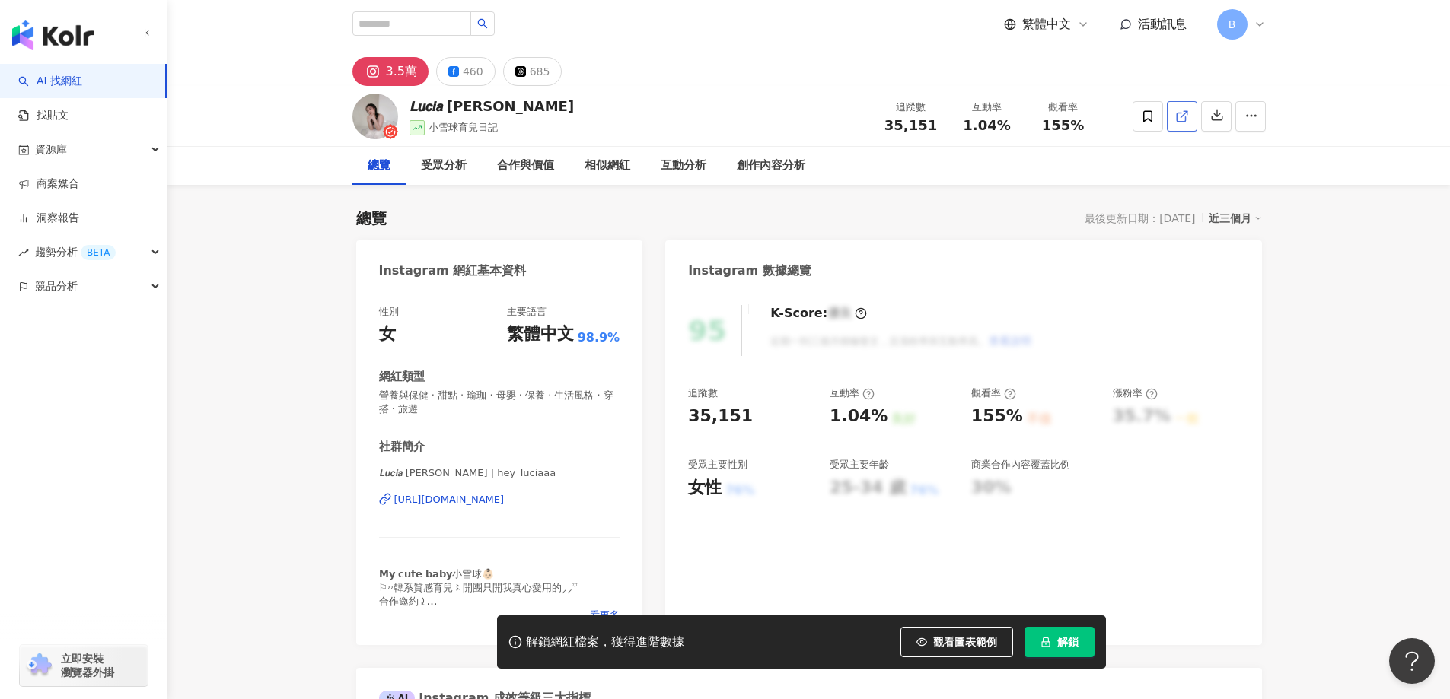
click at [1185, 112] on line at bounding box center [1184, 114] width 6 height 6
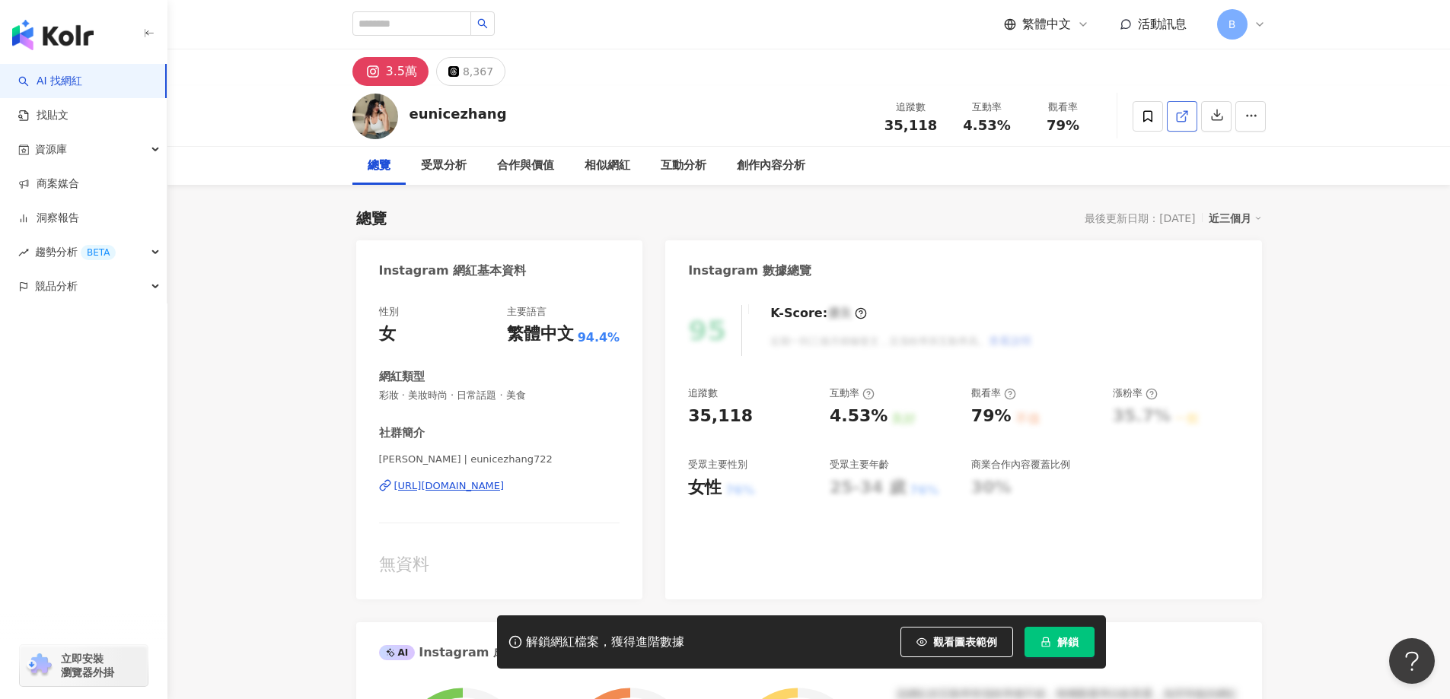
click at [1180, 116] on icon at bounding box center [1182, 117] width 14 height 14
click at [484, 394] on span "彩妝 · 美妝時尚 · 日常話題 · 美食" at bounding box center [499, 396] width 241 height 14
click at [471, 394] on span "彩妝 · 美妝時尚 · 日常話題 · 美食" at bounding box center [499, 396] width 241 height 14
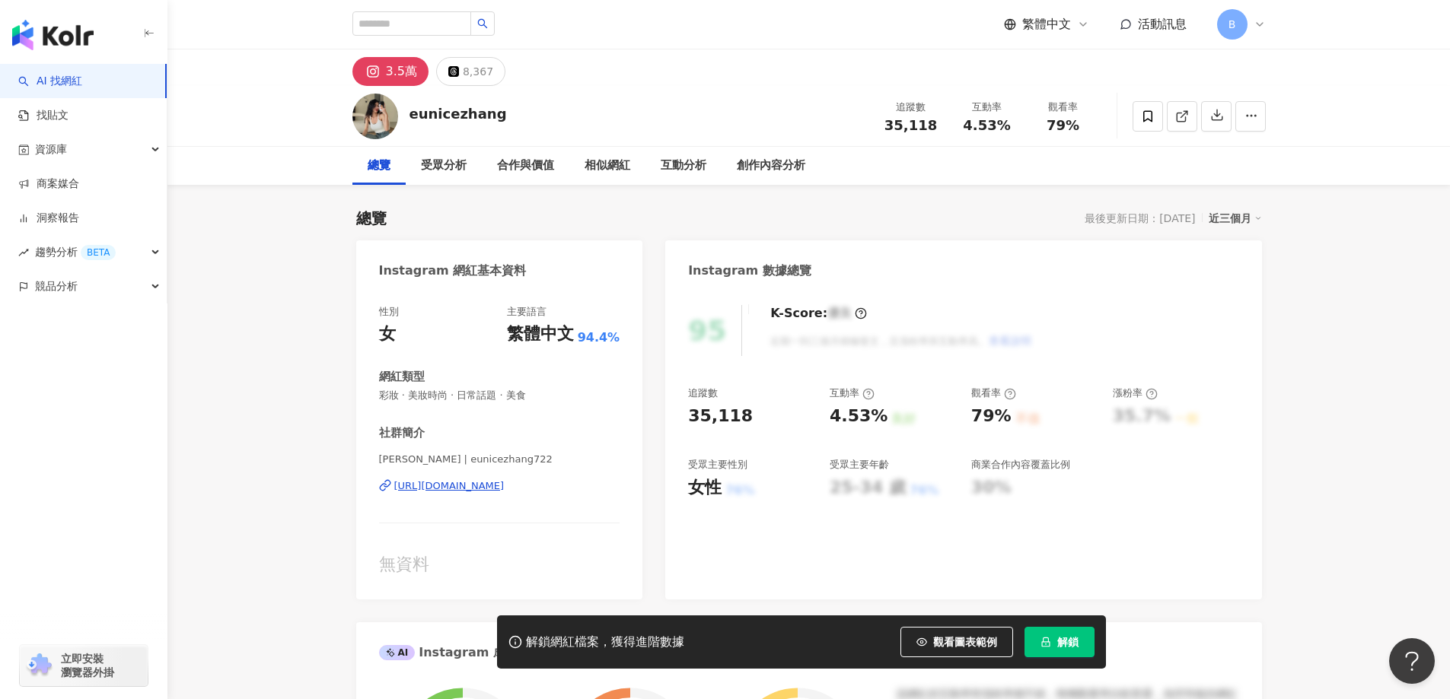
click at [471, 394] on span "彩妝 · 美妝時尚 · 日常話題 · 美食" at bounding box center [499, 396] width 241 height 14
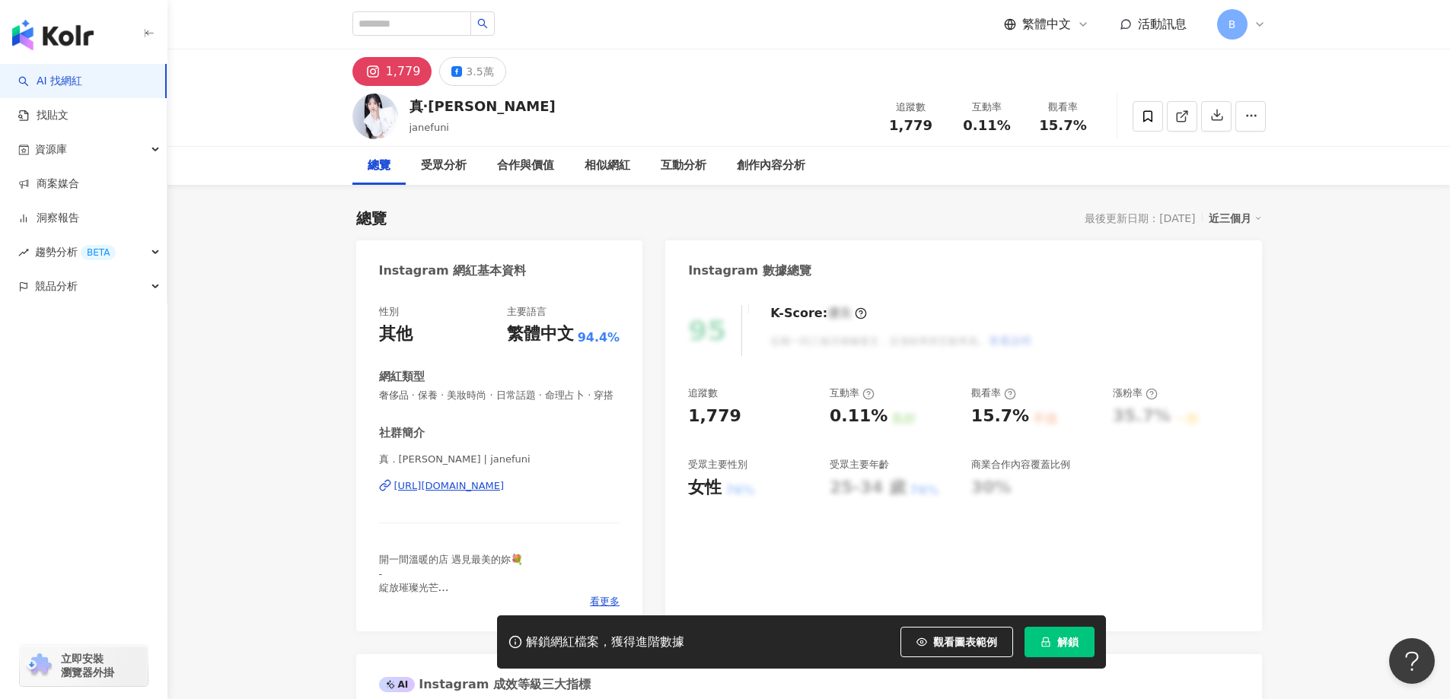
click at [1180, 118] on icon at bounding box center [1182, 117] width 14 height 14
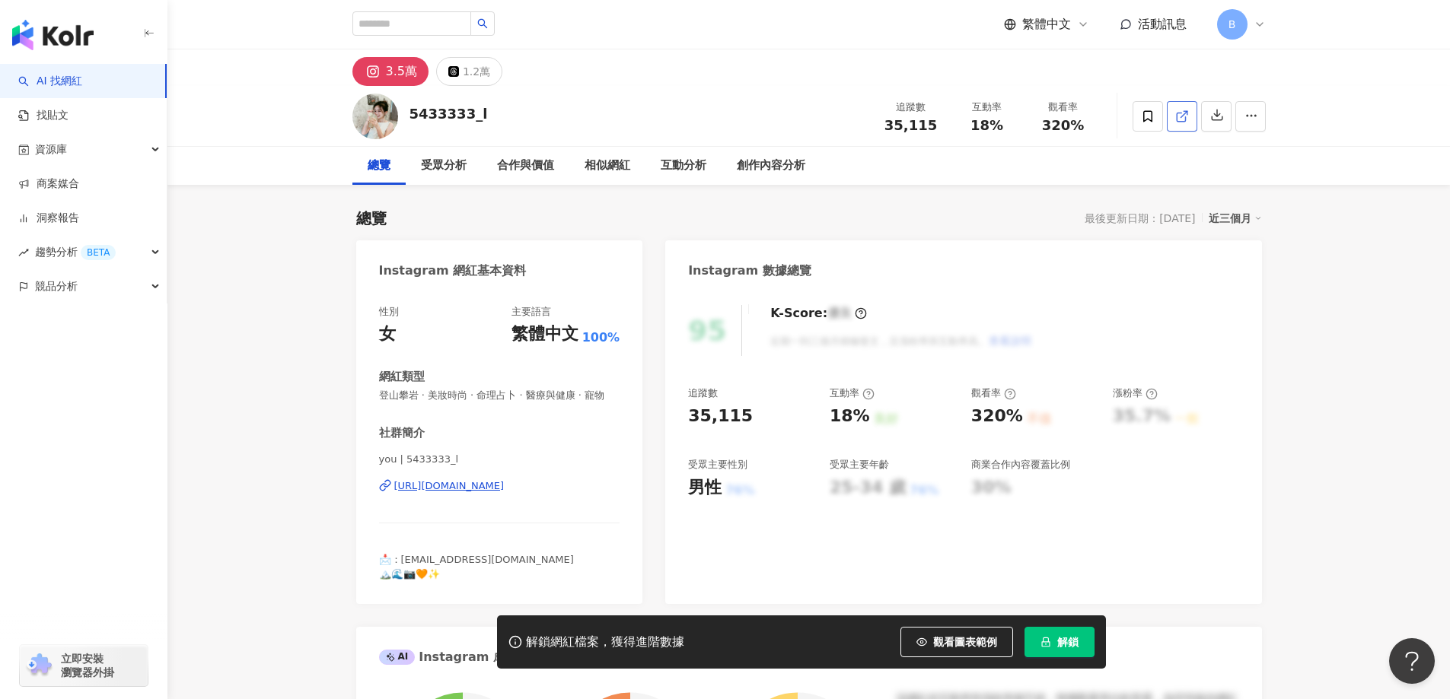
click at [1178, 122] on icon at bounding box center [1182, 117] width 14 height 14
click at [505, 394] on span "登山攀岩 · 美妝時尚 · 命理占卜 · 醫療與健康 · 寵物" at bounding box center [499, 396] width 241 height 14
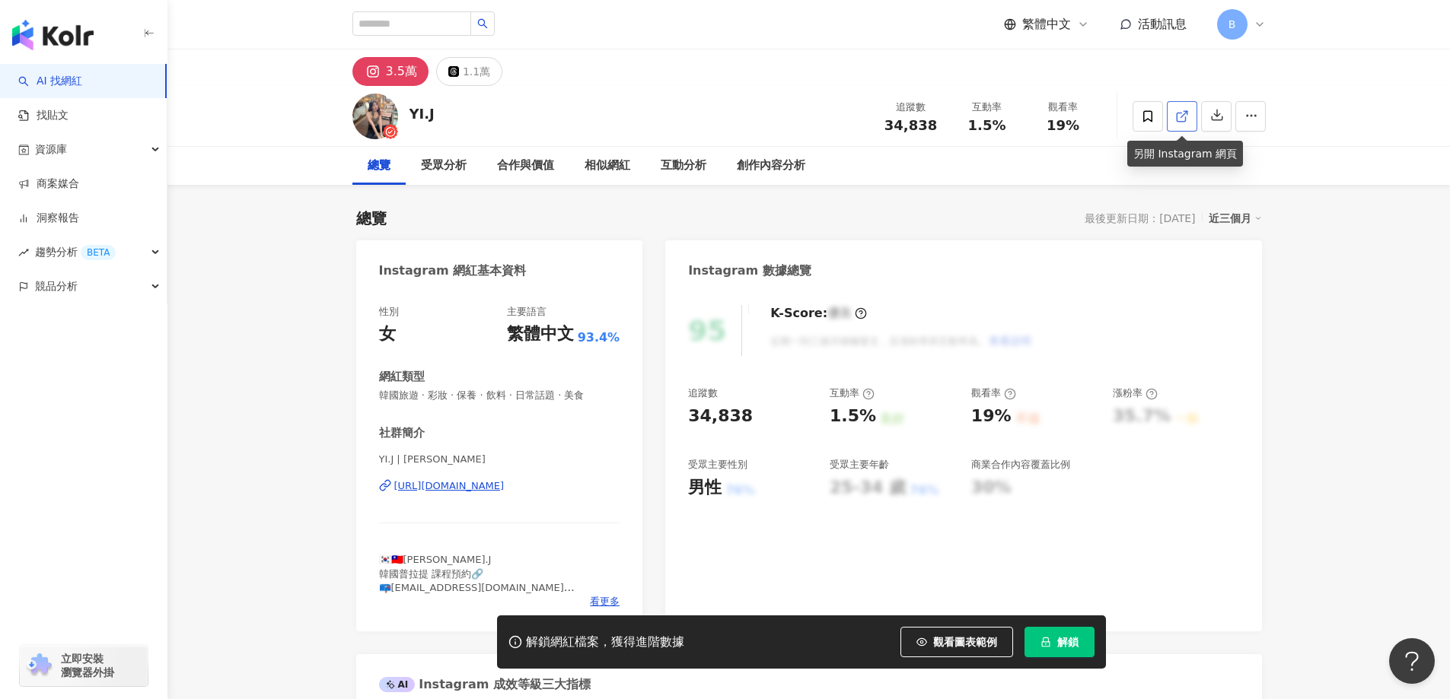
click at [1175, 116] on icon at bounding box center [1182, 117] width 14 height 14
click at [557, 396] on span "韓國旅遊 · 彩妝 · 保養 · 飲料 · 日常話題 · 美食" at bounding box center [499, 396] width 241 height 14
click at [554, 395] on span "韓國旅遊 · 彩妝 · 保養 · 飲料 · 日常話題 · 美食" at bounding box center [499, 396] width 241 height 14
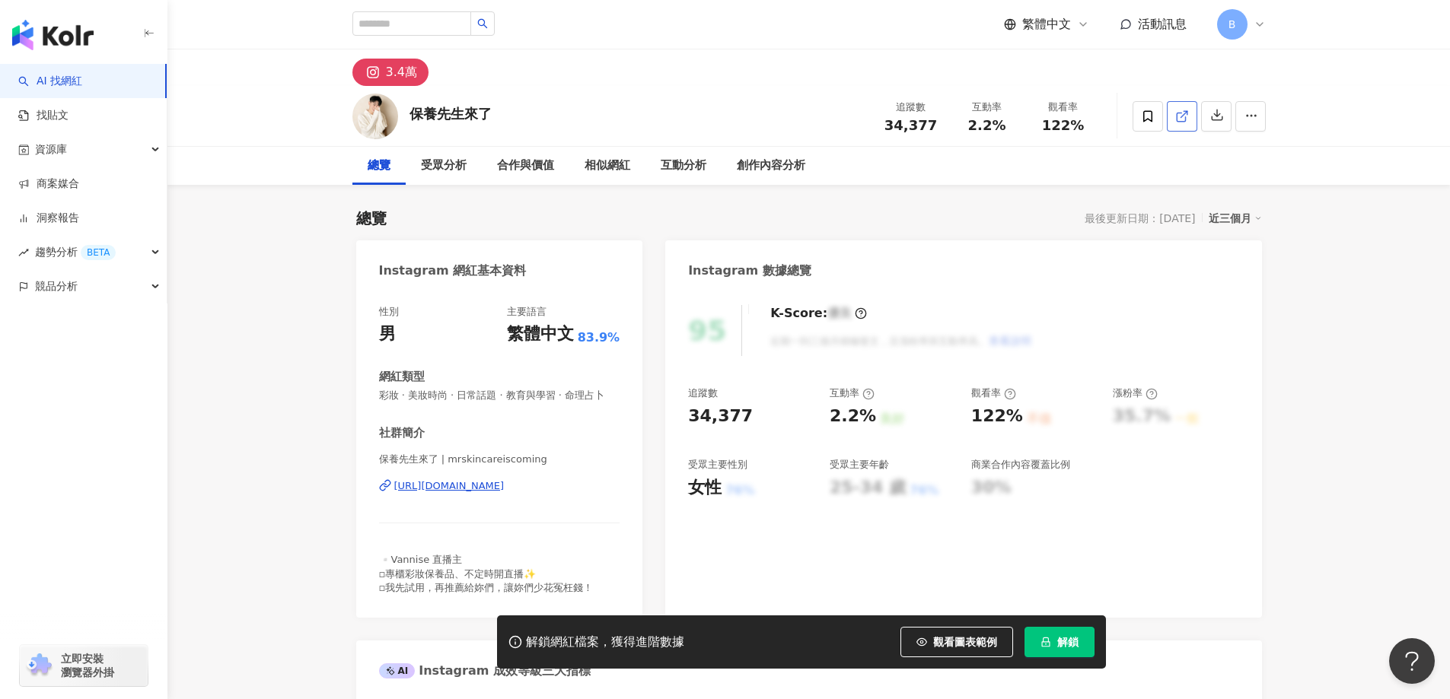
click at [1179, 115] on icon at bounding box center [1182, 117] width 14 height 14
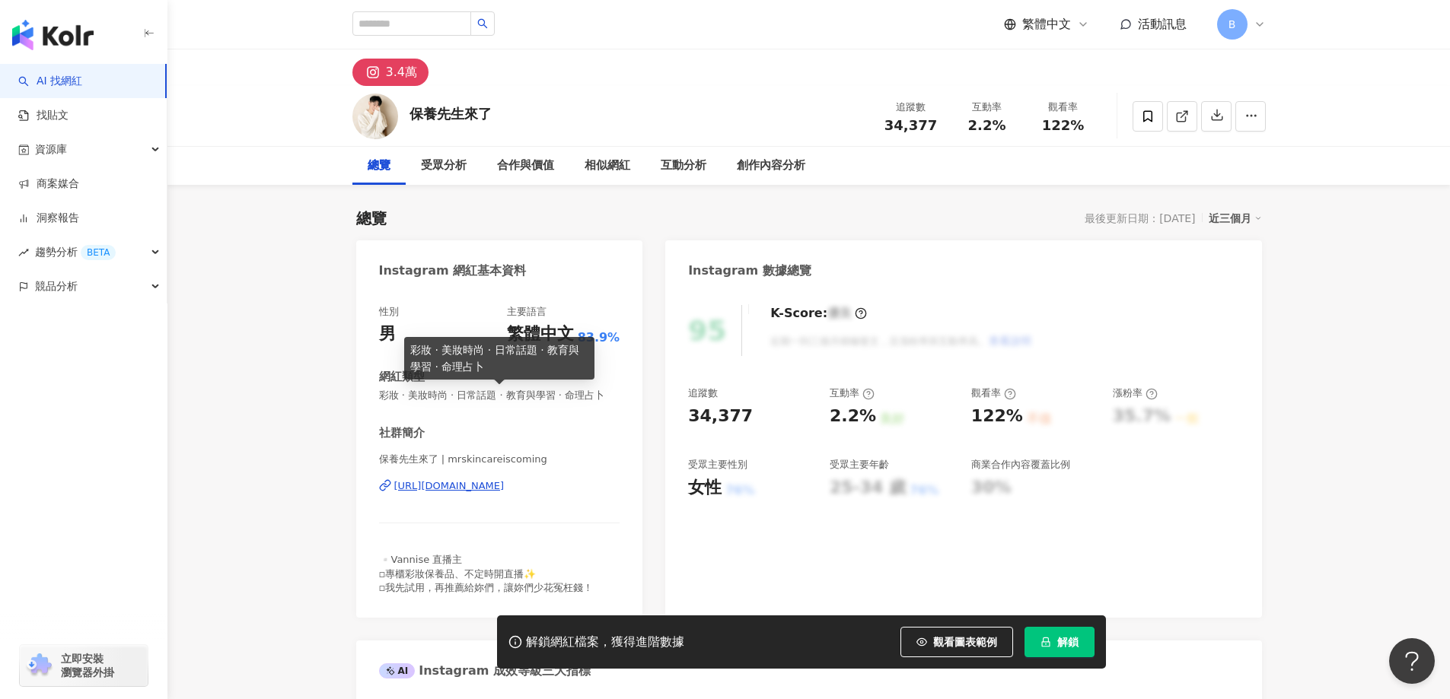
click at [539, 394] on span "彩妝 · 美妝時尚 · 日常話題 · 教育與學習 · 命理占卜" at bounding box center [499, 396] width 241 height 14
copy span "彩妝 · 美妝時尚 · 日常話題 · 教育與學習 · 命理占卜"
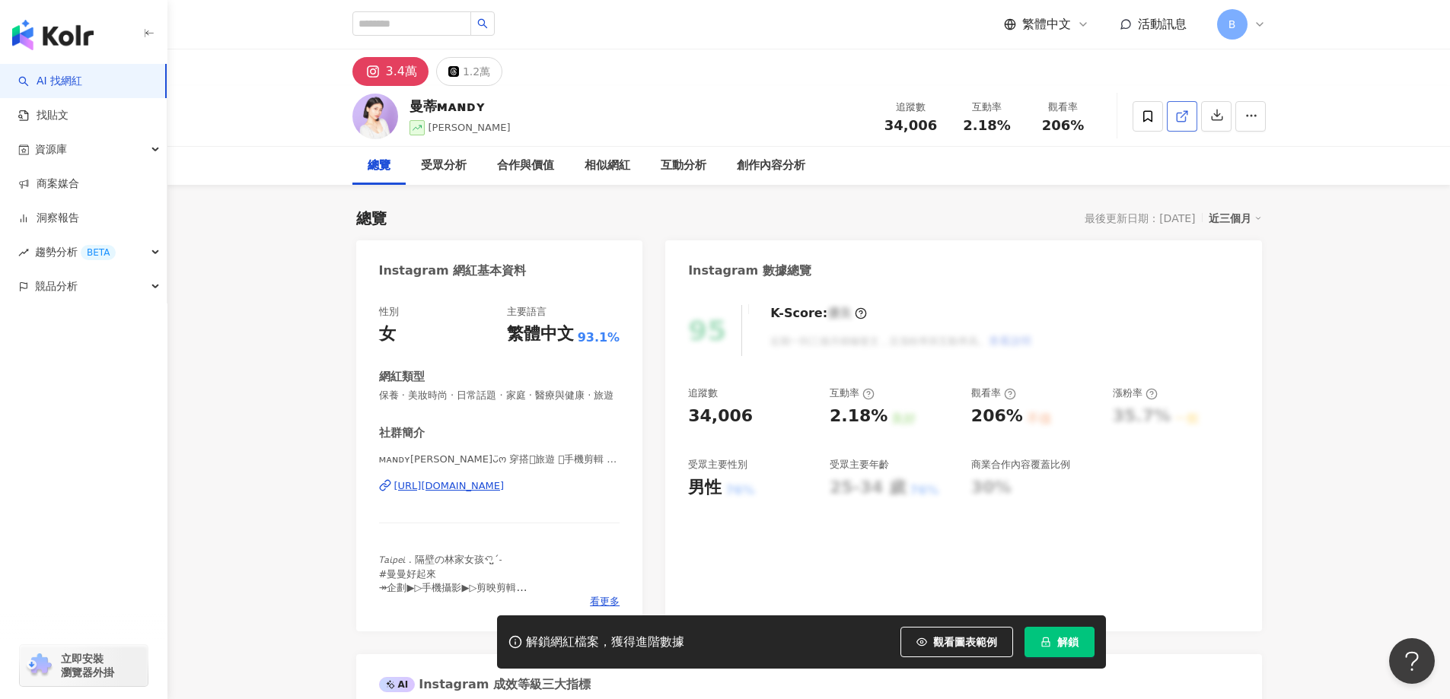
click at [1178, 117] on icon at bounding box center [1182, 117] width 14 height 14
click at [486, 398] on span "保養 · 美妝時尚 · 日常話題 · 家庭 · 醫療與健康 · 旅遊" at bounding box center [499, 396] width 241 height 14
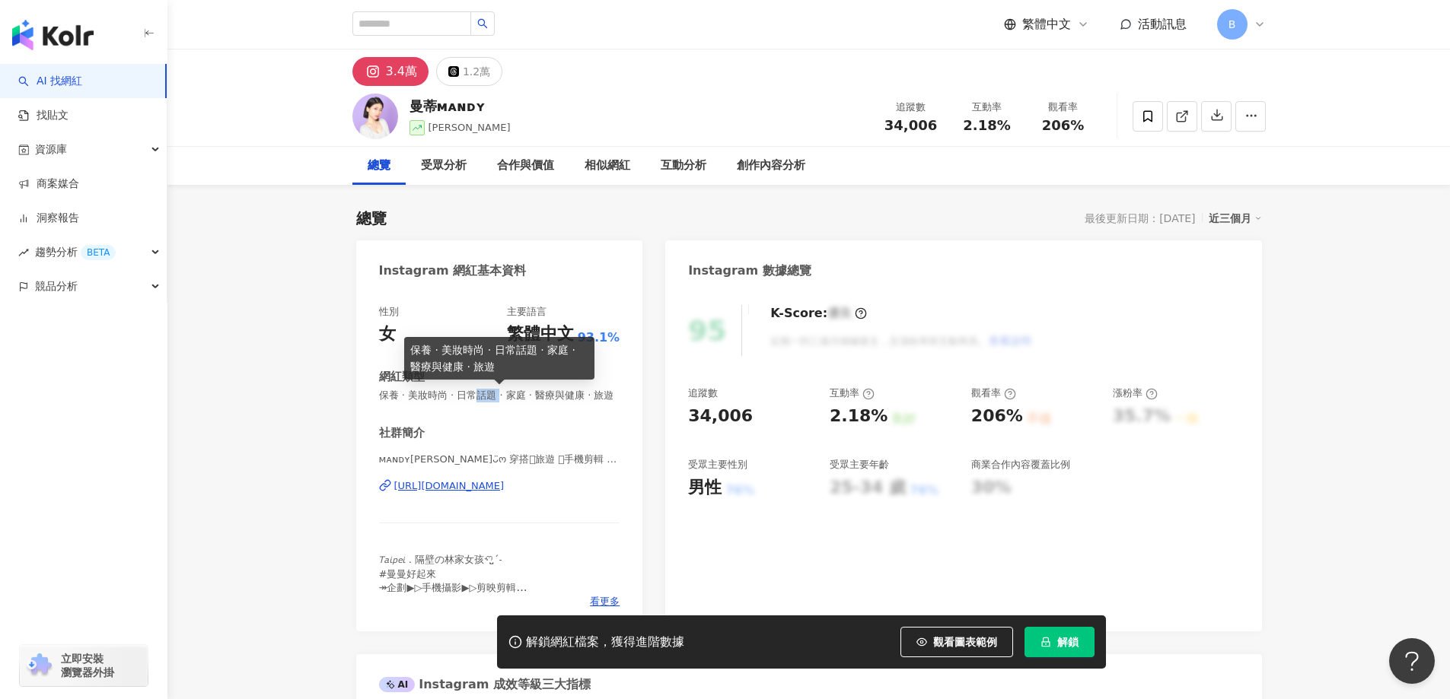
click at [486, 398] on span "保養 · 美妝時尚 · 日常話題 · 家庭 · 醫療與健康 · 旅遊" at bounding box center [499, 396] width 241 height 14
copy span "保養 · 美妝時尚 · 日常話題 · 家庭 · 醫療與健康 · 旅遊"
